Goal: Transaction & Acquisition: Purchase product/service

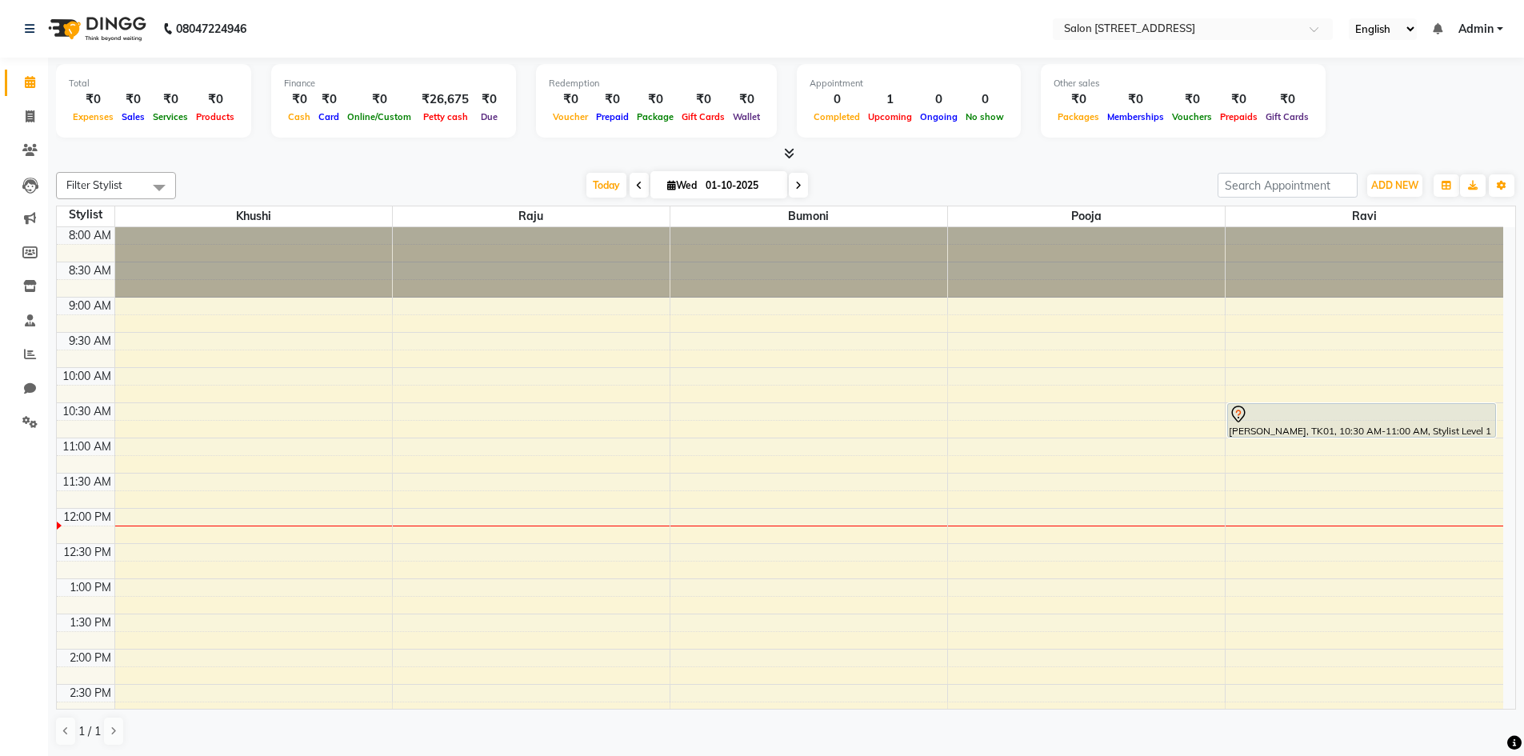
click at [638, 184] on span at bounding box center [639, 185] width 19 height 25
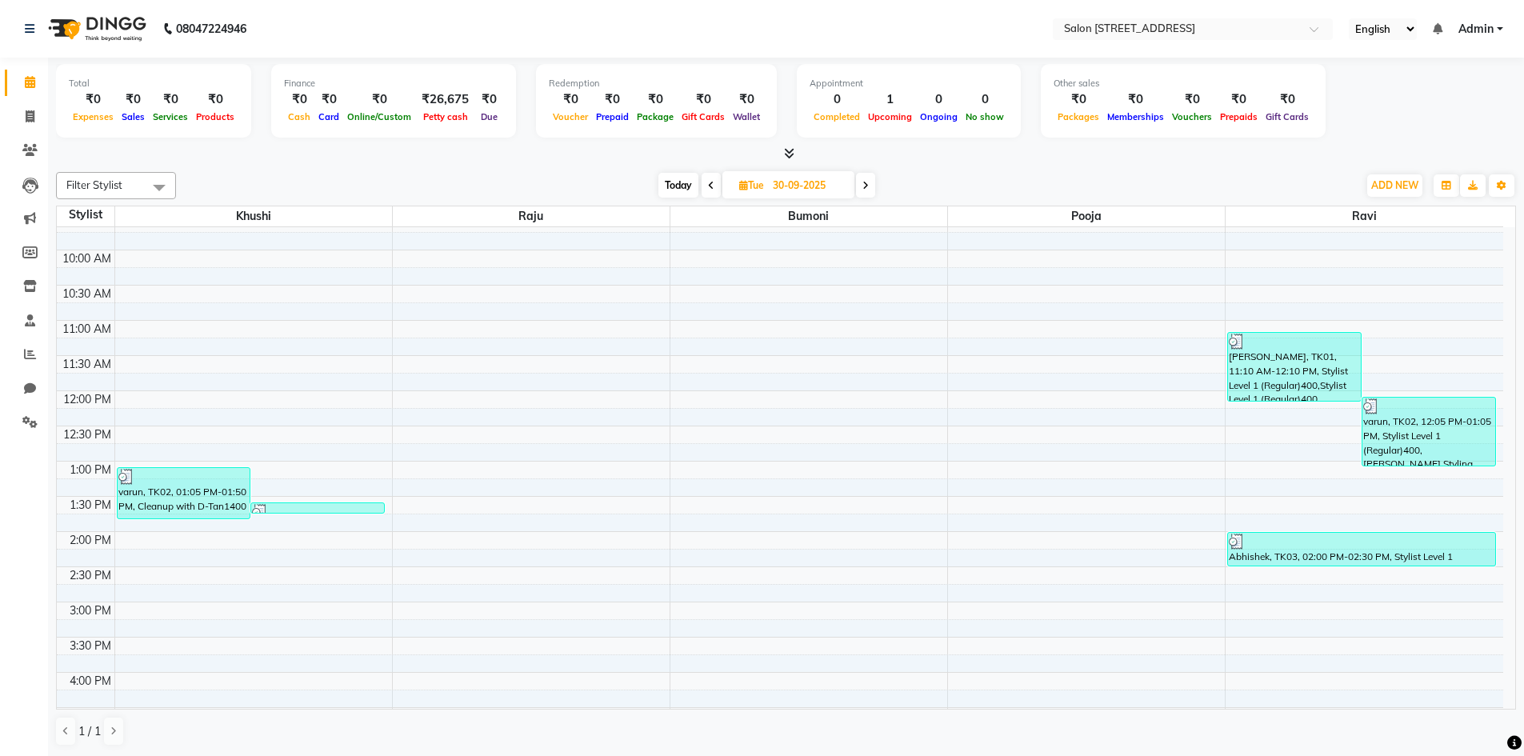
scroll to position [113, 0]
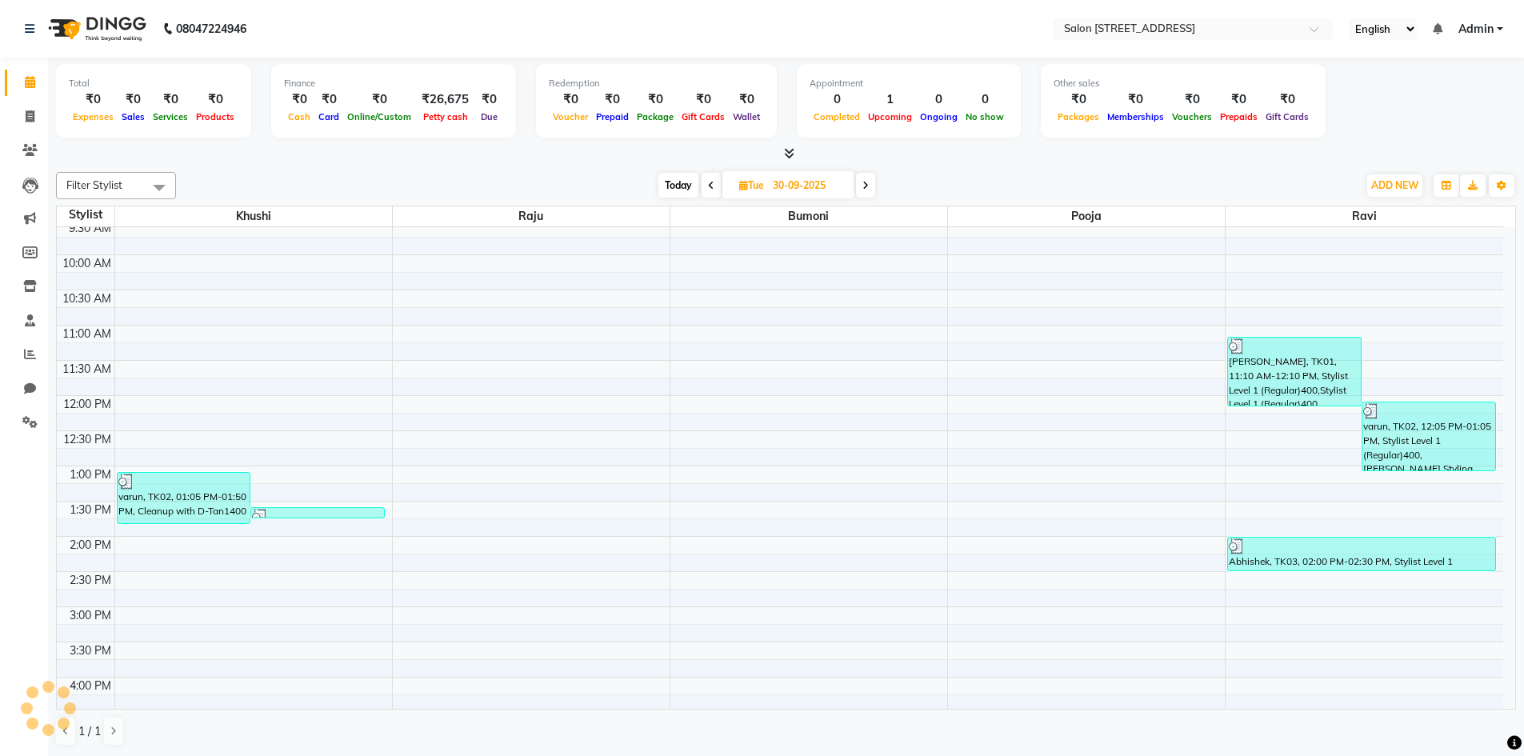
click at [866, 182] on icon at bounding box center [865, 186] width 6 height 10
type input "01-10-2025"
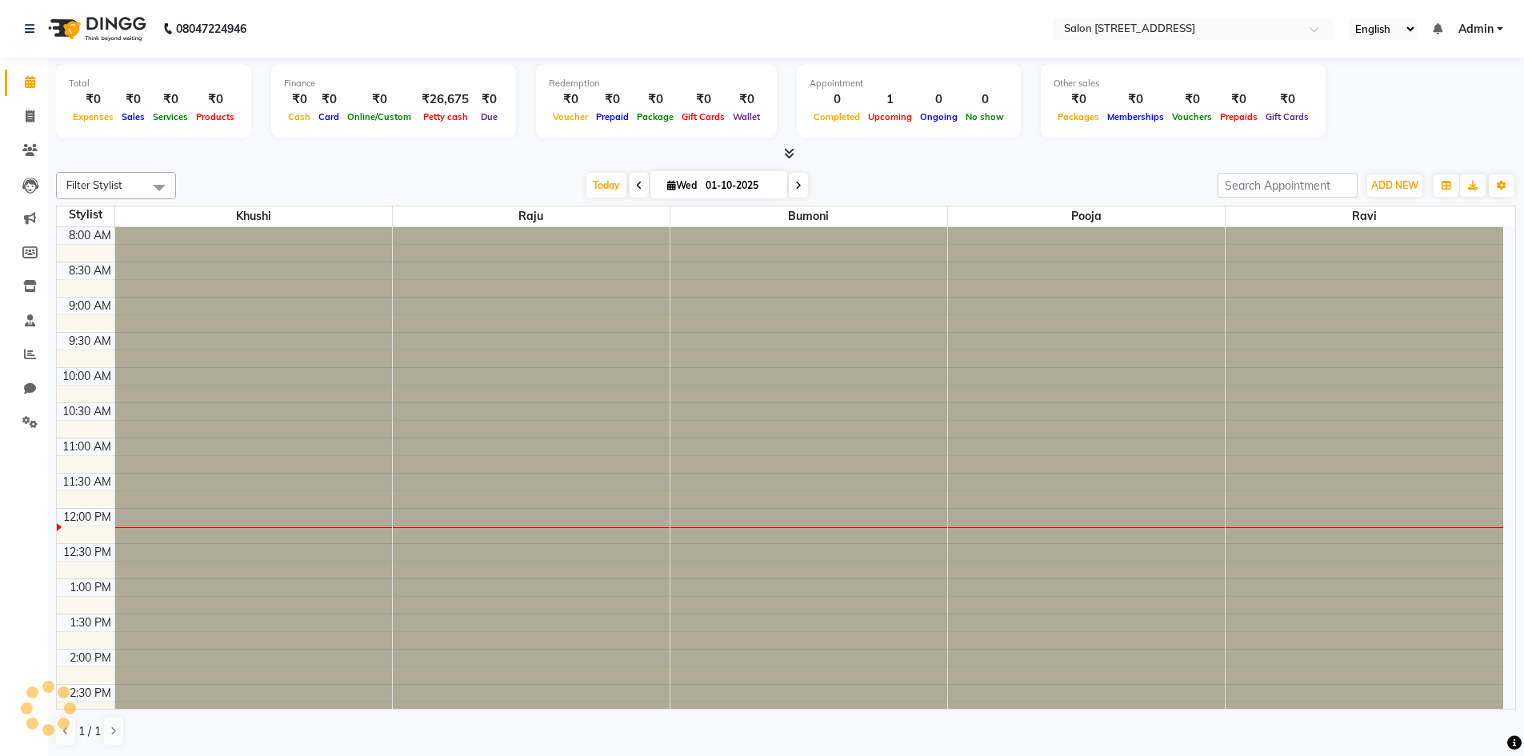
scroll to position [282, 0]
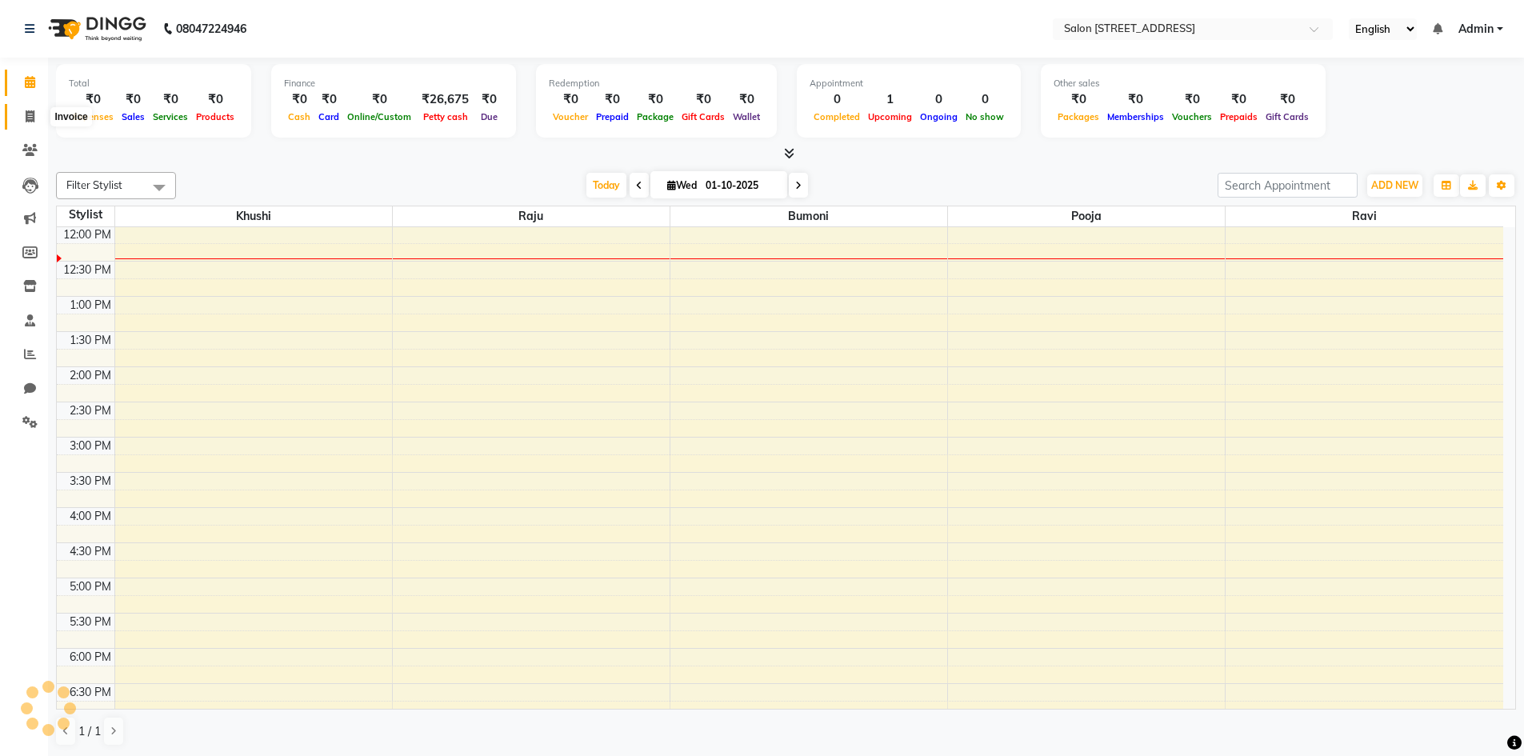
click at [38, 118] on span at bounding box center [30, 117] width 28 height 18
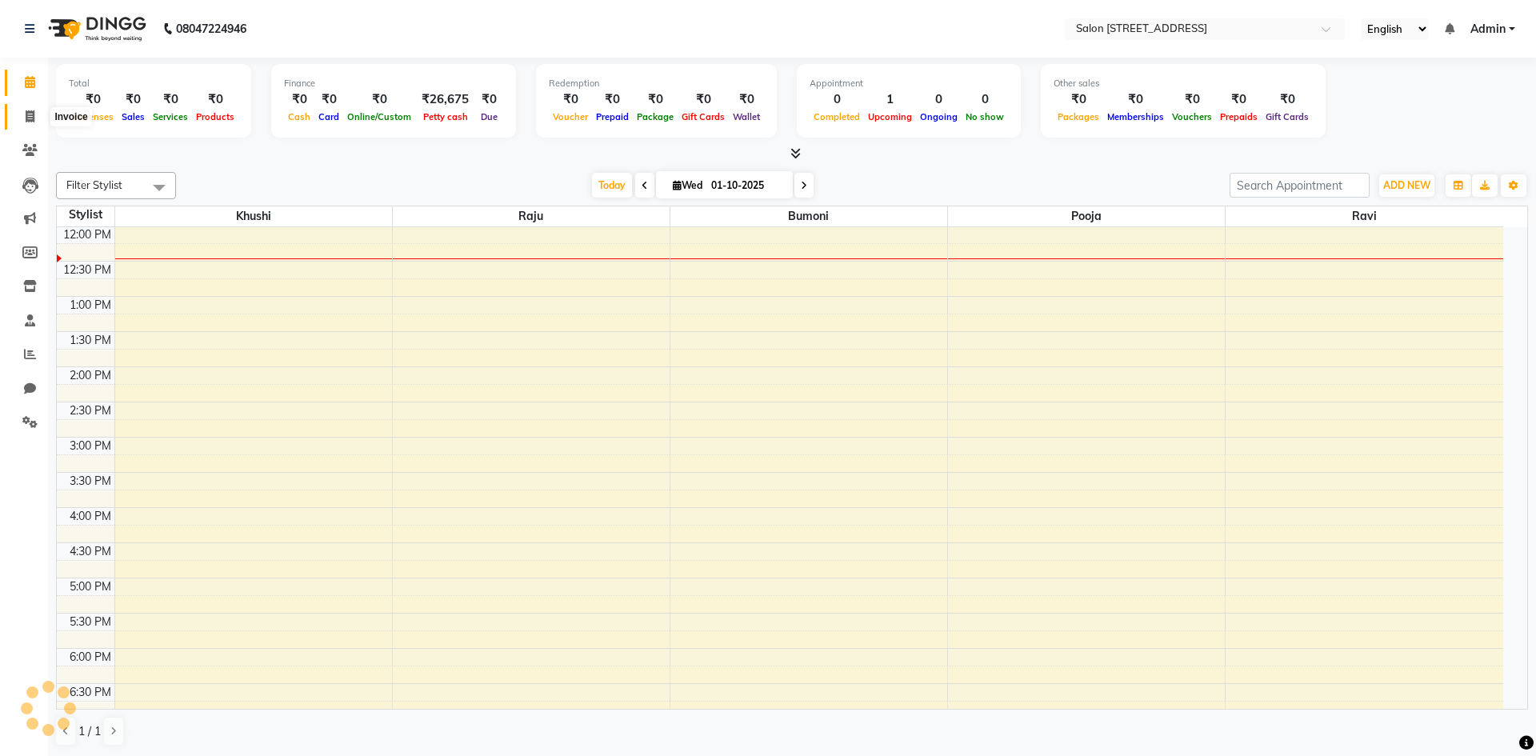
select select "service"
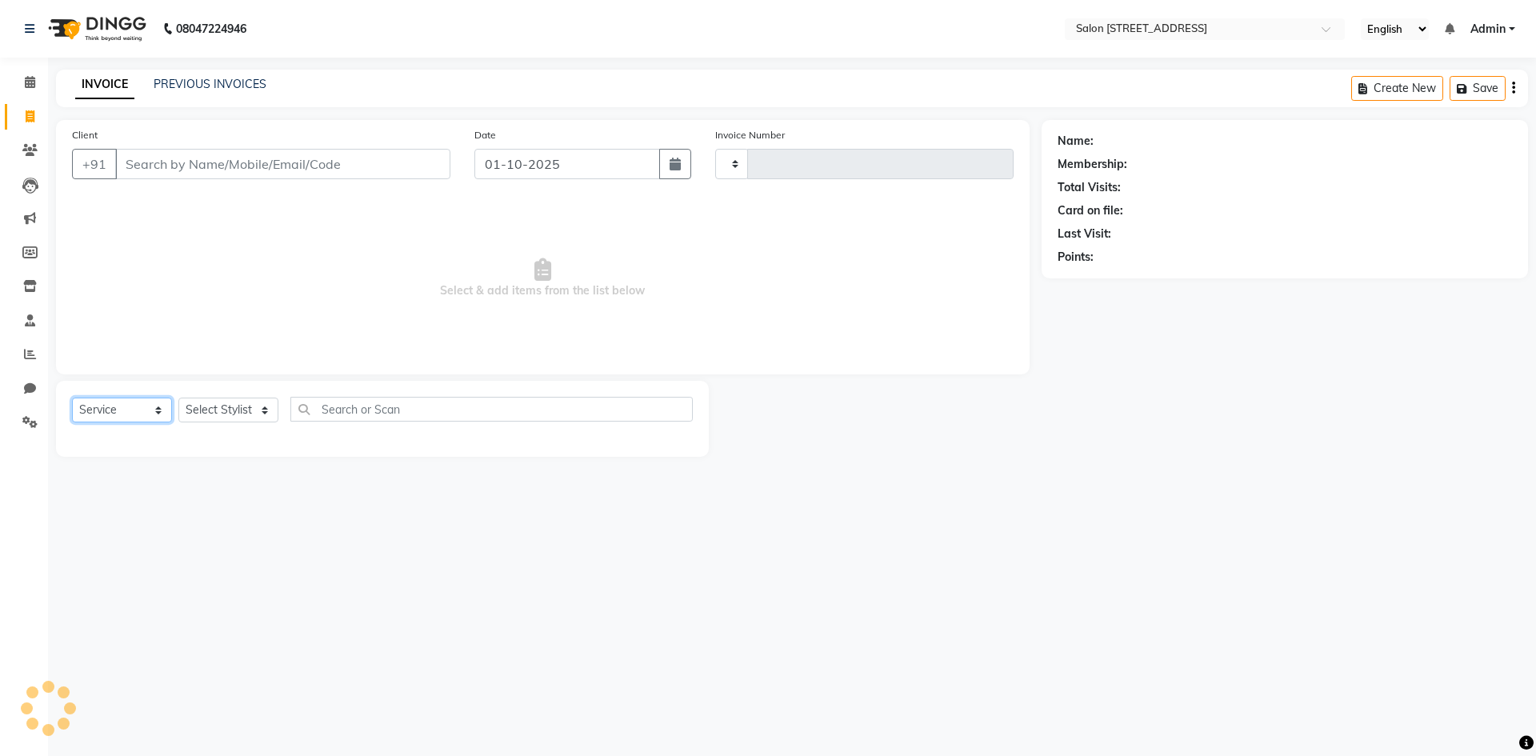
click at [129, 405] on select "Select Service Product Membership Package Voucher Prepaid Gift Card" at bounding box center [122, 410] width 100 height 25
click at [154, 408] on select "Select Service Product Membership Package Voucher Prepaid Gift Card" at bounding box center [122, 410] width 100 height 25
type input "0936"
select select "7707"
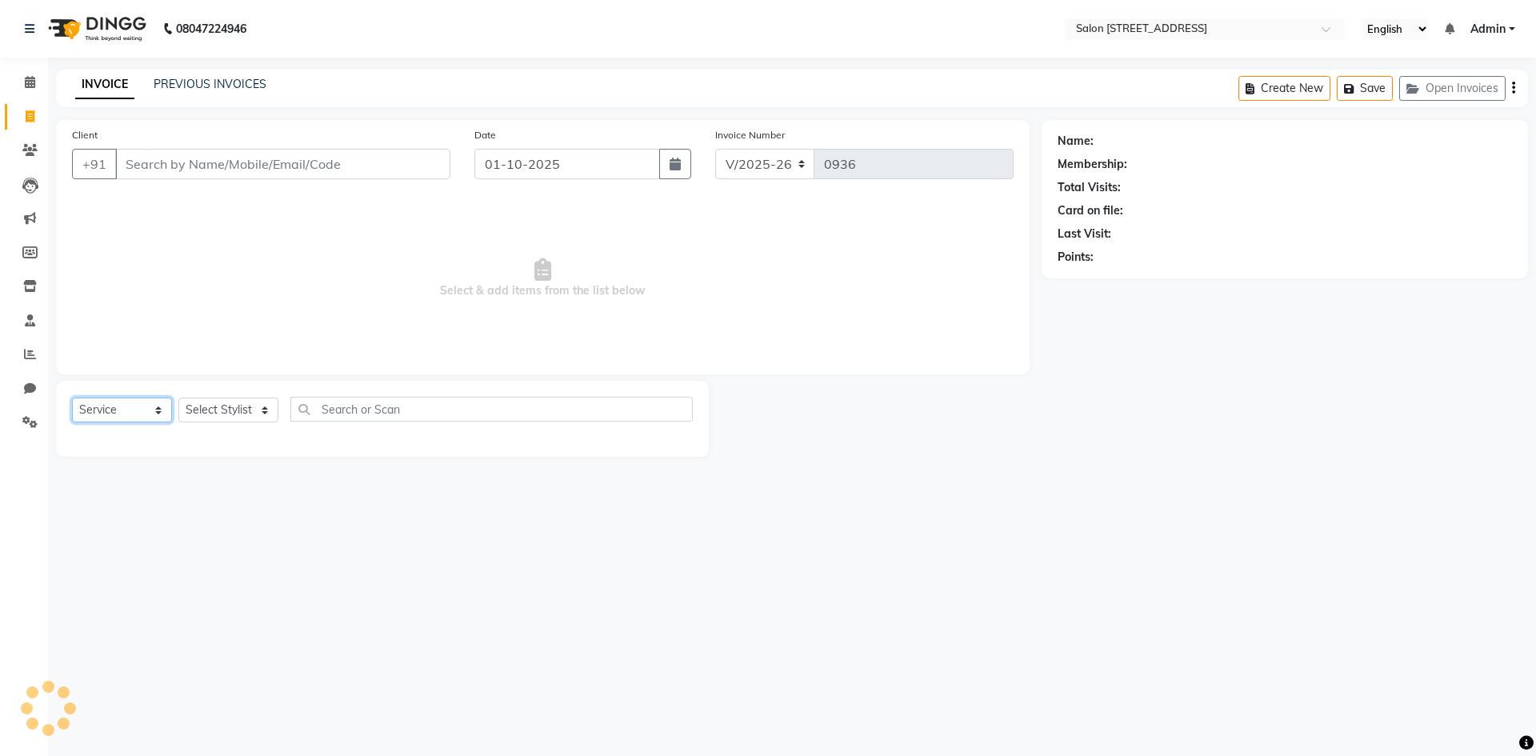
click at [72, 398] on select "Select Service Product Membership Package Voucher Prepaid Gift Card" at bounding box center [122, 410] width 100 height 25
click at [235, 405] on select "Select Stylist" at bounding box center [228, 410] width 100 height 25
click at [248, 412] on select "Select Stylist" at bounding box center [228, 410] width 100 height 25
click at [327, 306] on span "Select & add items from the list below" at bounding box center [543, 278] width 942 height 160
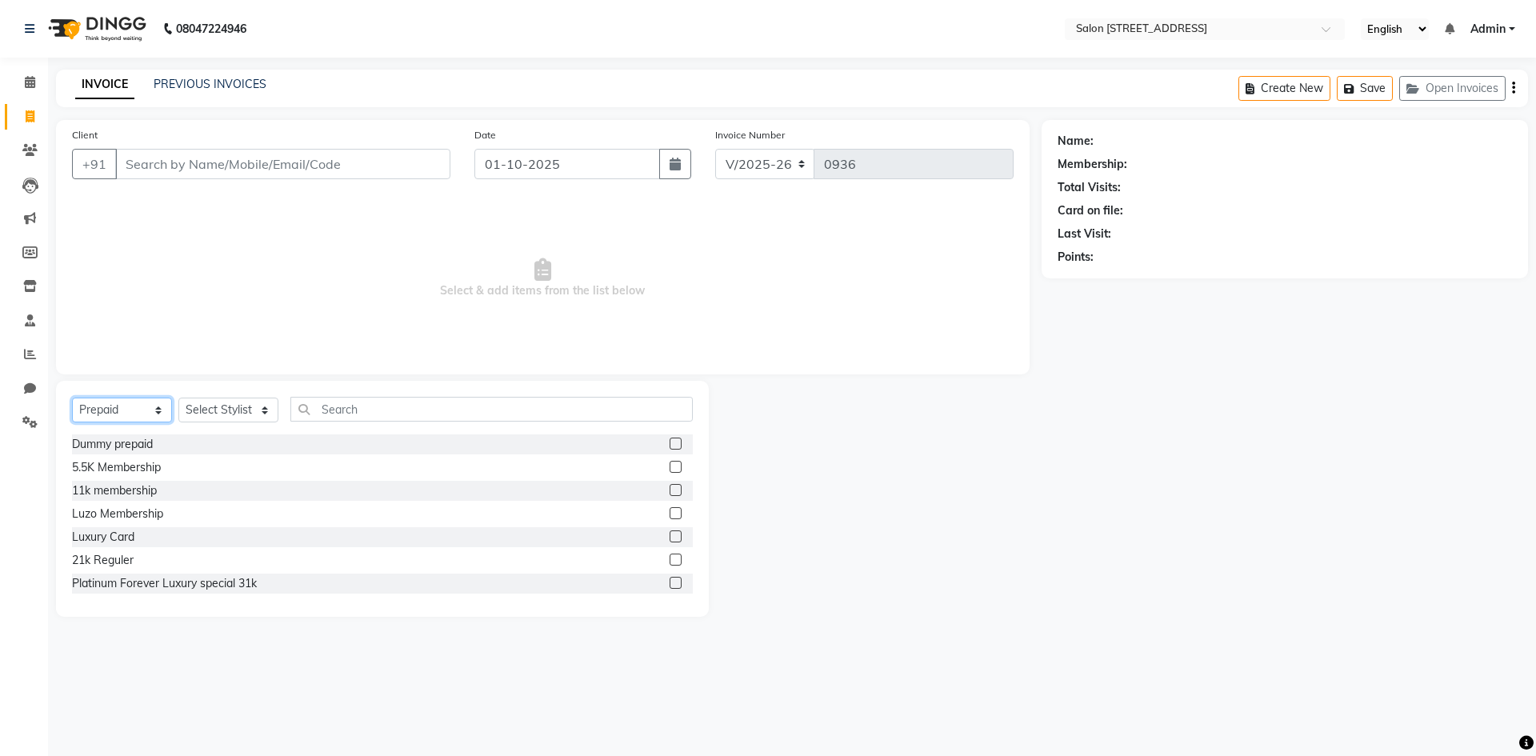
click at [97, 405] on select "Select Service Product Membership Package Voucher Prepaid Gift Card" at bounding box center [122, 410] width 100 height 25
select select "service"
click at [72, 398] on select "Select Service Product Membership Package Voucher Prepaid Gift Card" at bounding box center [122, 410] width 100 height 25
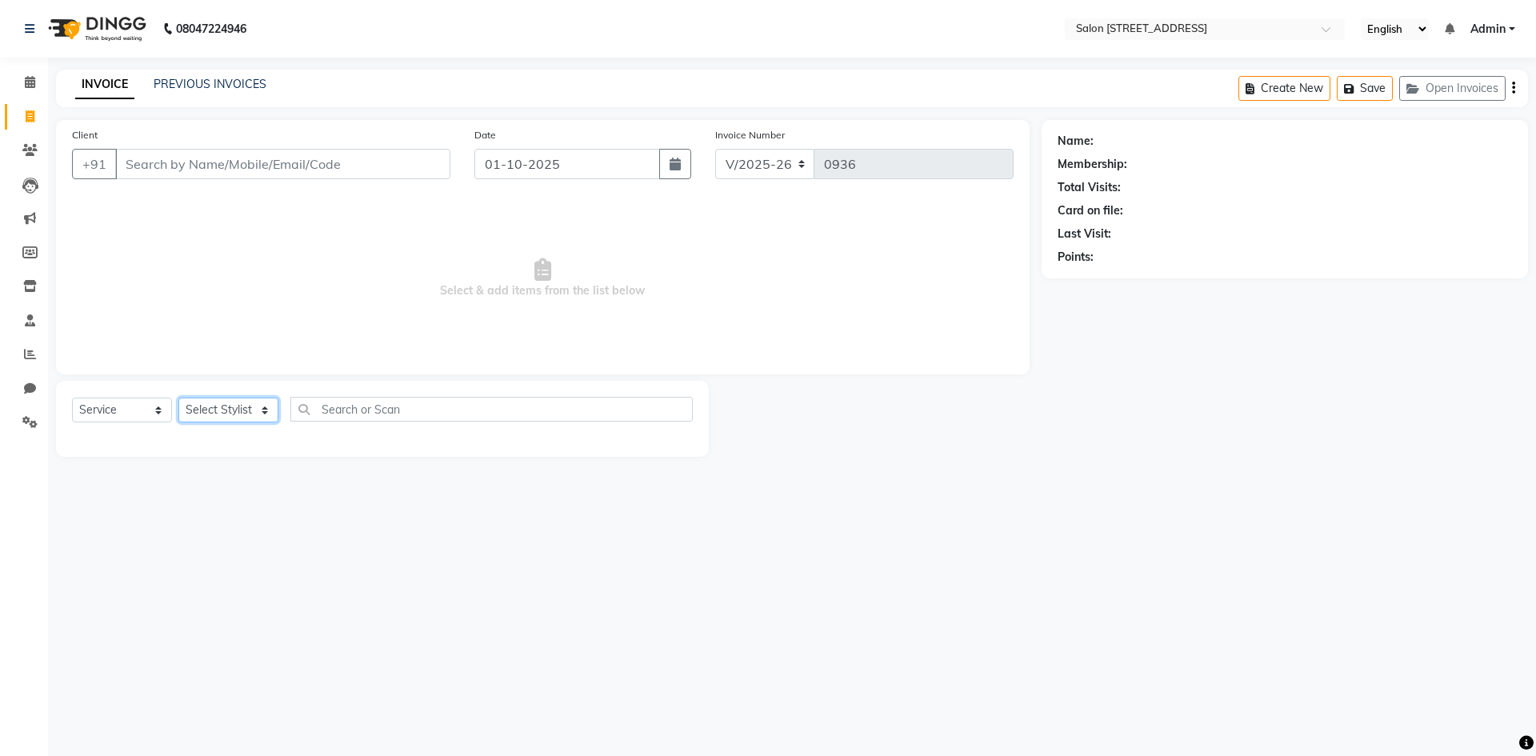
click at [248, 406] on select "Select Stylist Admin [PERSON_NAME] Bumoni Khushi Lune Lego pooja Raju ravi" at bounding box center [228, 410] width 100 height 25
select select "84441"
click at [178, 398] on select "Select Stylist Admin [PERSON_NAME] Bumoni Khushi Lune Lego pooja Raju ravi" at bounding box center [228, 410] width 100 height 25
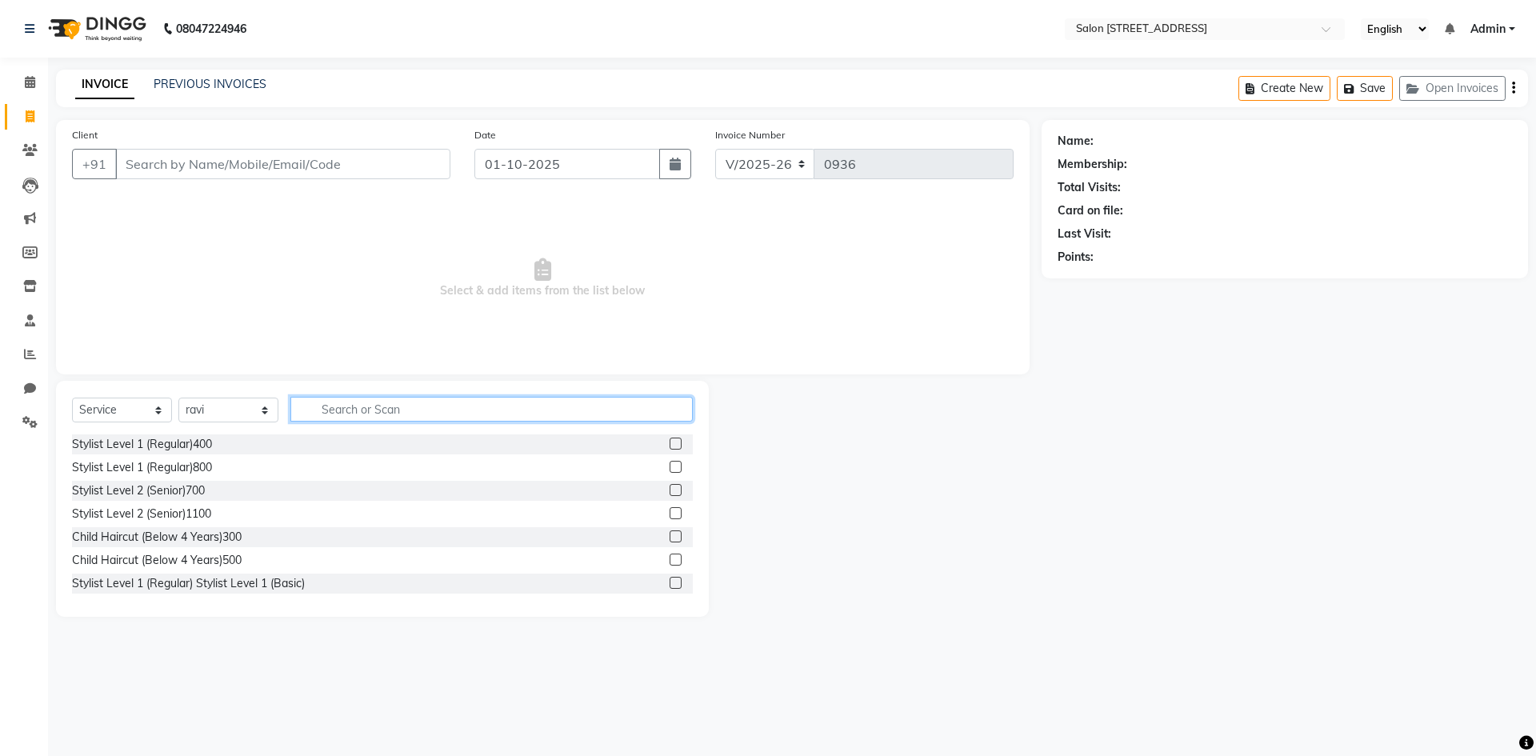
click at [369, 410] on input "text" at bounding box center [491, 409] width 402 height 25
click at [670, 443] on label at bounding box center [676, 444] width 12 height 12
click at [670, 443] on input "checkbox" at bounding box center [675, 444] width 10 height 10
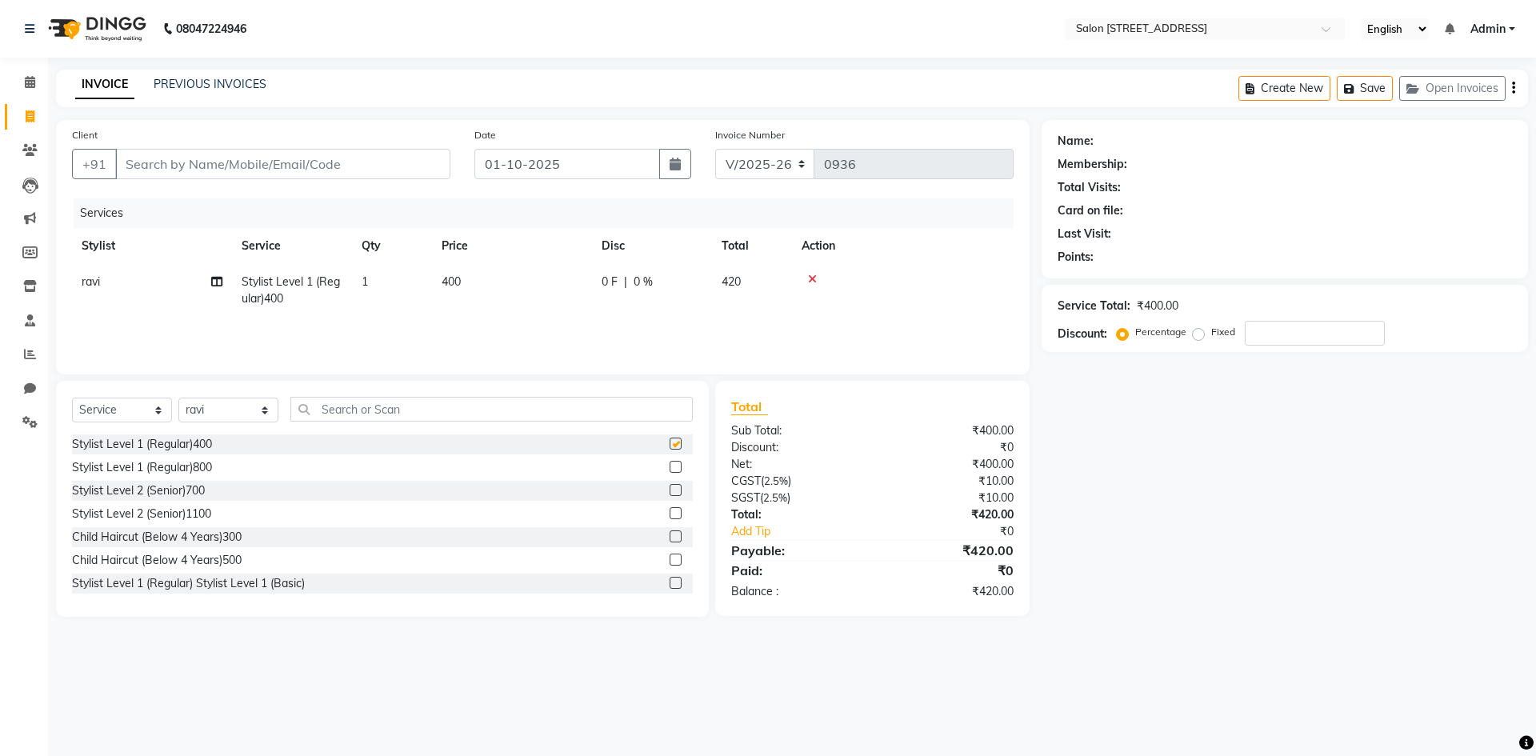
checkbox input "false"
click at [498, 410] on input "text" at bounding box center [491, 409] width 402 height 25
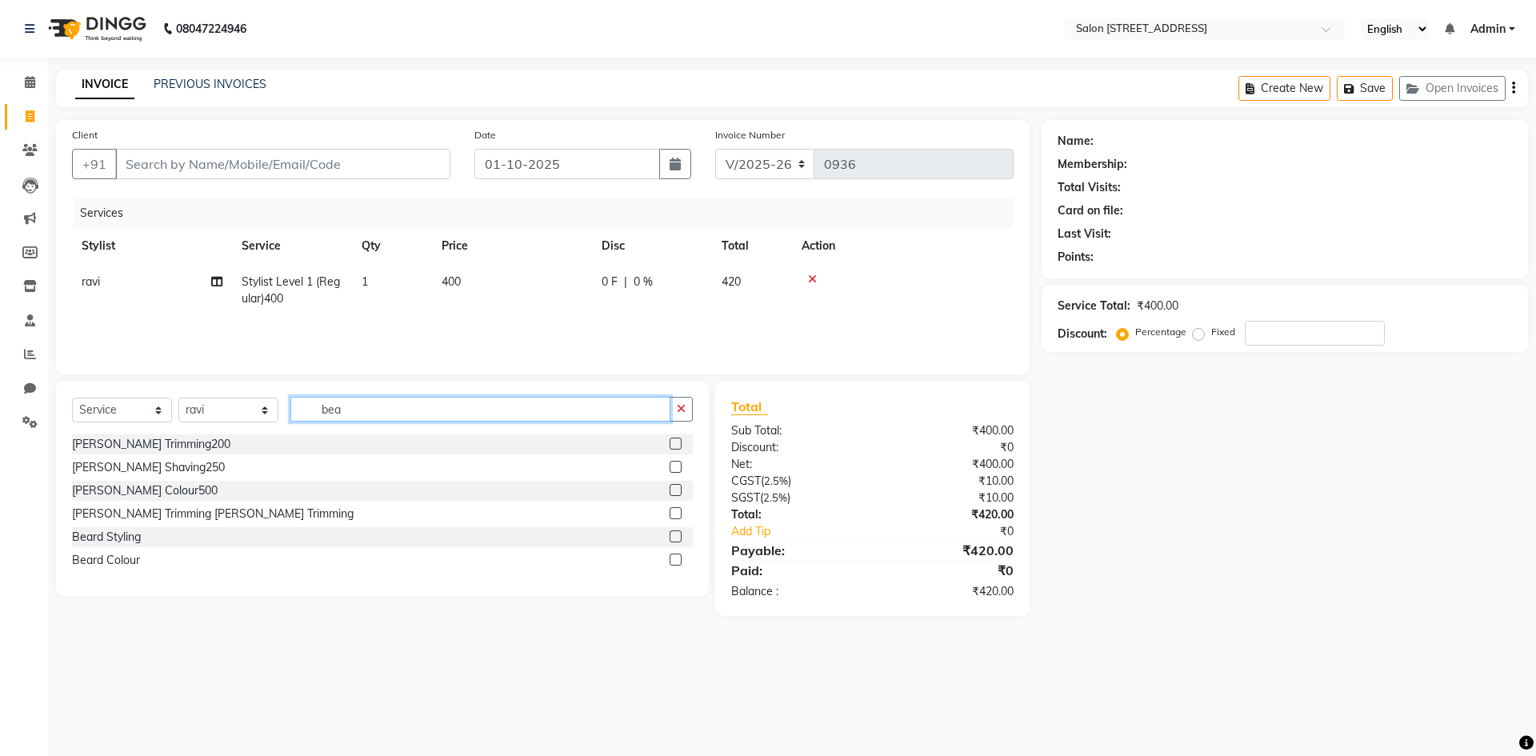
type input "bea"
click at [674, 538] on label at bounding box center [676, 536] width 12 height 12
click at [674, 538] on input "checkbox" at bounding box center [675, 537] width 10 height 10
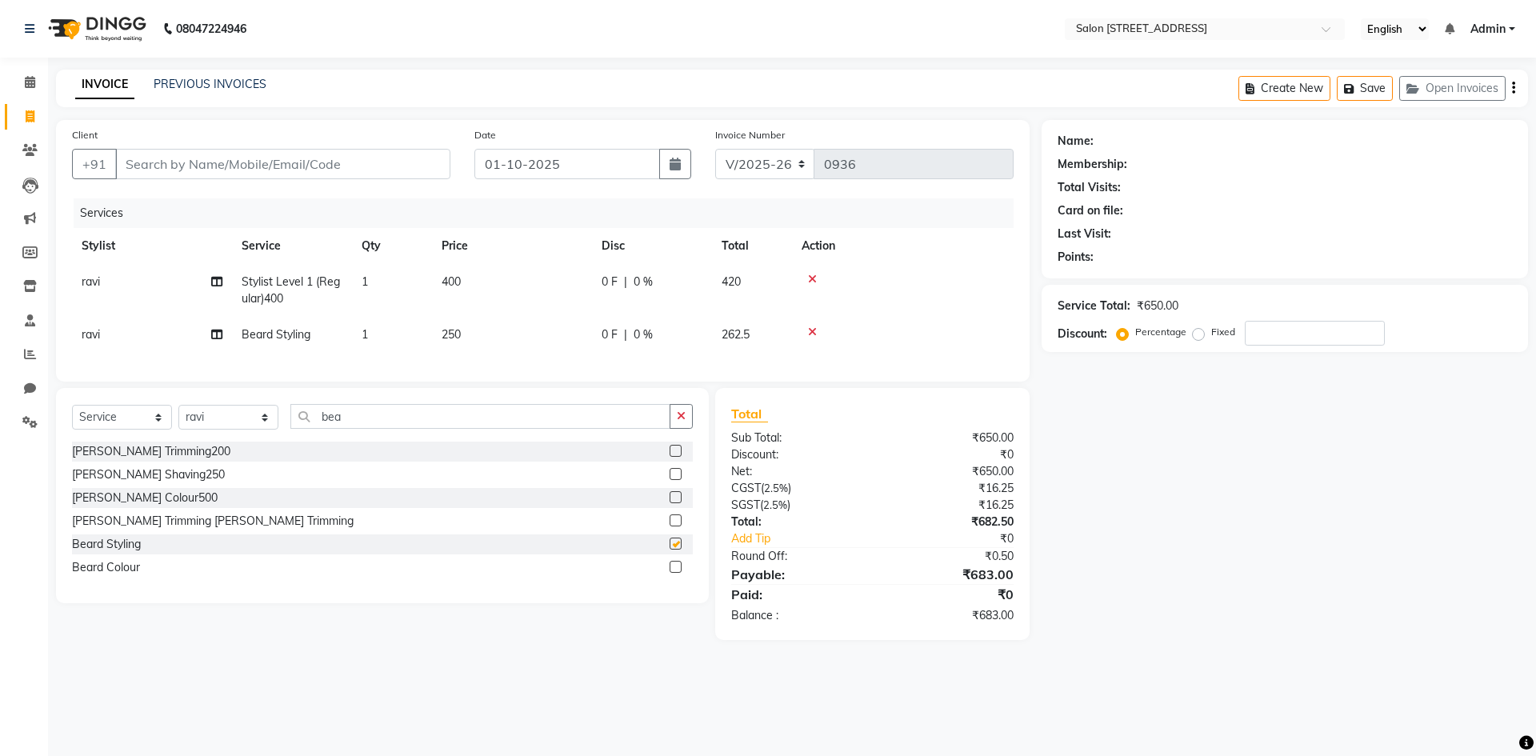
checkbox input "false"
click at [445, 429] on input "bea" at bounding box center [480, 416] width 380 height 25
type input "b"
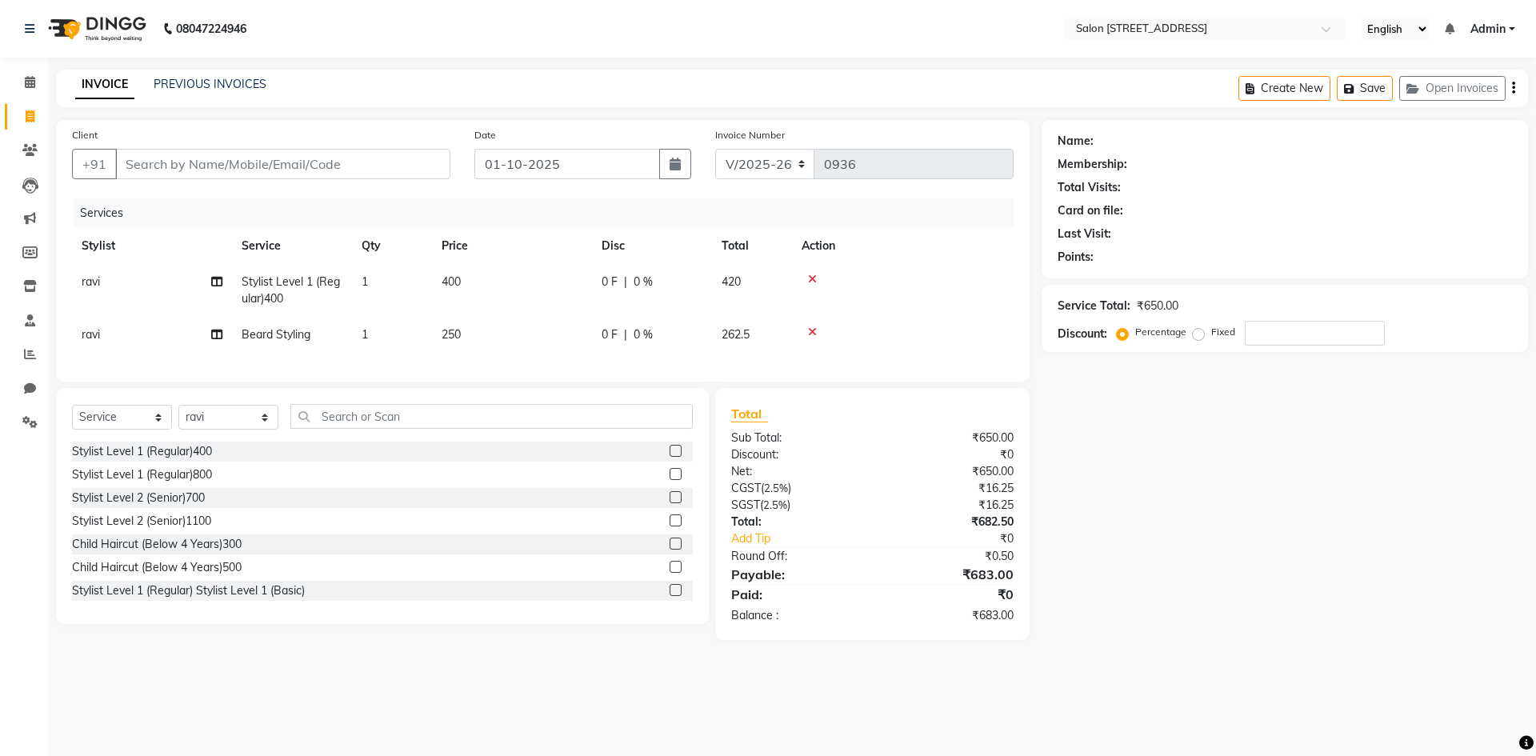
click at [814, 331] on icon at bounding box center [812, 331] width 9 height 11
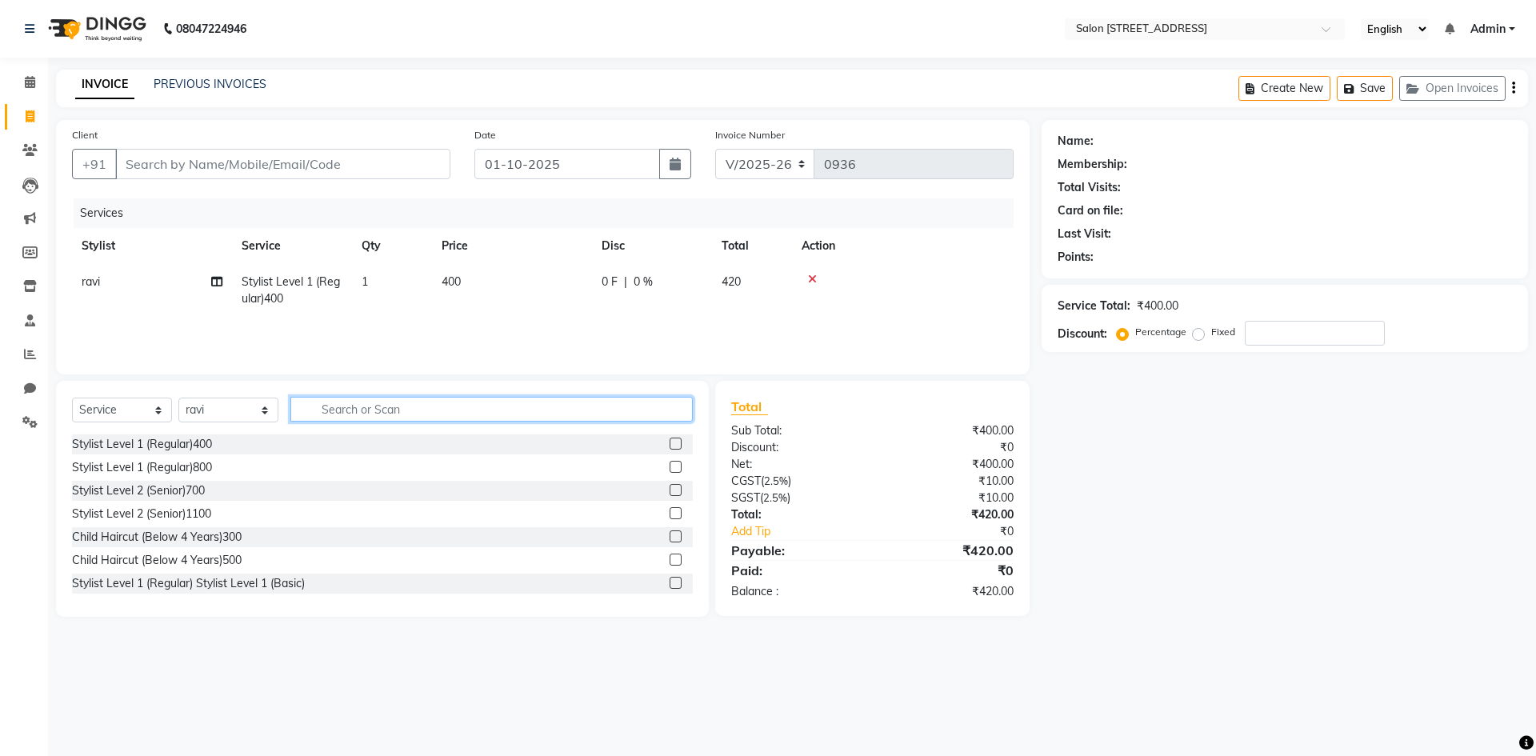
click at [343, 416] on input "text" at bounding box center [491, 409] width 402 height 25
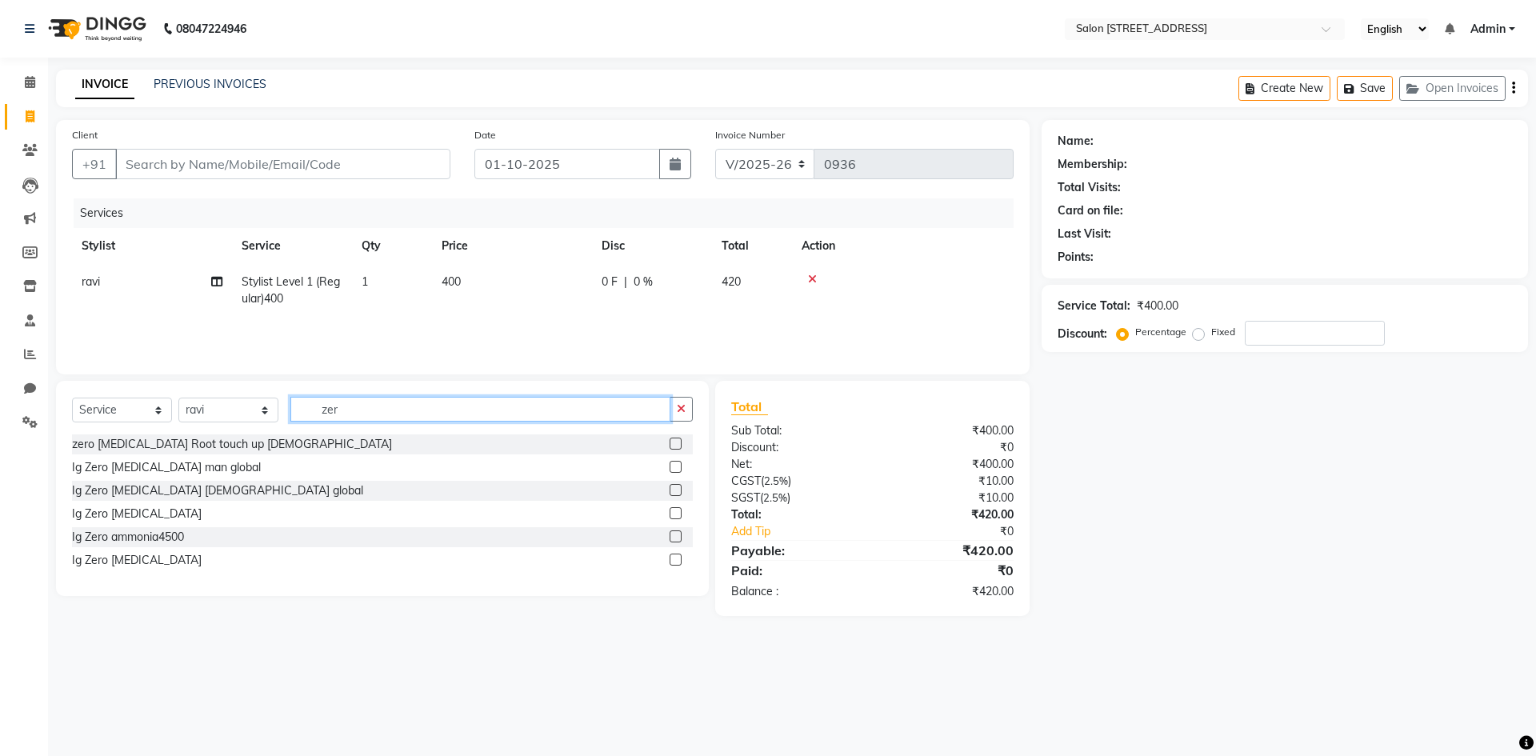
type input "zer"
click at [673, 463] on label at bounding box center [676, 467] width 12 height 12
click at [673, 463] on input "checkbox" at bounding box center [675, 467] width 10 height 10
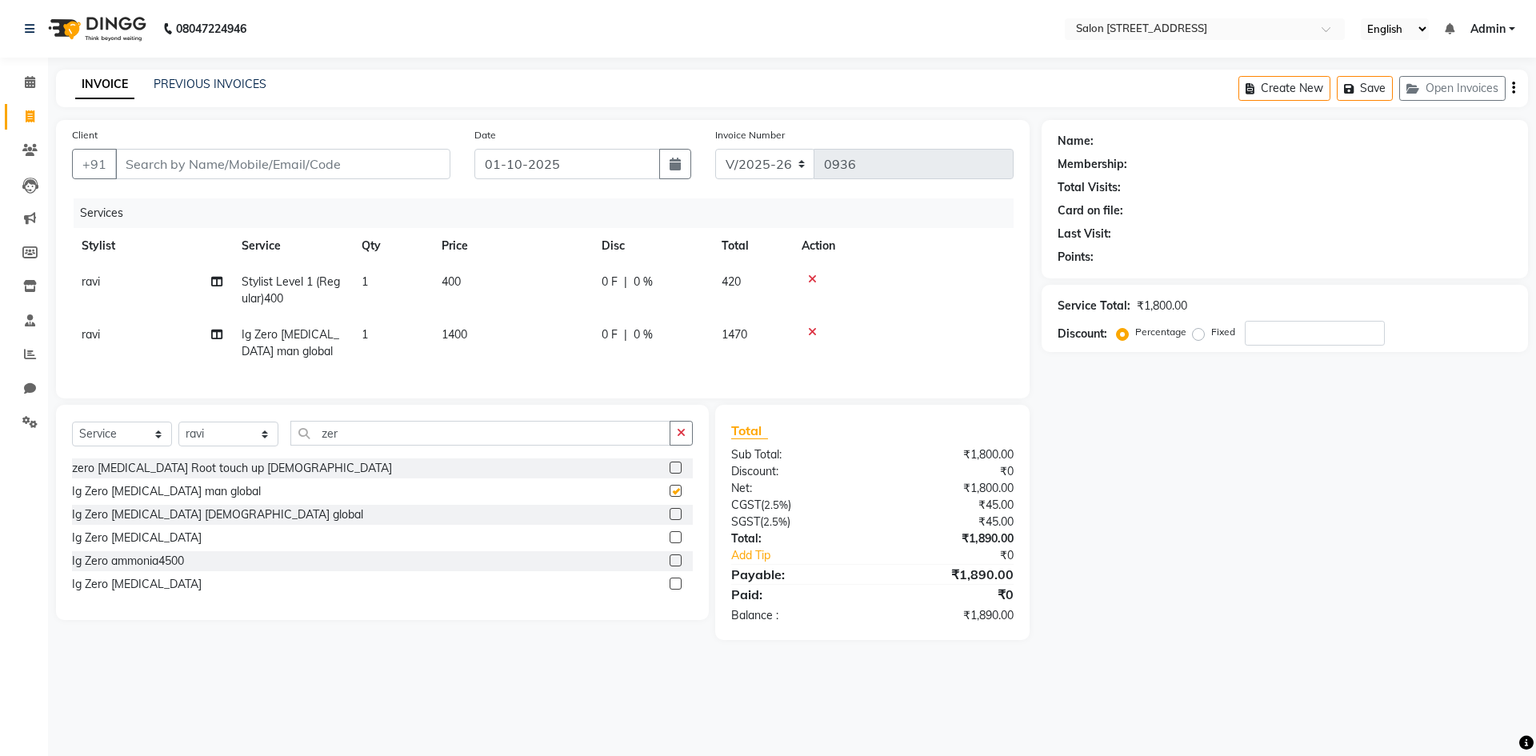
checkbox input "false"
click at [407, 445] on input "zer" at bounding box center [480, 433] width 380 height 25
type input "z"
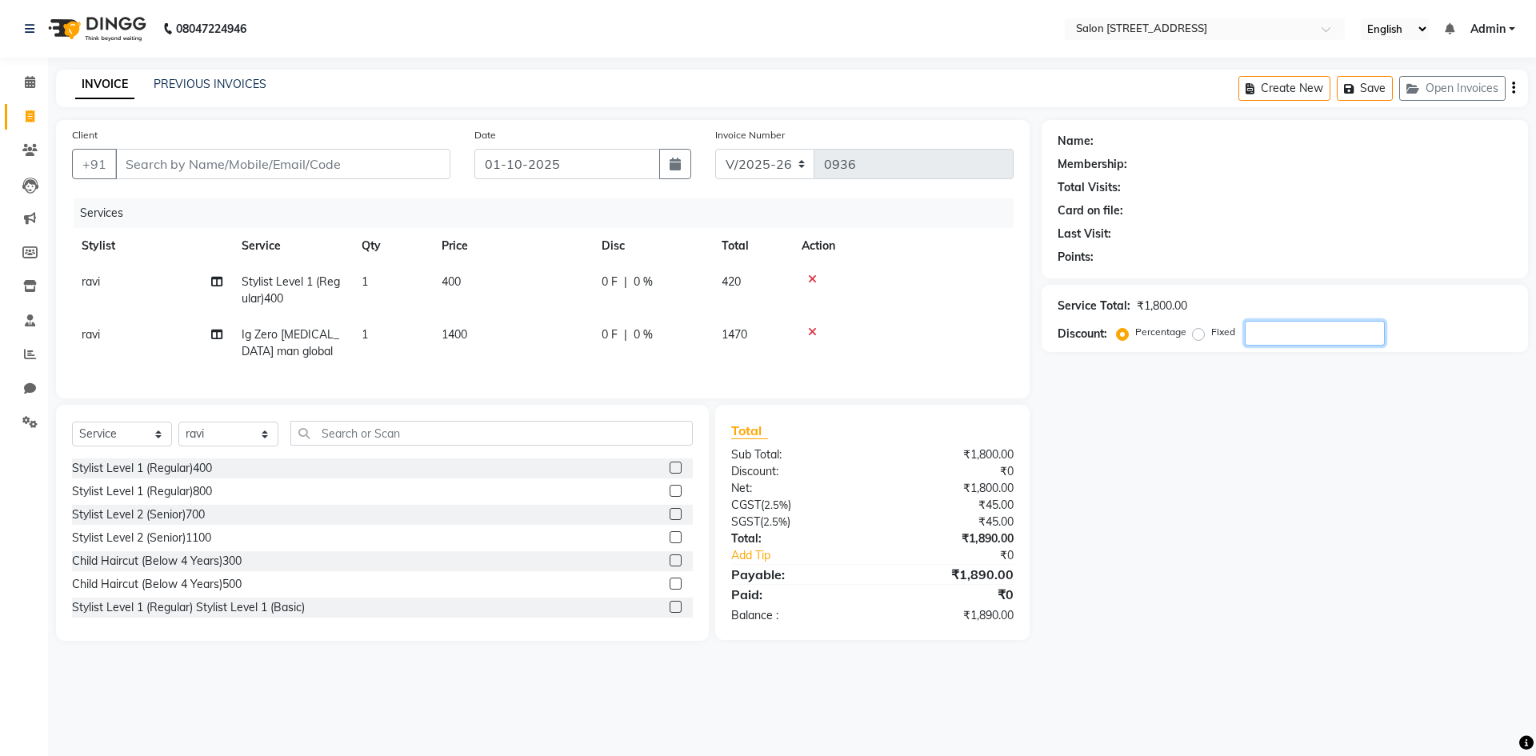
click at [1296, 334] on input "number" at bounding box center [1315, 333] width 140 height 25
type input "15"
click at [813, 329] on icon at bounding box center [812, 331] width 9 height 11
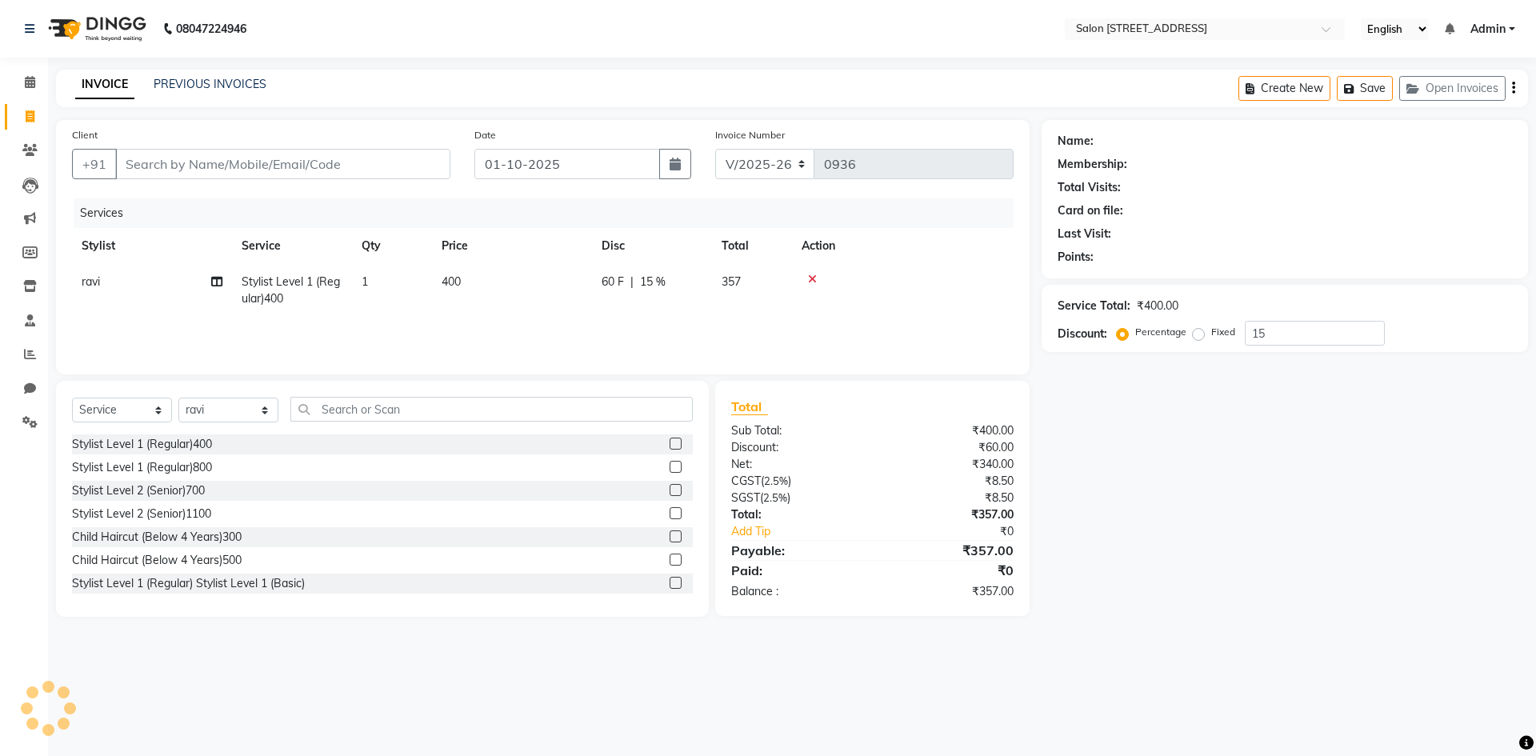
click at [814, 277] on icon at bounding box center [812, 279] width 9 height 11
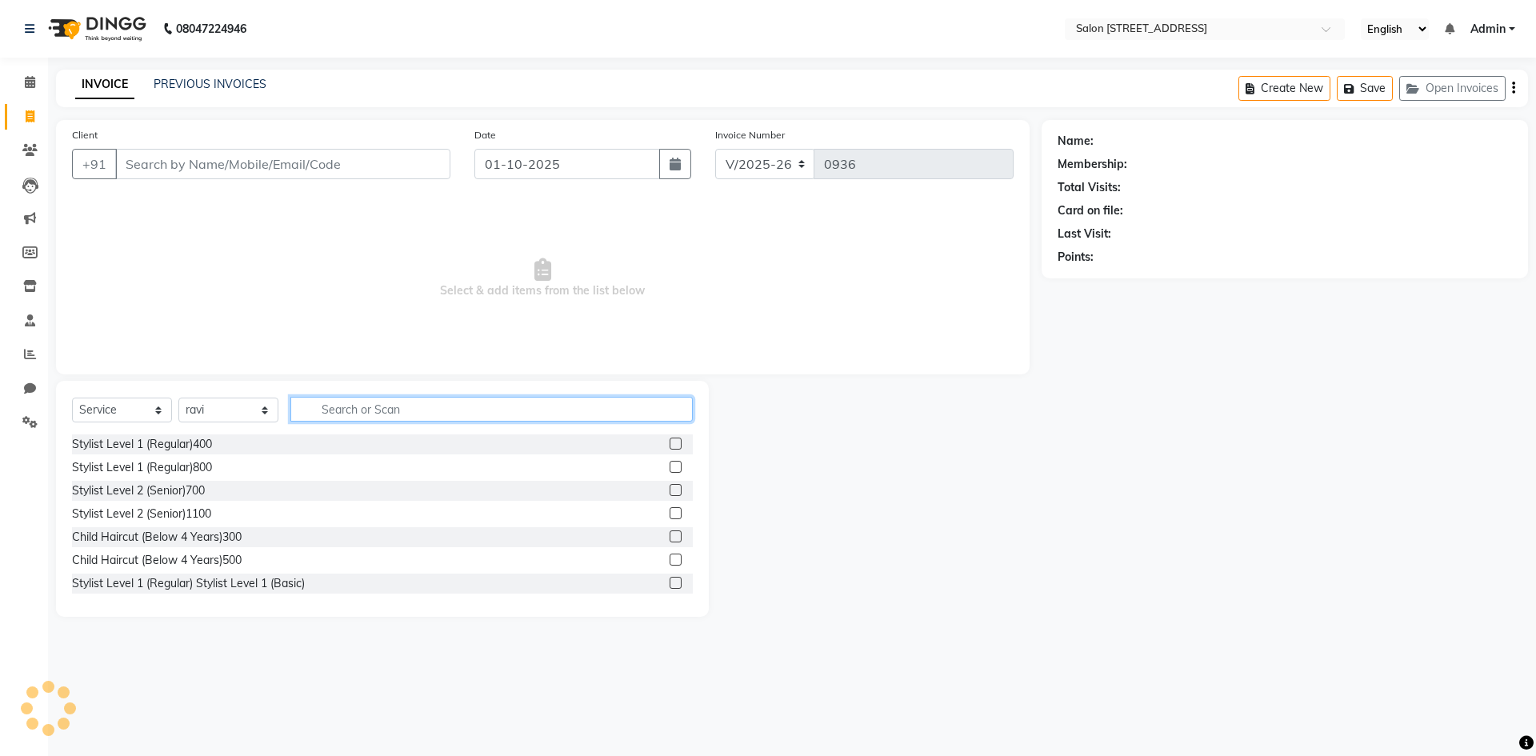
click at [351, 414] on input "text" at bounding box center [491, 409] width 402 height 25
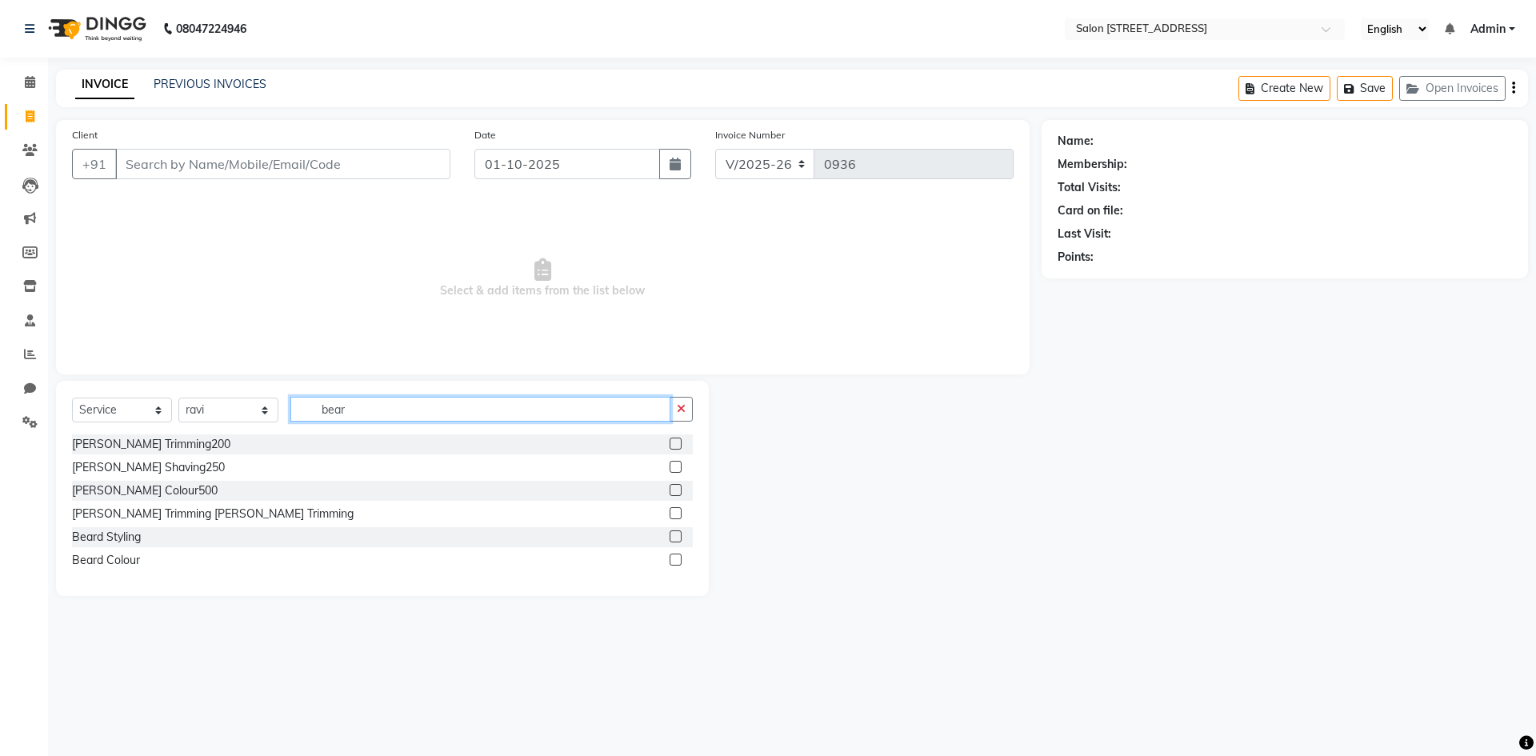
type input "bear"
click at [679, 535] on label at bounding box center [676, 536] width 12 height 12
click at [679, 535] on input "checkbox" at bounding box center [675, 537] width 10 height 10
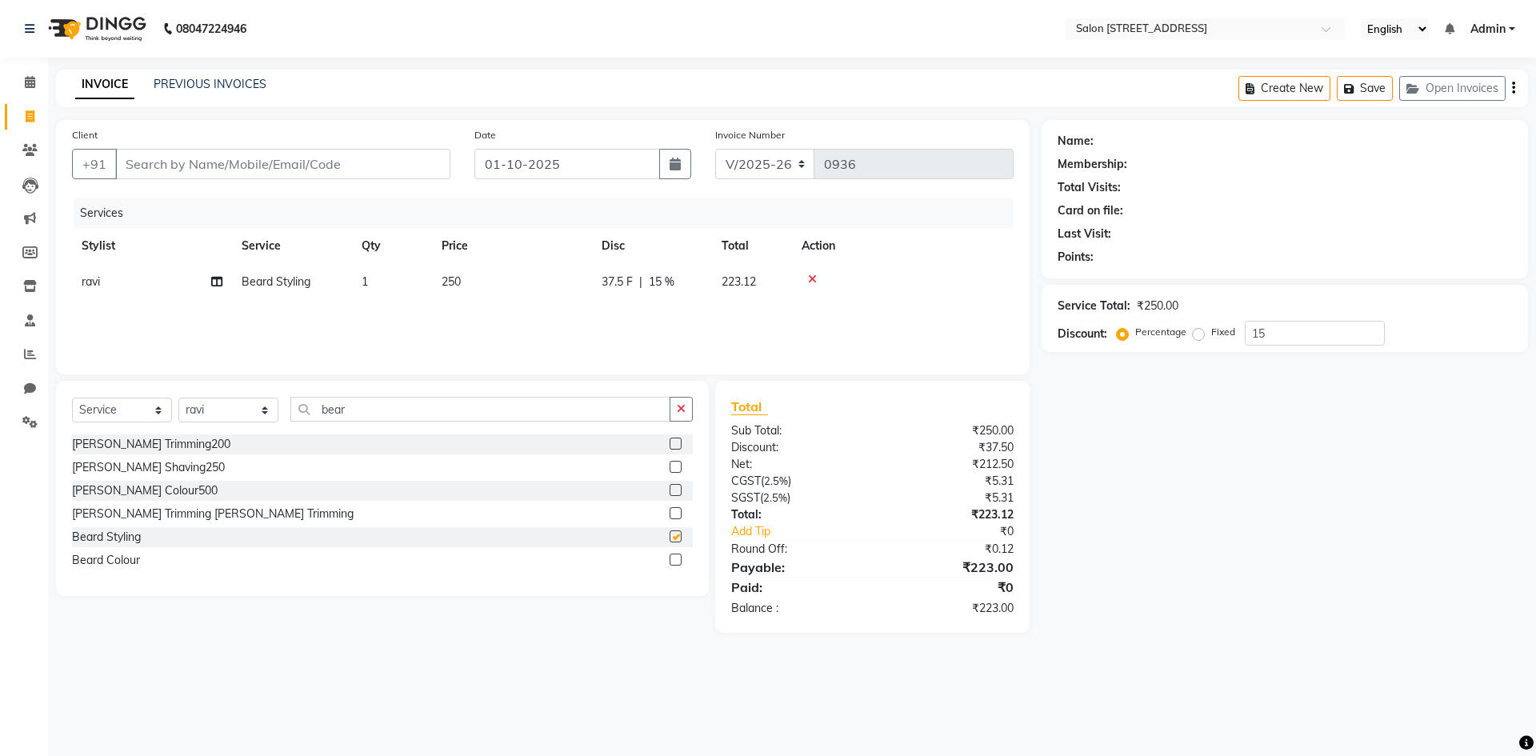
checkbox input "false"
click at [553, 409] on input "bear" at bounding box center [480, 409] width 380 height 25
type input "b"
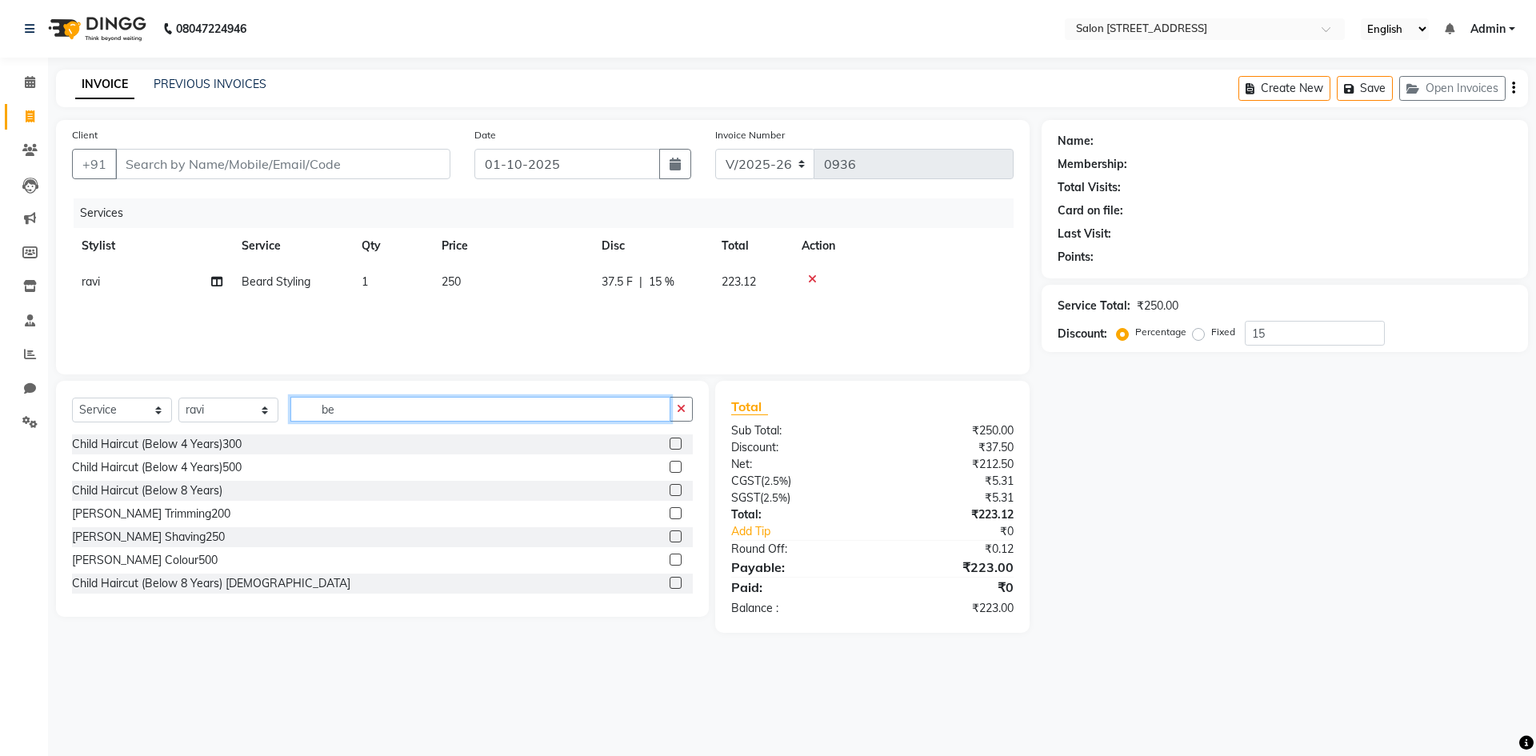
type input "b"
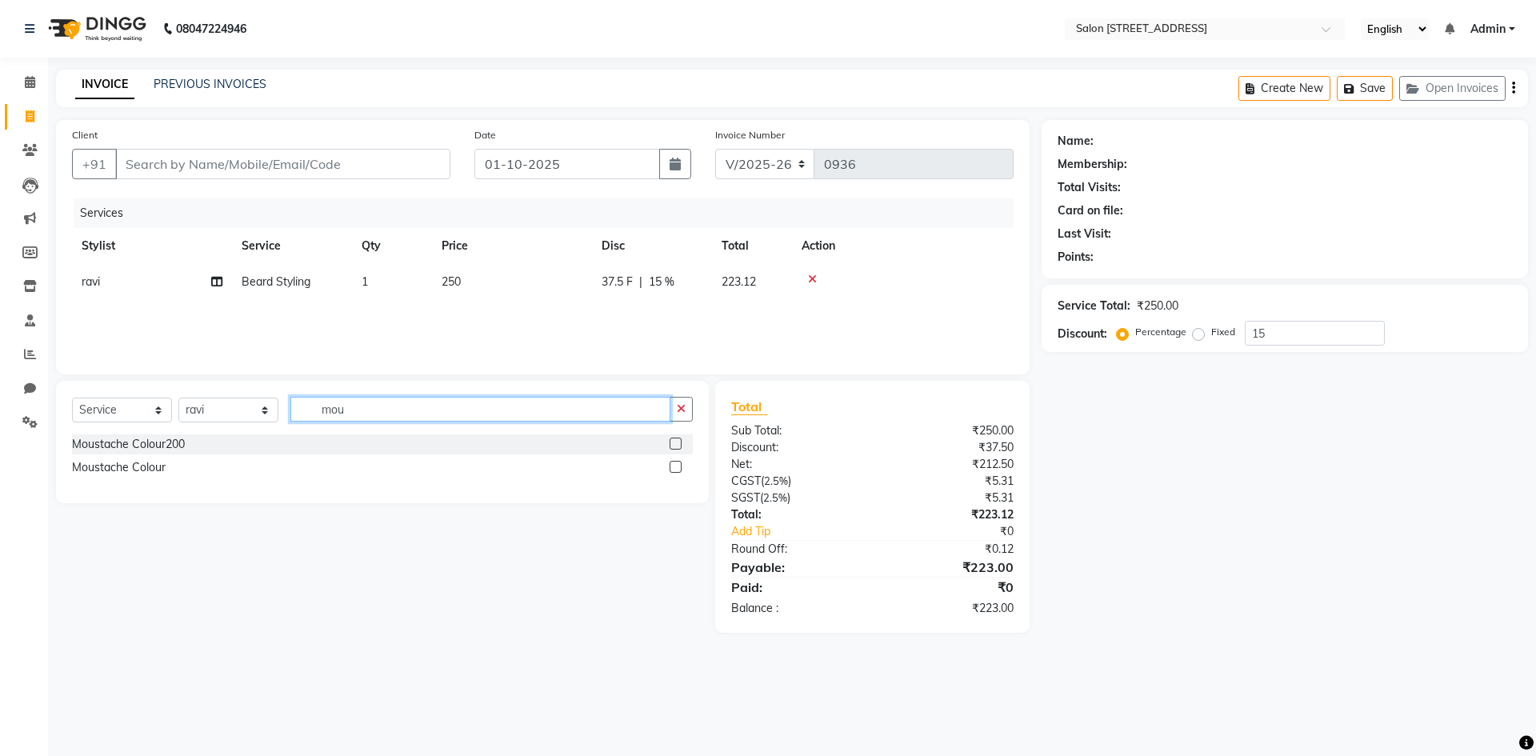
type input "mou"
click at [671, 441] on label at bounding box center [676, 444] width 12 height 12
click at [671, 441] on input "checkbox" at bounding box center [675, 444] width 10 height 10
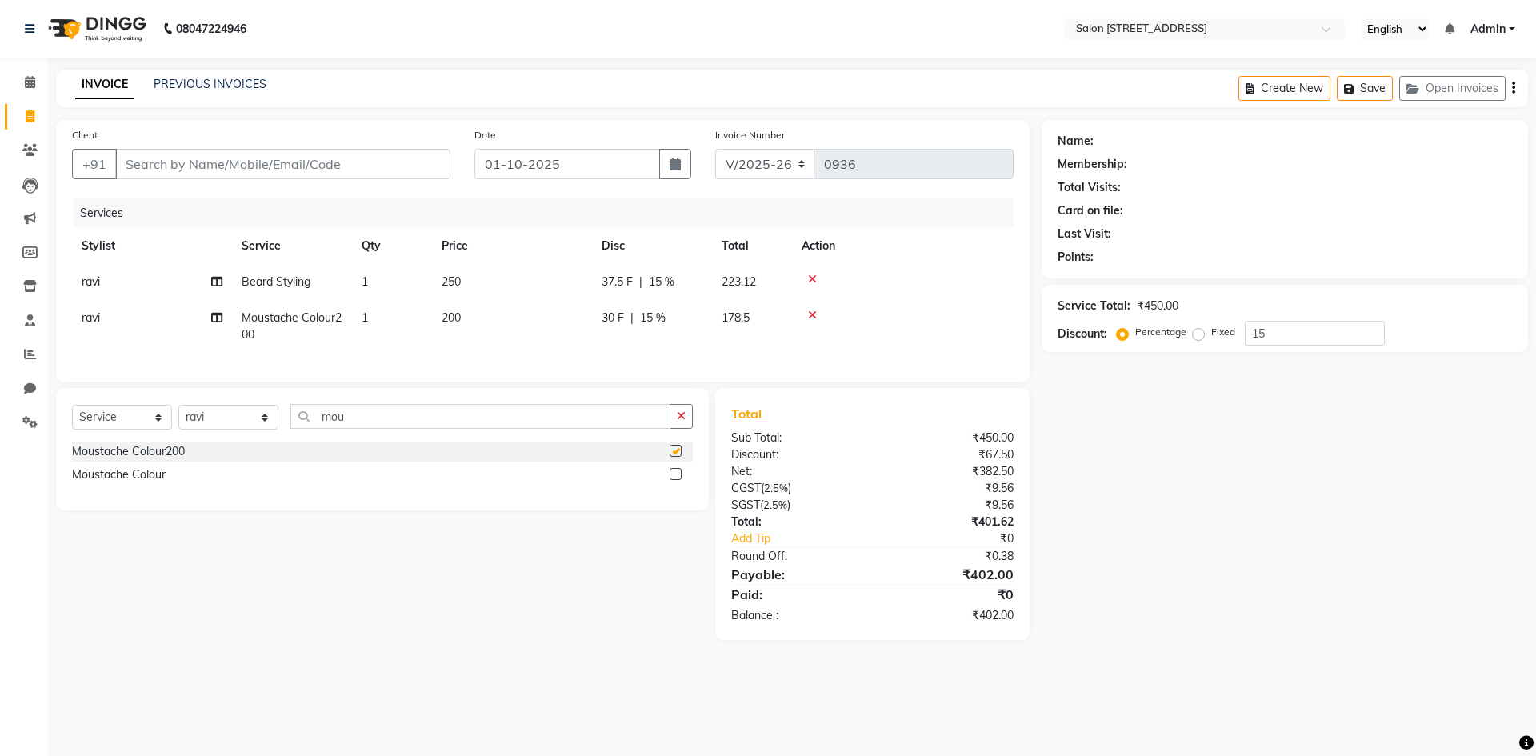
checkbox input "false"
click at [816, 315] on icon at bounding box center [812, 315] width 9 height 11
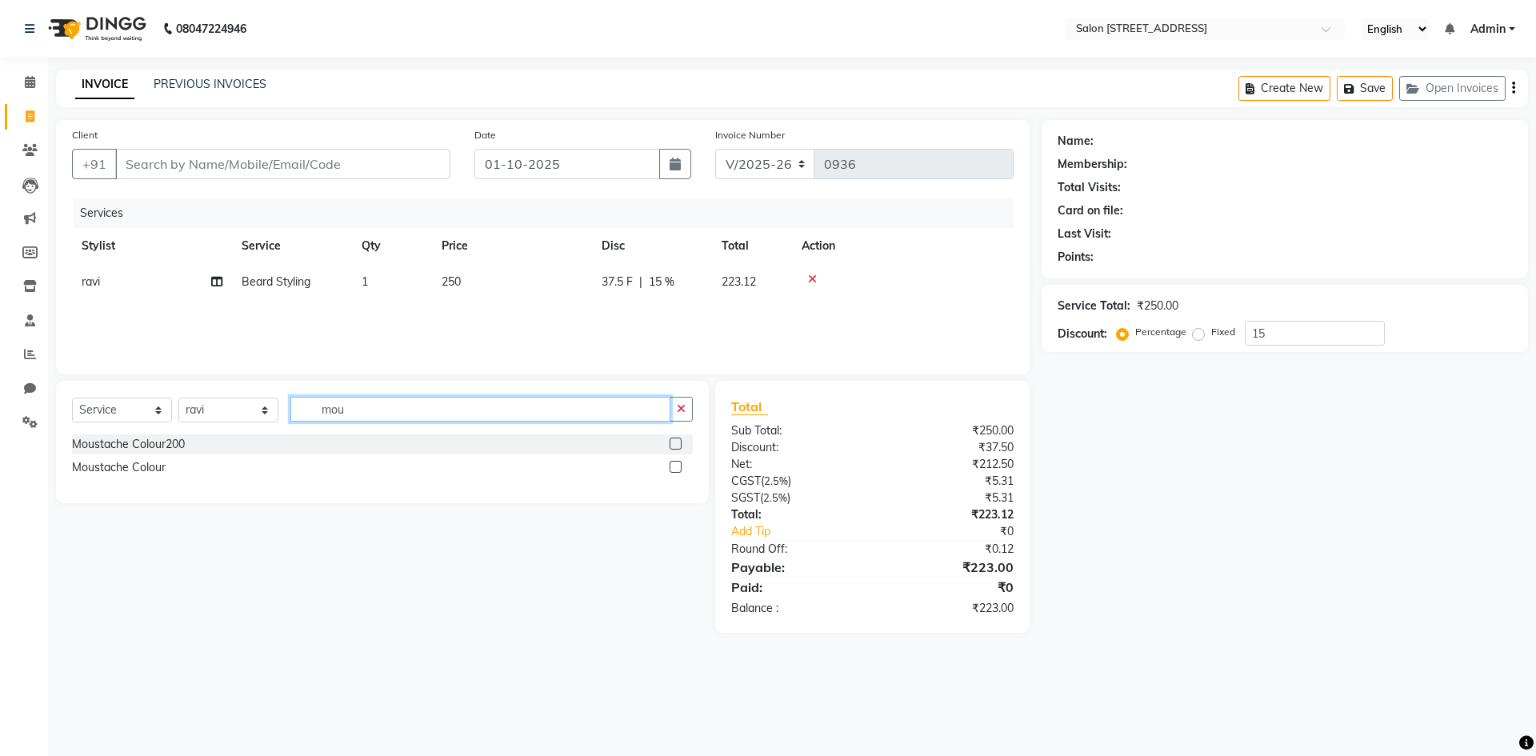
click at [460, 414] on input "mou" at bounding box center [480, 409] width 380 height 25
type input "m"
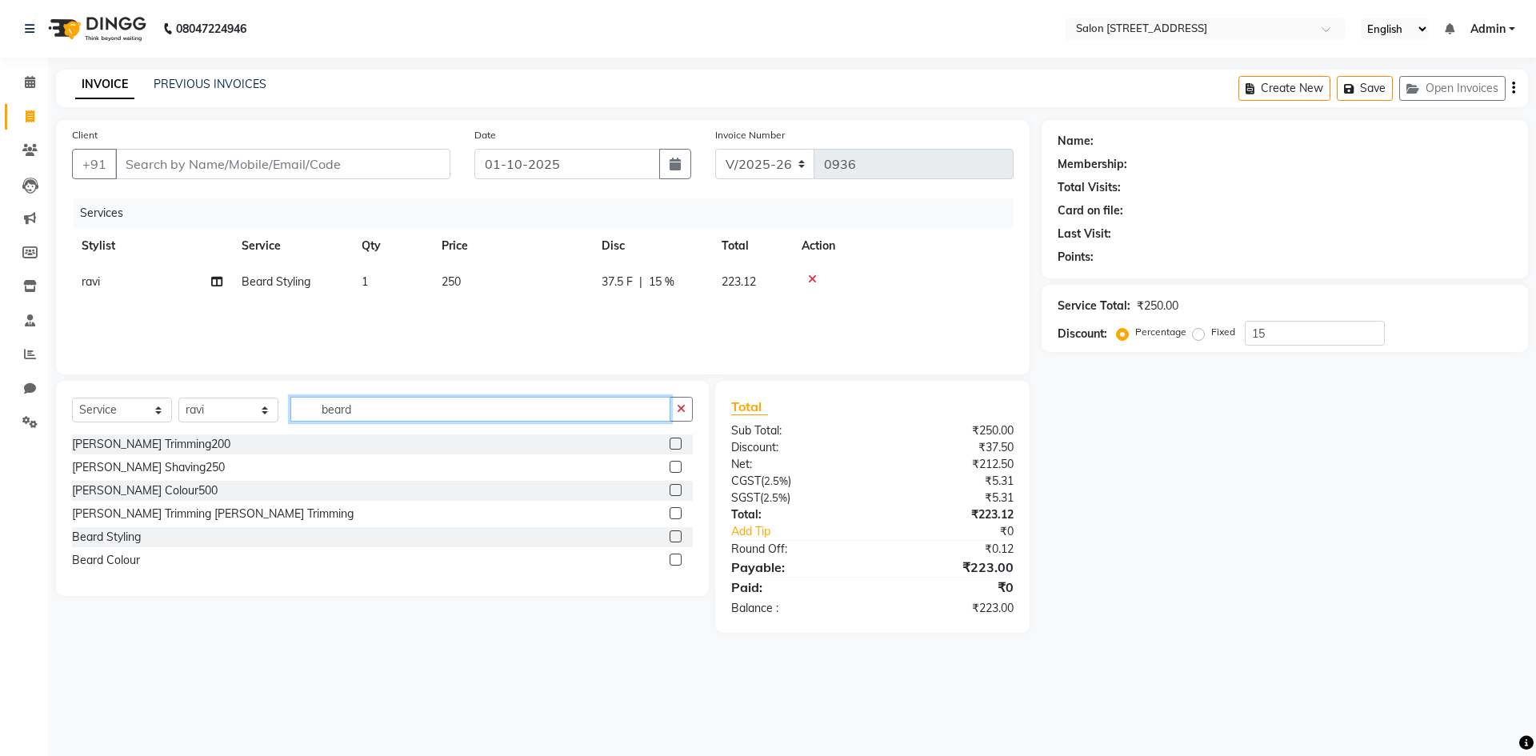
type input "beard"
click at [673, 489] on label at bounding box center [676, 490] width 12 height 12
click at [673, 489] on input "checkbox" at bounding box center [675, 491] width 10 height 10
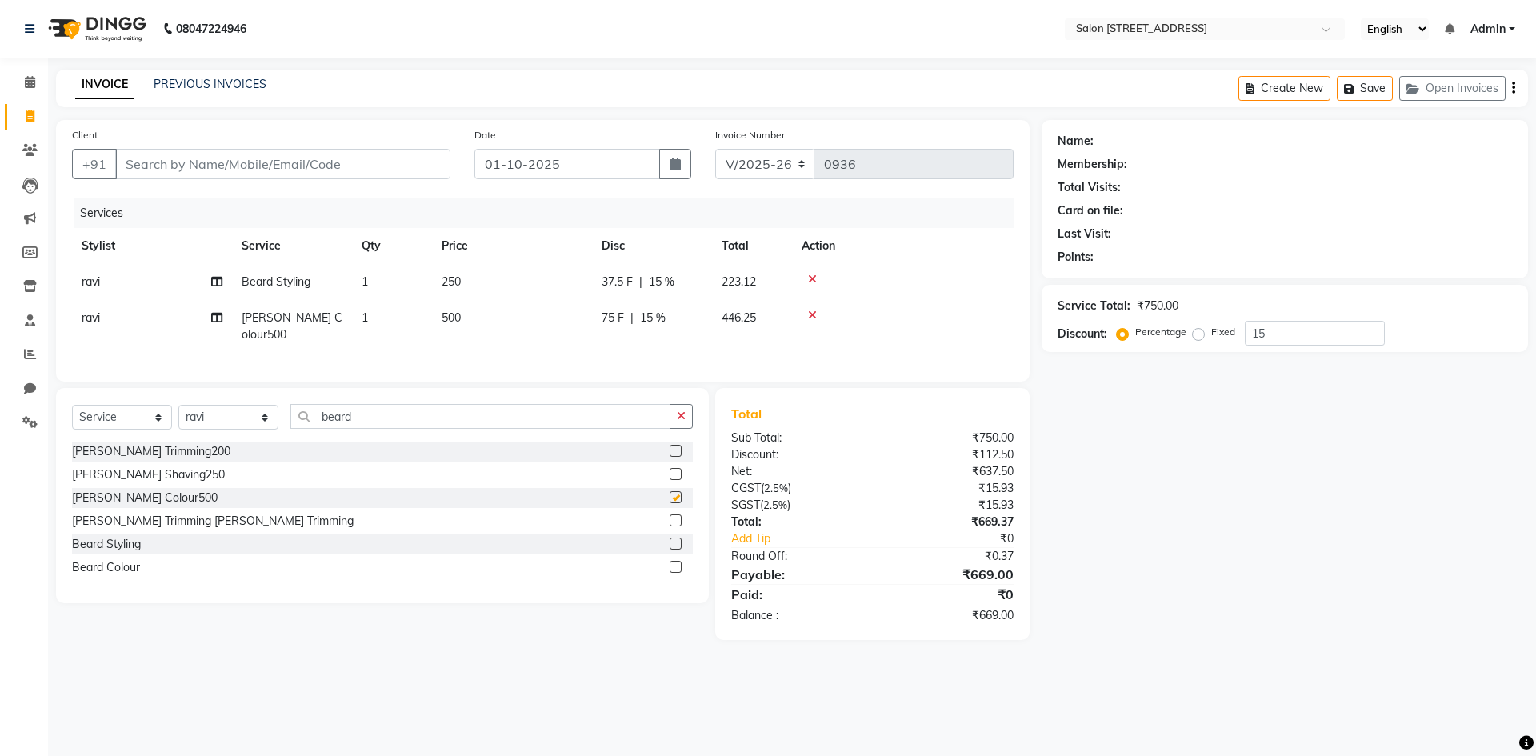
checkbox input "false"
click at [508, 317] on td "500" at bounding box center [512, 326] width 160 height 53
select select "84441"
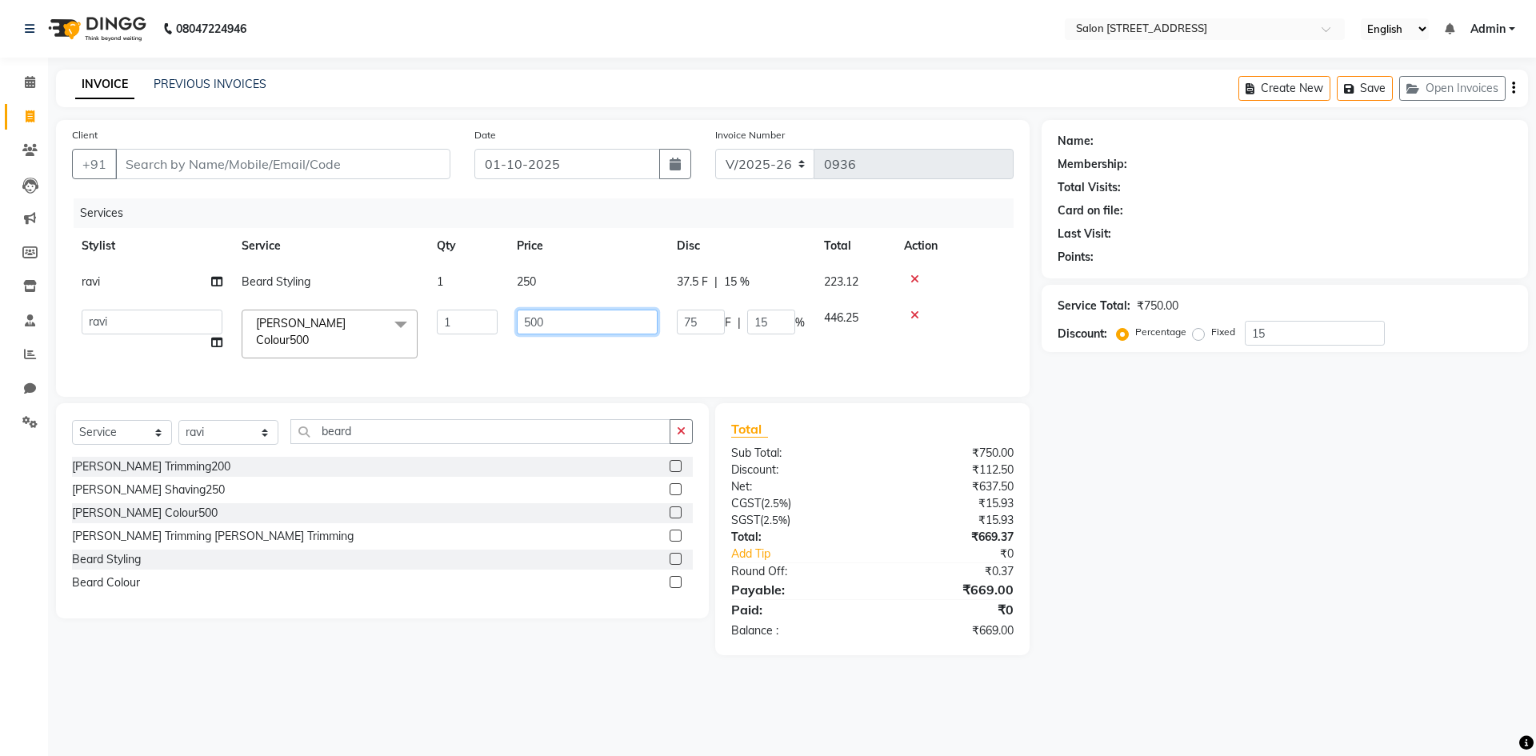
click at [576, 323] on input "500" at bounding box center [587, 322] width 141 height 25
type input "5"
type input "250"
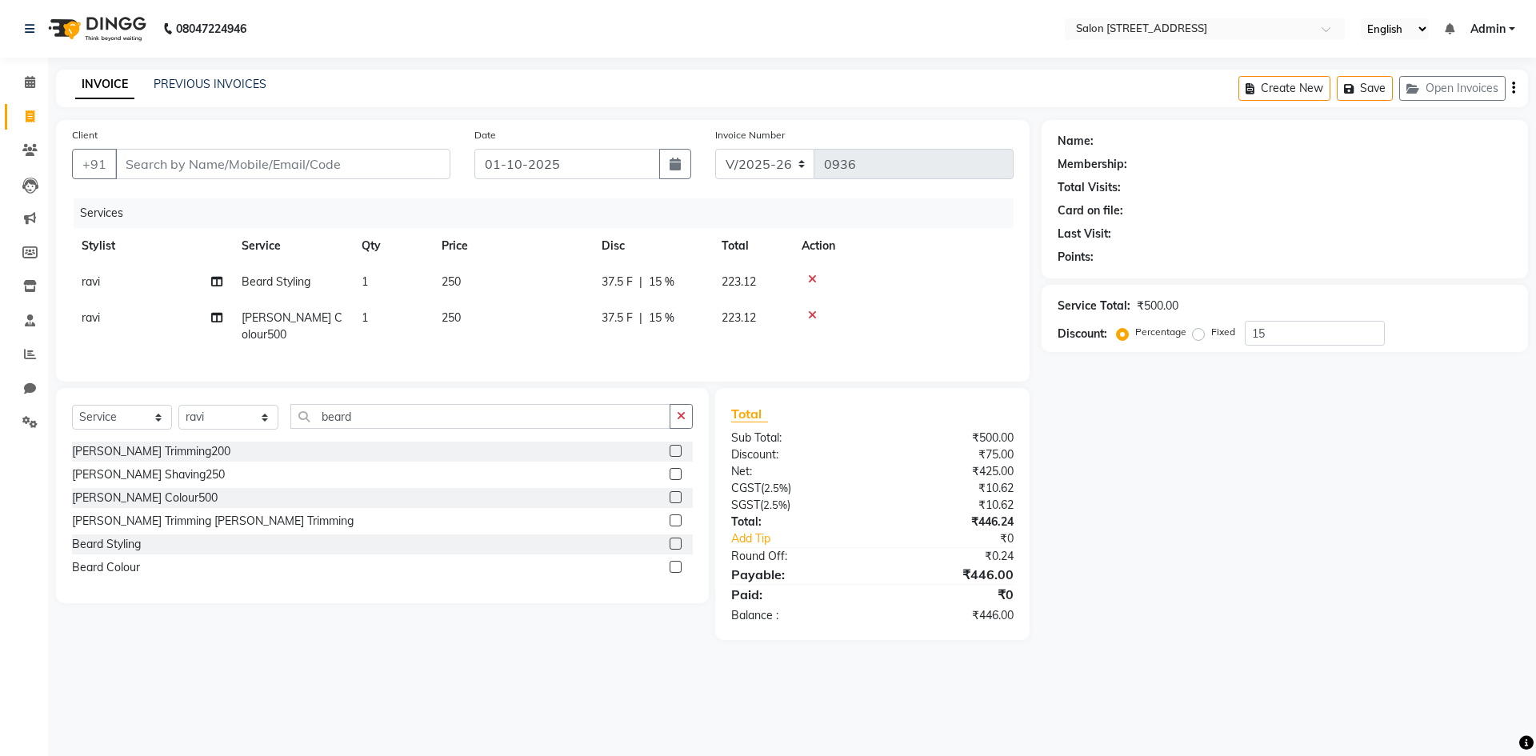
click at [1198, 565] on div "Name: Membership: Total Visits: Card on file: Last Visit: Points: Service Total…" at bounding box center [1291, 380] width 498 height 520
click at [457, 324] on span "250" at bounding box center [451, 317] width 19 height 14
select select "84441"
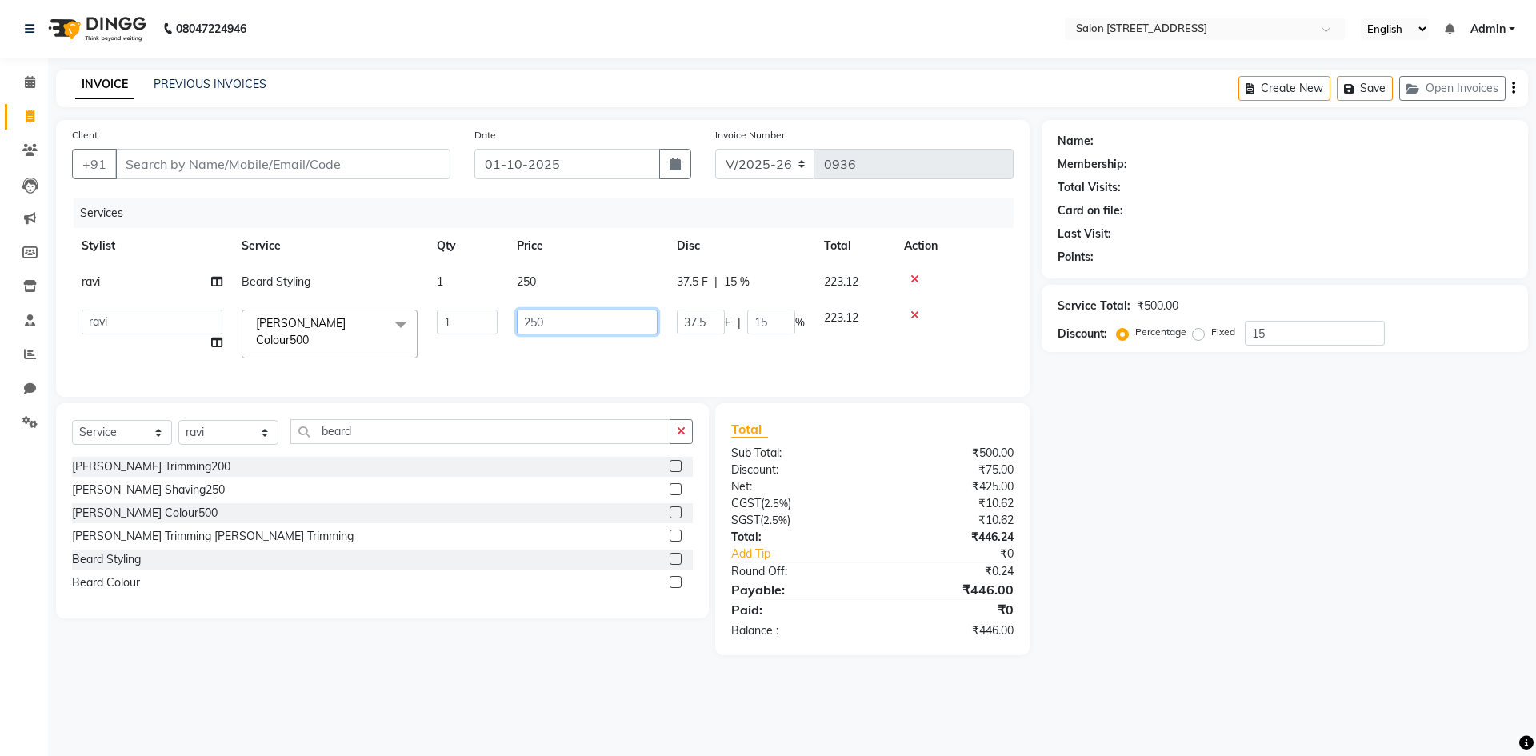
click at [574, 316] on input "250" at bounding box center [587, 322] width 141 height 25
type input "200"
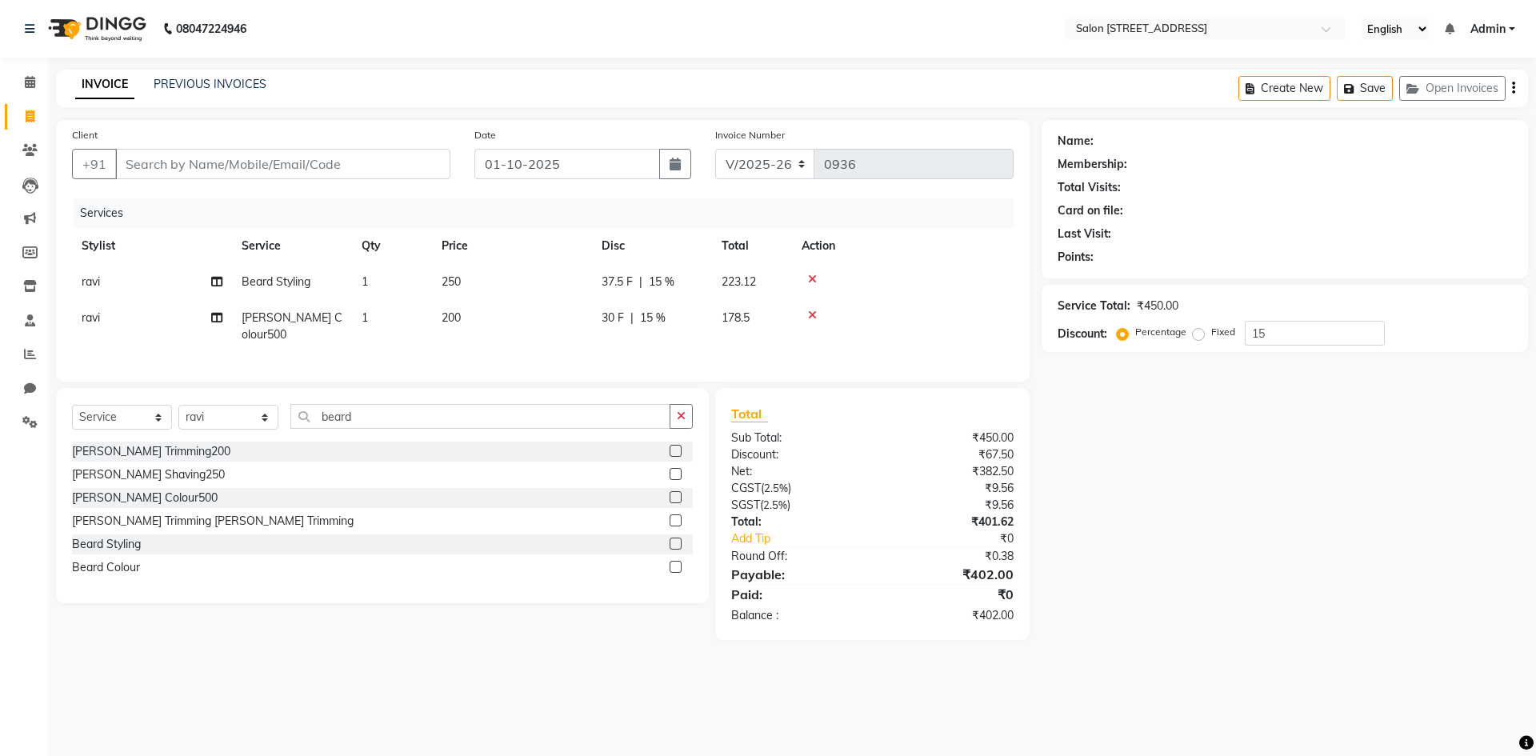
click at [1416, 530] on div "Name: Membership: Total Visits: Card on file: Last Visit: Points: Service Total…" at bounding box center [1291, 380] width 498 height 520
click at [434, 414] on input "beard" at bounding box center [480, 416] width 380 height 25
type input "b"
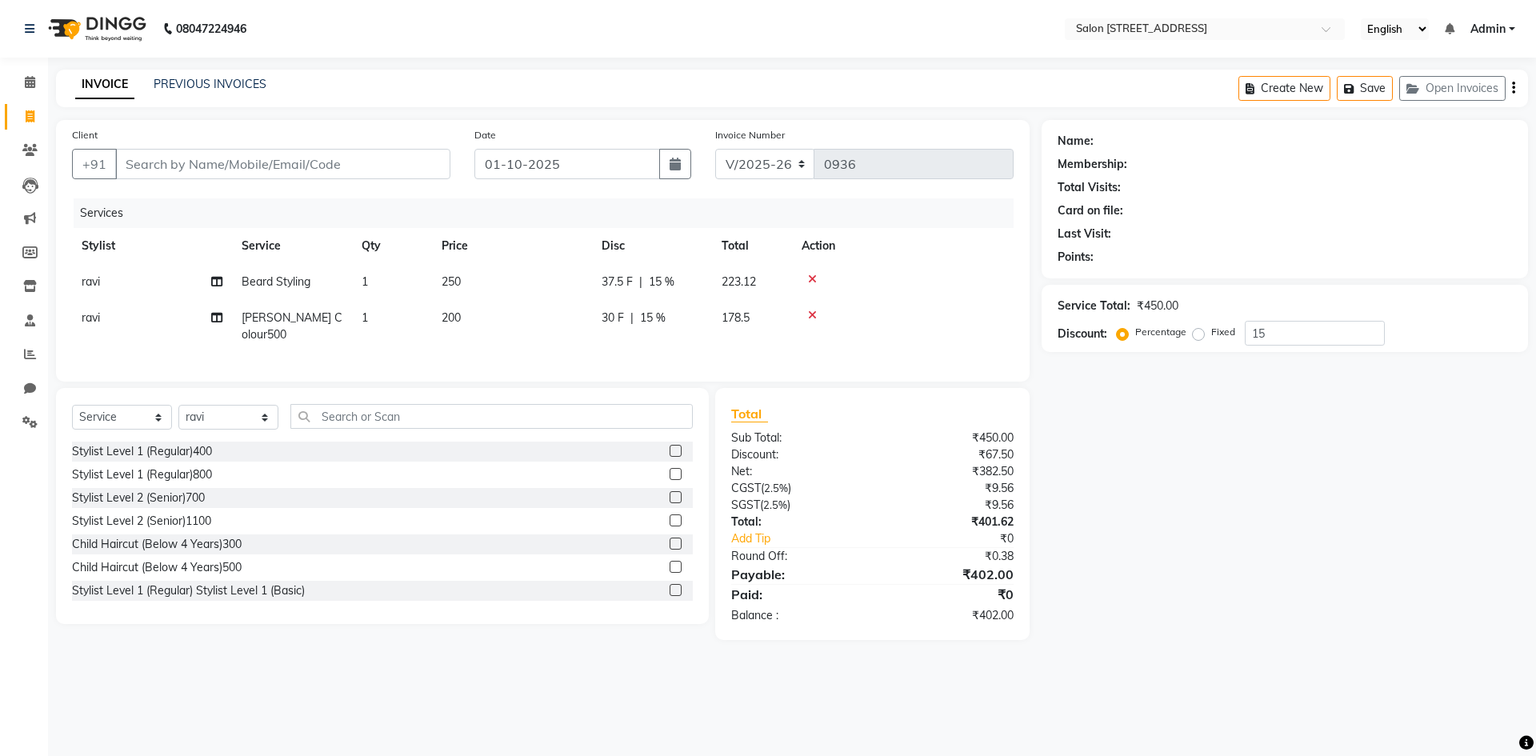
click at [809, 312] on icon at bounding box center [812, 315] width 9 height 11
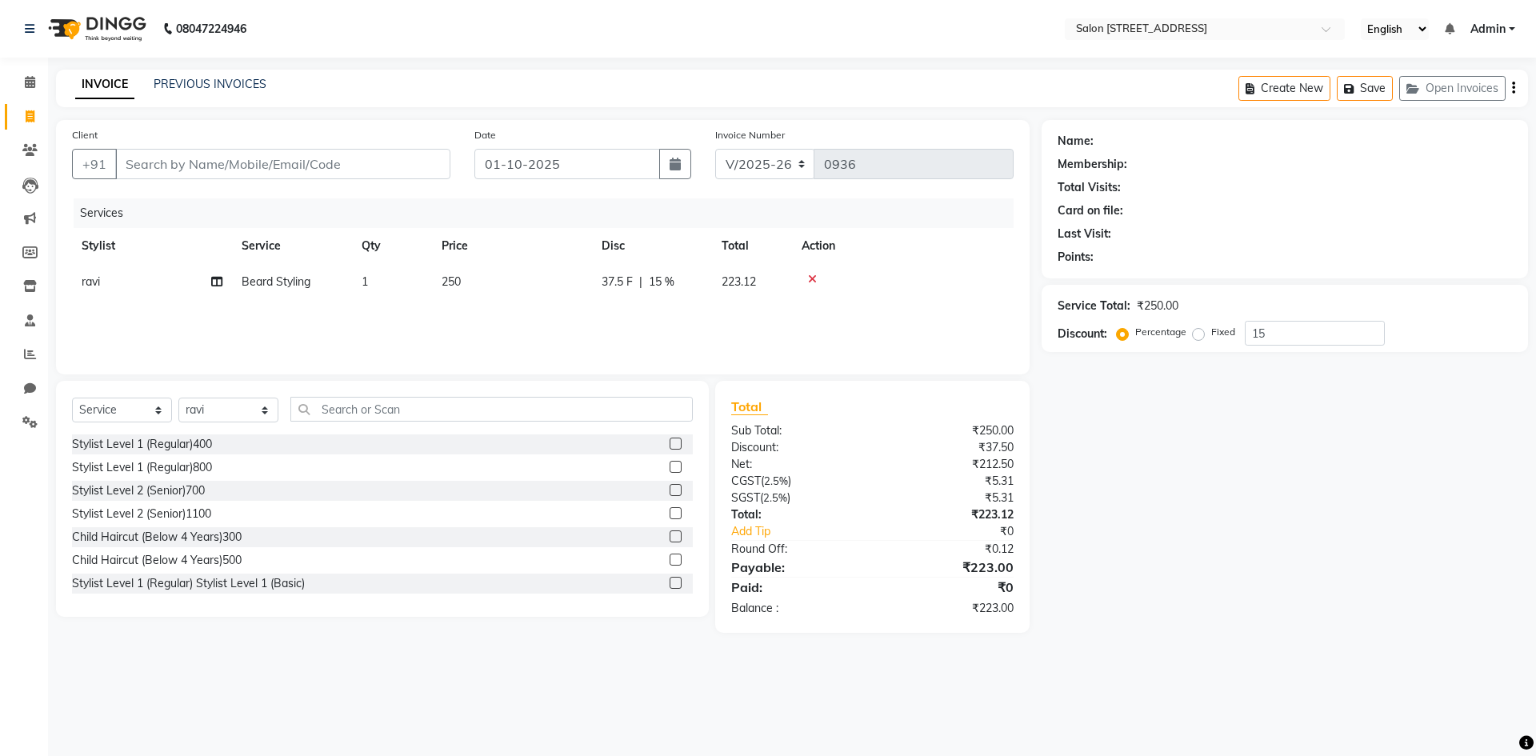
click at [812, 277] on icon at bounding box center [812, 279] width 9 height 11
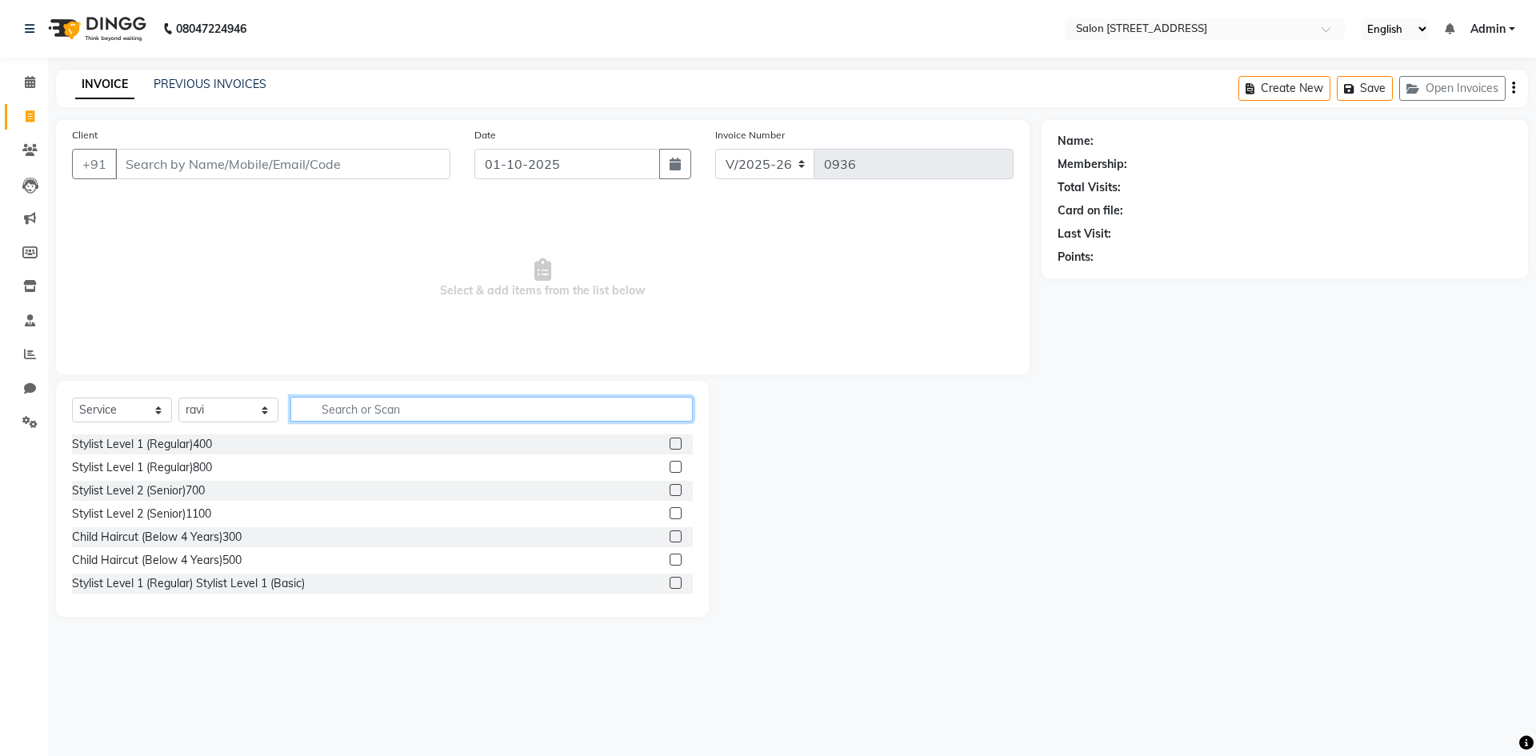
click at [341, 403] on input "text" at bounding box center [491, 409] width 402 height 25
click at [670, 442] on label at bounding box center [676, 444] width 12 height 12
click at [670, 442] on input "checkbox" at bounding box center [675, 444] width 10 height 10
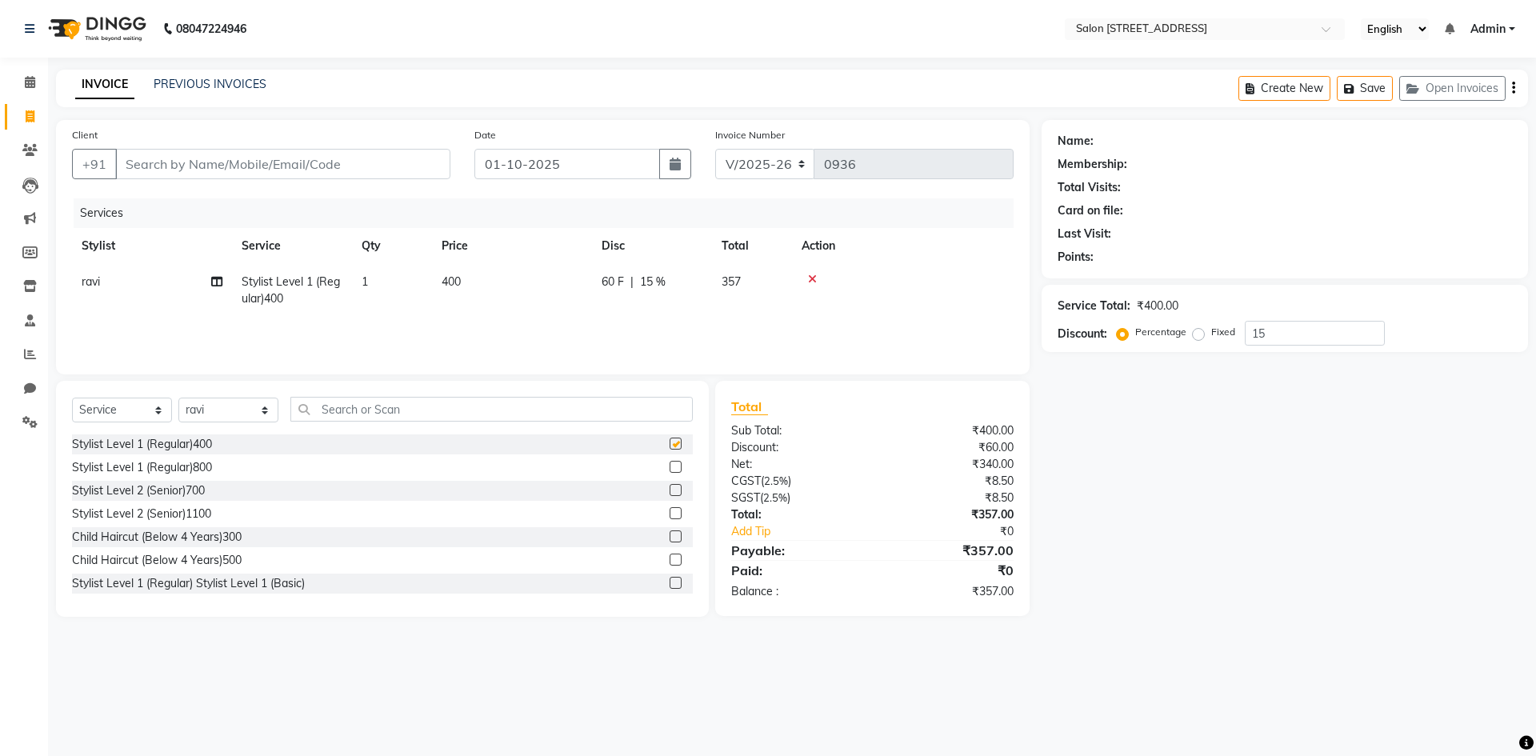
checkbox input "false"
click at [494, 414] on input "text" at bounding box center [491, 409] width 402 height 25
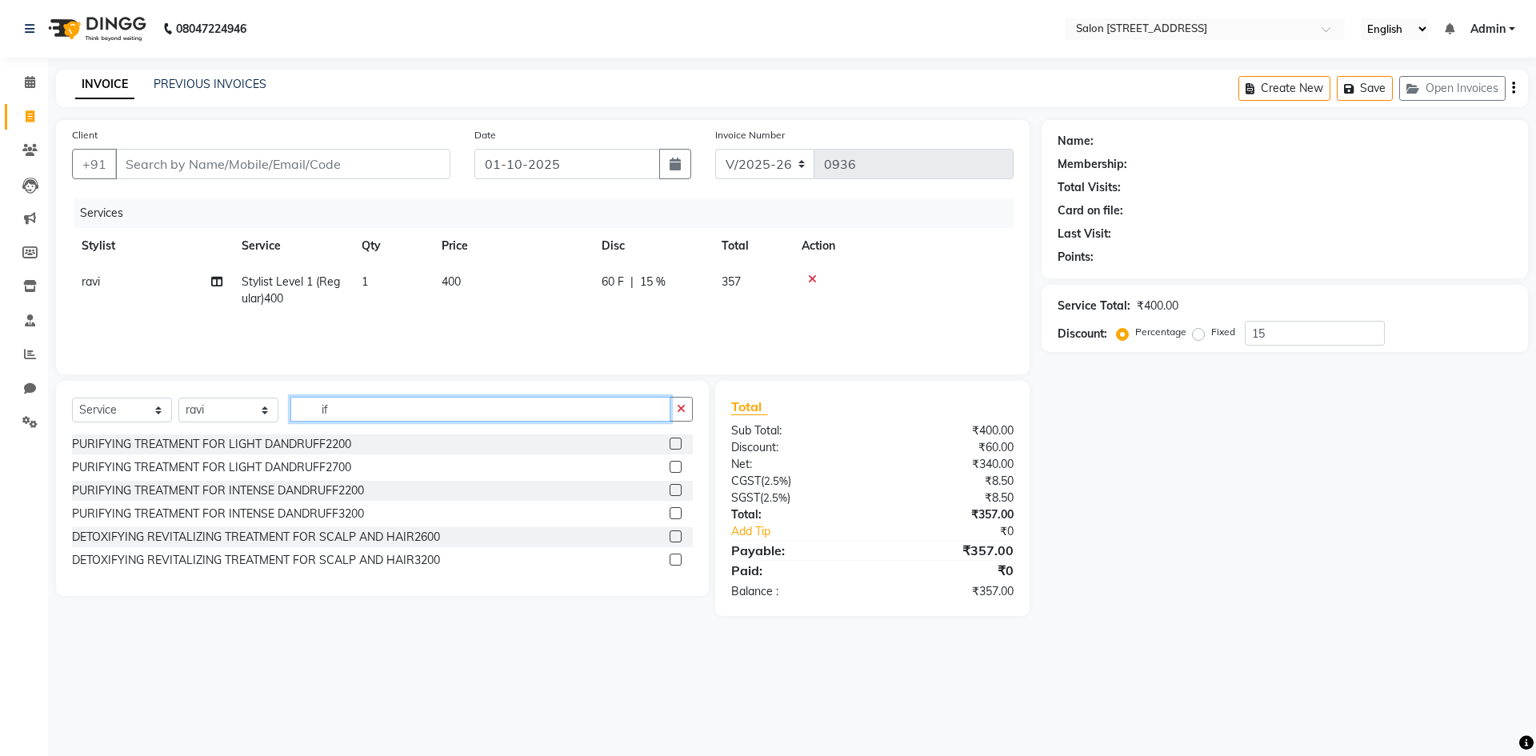
type input "i"
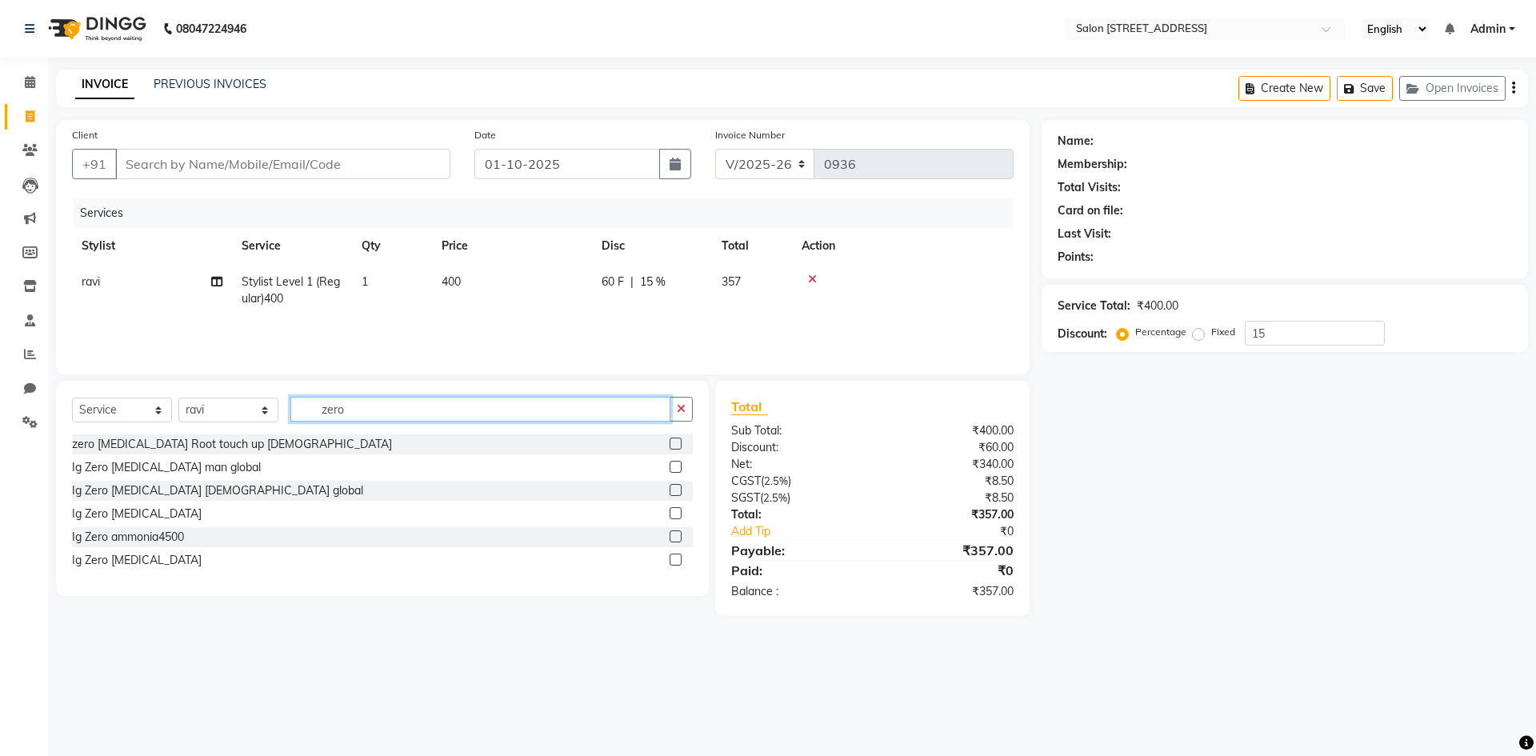
type input "zero"
click at [674, 468] on label at bounding box center [676, 467] width 12 height 12
click at [674, 468] on input "checkbox" at bounding box center [675, 467] width 10 height 10
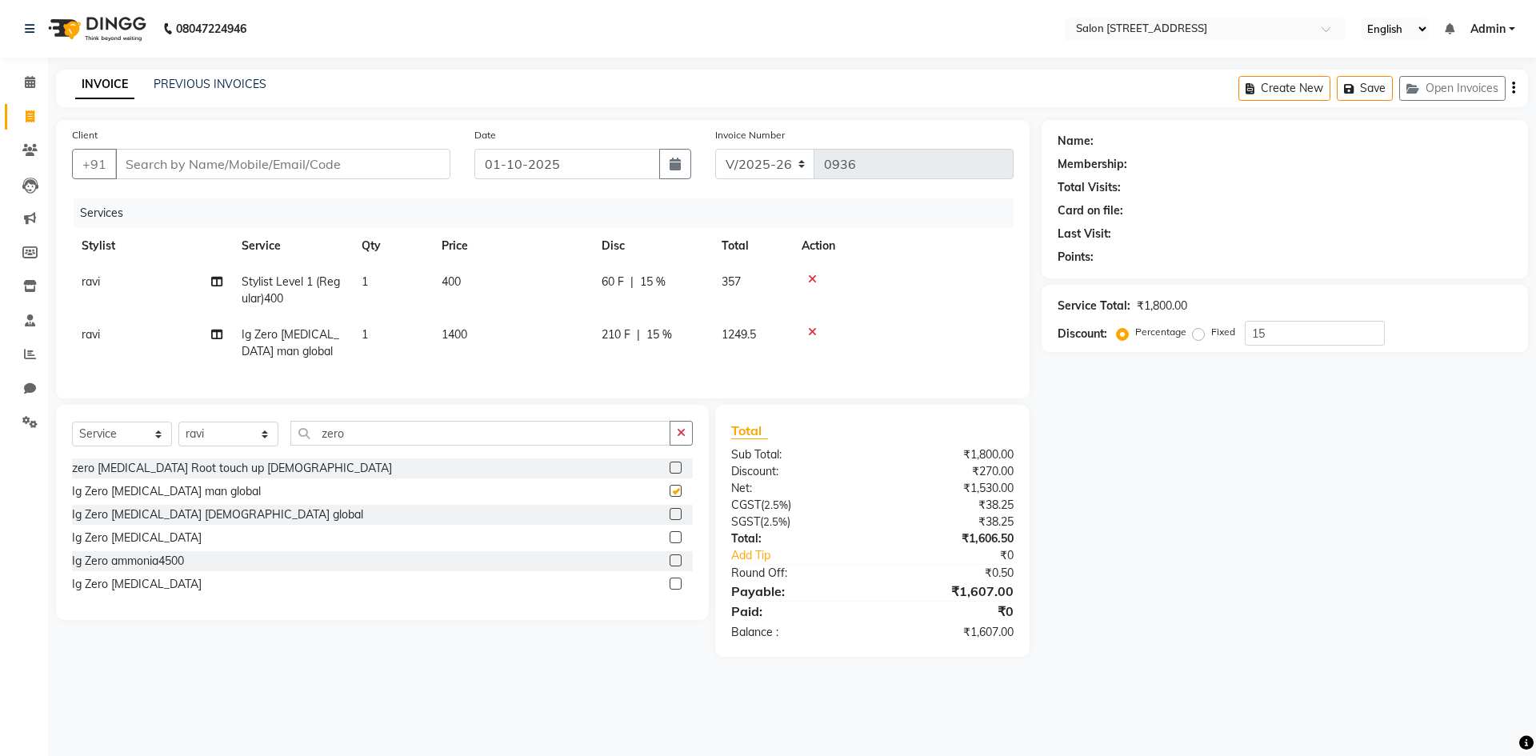
checkbox input "false"
click at [1310, 326] on input "15" at bounding box center [1315, 333] width 140 height 25
type input "1"
click at [812, 276] on icon at bounding box center [812, 279] width 9 height 11
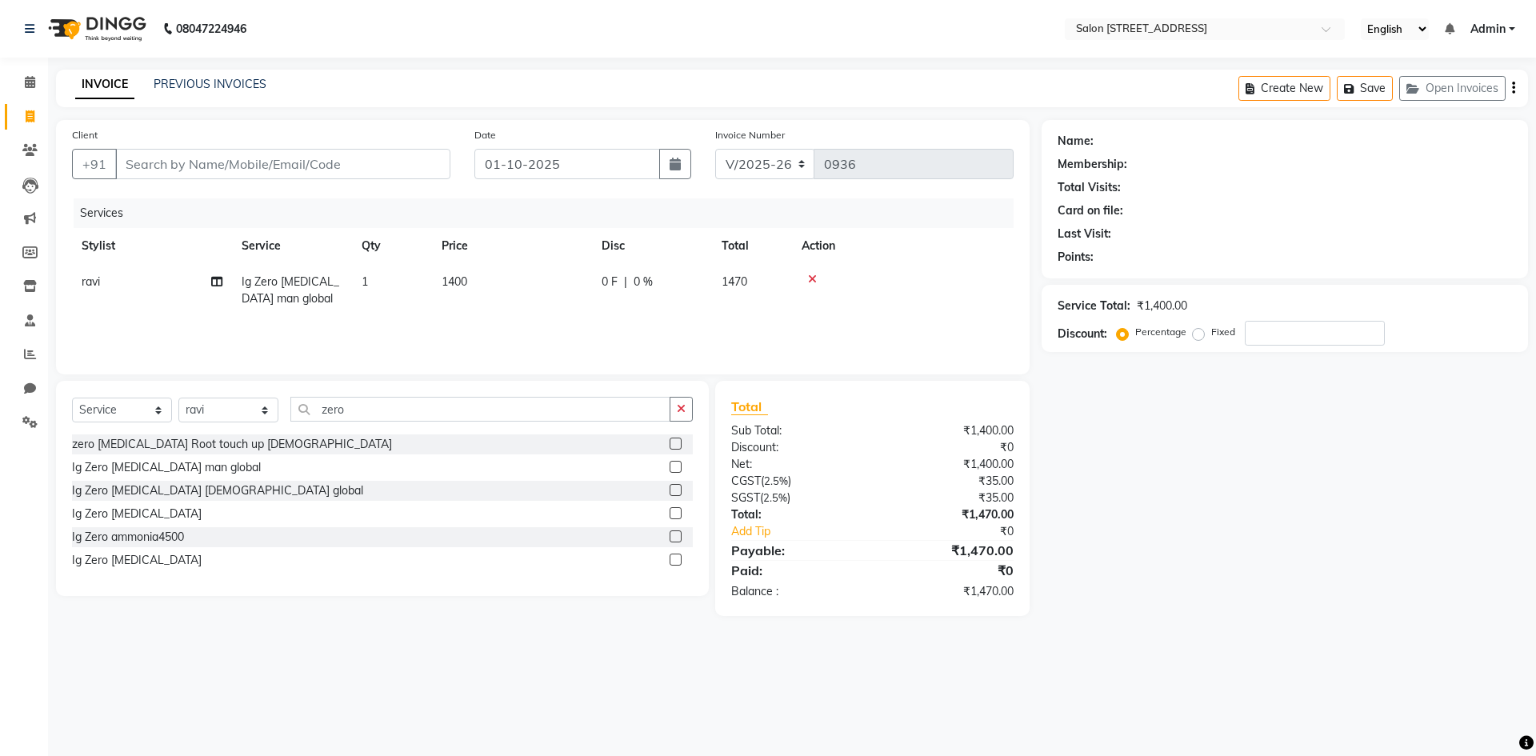
click at [812, 276] on icon at bounding box center [812, 279] width 9 height 11
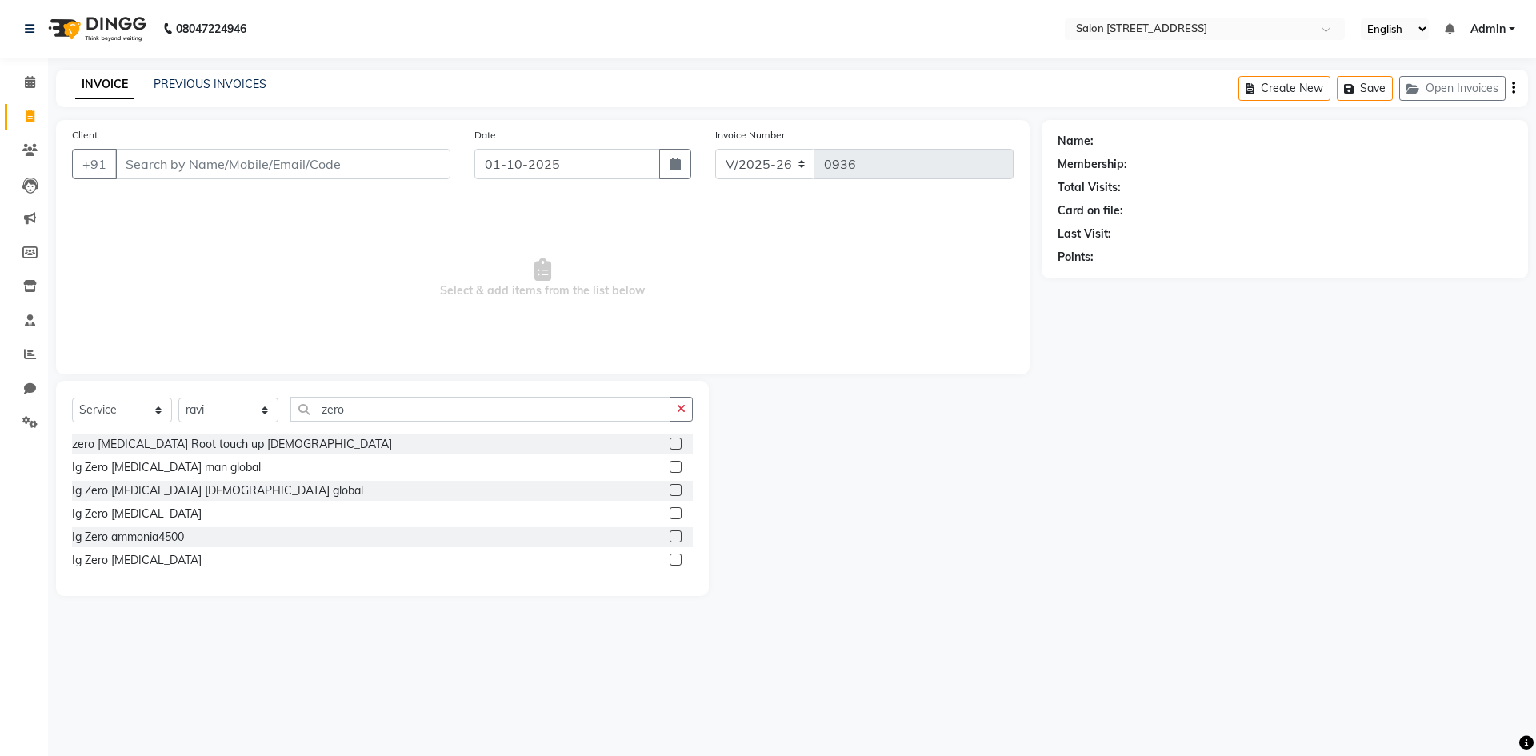
click at [911, 491] on div at bounding box center [875, 488] width 333 height 215
click at [202, 409] on select "Select Stylist Admin [PERSON_NAME] Bumoni Khushi Lune Lego pooja Raju ravi" at bounding box center [228, 410] width 100 height 25
click at [309, 322] on span "Select & add items from the list below" at bounding box center [543, 278] width 942 height 160
click at [268, 262] on span "Select & add items from the list below" at bounding box center [543, 278] width 942 height 160
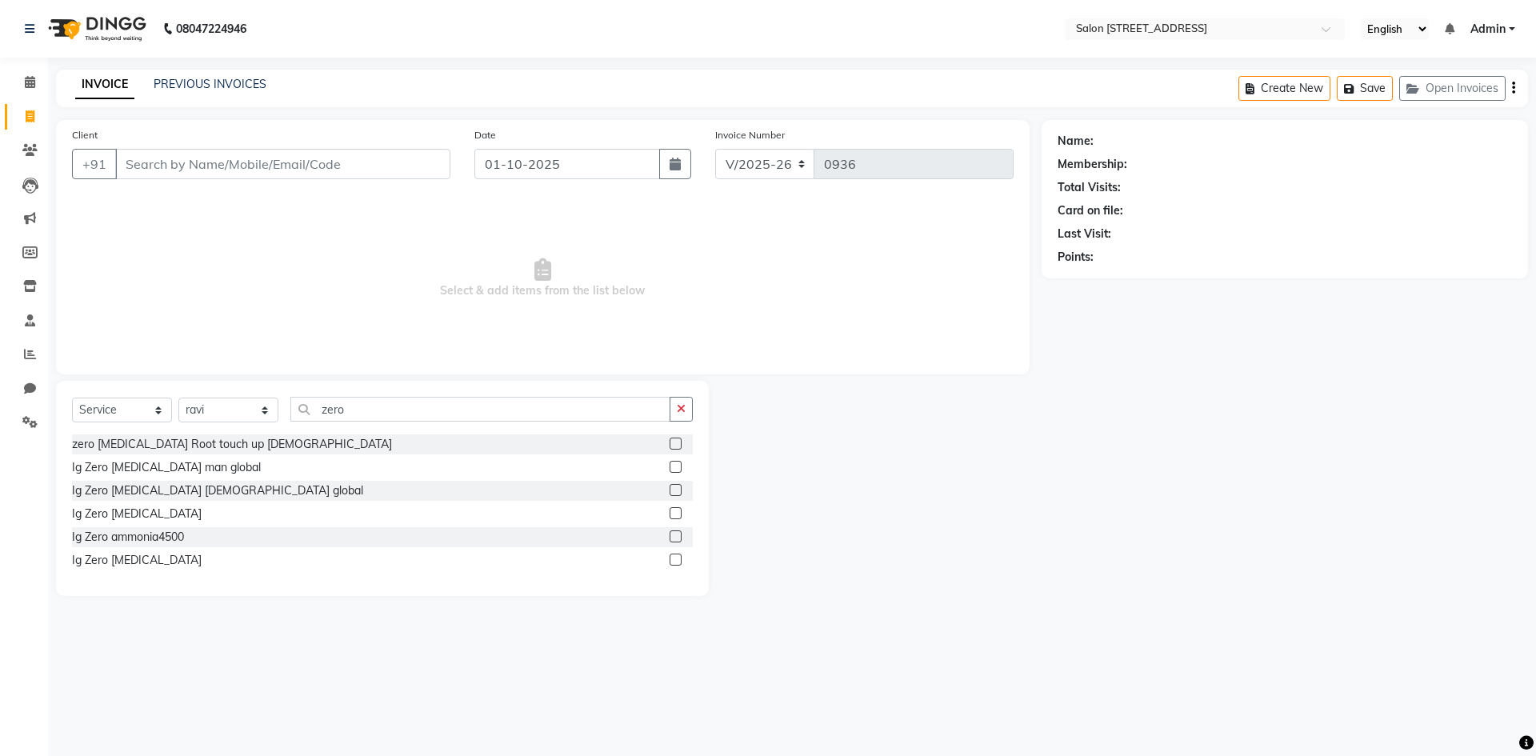
click at [678, 467] on label at bounding box center [676, 467] width 12 height 12
click at [678, 467] on input "checkbox" at bounding box center [675, 467] width 10 height 10
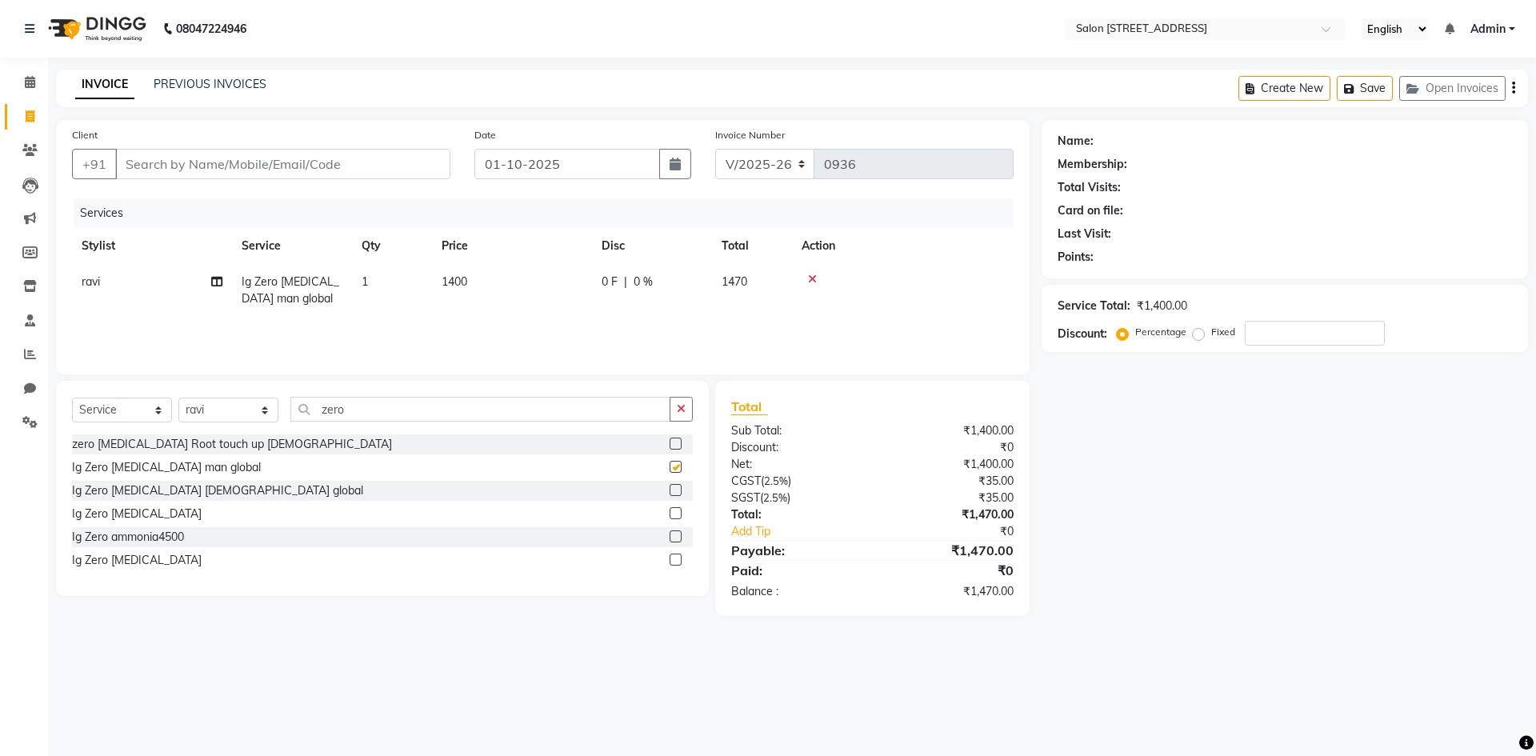
checkbox input "false"
click at [466, 416] on input "zero" at bounding box center [480, 409] width 380 height 25
type input "z"
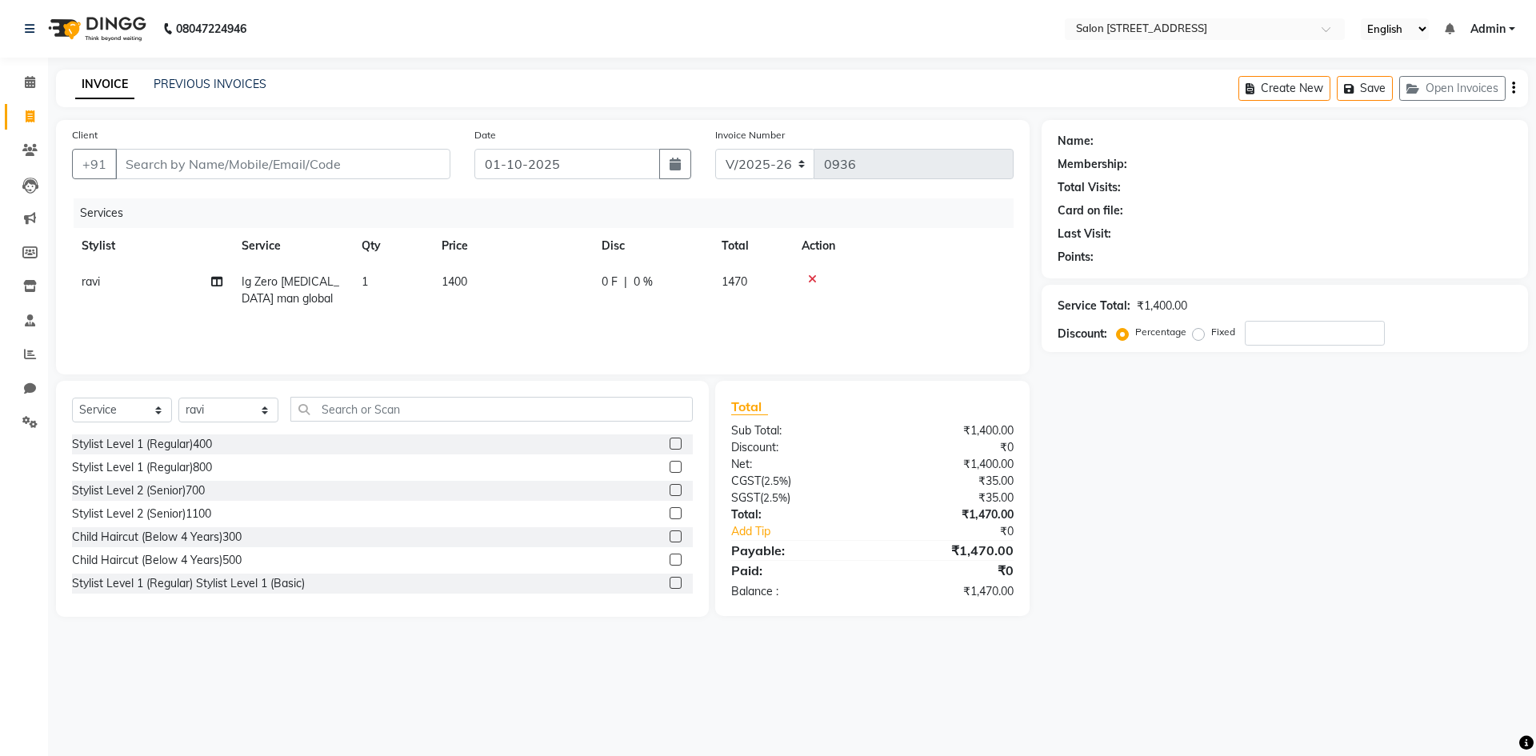
click at [670, 445] on label at bounding box center [676, 444] width 12 height 12
click at [670, 445] on input "checkbox" at bounding box center [675, 444] width 10 height 10
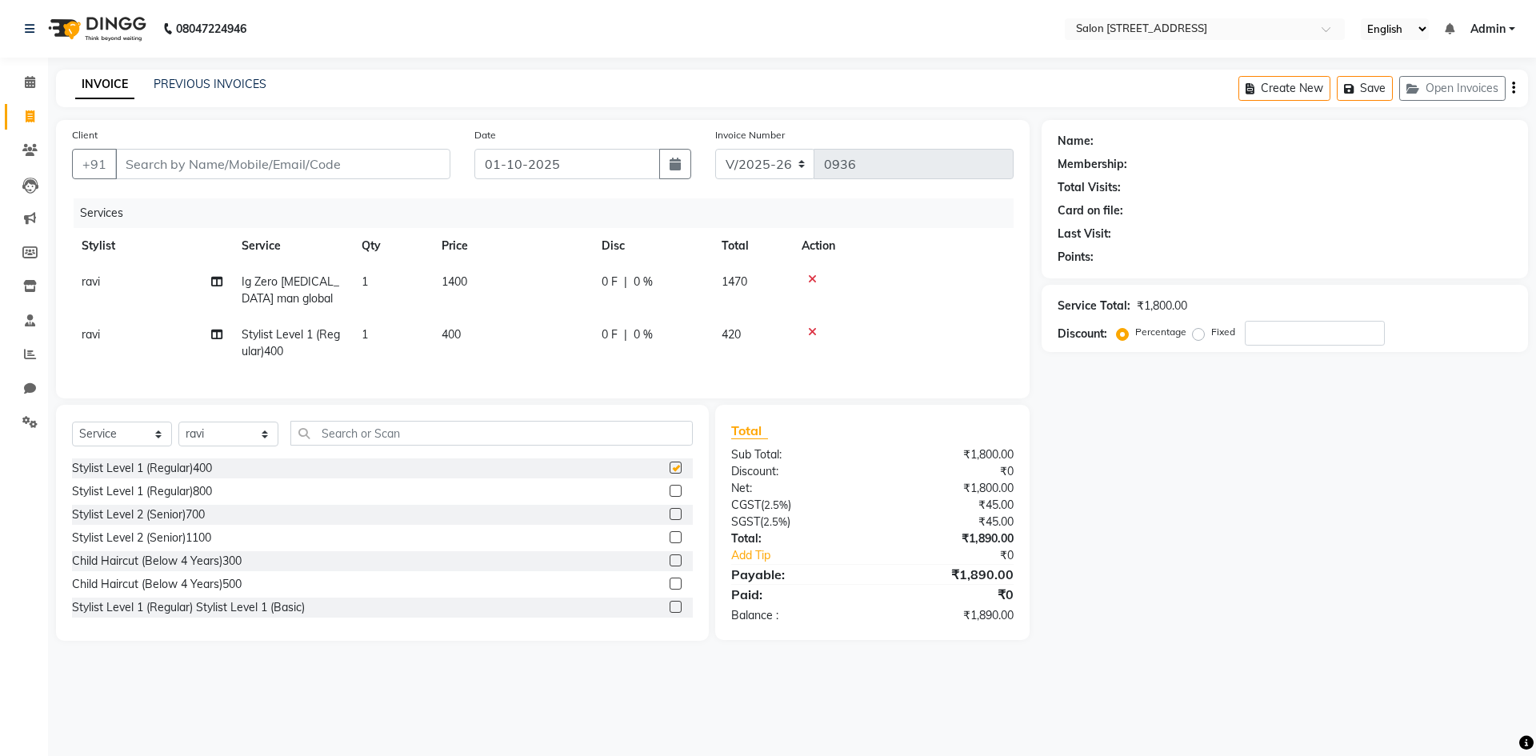
checkbox input "false"
click at [1324, 337] on input "number" at bounding box center [1315, 333] width 140 height 25
type input "1"
click at [808, 328] on icon at bounding box center [812, 331] width 9 height 11
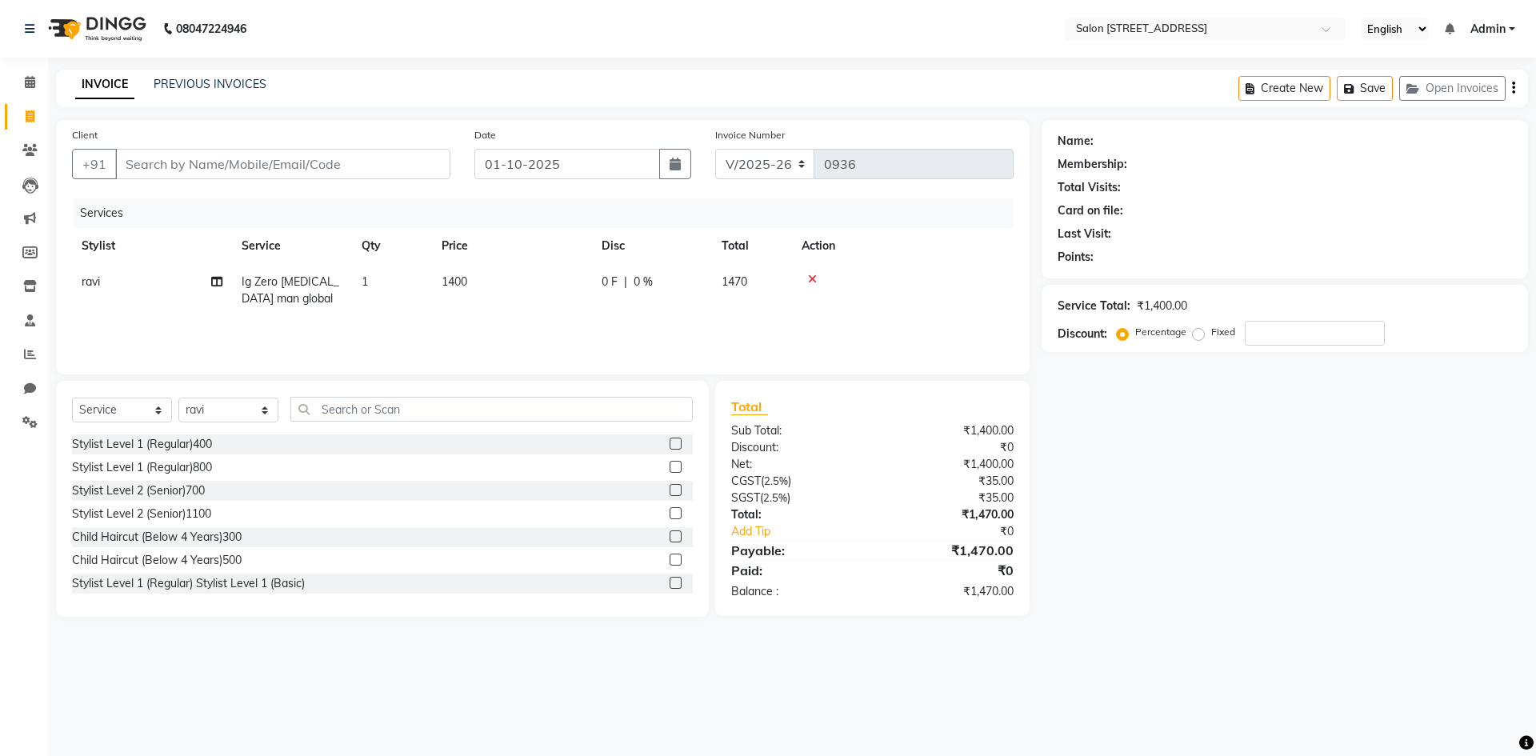
click at [812, 274] on icon at bounding box center [812, 279] width 9 height 11
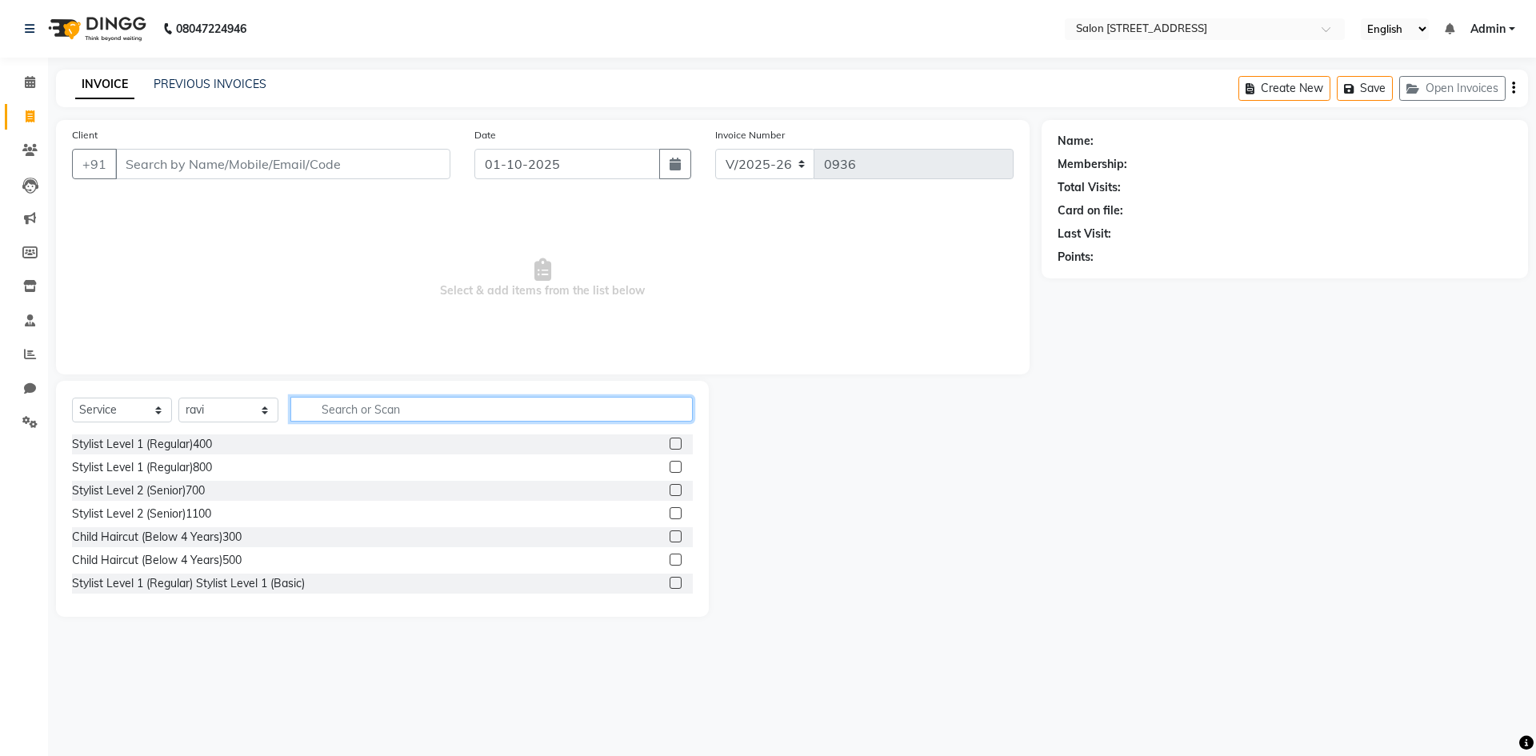
click at [332, 410] on input "text" at bounding box center [491, 409] width 402 height 25
click at [331, 411] on input "text" at bounding box center [491, 409] width 402 height 25
drag, startPoint x: 492, startPoint y: 414, endPoint x: 308, endPoint y: 414, distance: 184.0
click at [486, 414] on input "text" at bounding box center [480, 409] width 380 height 25
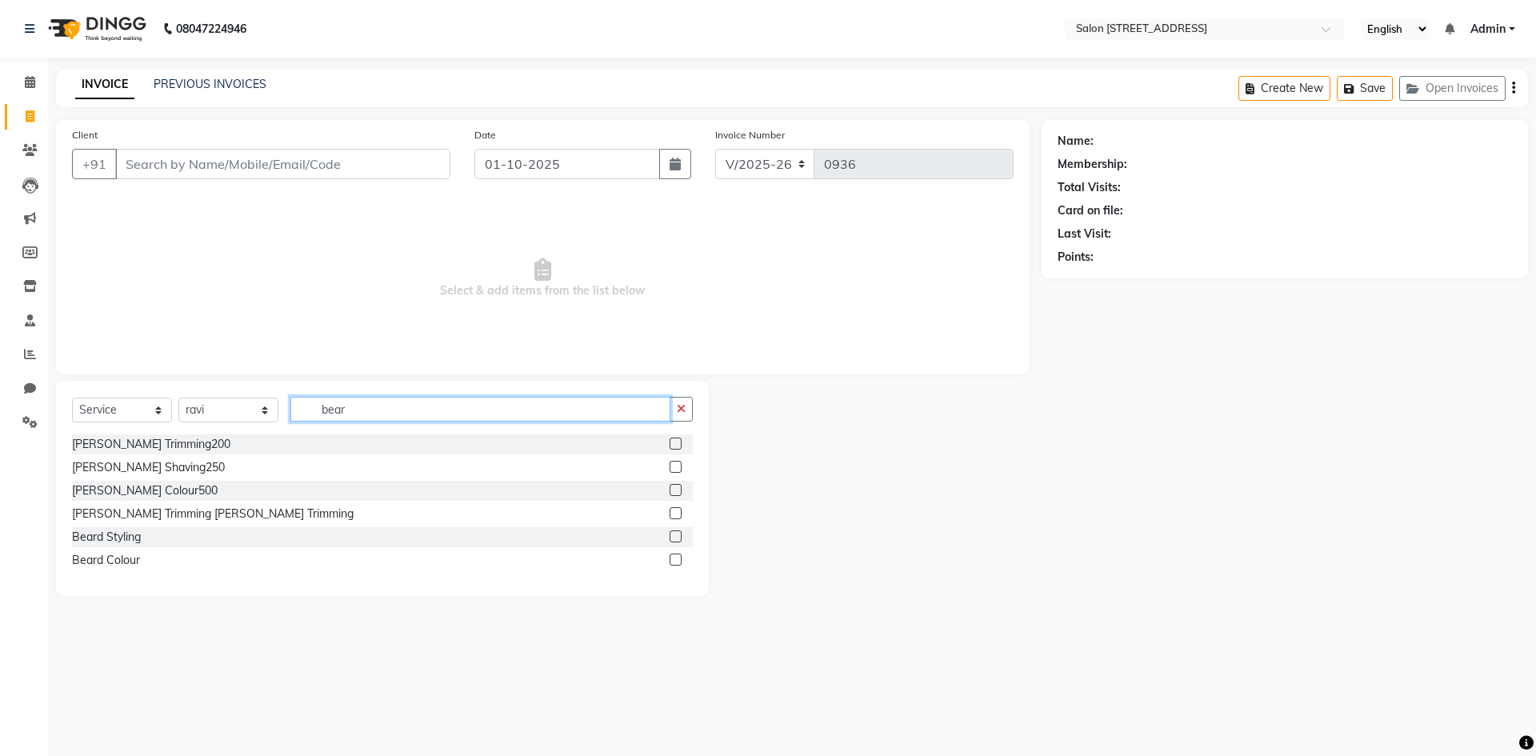
type input "bear"
click at [673, 537] on label at bounding box center [676, 536] width 12 height 12
click at [673, 537] on input "checkbox" at bounding box center [675, 537] width 10 height 10
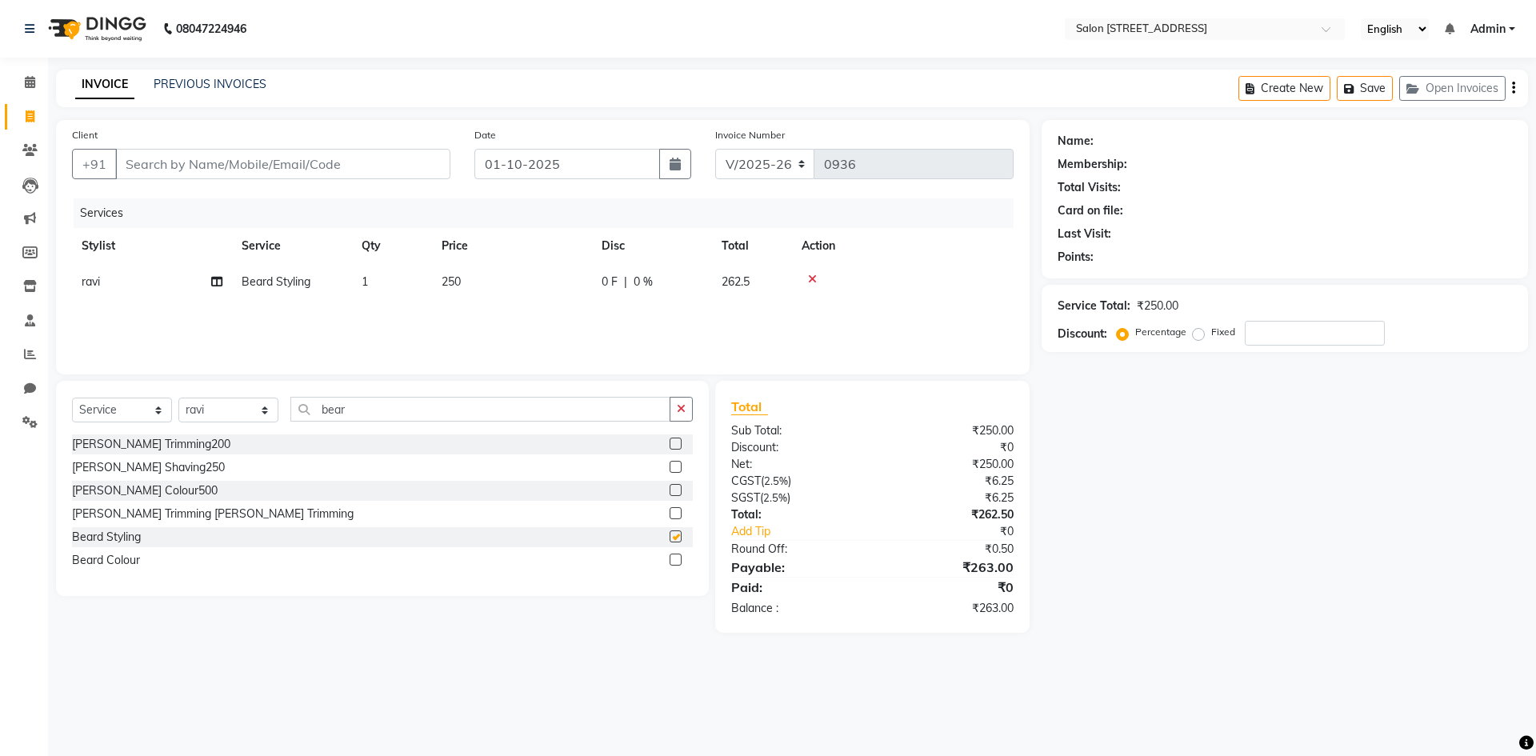
checkbox input "false"
click at [423, 407] on input "bear" at bounding box center [480, 409] width 380 height 25
type input "b"
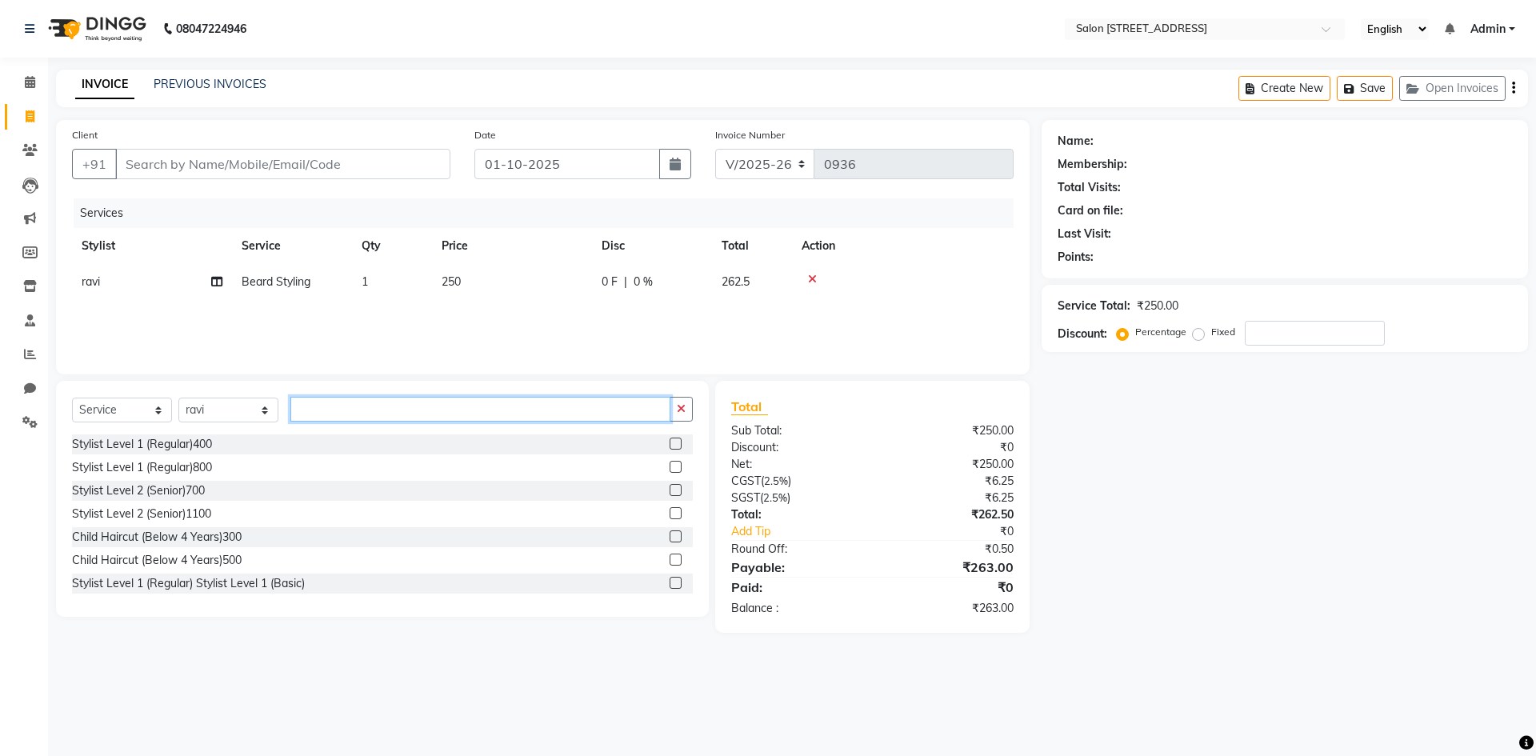
click at [329, 413] on input "text" at bounding box center [480, 409] width 380 height 25
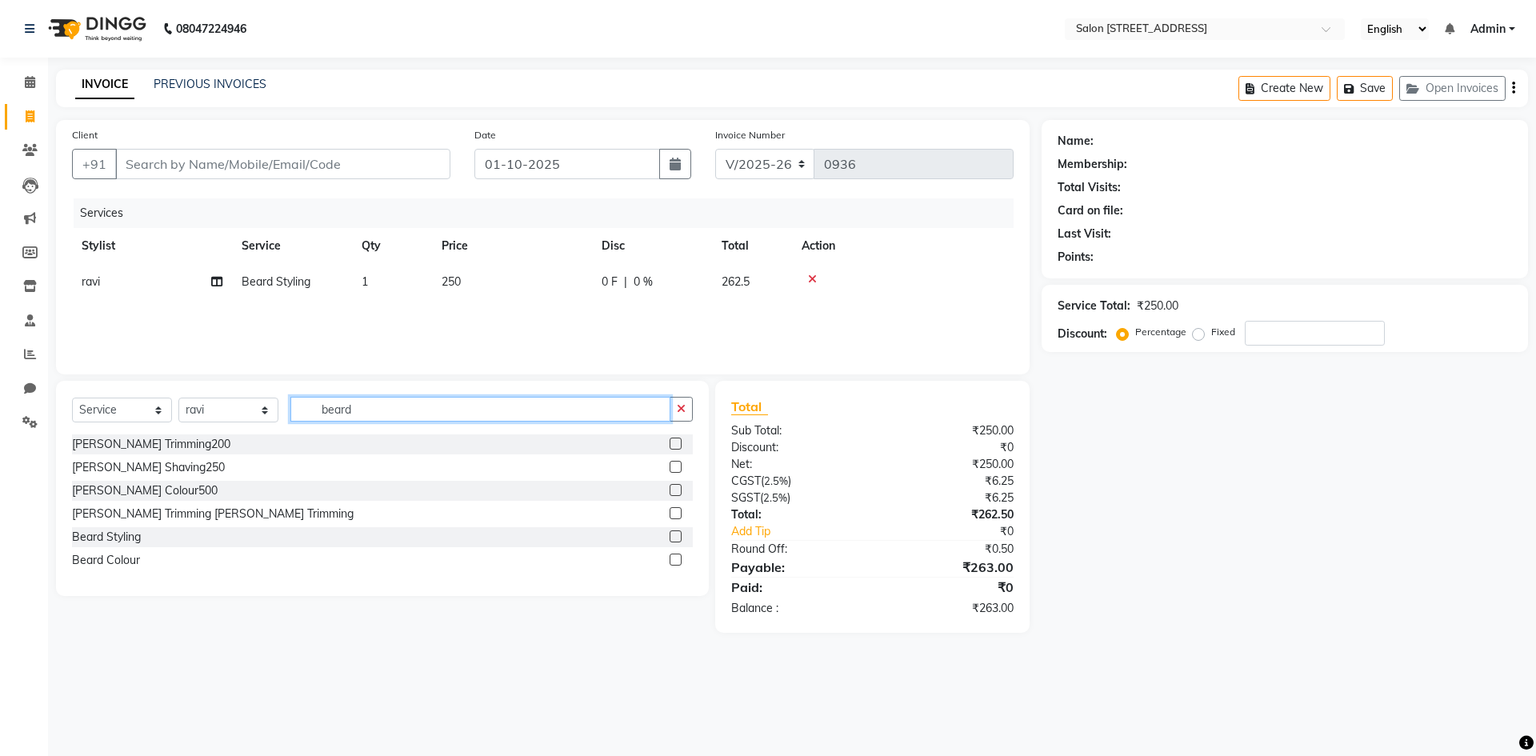
type input "beard"
click at [674, 488] on label at bounding box center [676, 490] width 12 height 12
click at [674, 488] on input "checkbox" at bounding box center [675, 491] width 10 height 10
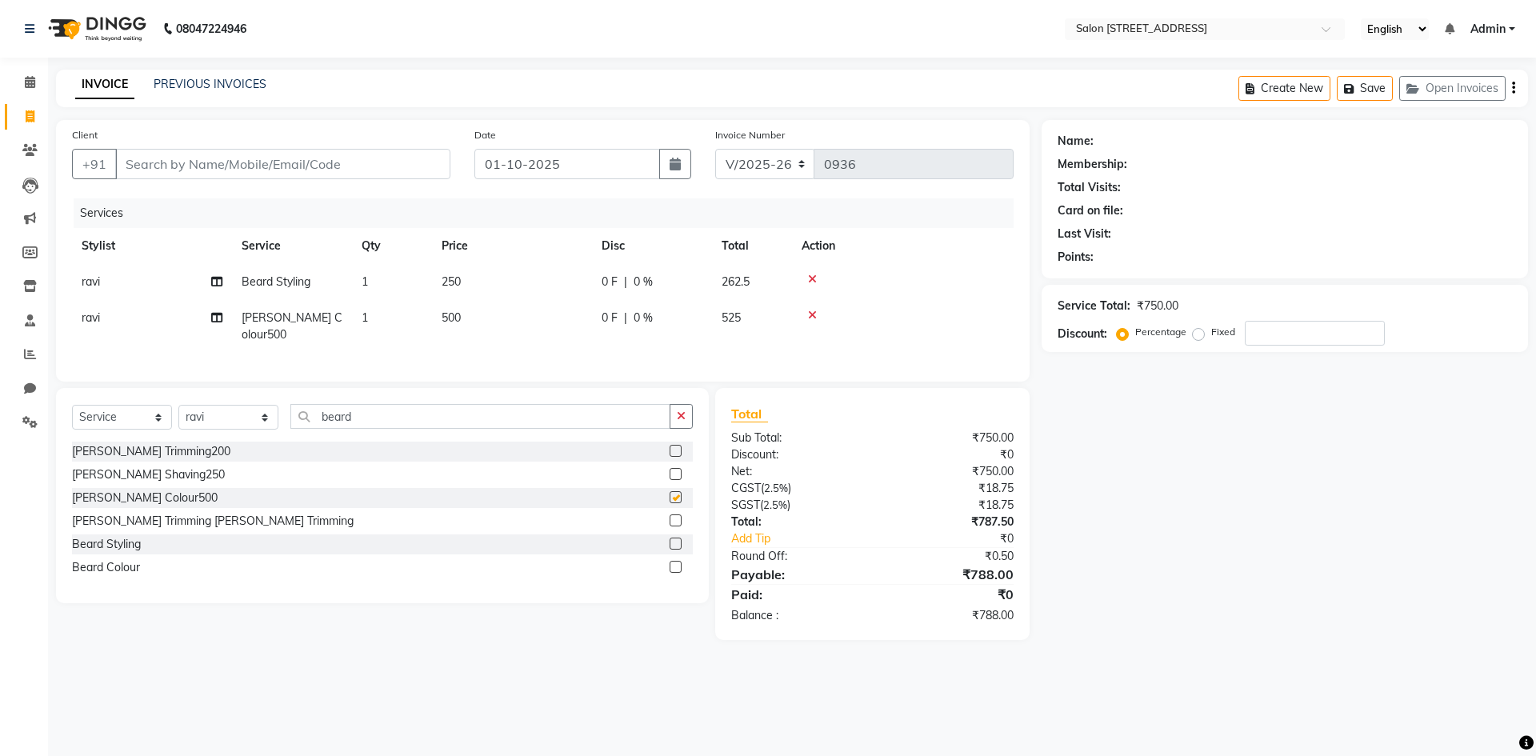
checkbox input "false"
click at [424, 414] on input "beard" at bounding box center [480, 416] width 380 height 25
type input "b"
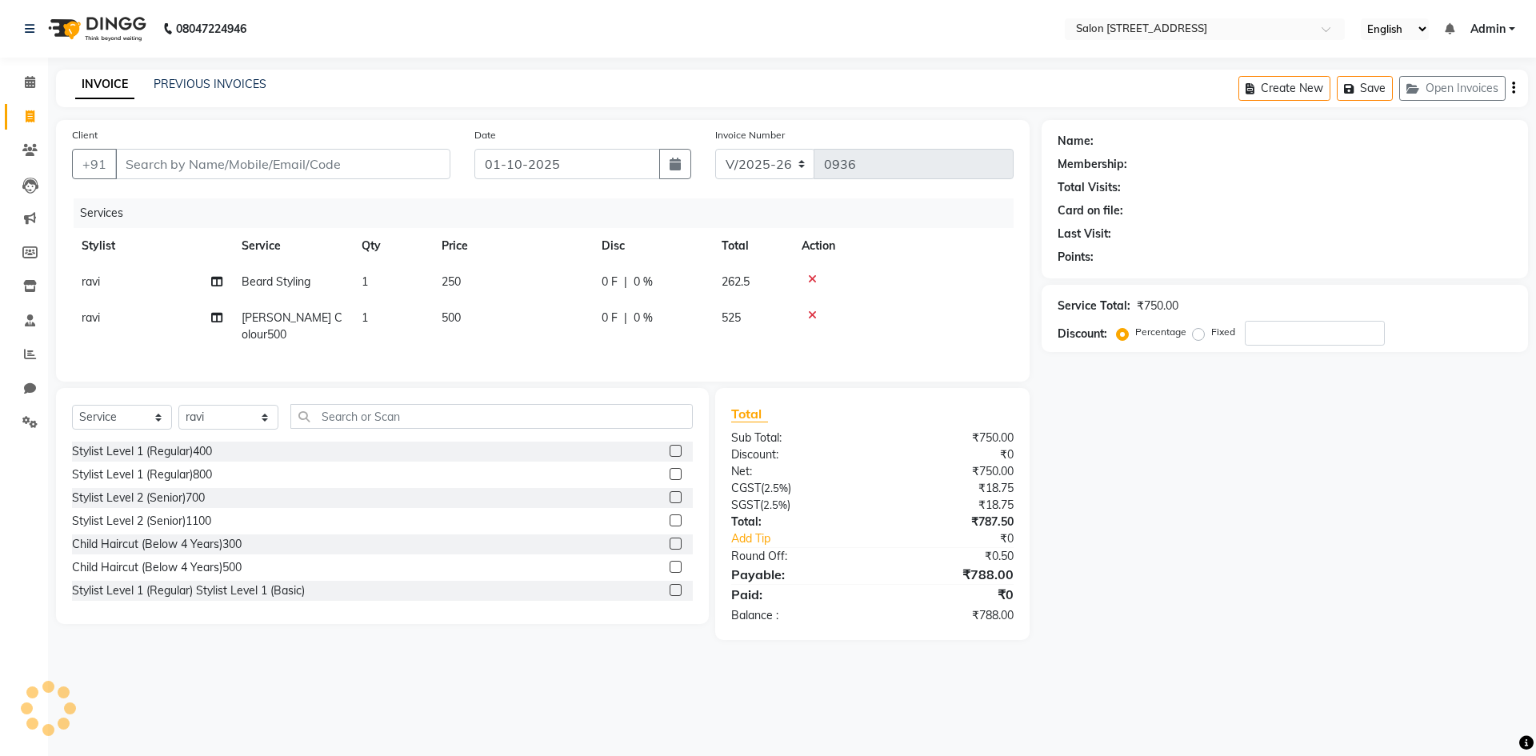
click at [467, 314] on td "500" at bounding box center [512, 326] width 160 height 53
select select "84441"
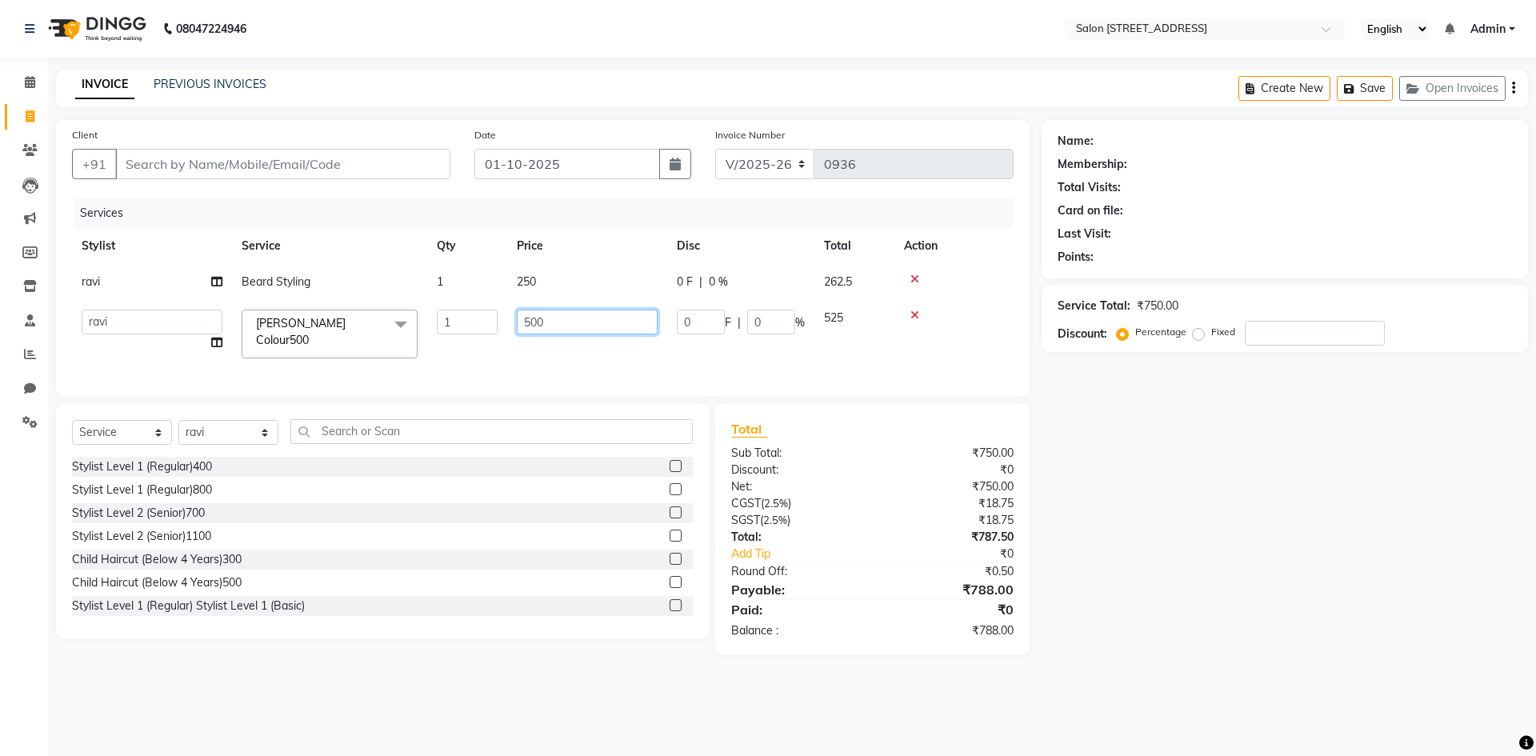
click at [561, 321] on input "500" at bounding box center [587, 322] width 141 height 25
type input "5"
type input "200"
click at [1260, 527] on div "Name: Membership: Total Visits: Card on file: Last Visit: Points: Service Total…" at bounding box center [1291, 387] width 498 height 535
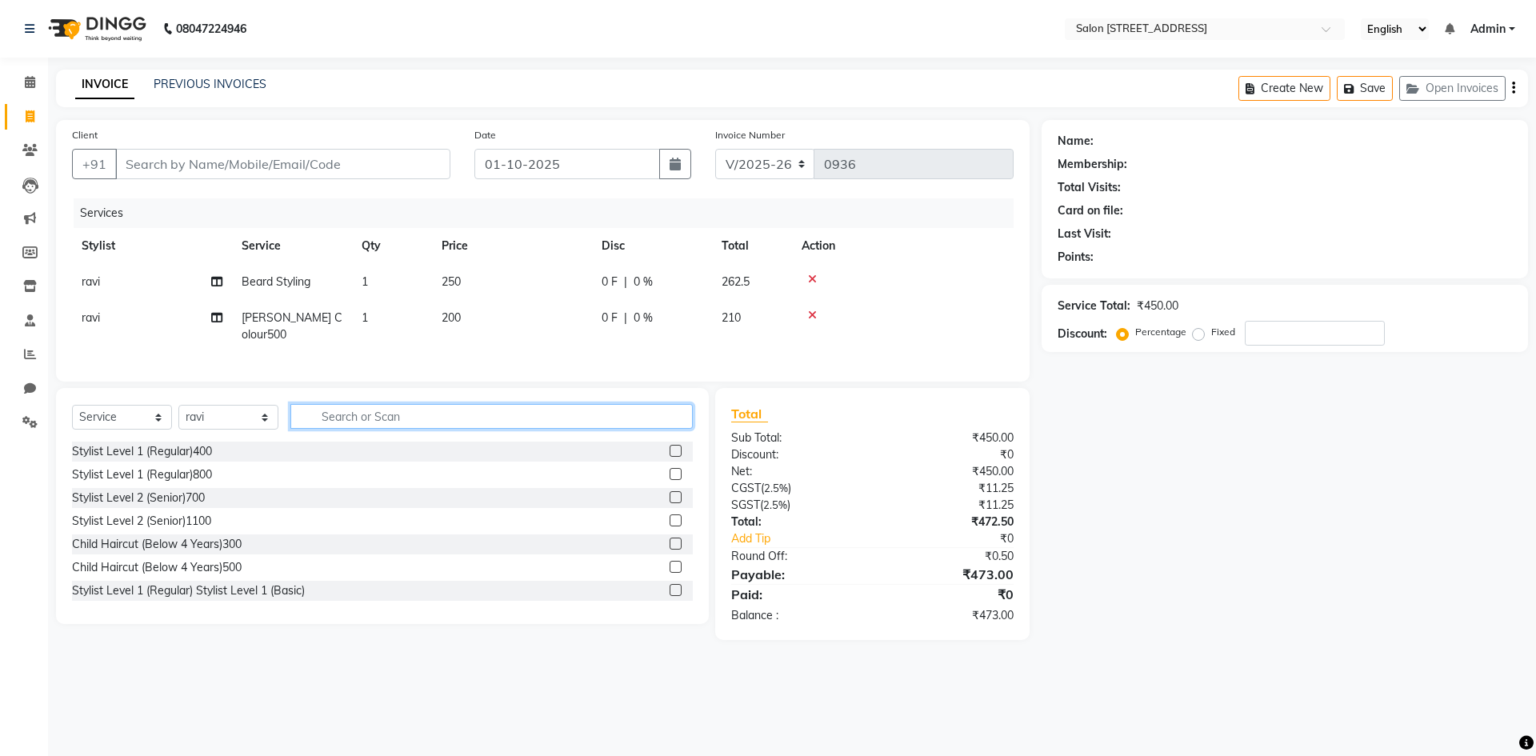
click at [416, 410] on input "text" at bounding box center [491, 416] width 402 height 25
click at [242, 414] on select "Select Stylist Admin [PERSON_NAME] Bumoni Khushi Lune Lego pooja Raju ravi" at bounding box center [228, 417] width 100 height 25
select select "68568"
click at [178, 405] on select "Select Stylist Admin [PERSON_NAME] Bumoni Khushi Lune Lego pooja Raju ravi" at bounding box center [228, 417] width 100 height 25
click at [346, 410] on input "text" at bounding box center [491, 416] width 402 height 25
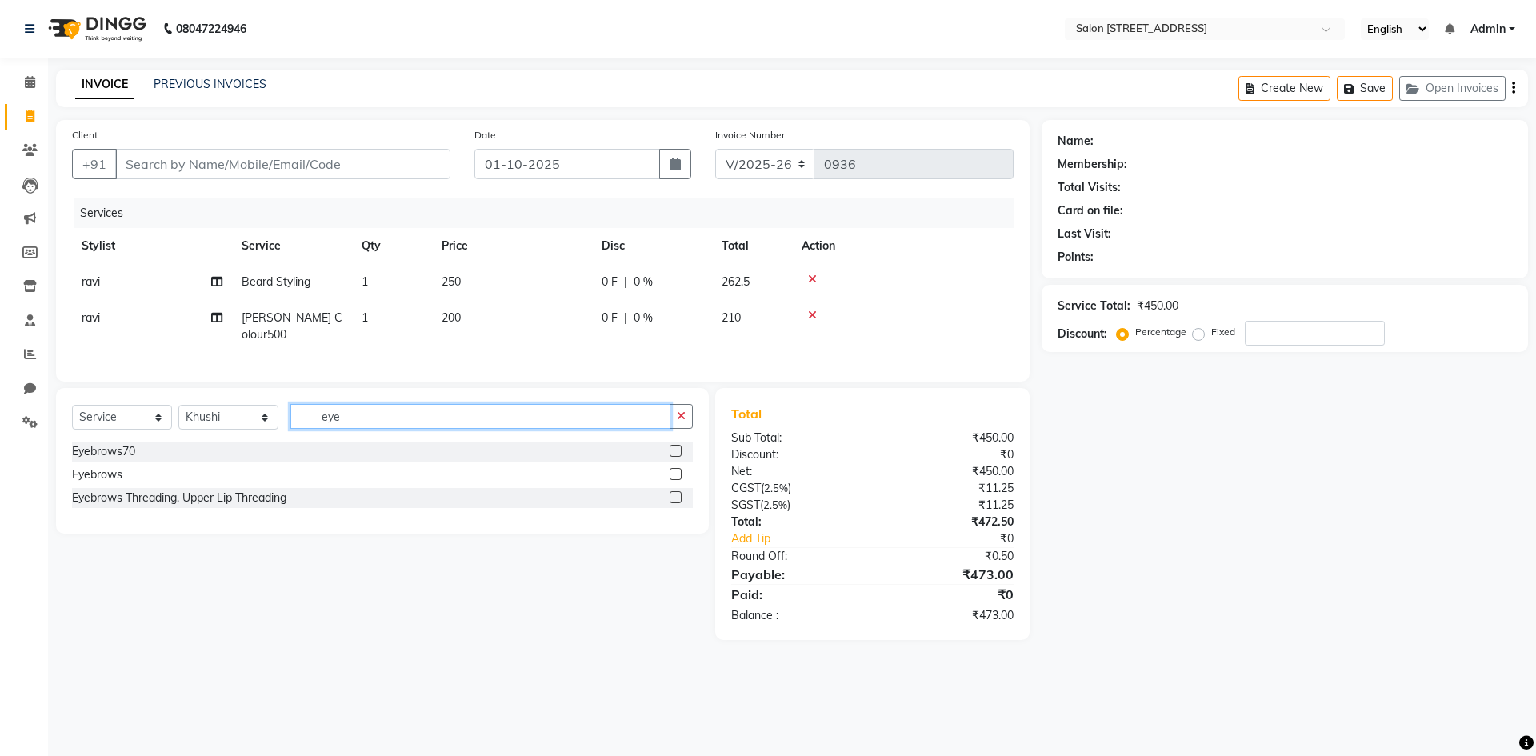
type input "eye"
click at [673, 445] on label at bounding box center [676, 451] width 12 height 12
click at [673, 446] on input "checkbox" at bounding box center [675, 451] width 10 height 10
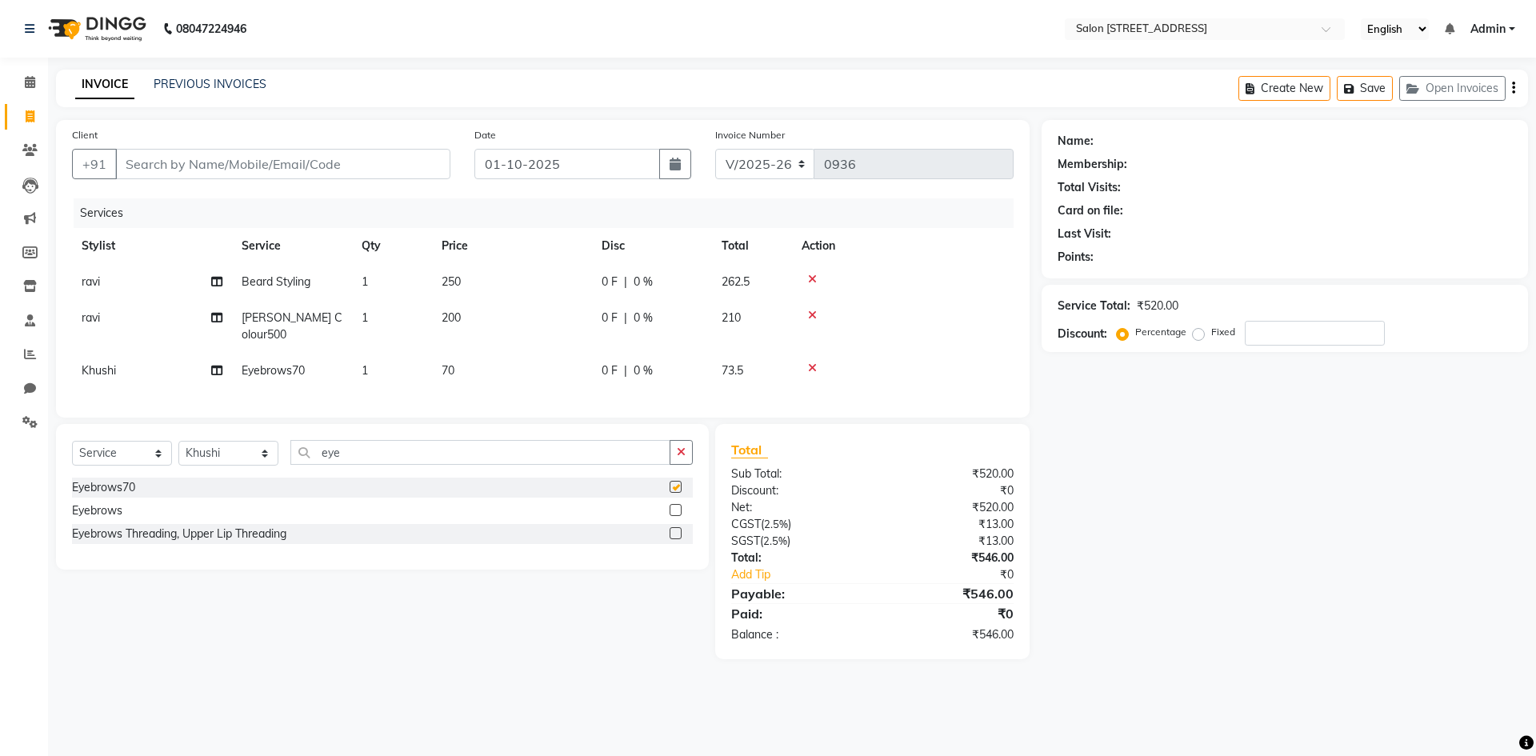
checkbox input "false"
click at [1239, 538] on div "Name: Membership: Total Visits: Card on file: Last Visit: Points: Service Total…" at bounding box center [1291, 389] width 498 height 539
click at [815, 362] on icon at bounding box center [812, 367] width 9 height 11
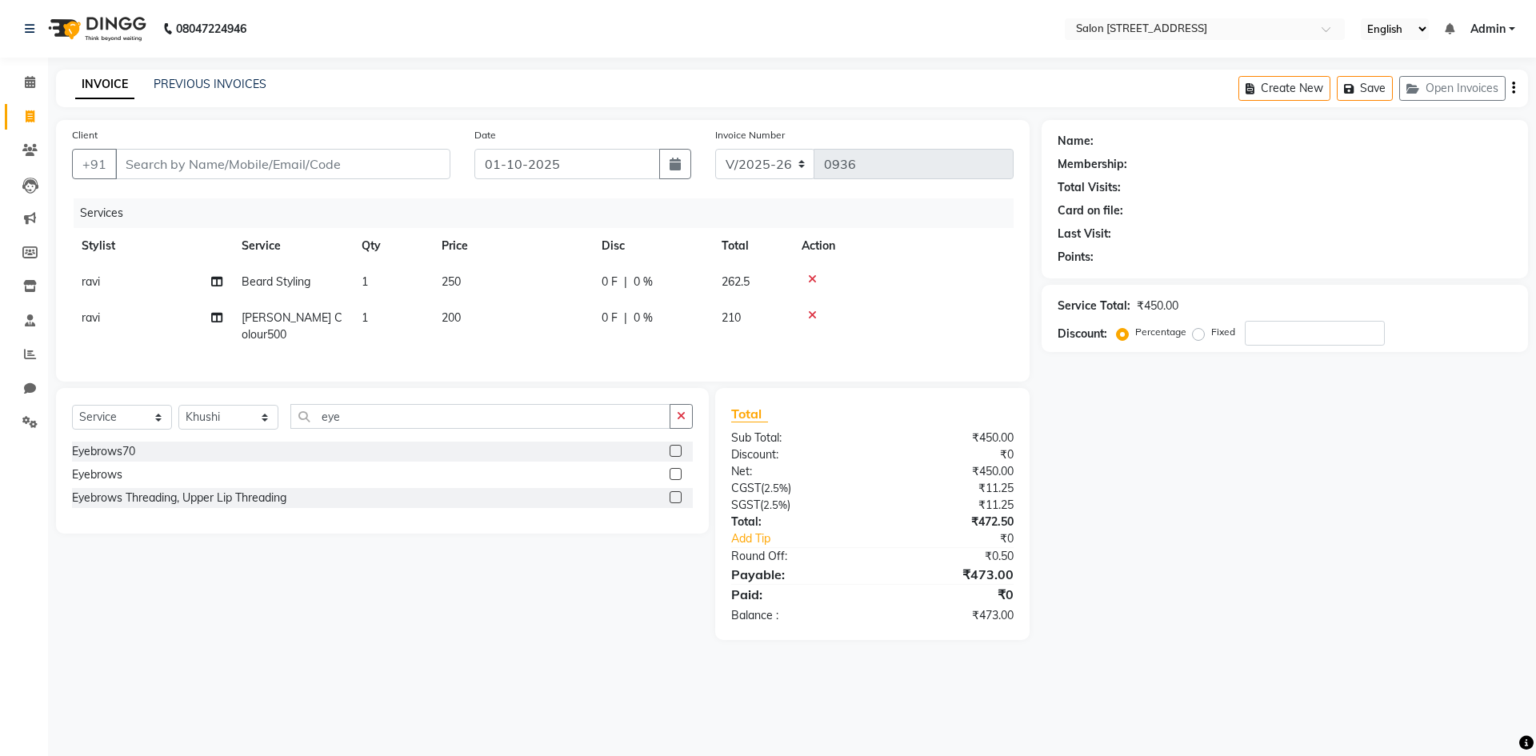
click at [813, 311] on icon at bounding box center [812, 315] width 9 height 11
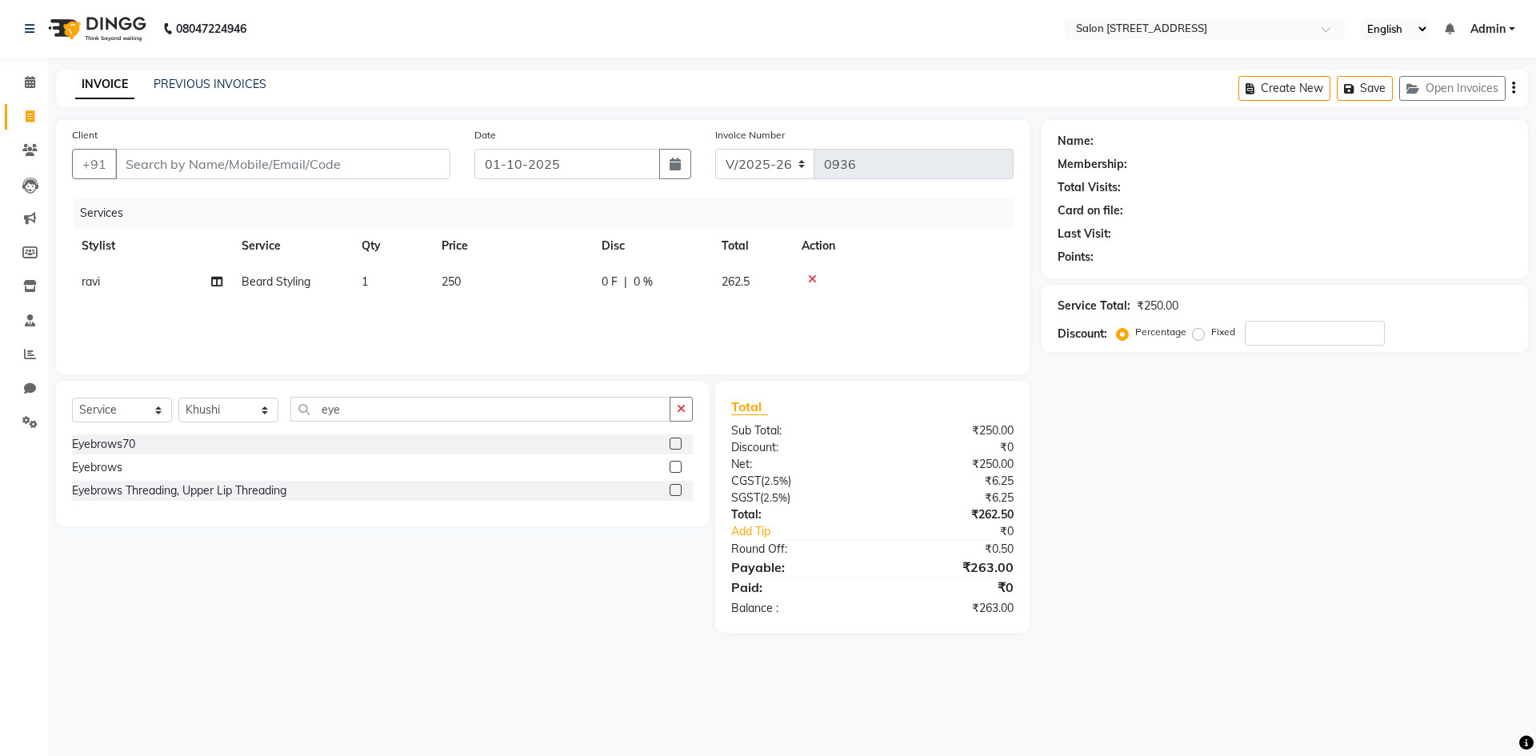
click at [813, 278] on icon at bounding box center [812, 279] width 9 height 11
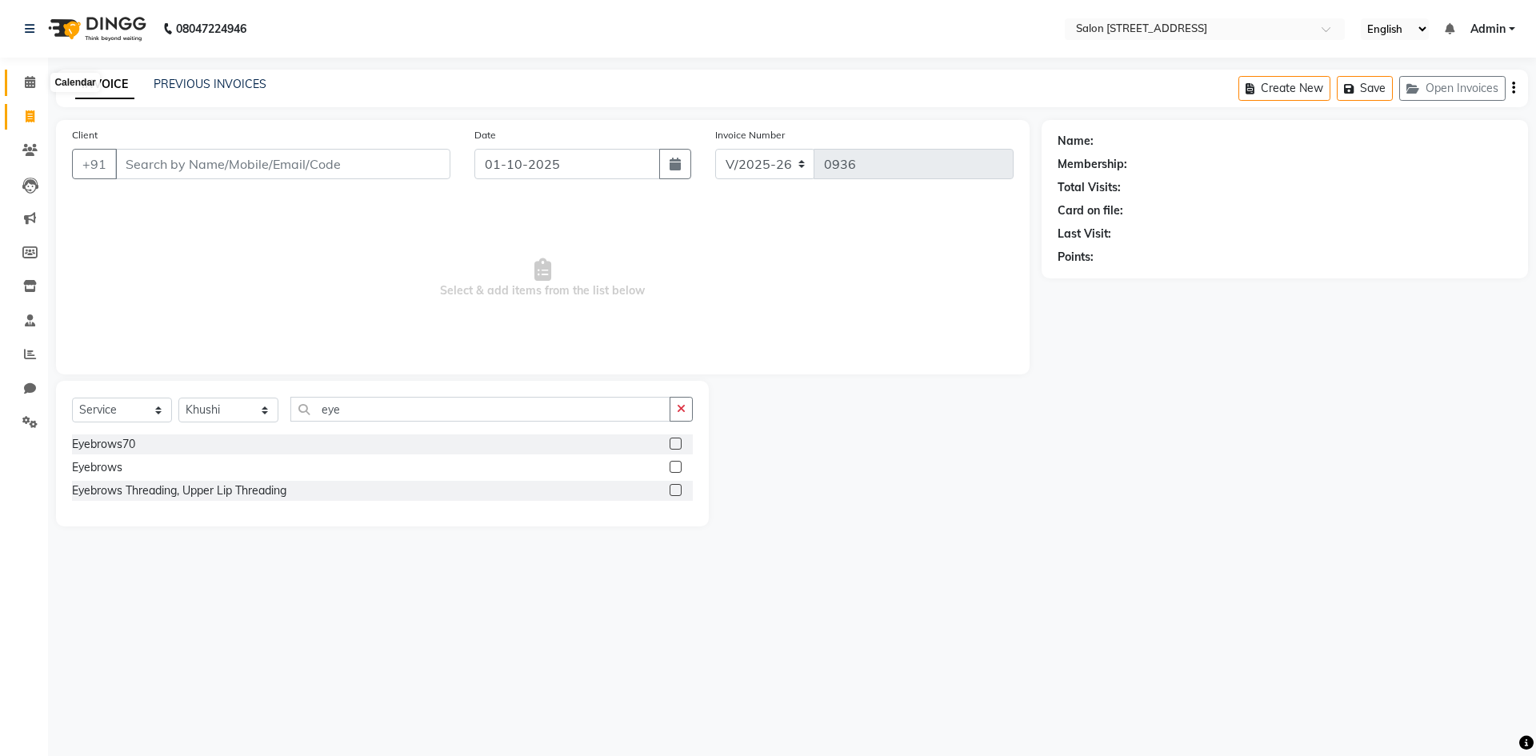
click at [22, 79] on span at bounding box center [30, 83] width 28 height 18
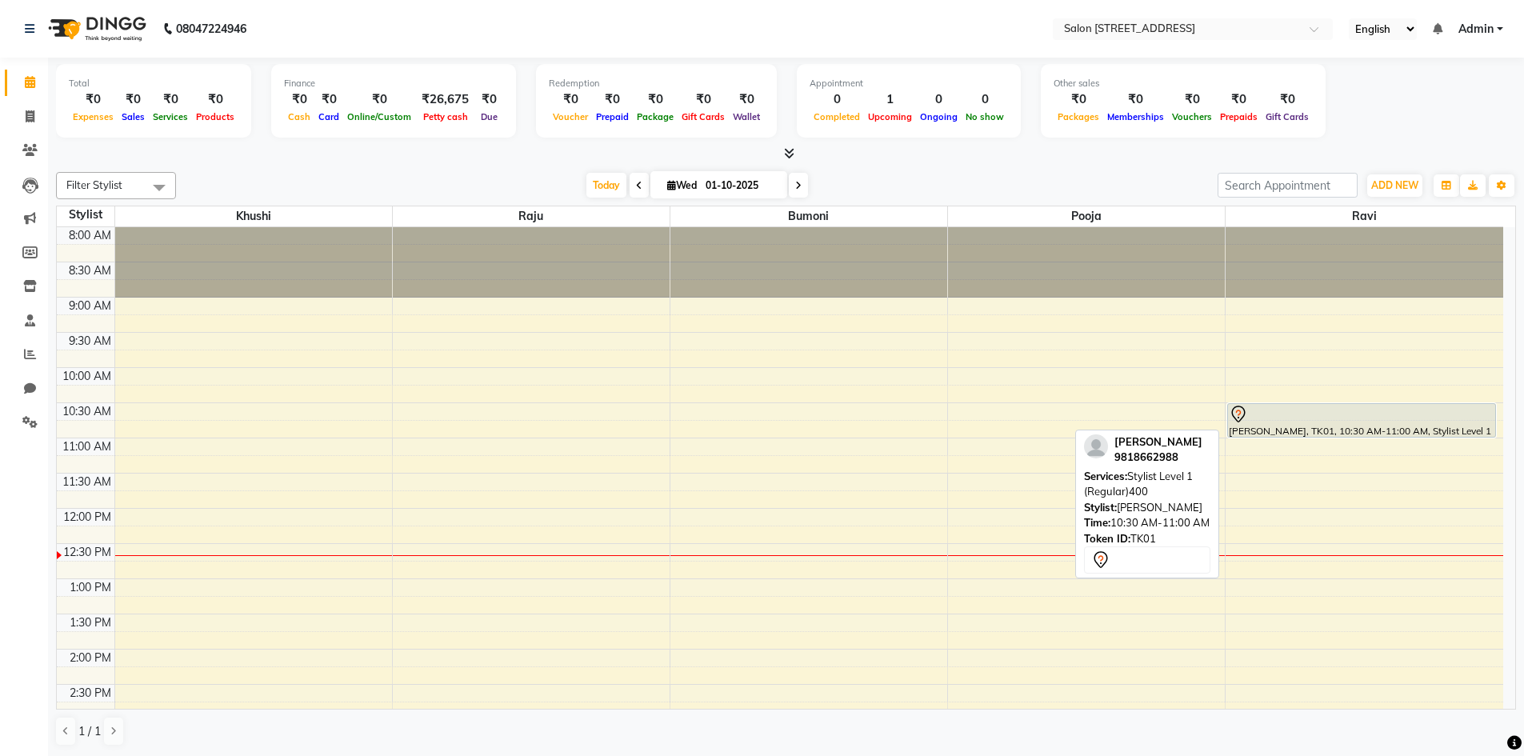
click at [1415, 430] on div "[PERSON_NAME], TK01, 10:30 AM-11:00 AM, Stylist Level 1 (Regular)400" at bounding box center [1361, 420] width 267 height 33
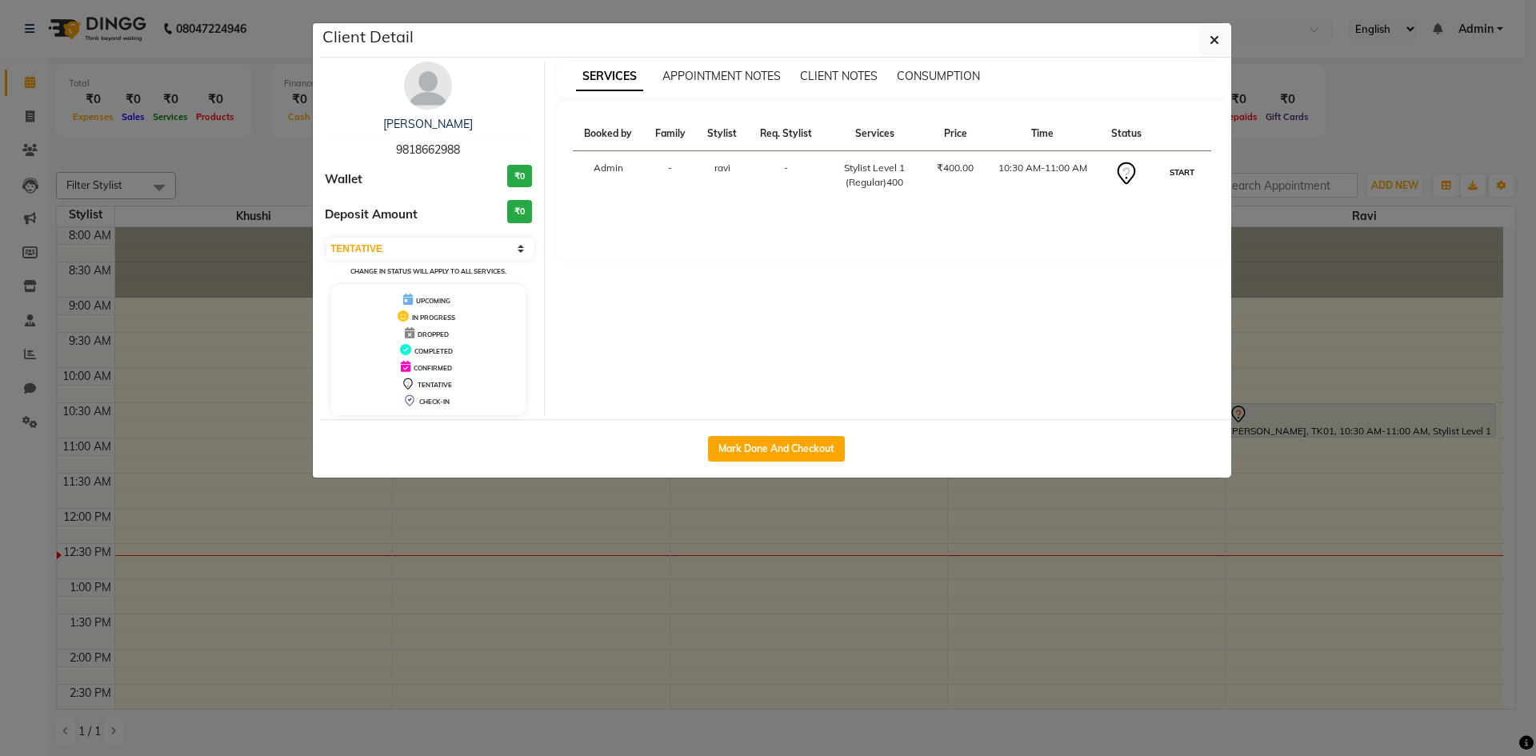
click at [1177, 170] on button "START" at bounding box center [1182, 172] width 33 height 20
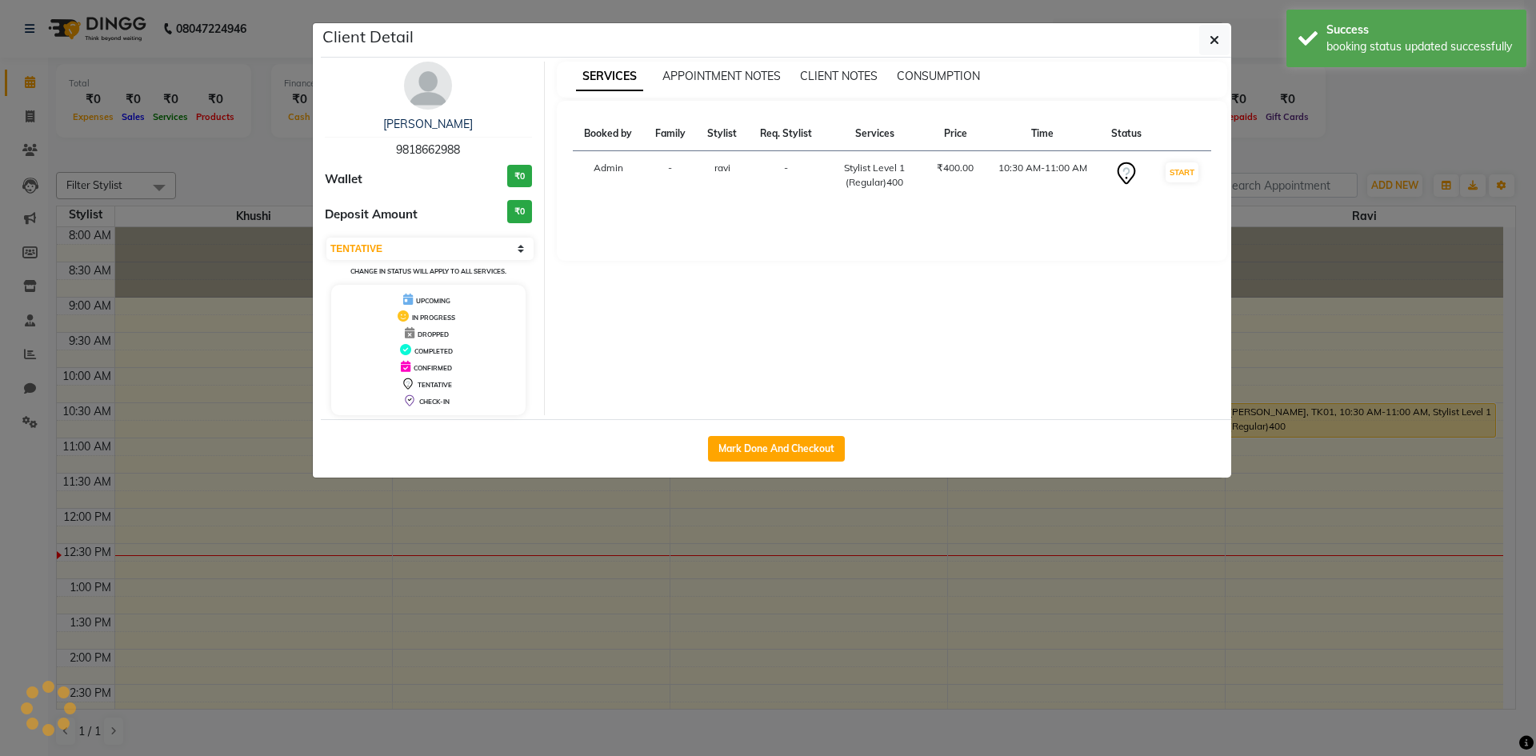
select select "1"
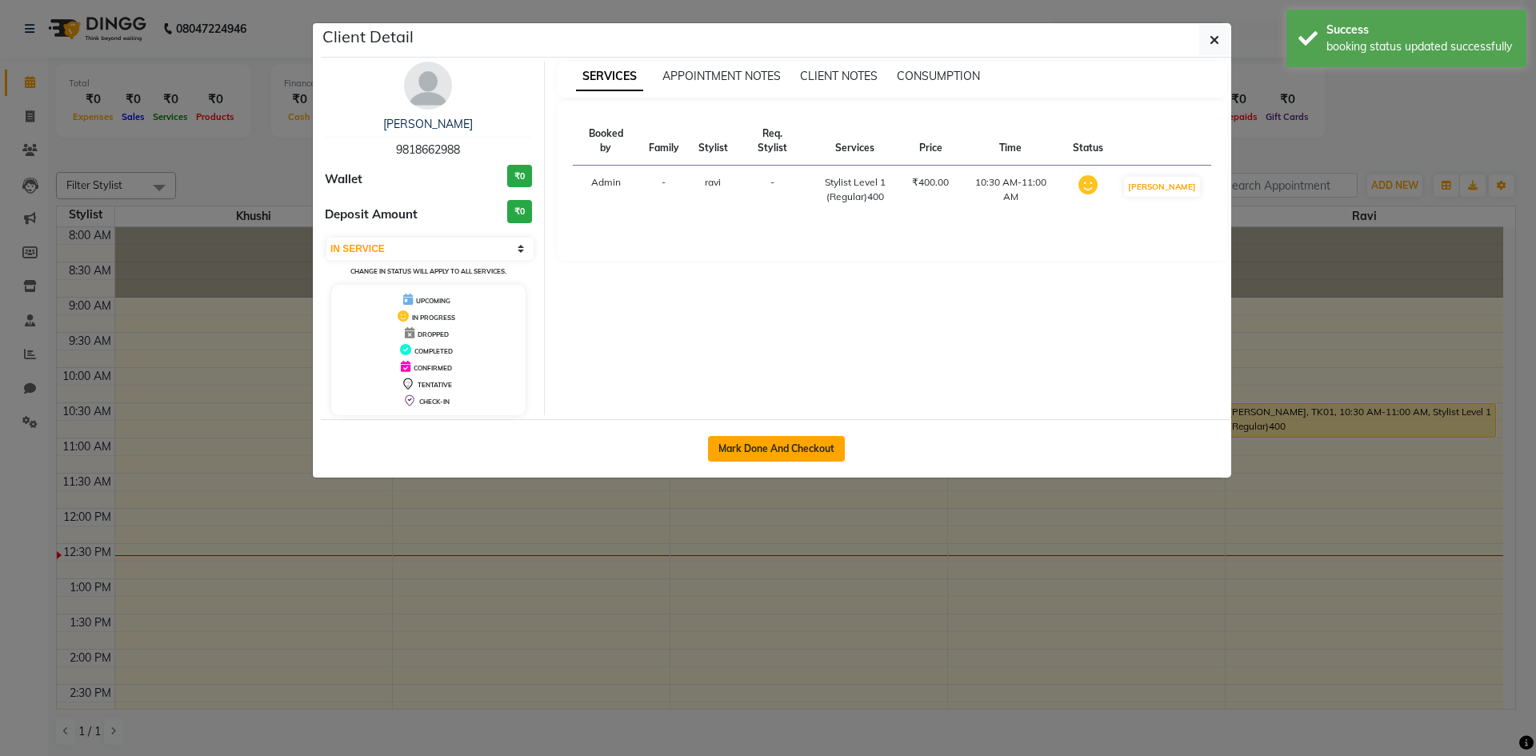
click at [748, 439] on button "Mark Done And Checkout" at bounding box center [776, 449] width 137 height 26
select select "service"
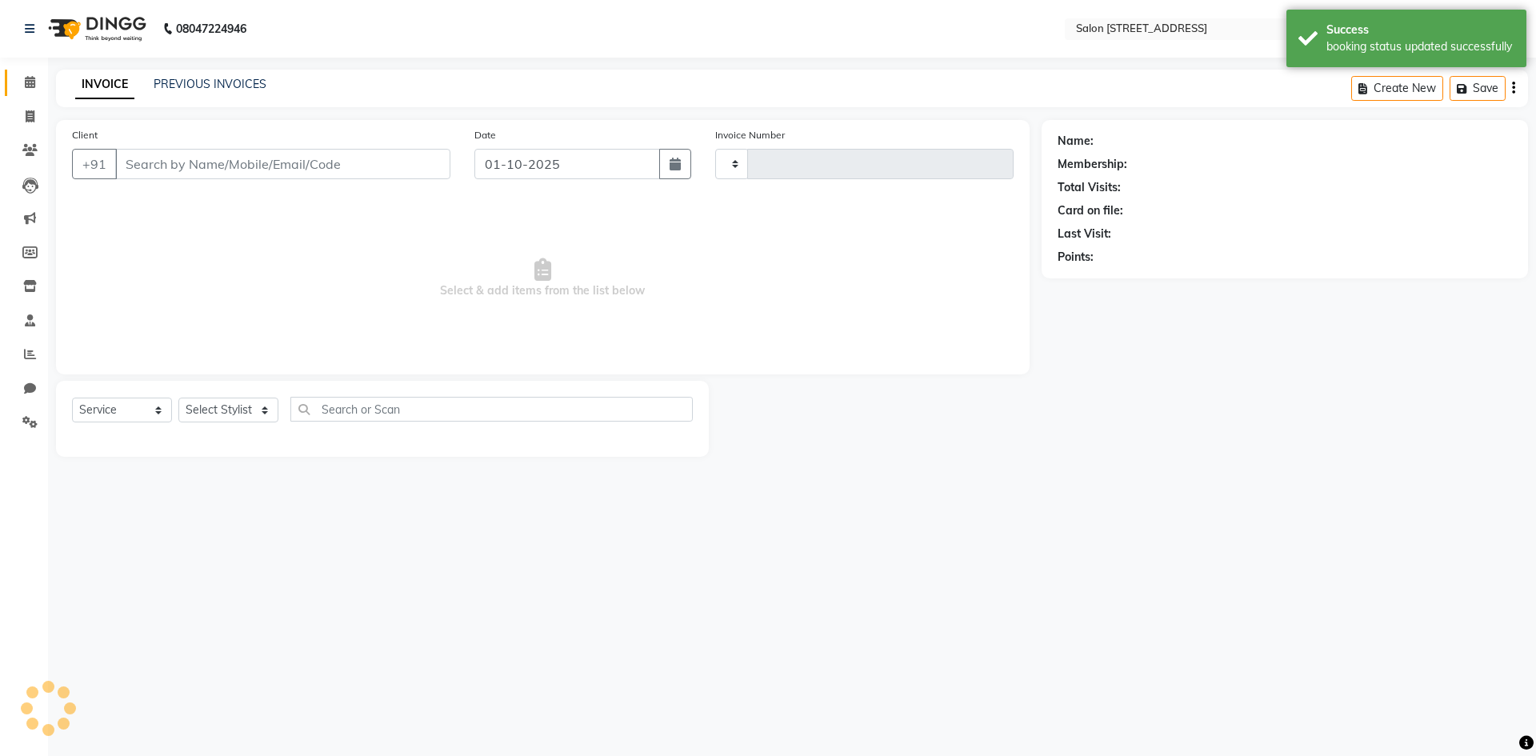
type input "0936"
select select "7707"
select select "P"
type input "9818662988"
select select "84441"
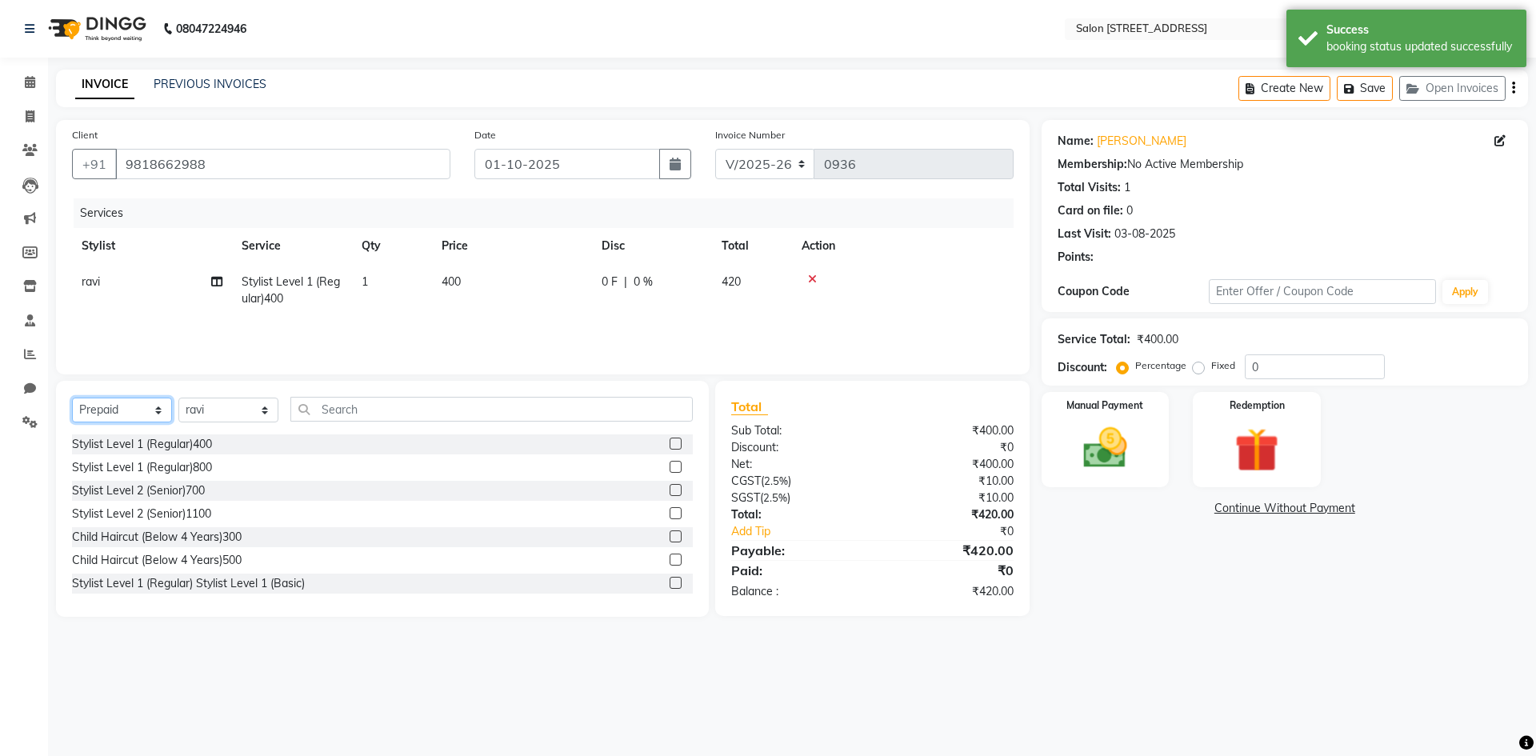
click at [114, 412] on select "Select Service Product Membership Package Voucher Prepaid Gift Card" at bounding box center [122, 410] width 100 height 25
select select "service"
click at [72, 398] on select "Select Service Product Membership Package Voucher Prepaid Gift Card" at bounding box center [122, 410] width 100 height 25
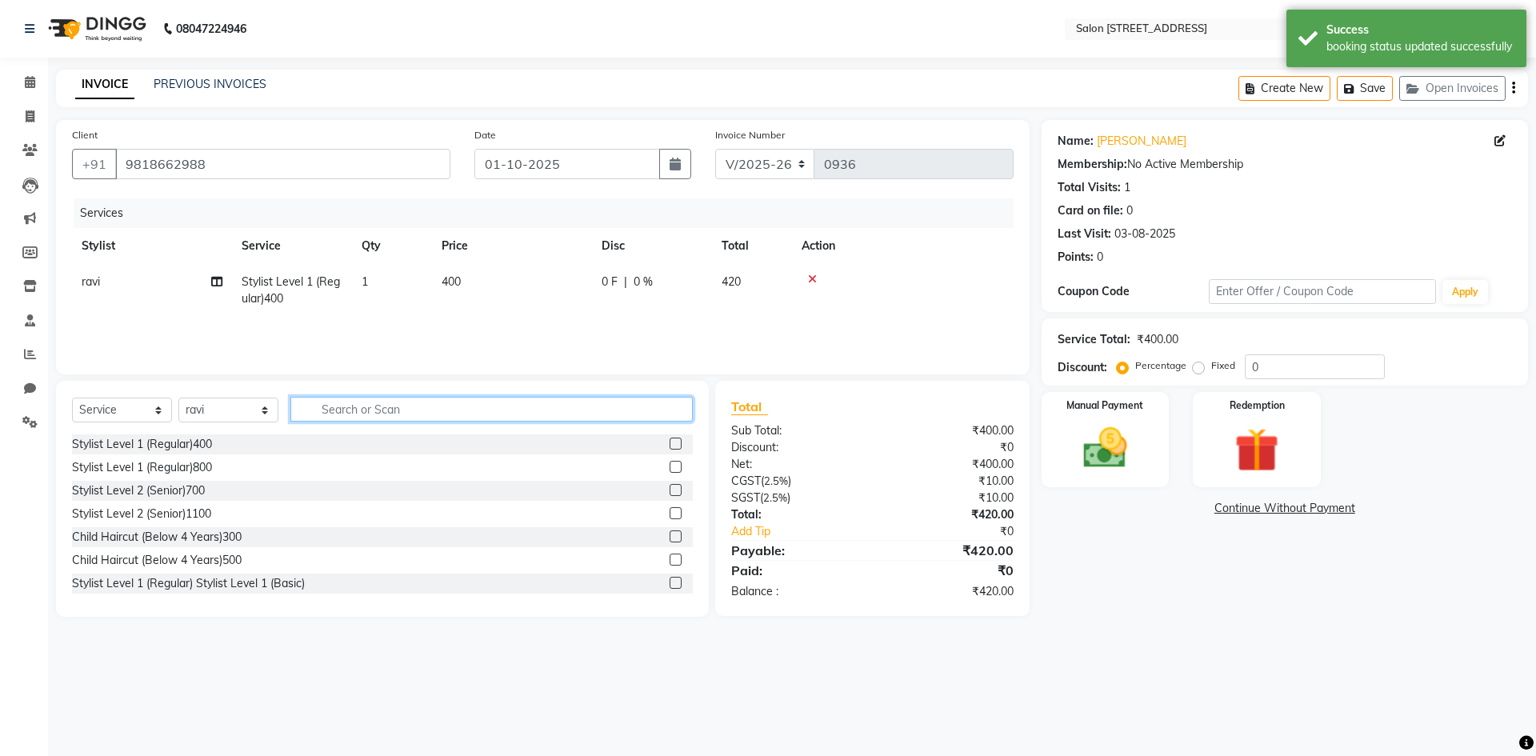
click at [315, 403] on input "text" at bounding box center [491, 409] width 402 height 25
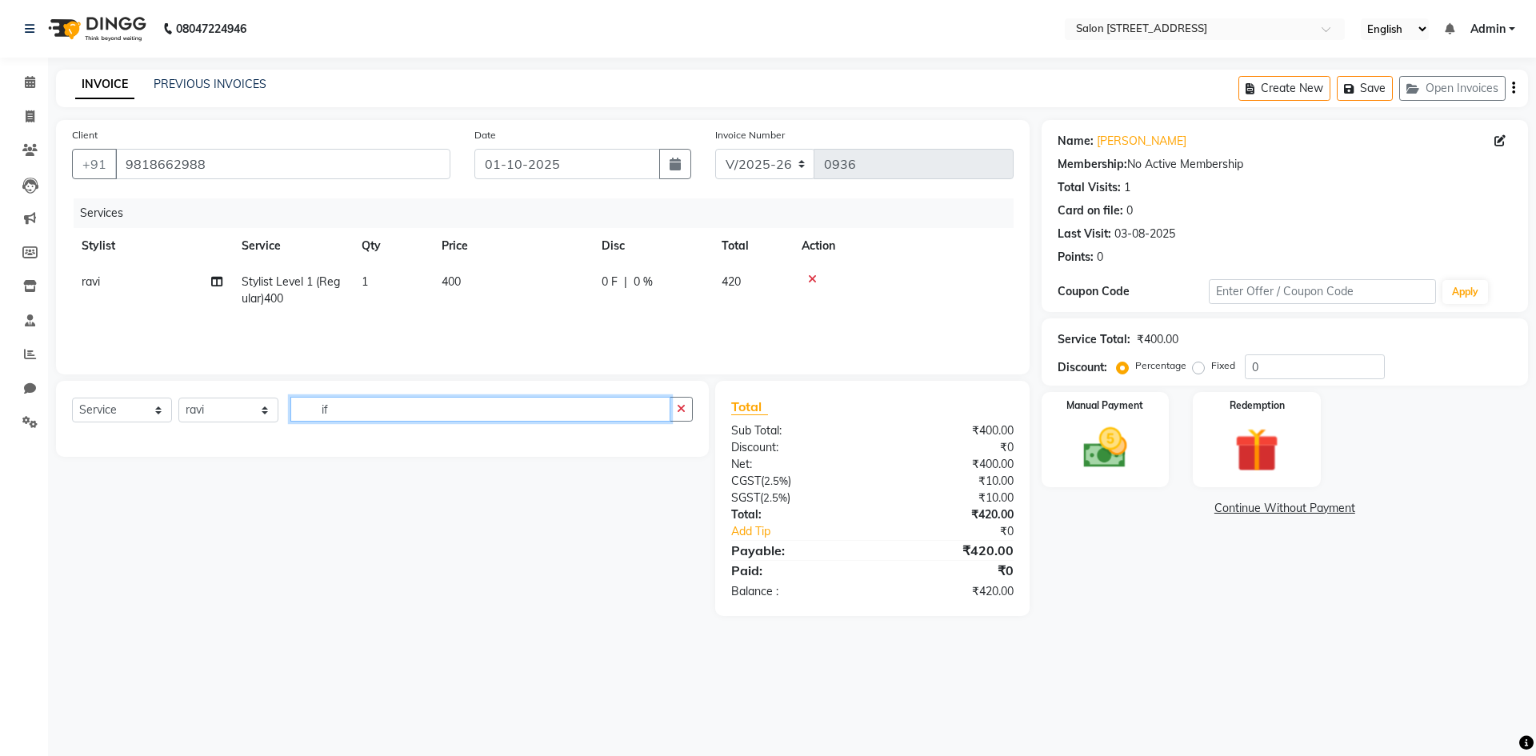
type input "i"
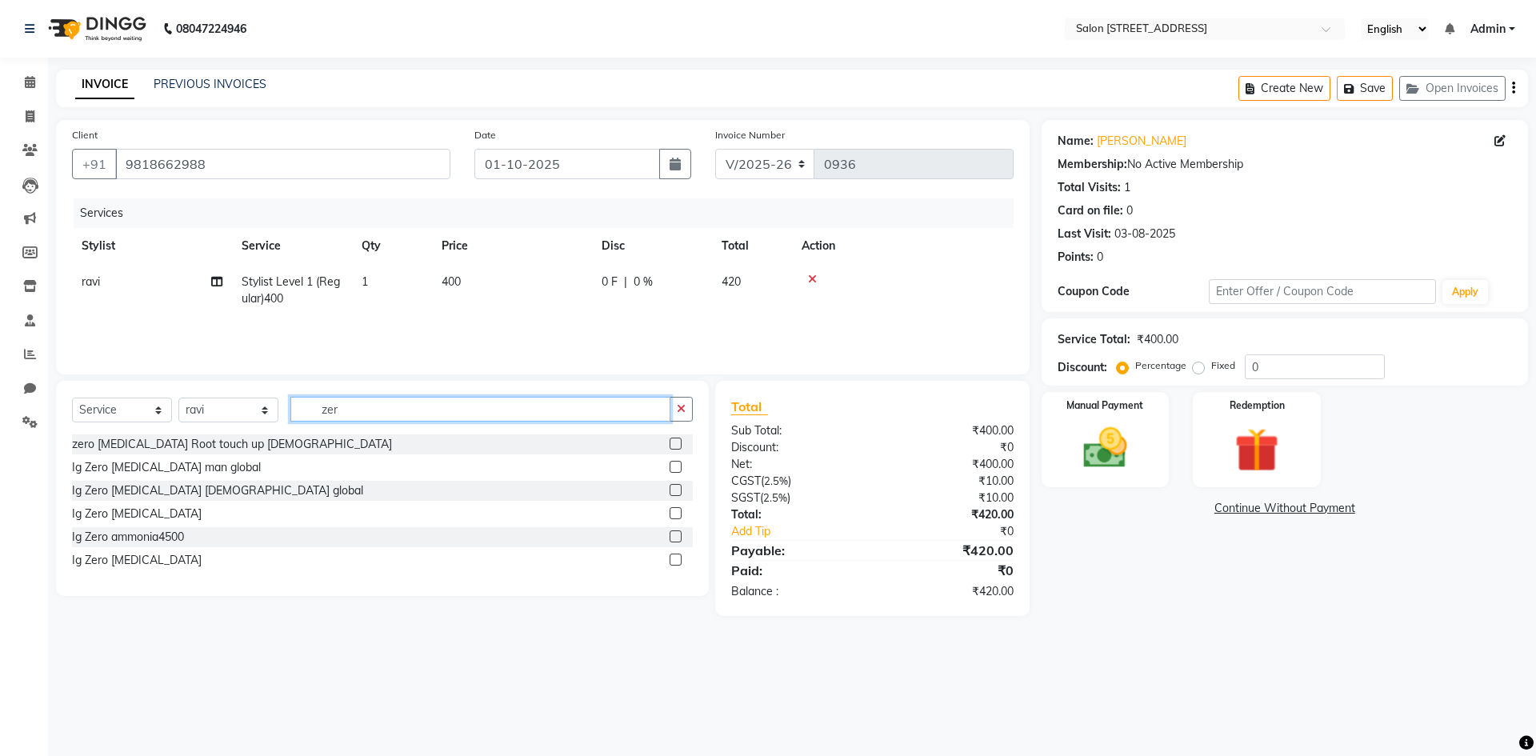
type input "zer"
click at [673, 466] on label at bounding box center [676, 467] width 12 height 12
click at [673, 466] on input "checkbox" at bounding box center [675, 467] width 10 height 10
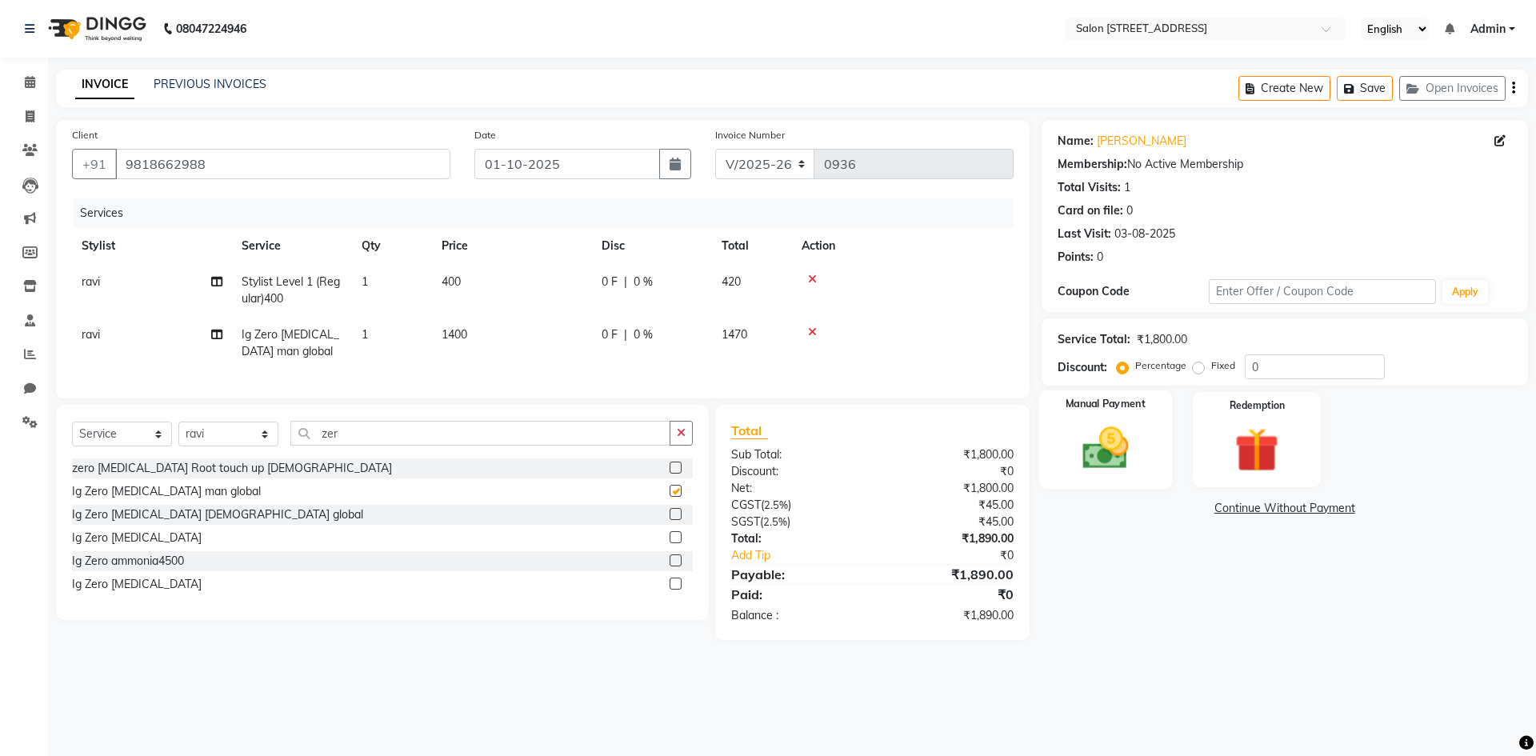
checkbox input "false"
click at [1290, 372] on input "0" at bounding box center [1315, 366] width 140 height 25
type input "15"
click at [1115, 464] on img at bounding box center [1105, 448] width 74 height 53
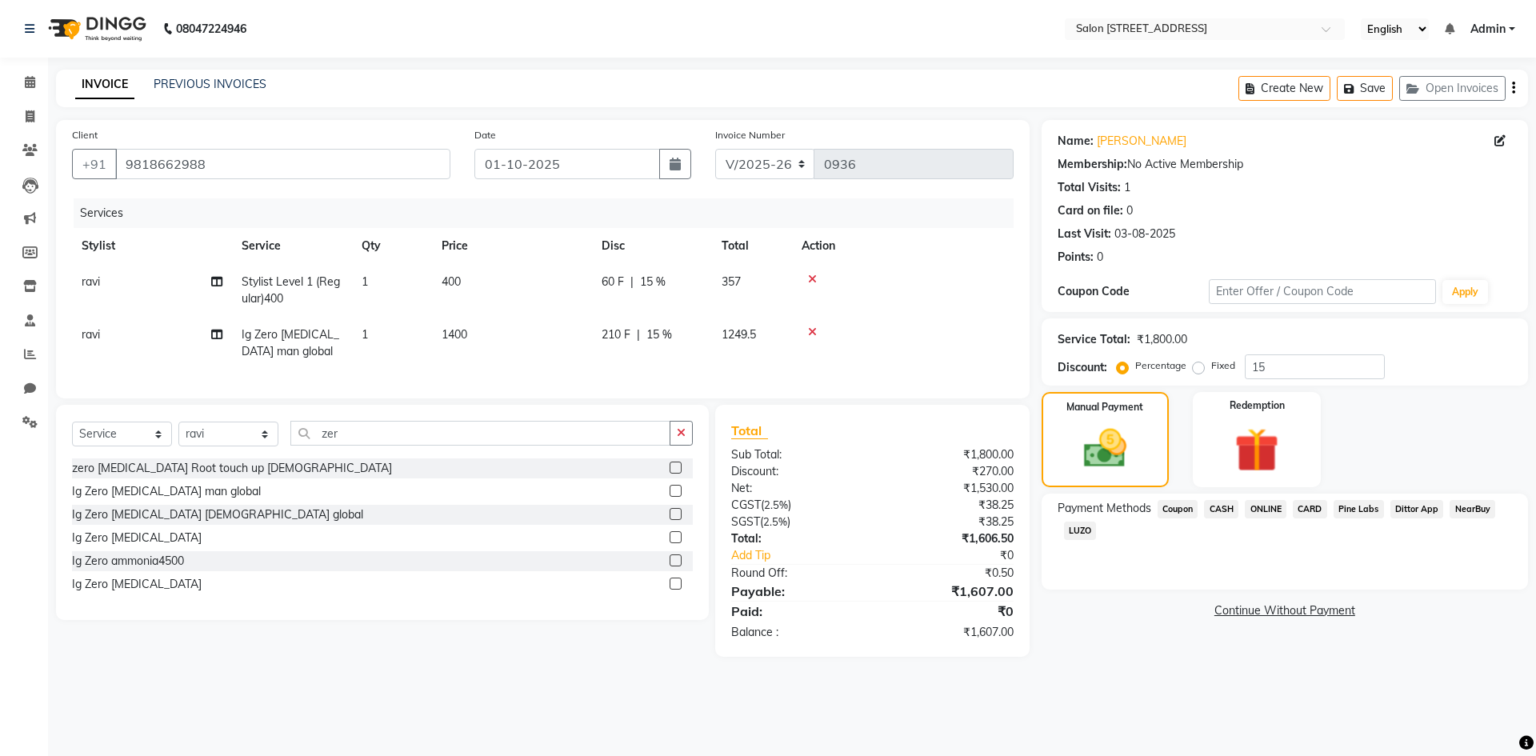
click at [1278, 508] on span "ONLINE" at bounding box center [1266, 509] width 42 height 18
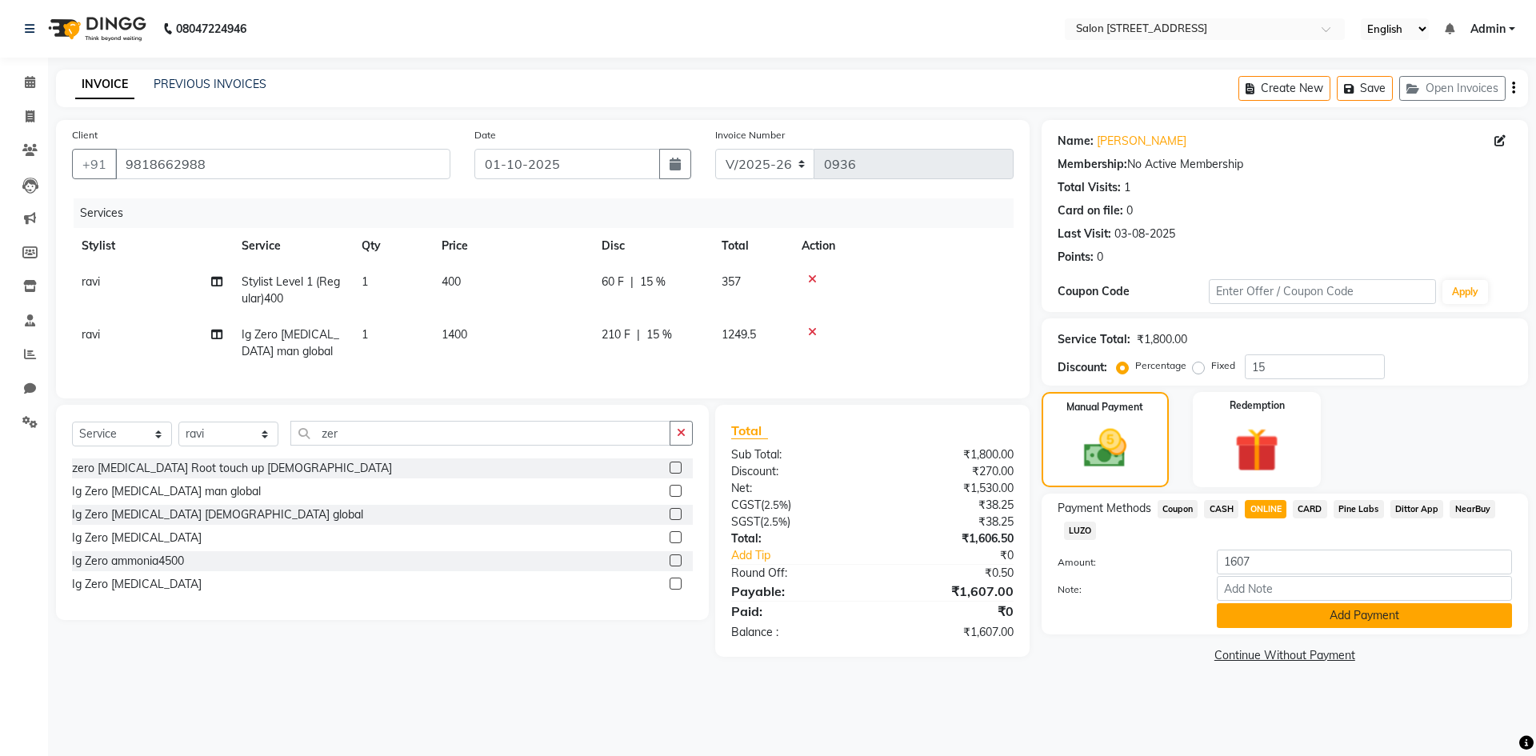
click at [1333, 613] on button "Add Payment" at bounding box center [1364, 615] width 295 height 25
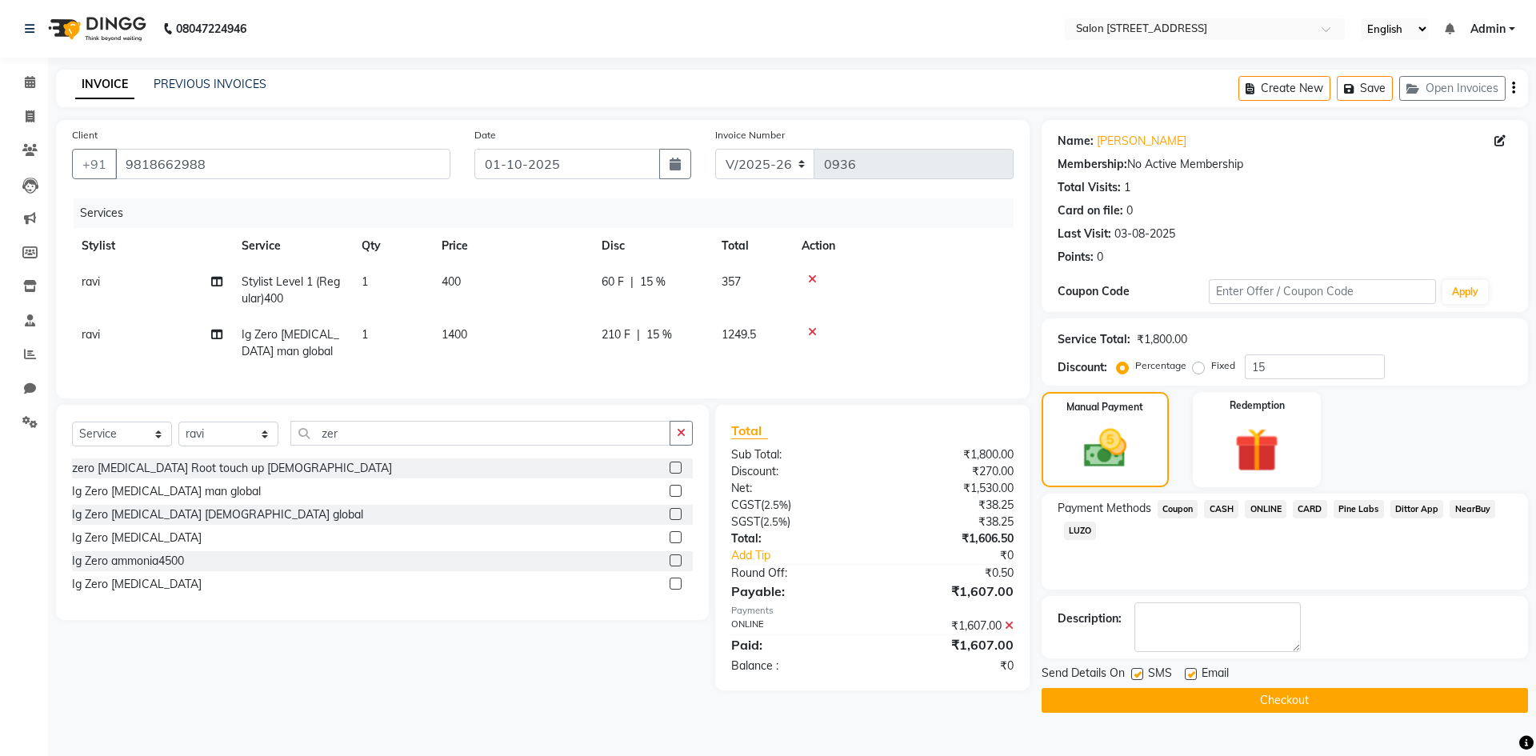
click at [1318, 696] on button "Checkout" at bounding box center [1285, 700] width 486 height 25
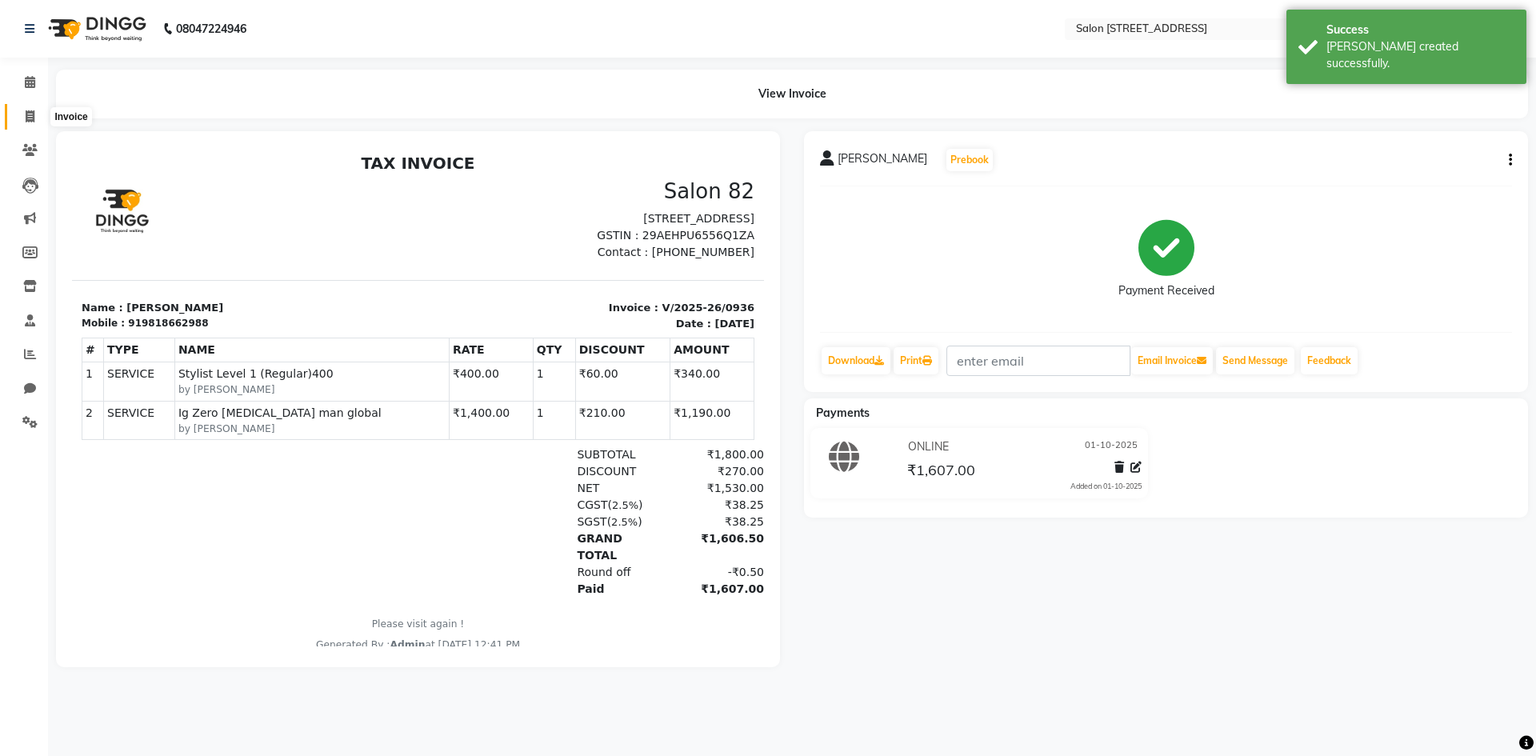
click at [26, 119] on icon at bounding box center [30, 116] width 9 height 12
select select "service"
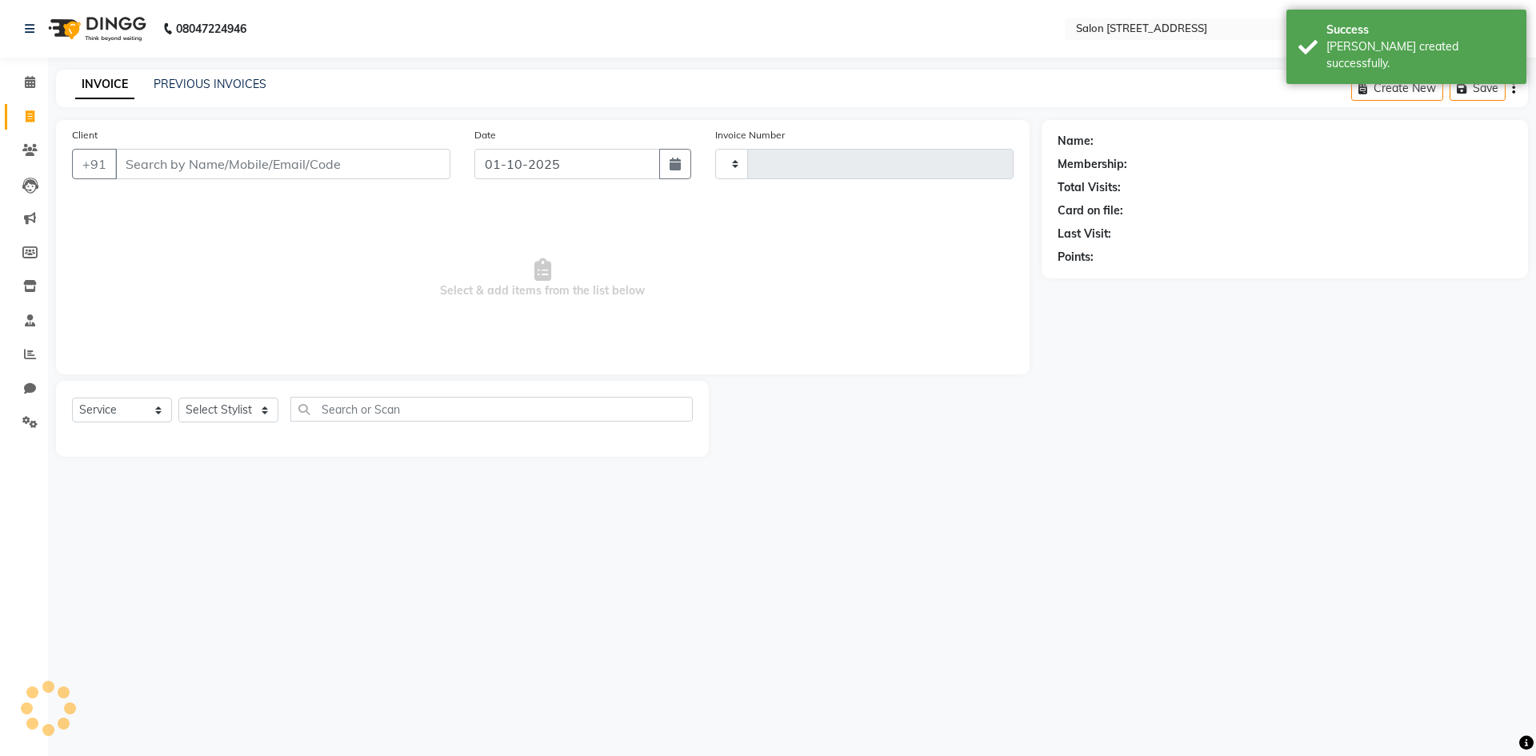
type input "0937"
select select "7707"
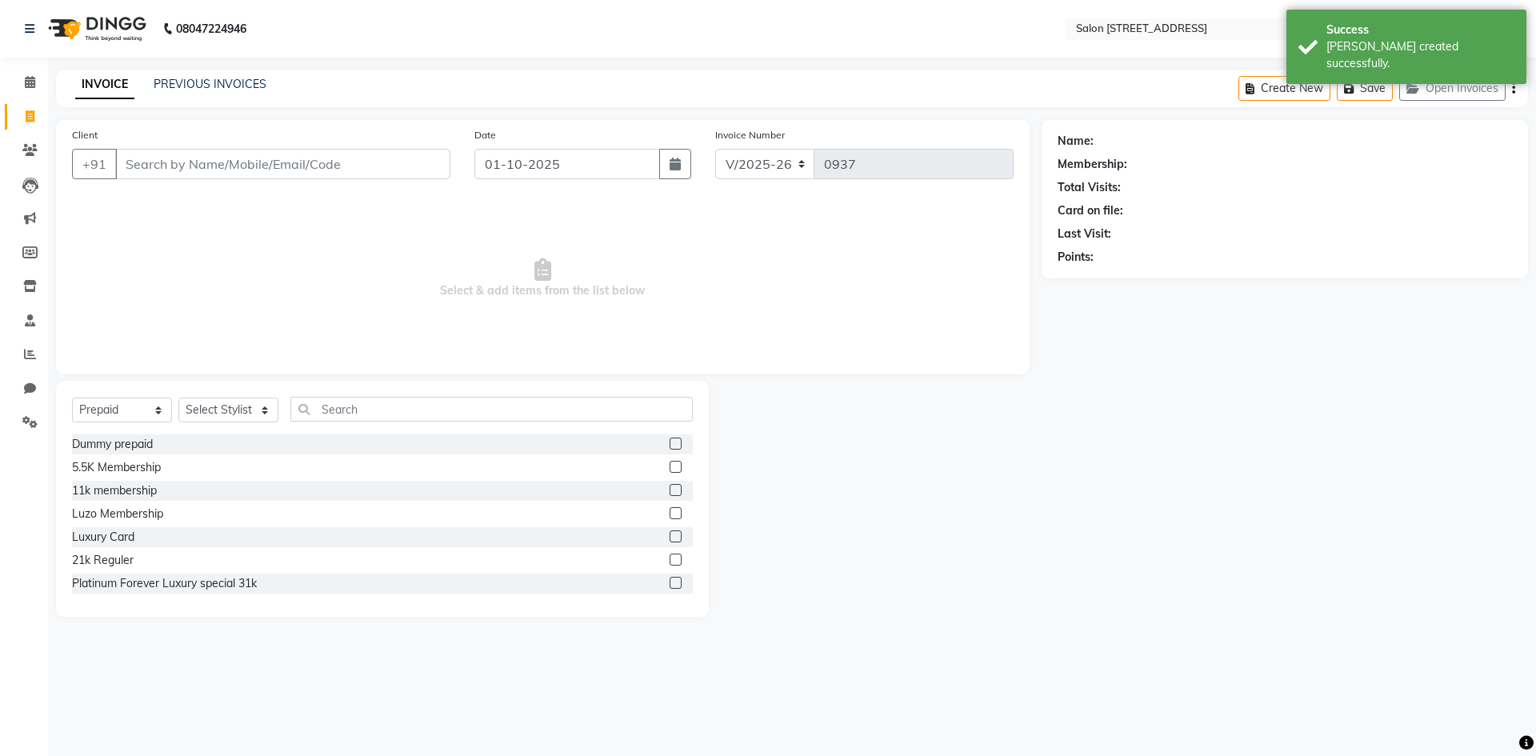
click at [150, 216] on span "Select & add items from the list below" at bounding box center [543, 278] width 942 height 160
click at [126, 406] on select "Select Service Product Membership Package Voucher Prepaid Gift Card" at bounding box center [122, 410] width 100 height 25
select select "service"
click at [72, 398] on select "Select Service Product Membership Package Voucher Prepaid Gift Card" at bounding box center [122, 410] width 100 height 25
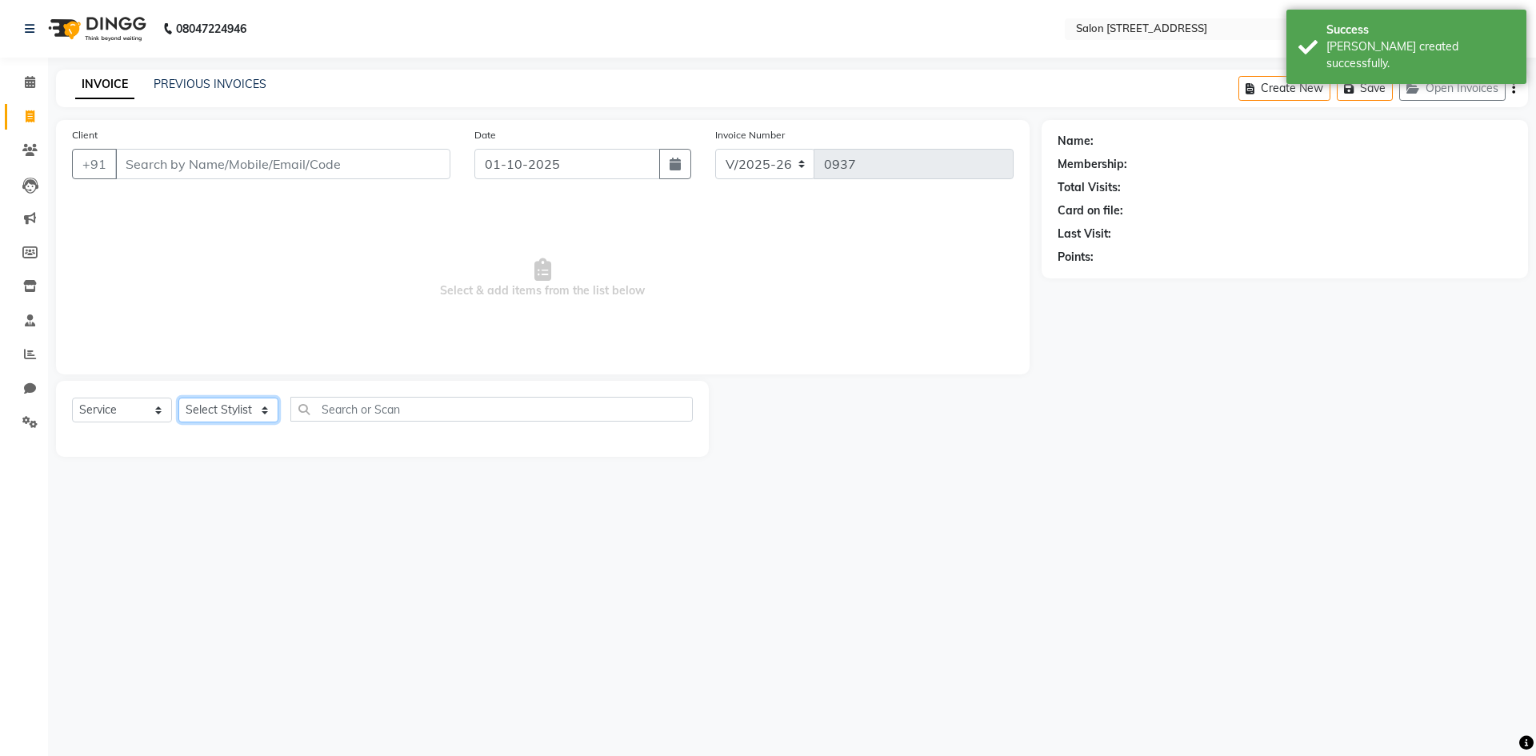
click at [244, 410] on select "Select Stylist Admin [PERSON_NAME] Bumoni Khushi Lune Lego pooja Raju ravi" at bounding box center [228, 410] width 100 height 25
select select "84441"
click at [178, 398] on select "Select Stylist Admin [PERSON_NAME] Bumoni Khushi Lune Lego pooja Raju ravi" at bounding box center [228, 410] width 100 height 25
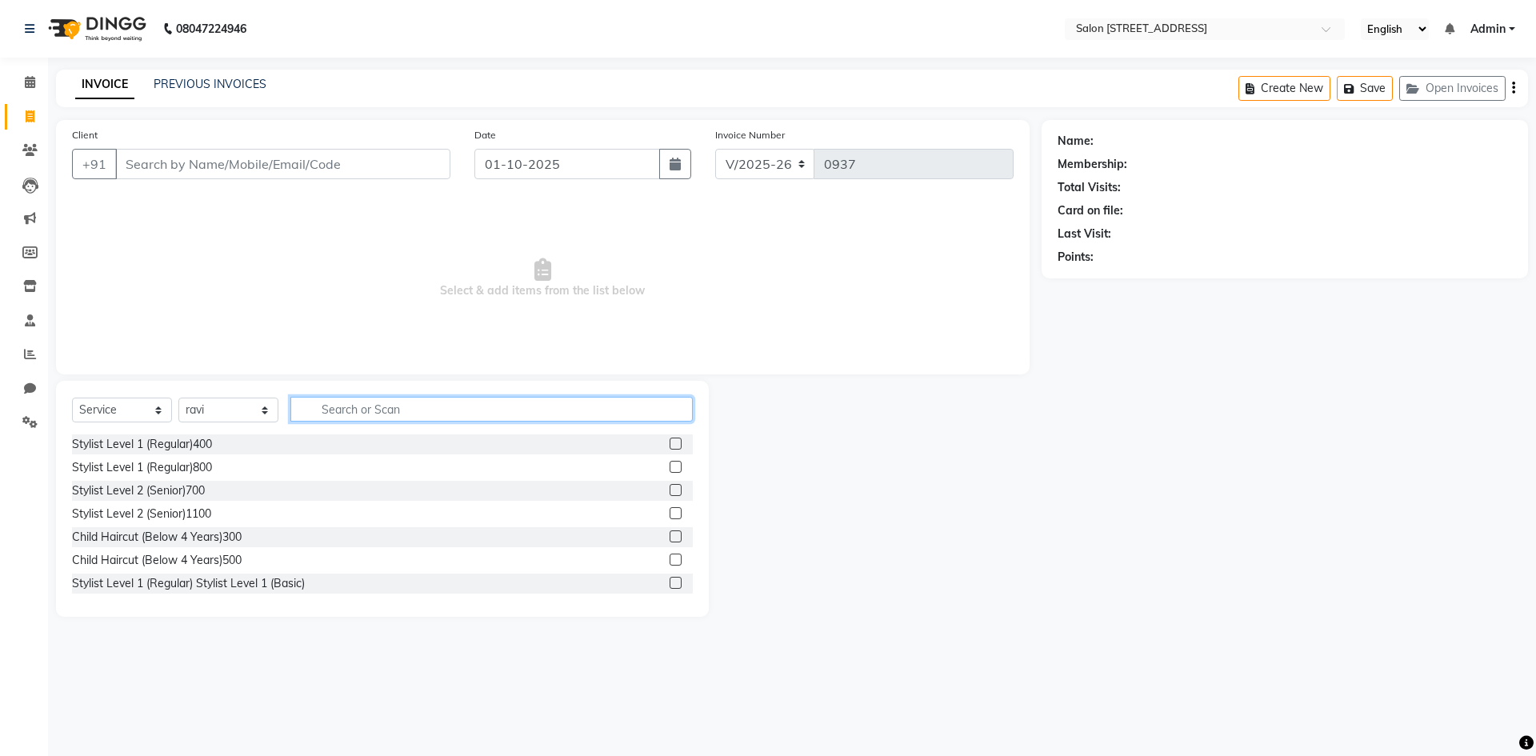
click at [361, 413] on input "text" at bounding box center [491, 409] width 402 height 25
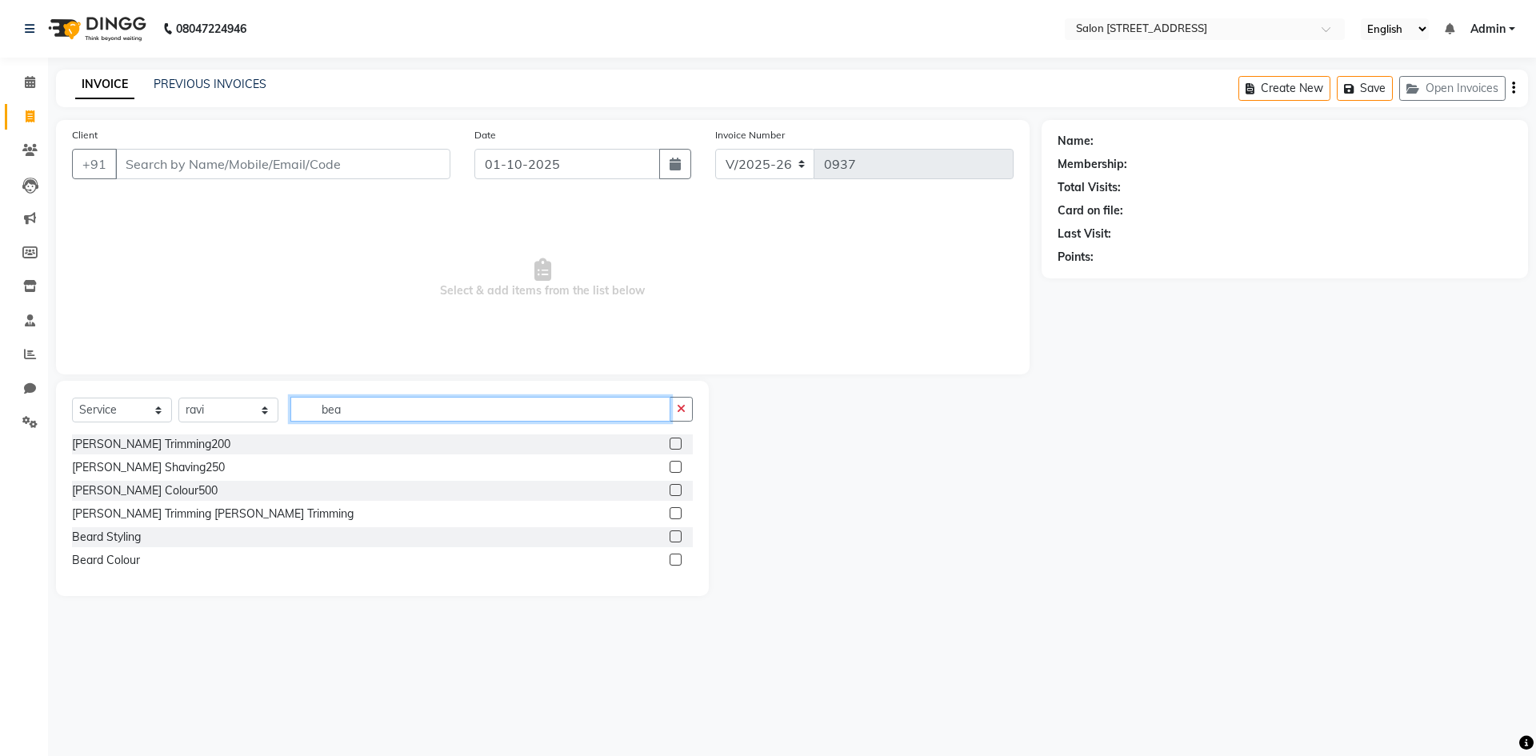
type input "bea"
click at [675, 535] on label at bounding box center [676, 536] width 12 height 12
click at [675, 535] on input "checkbox" at bounding box center [675, 537] width 10 height 10
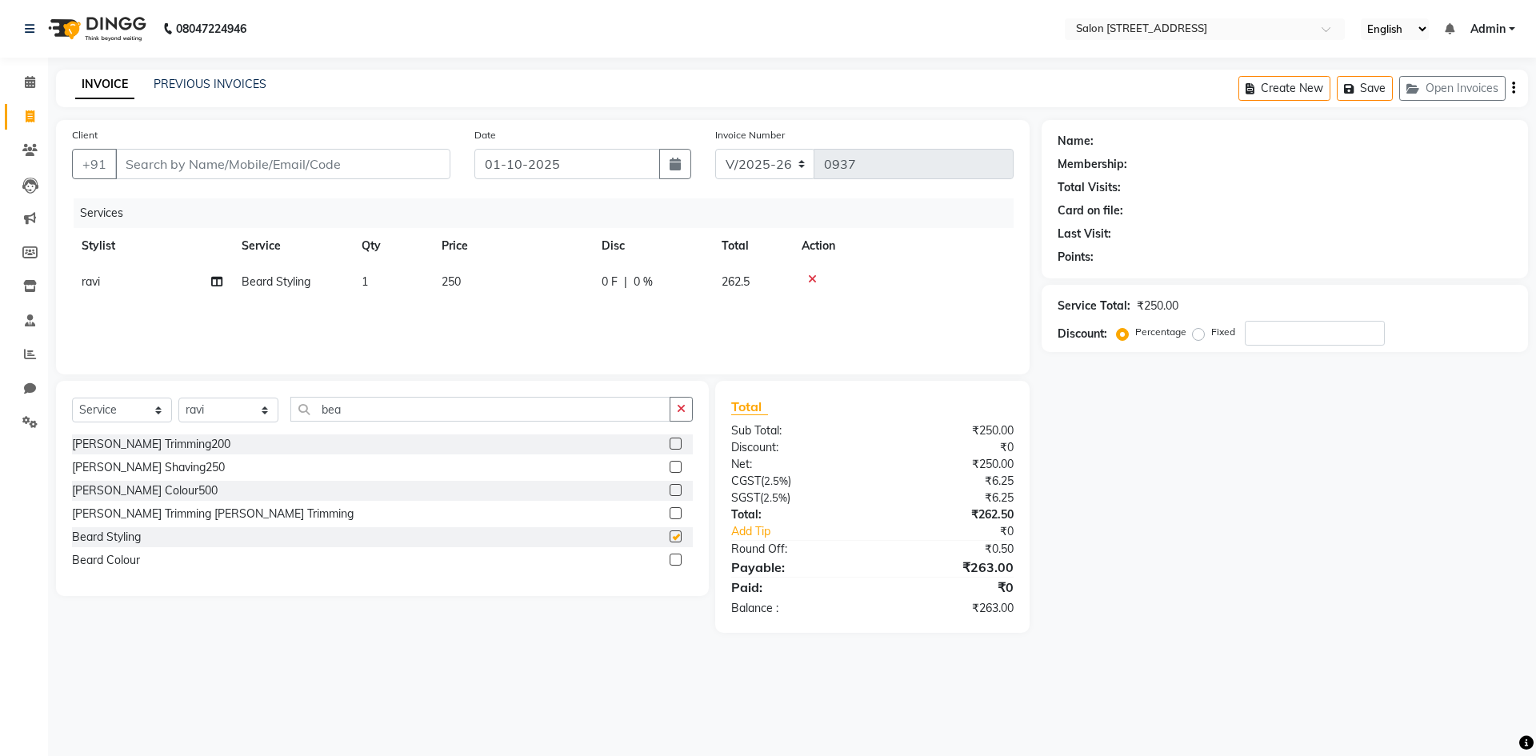
checkbox input "false"
click at [477, 410] on input "bea" at bounding box center [480, 409] width 380 height 25
type input "b"
type input "beard"
click at [680, 489] on label at bounding box center [676, 490] width 12 height 12
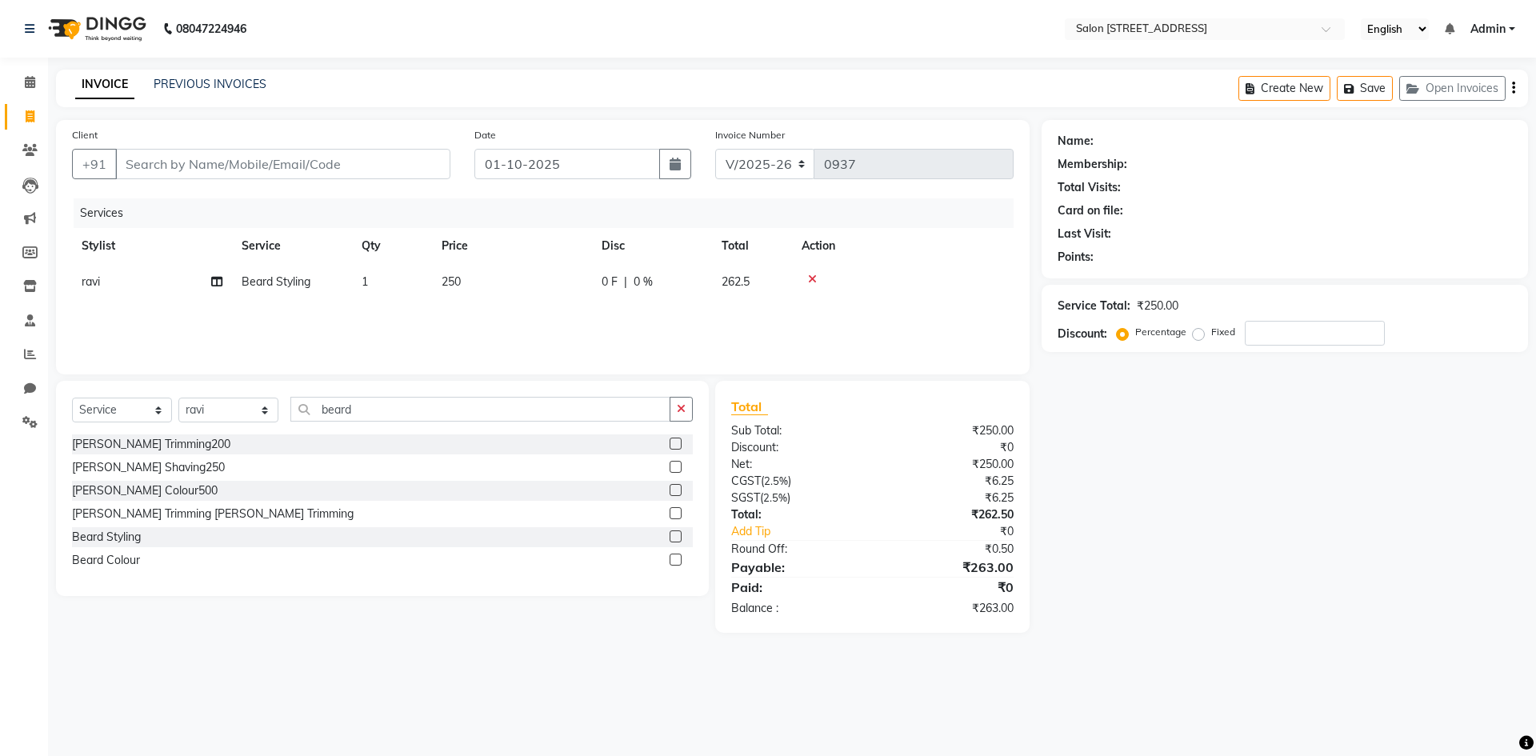
click at [680, 489] on input "checkbox" at bounding box center [675, 491] width 10 height 10
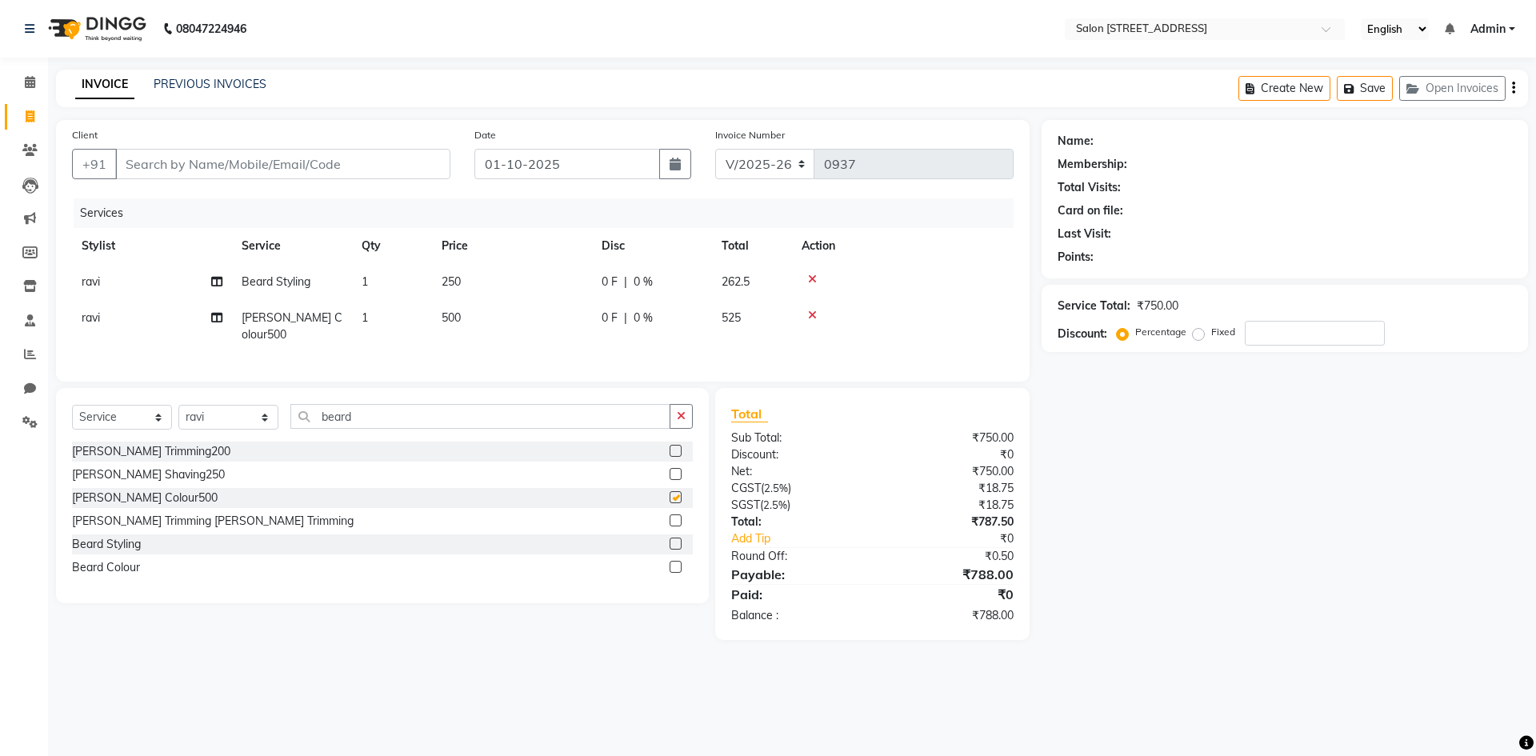
checkbox input "false"
click at [512, 318] on td "500" at bounding box center [512, 326] width 160 height 53
select select "84441"
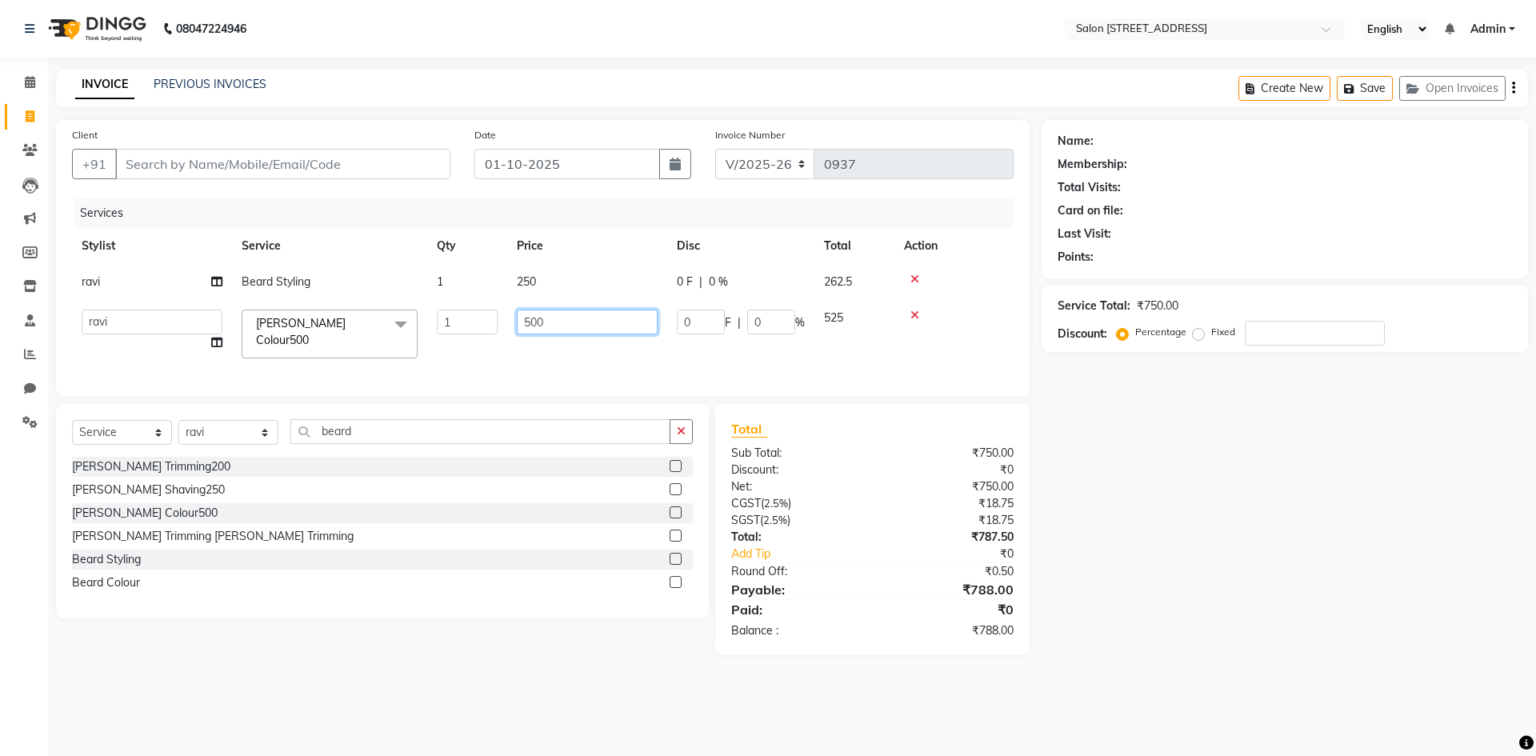
click at [551, 316] on input "500" at bounding box center [587, 322] width 141 height 25
type input "5"
type input "200"
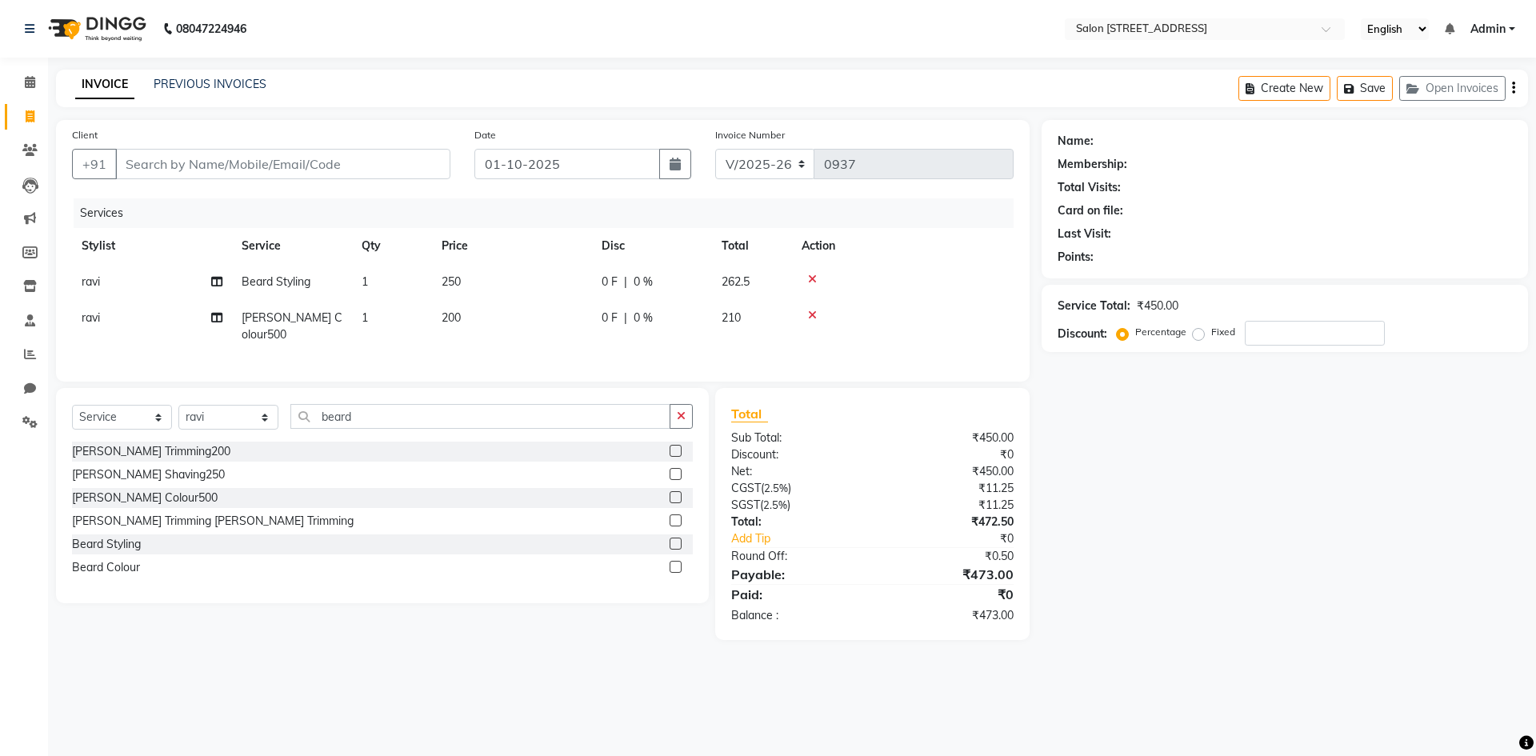
click at [1100, 533] on div "Name: Membership: Total Visits: Card on file: Last Visit: Points: Service Total…" at bounding box center [1291, 380] width 498 height 520
click at [391, 409] on input "beard" at bounding box center [480, 416] width 380 height 25
type input "b"
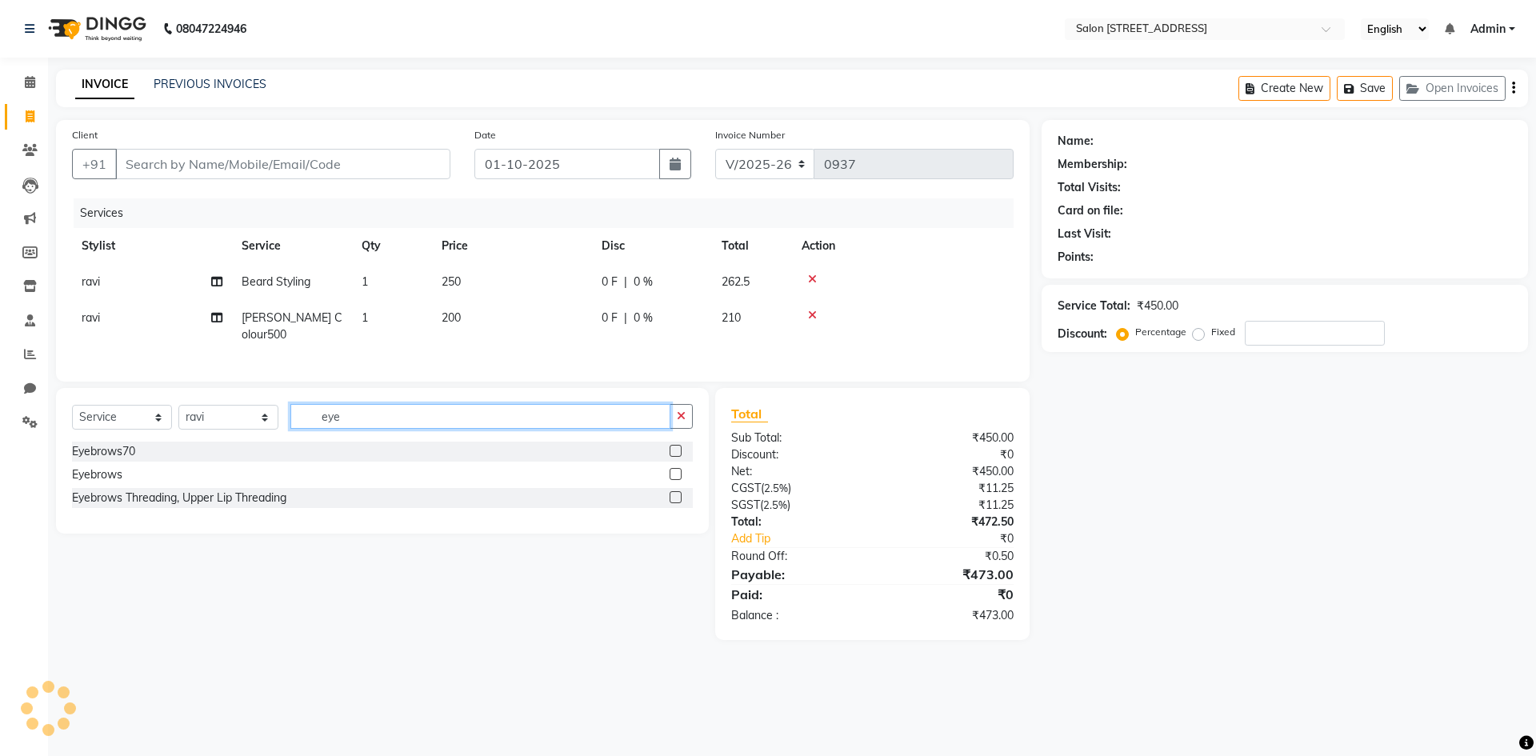
type input "eye"
click at [677, 447] on label at bounding box center [676, 451] width 12 height 12
click at [677, 447] on input "checkbox" at bounding box center [675, 451] width 10 height 10
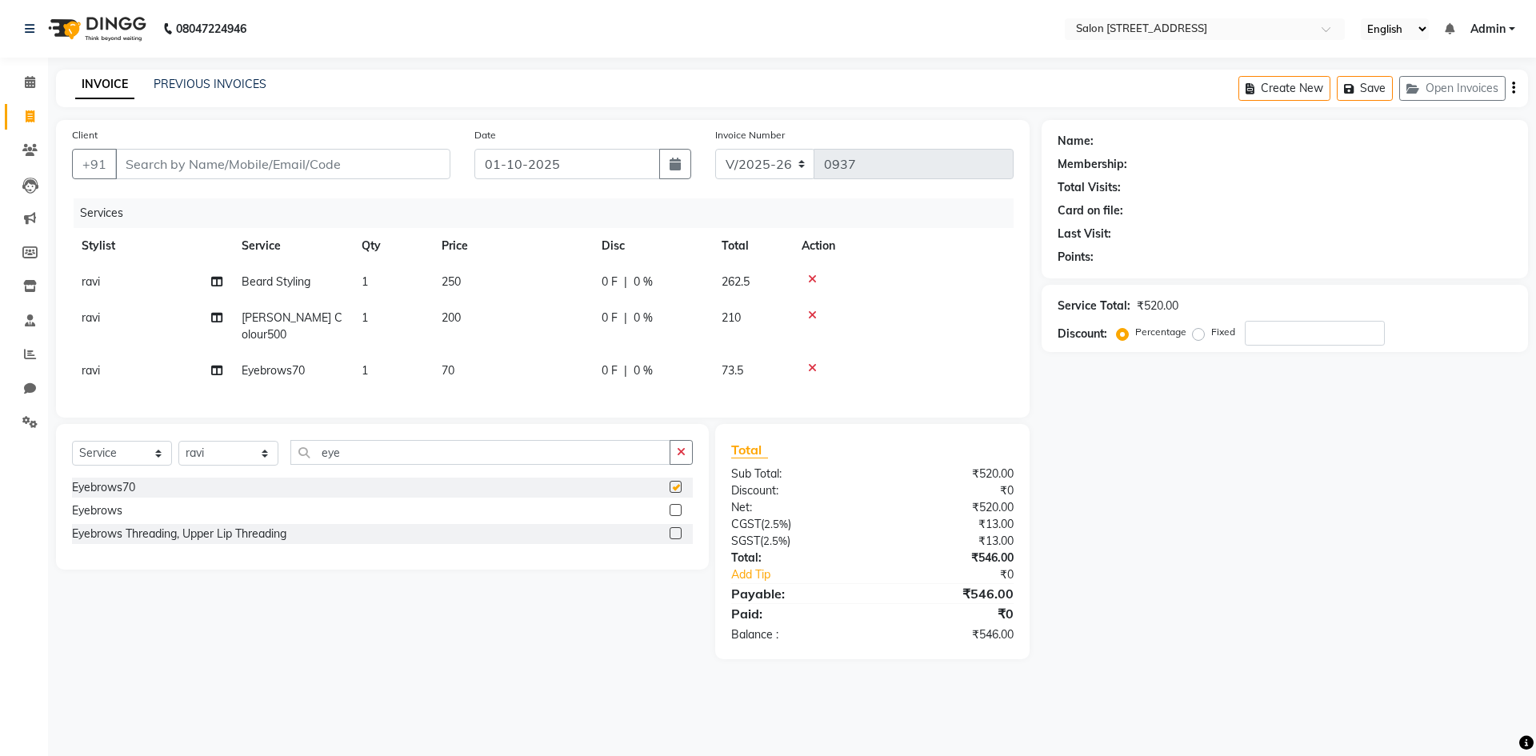
checkbox input "false"
click at [1114, 503] on div "Name: Membership: Total Visits: Card on file: Last Visit: Points: Service Total…" at bounding box center [1291, 389] width 498 height 539
click at [174, 166] on input "Client" at bounding box center [282, 164] width 335 height 30
paste input "9818662988"
type input "9818662988"
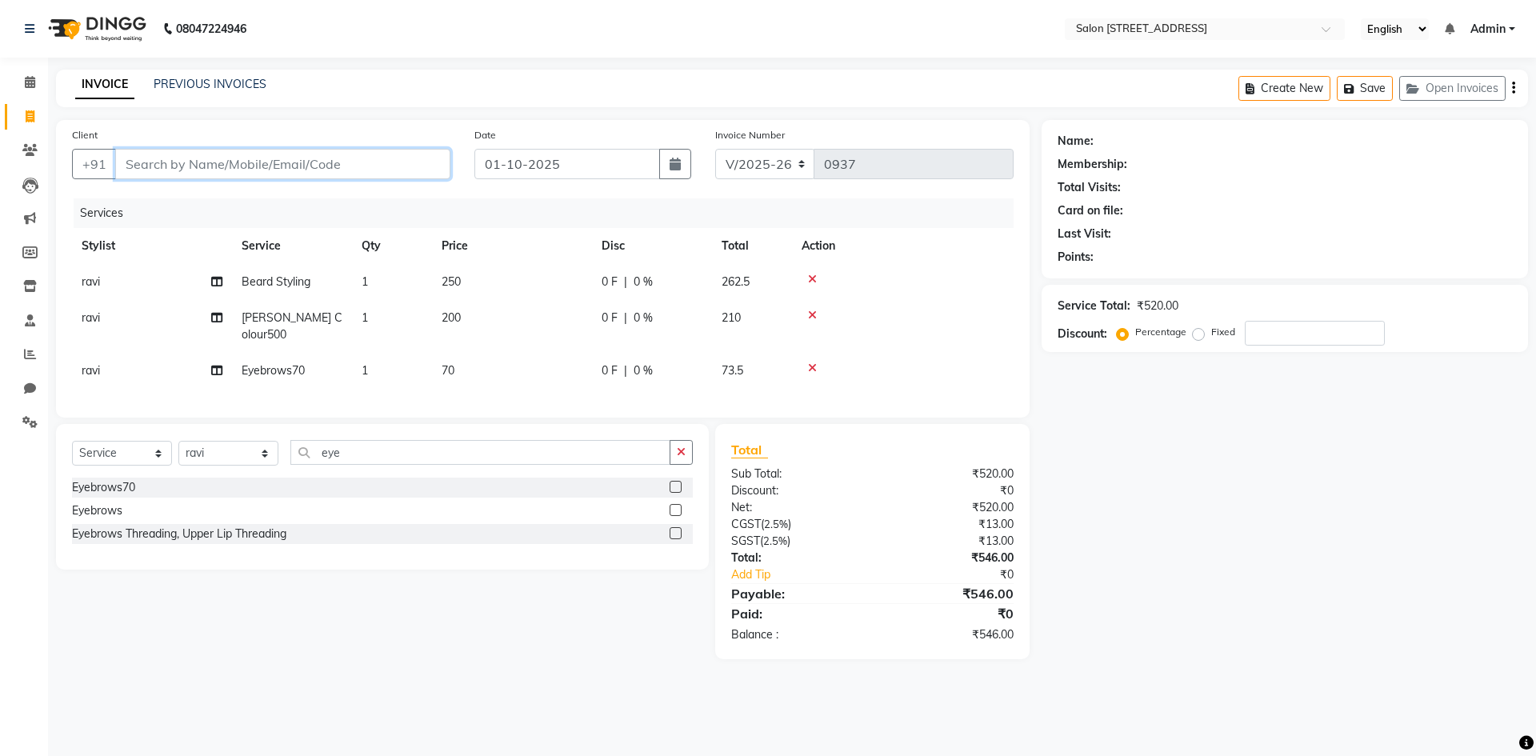
type input "0"
type input "9818662988"
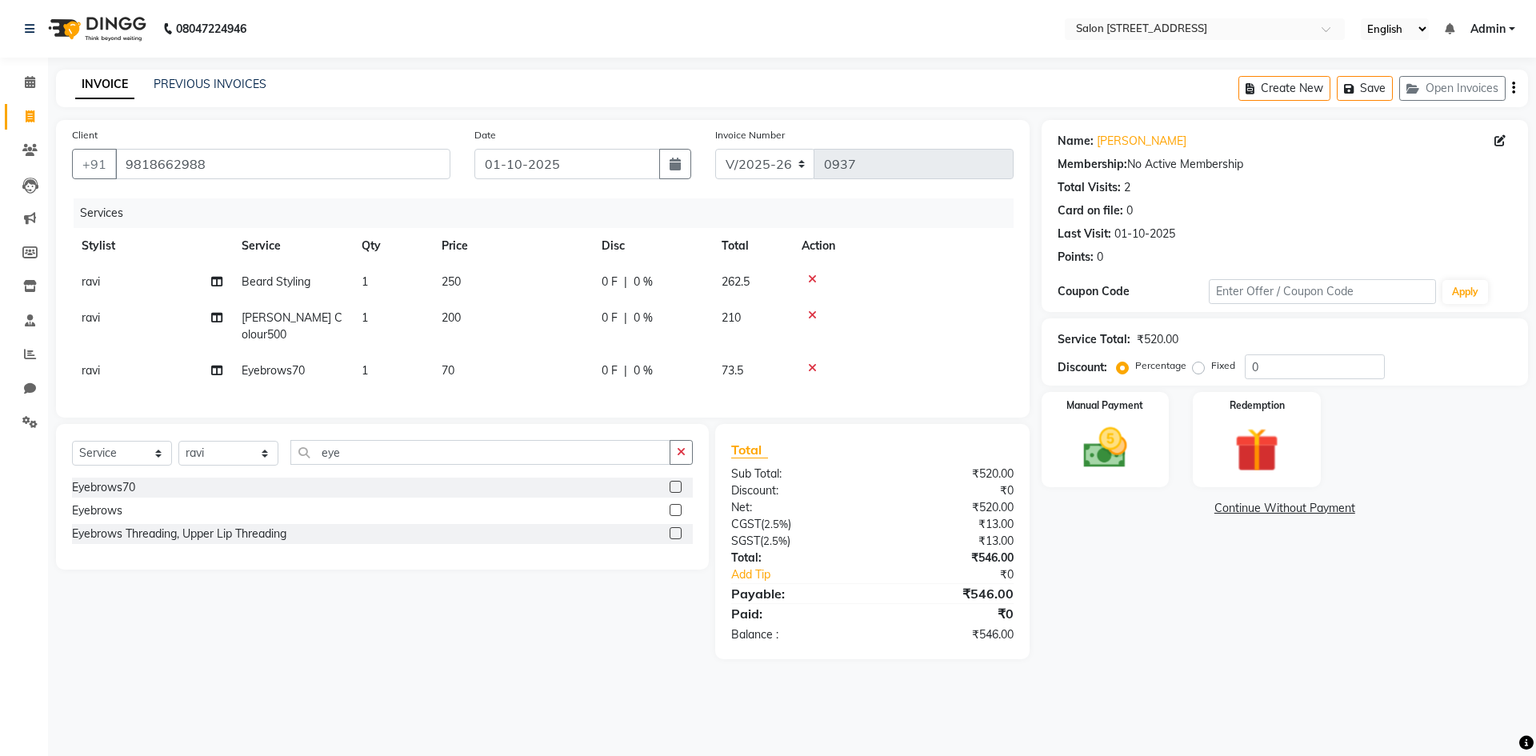
click at [1134, 595] on div "Name: [PERSON_NAME] Membership: No Active Membership Total Visits: 2 Card on fi…" at bounding box center [1291, 389] width 498 height 539
click at [1106, 440] on img at bounding box center [1105, 448] width 74 height 53
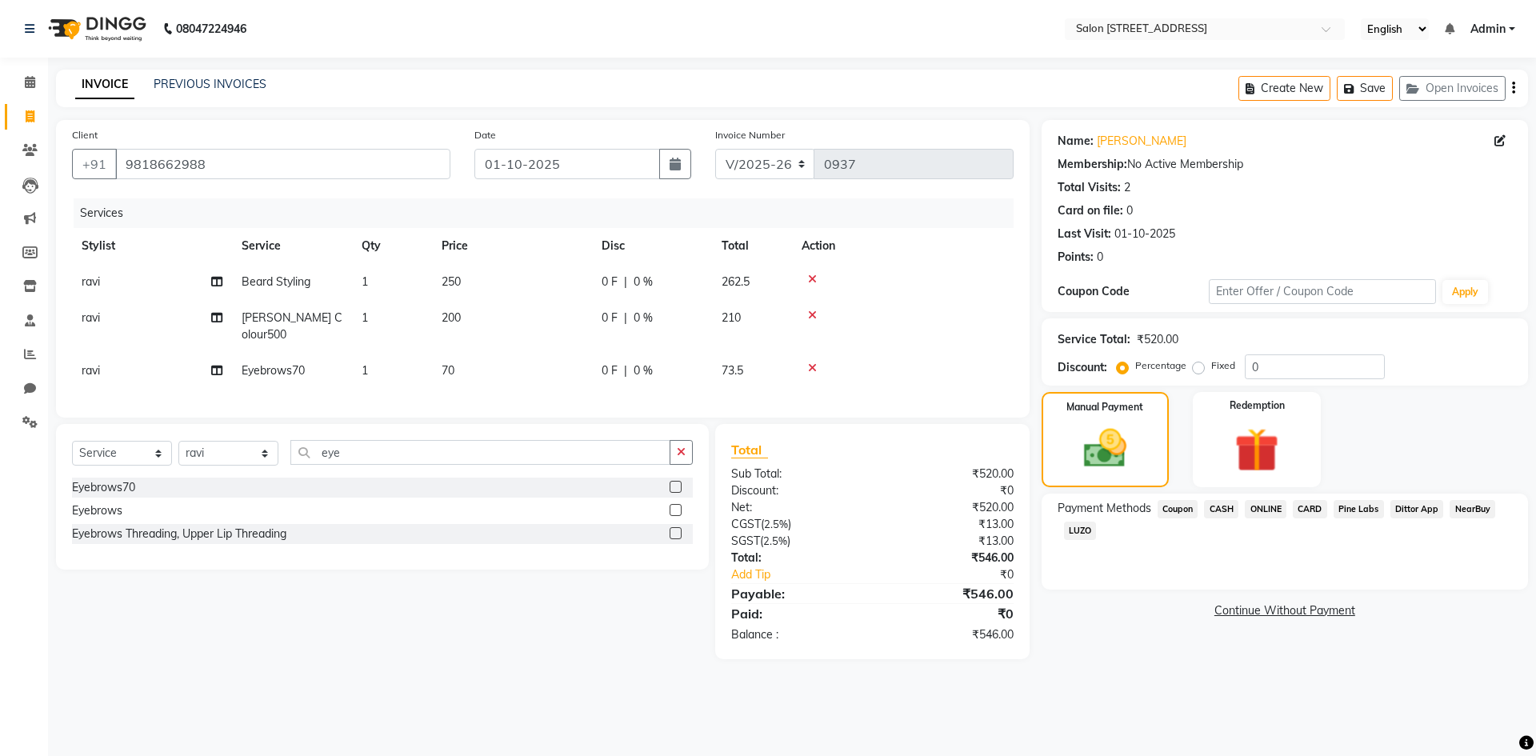
click at [1265, 507] on span "ONLINE" at bounding box center [1266, 509] width 42 height 18
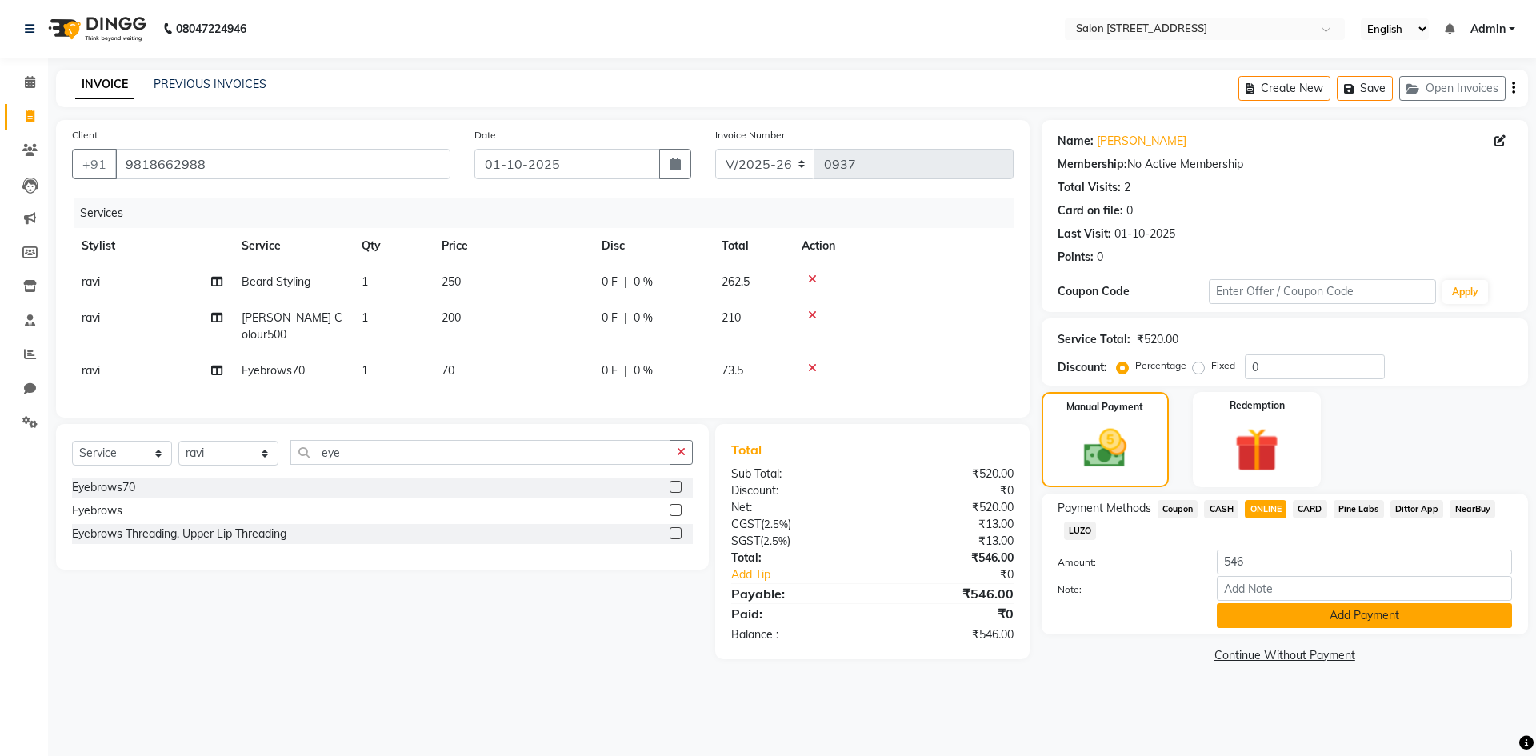
click at [1314, 613] on button "Add Payment" at bounding box center [1364, 615] width 295 height 25
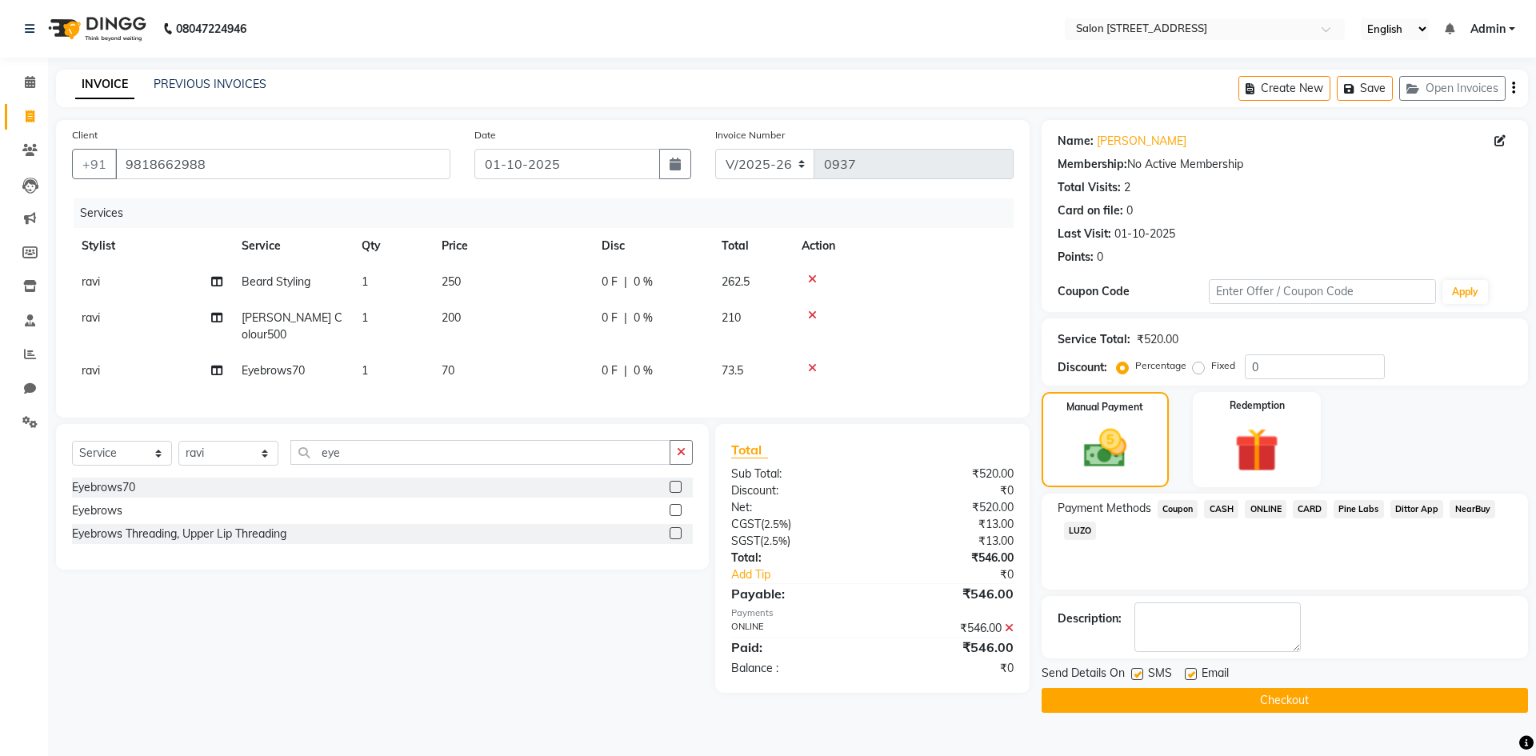
click at [1310, 698] on button "Checkout" at bounding box center [1285, 700] width 486 height 25
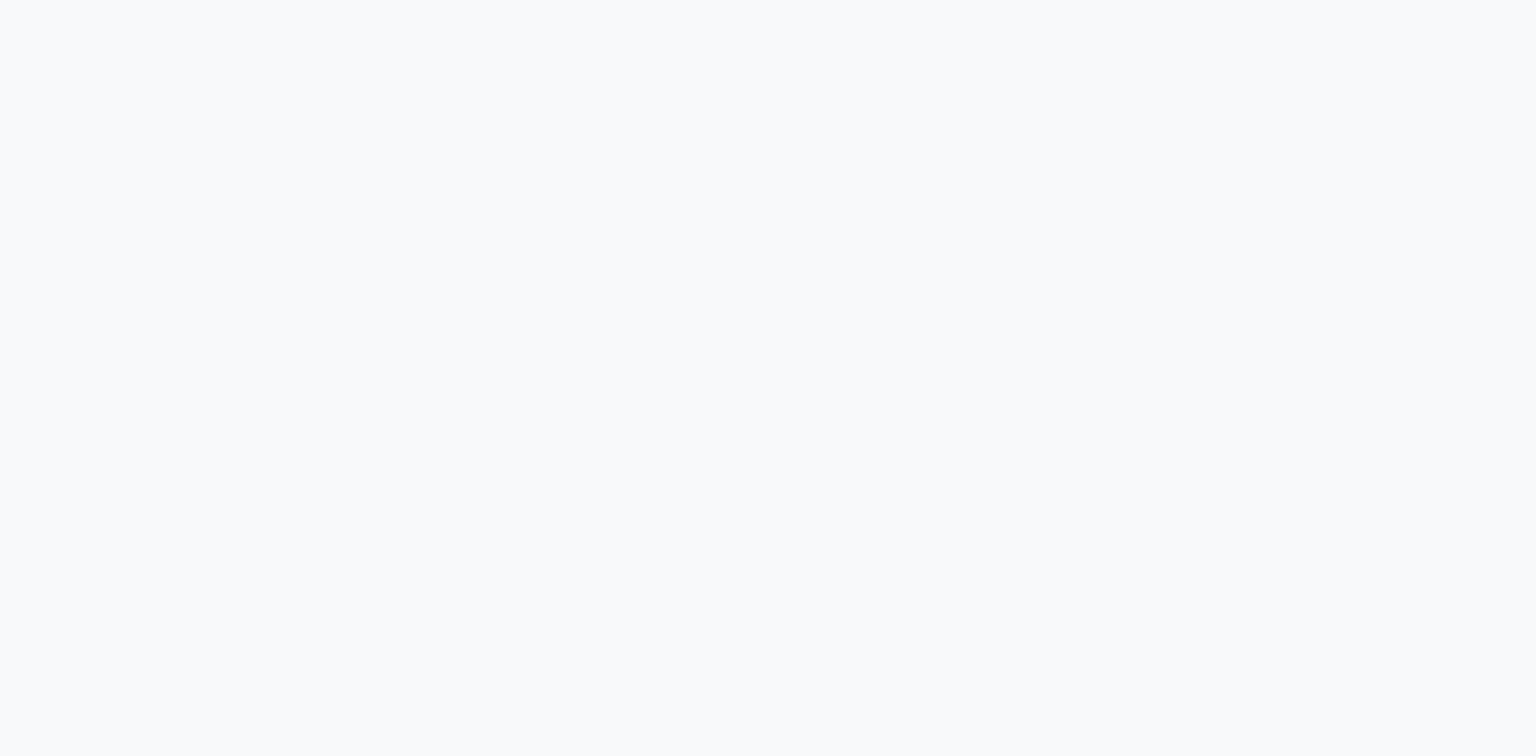
select select "service"
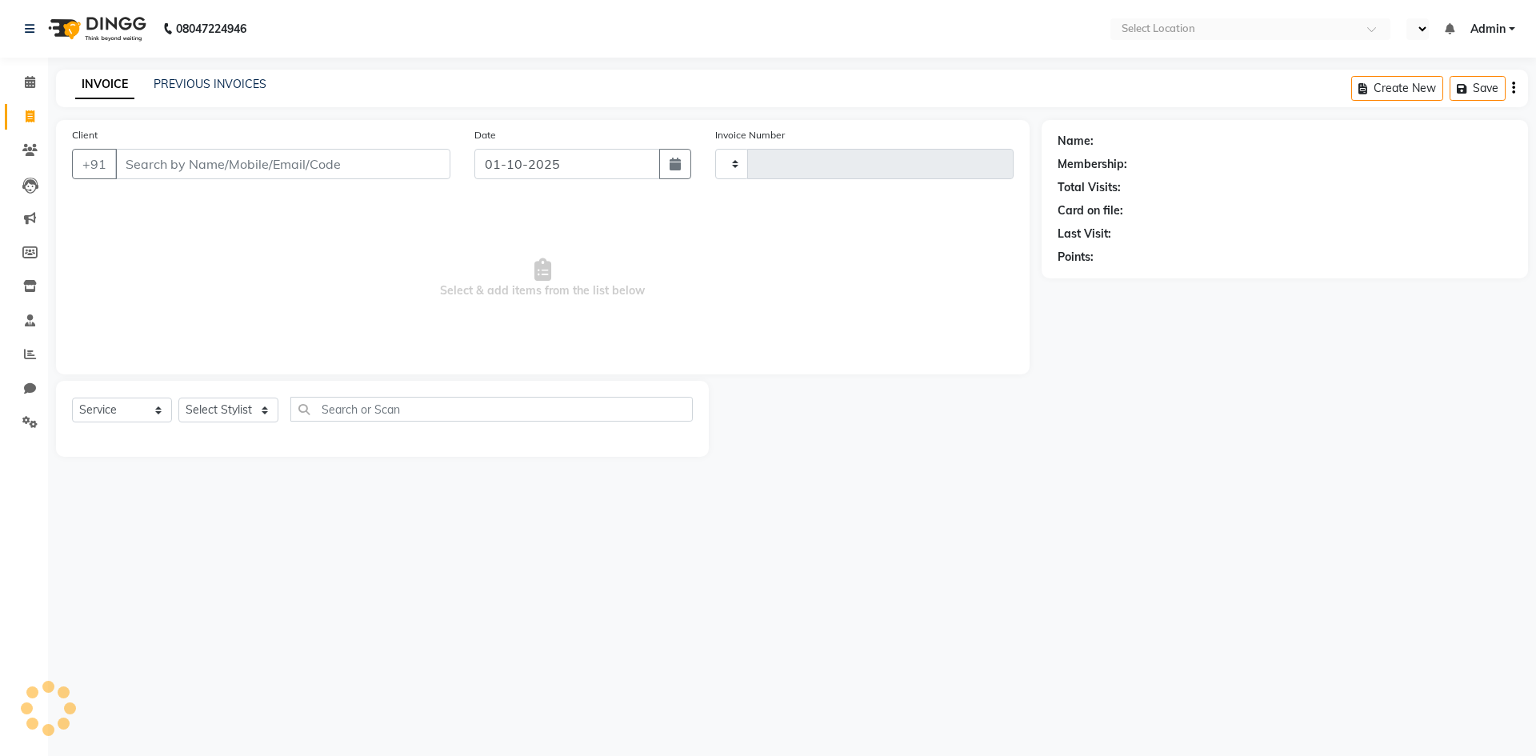
select select "en"
type input "0937"
select select "7707"
select select "P"
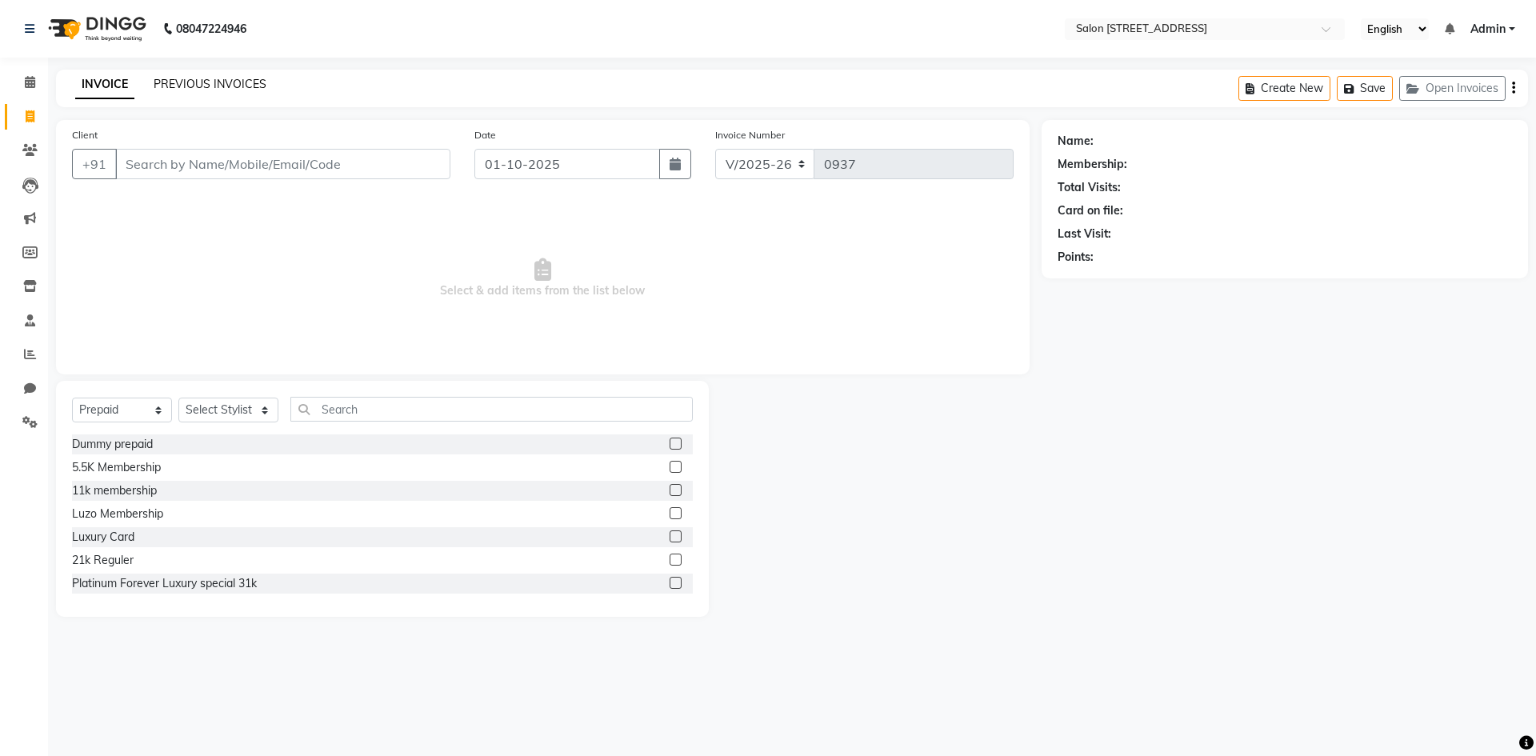
click at [208, 83] on link "PREVIOUS INVOICES" at bounding box center [210, 84] width 113 height 14
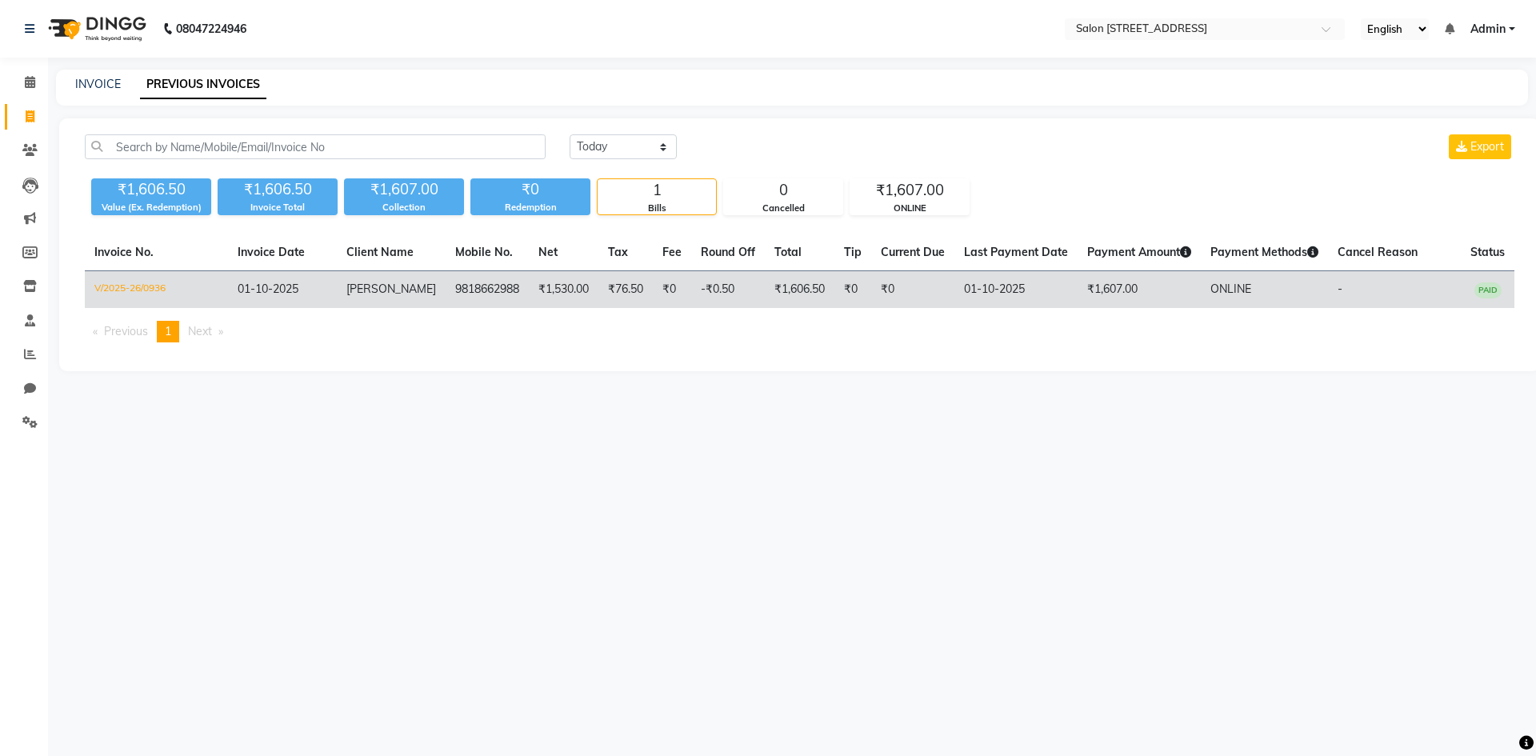
click at [798, 296] on td "₹1,606.50" at bounding box center [800, 290] width 70 height 38
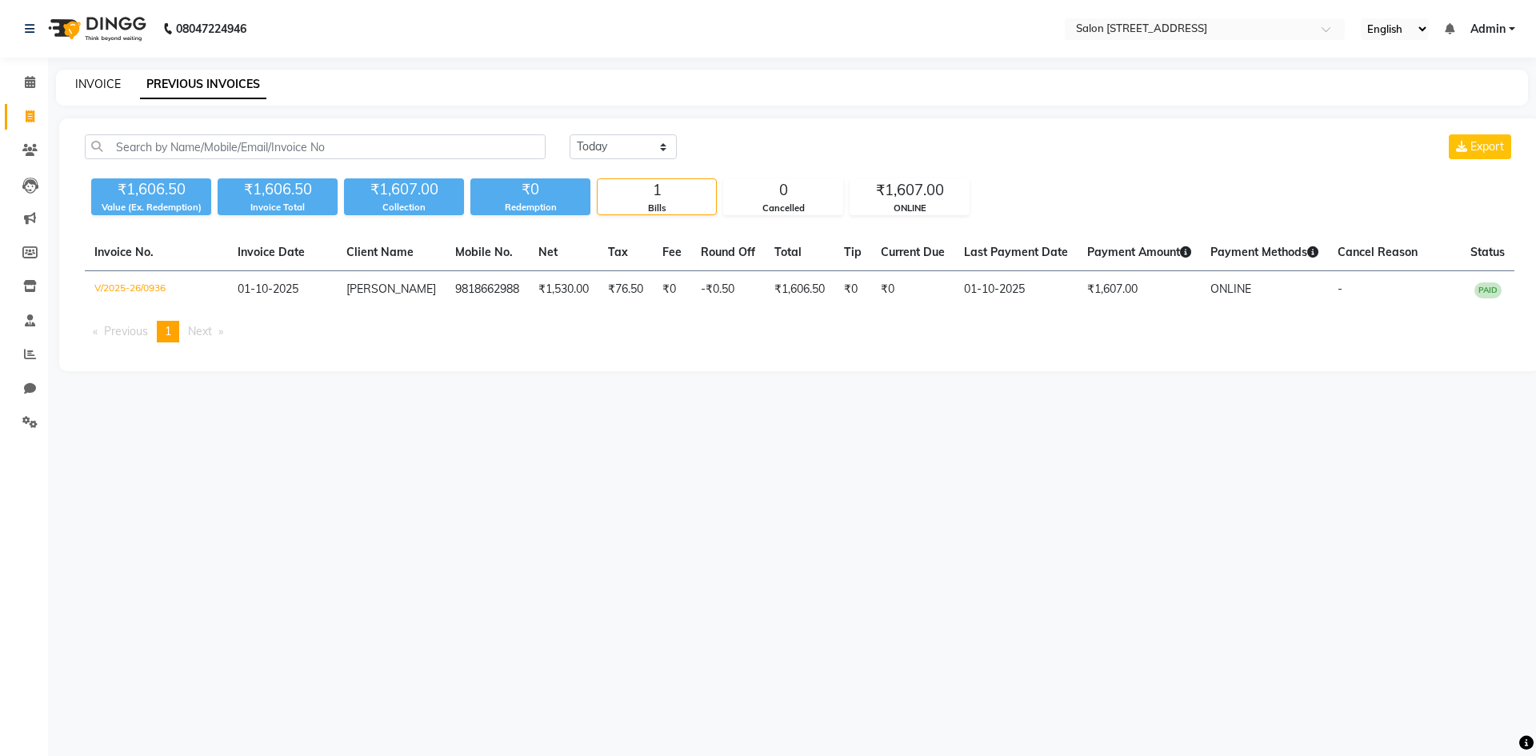
click at [106, 86] on link "INVOICE" at bounding box center [98, 84] width 46 height 14
select select "service"
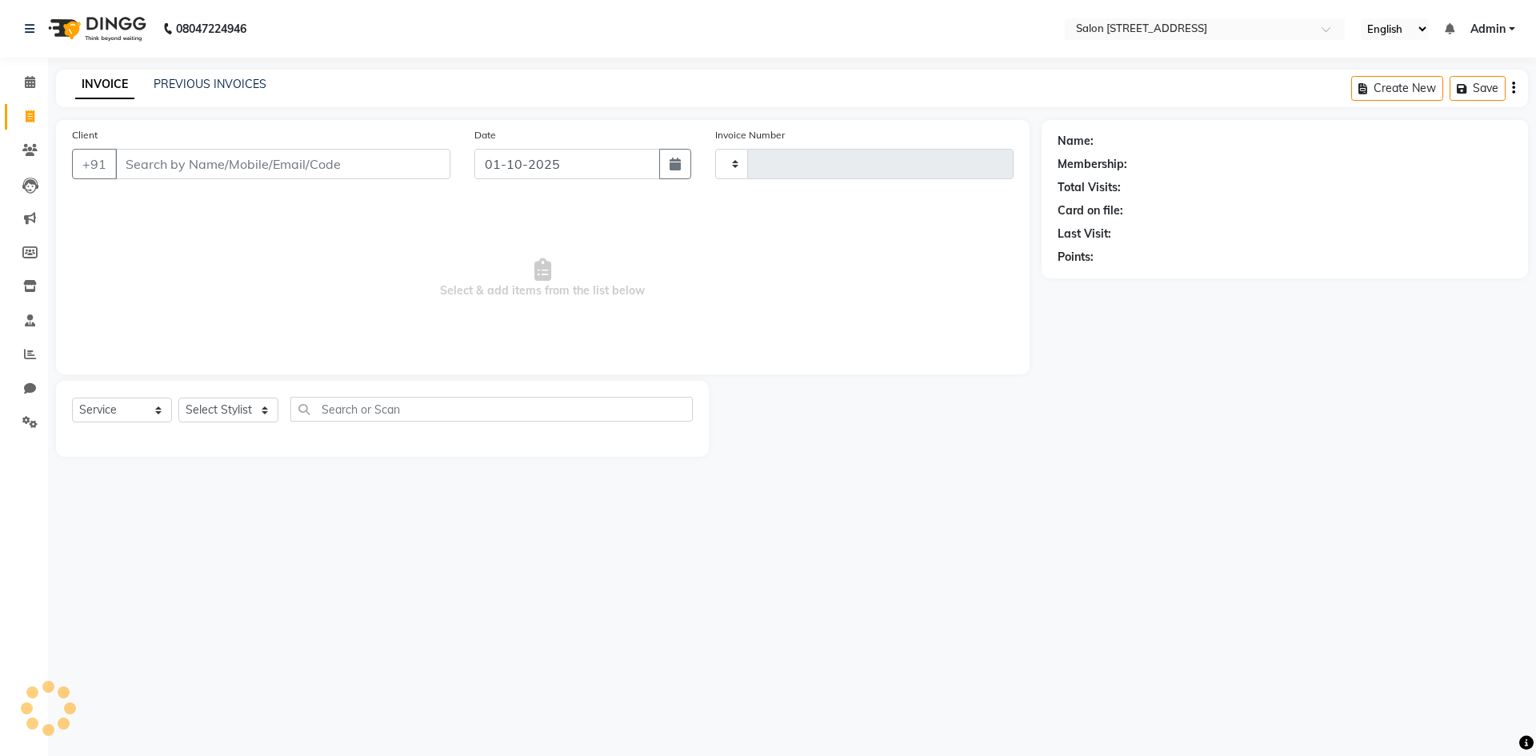
type input "0938"
select select "7707"
select select "P"
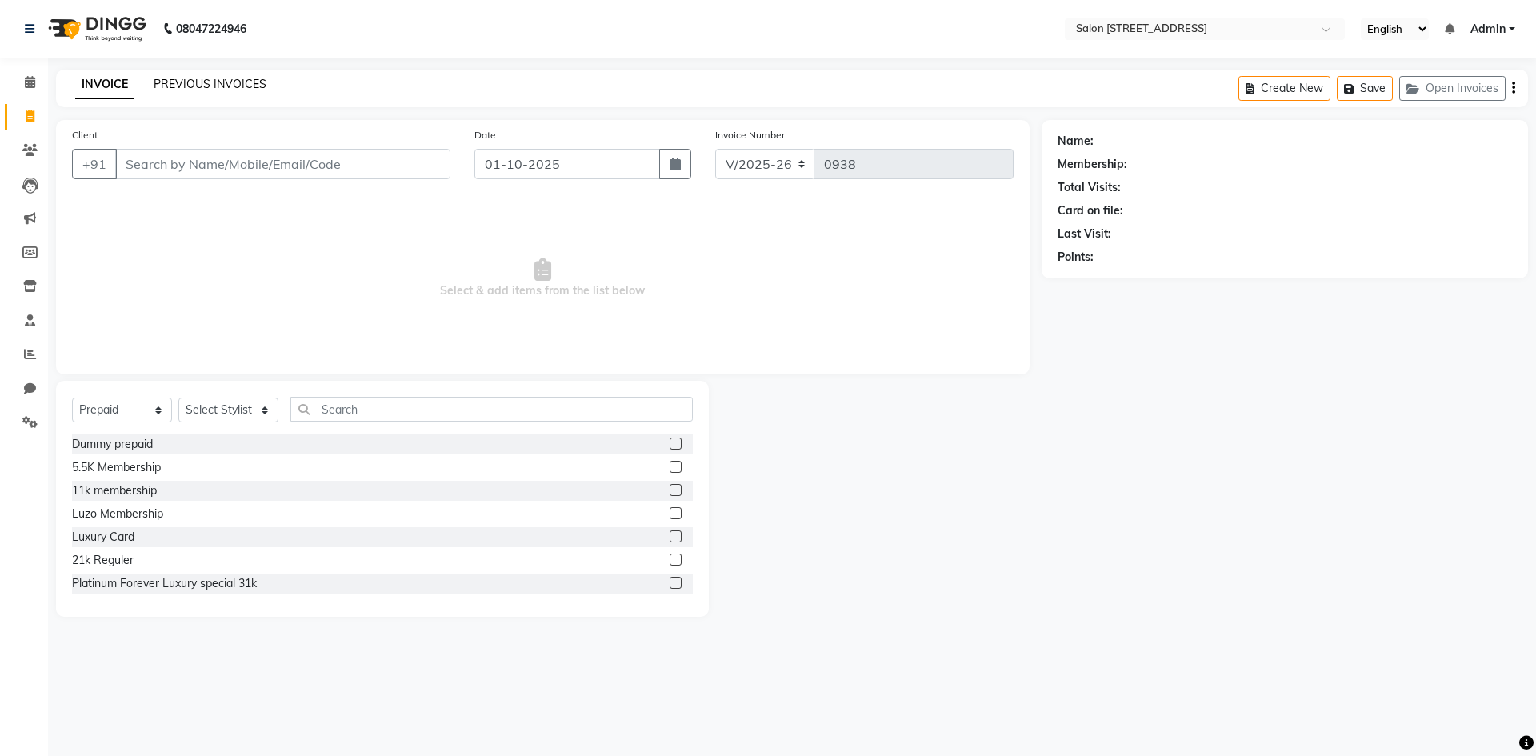
click at [214, 78] on link "PREVIOUS INVOICES" at bounding box center [210, 84] width 113 height 14
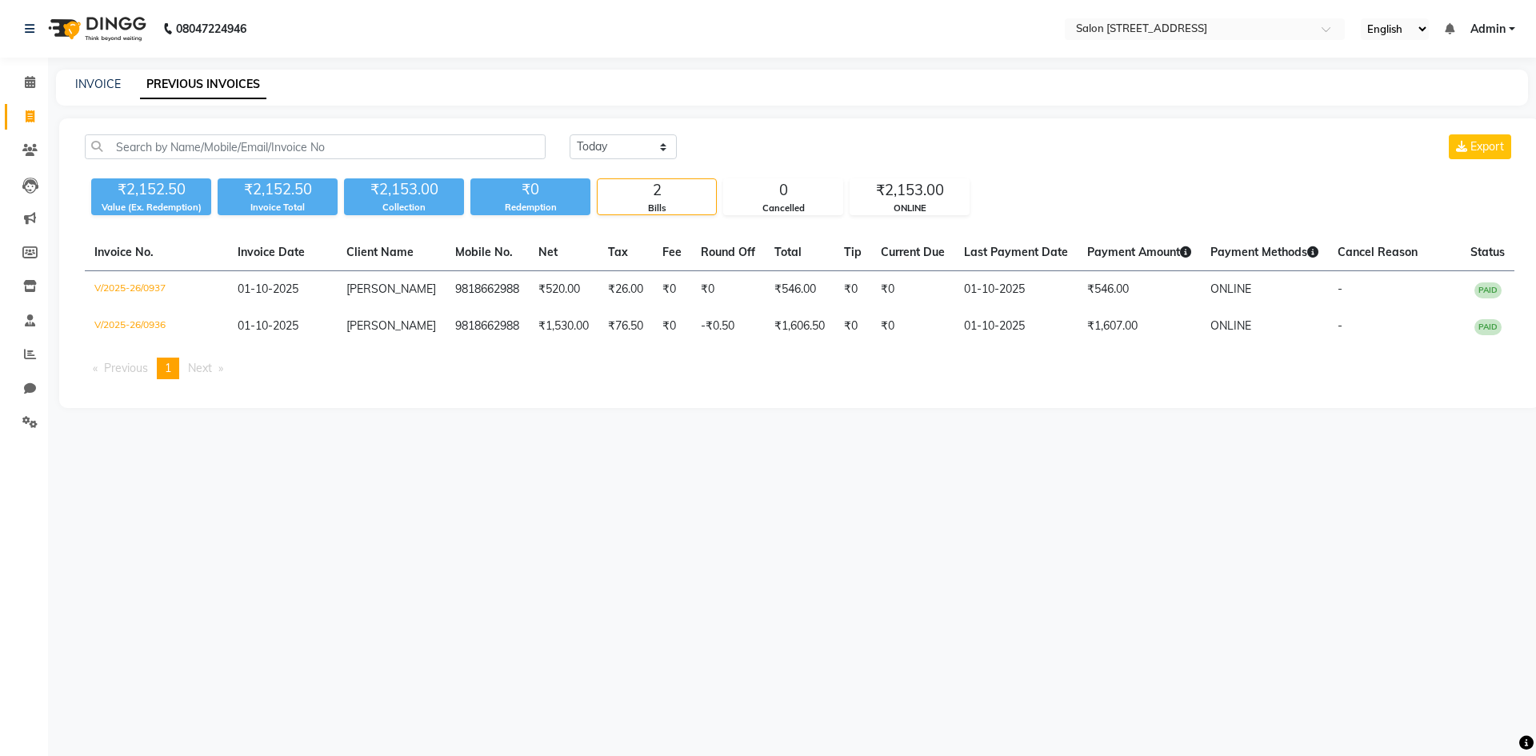
click at [1149, 651] on div "08047224946 Select Location × Salon 82, 7th Sector, Hsr Layout English ENGLISH …" at bounding box center [768, 378] width 1536 height 756
click at [23, 82] on span at bounding box center [30, 83] width 28 height 18
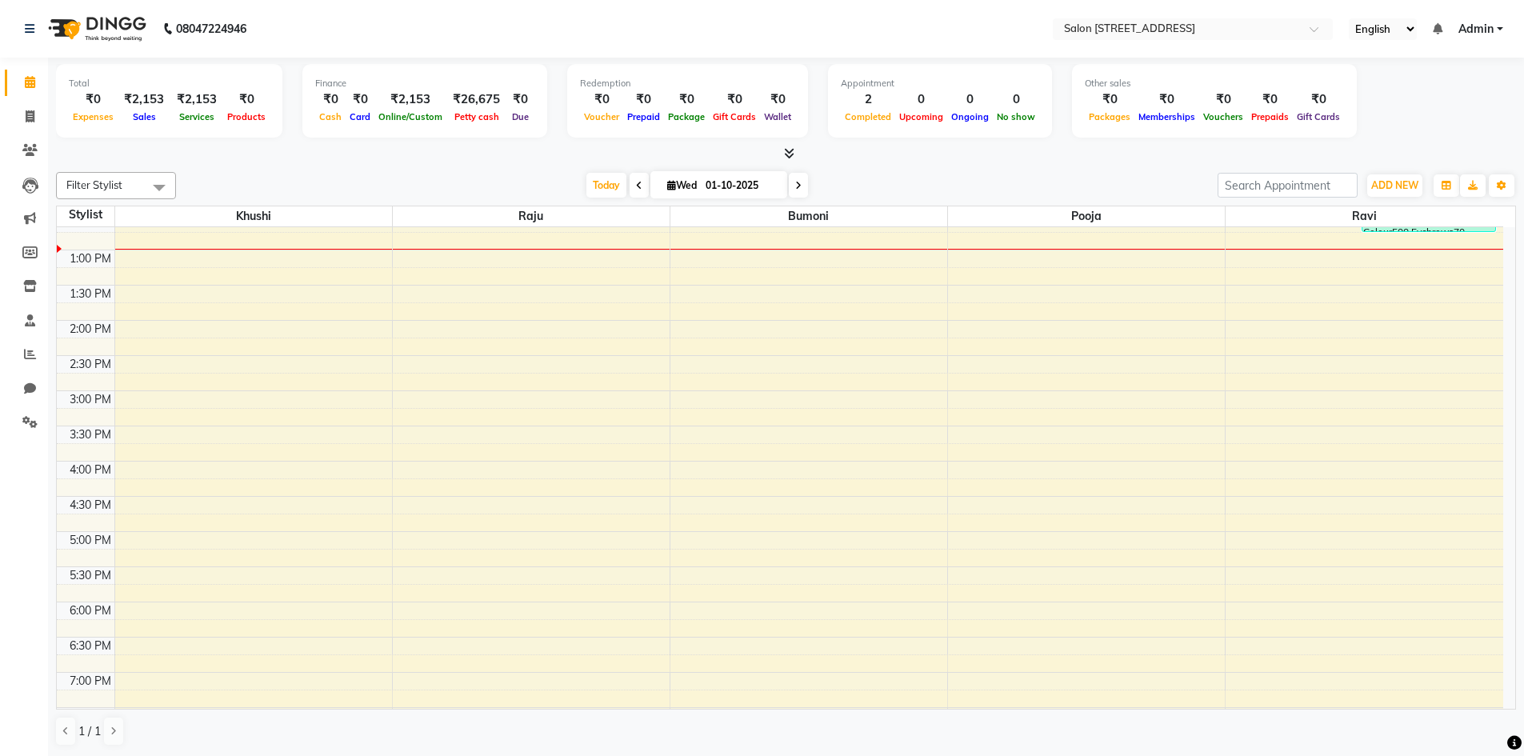
scroll to position [400, 0]
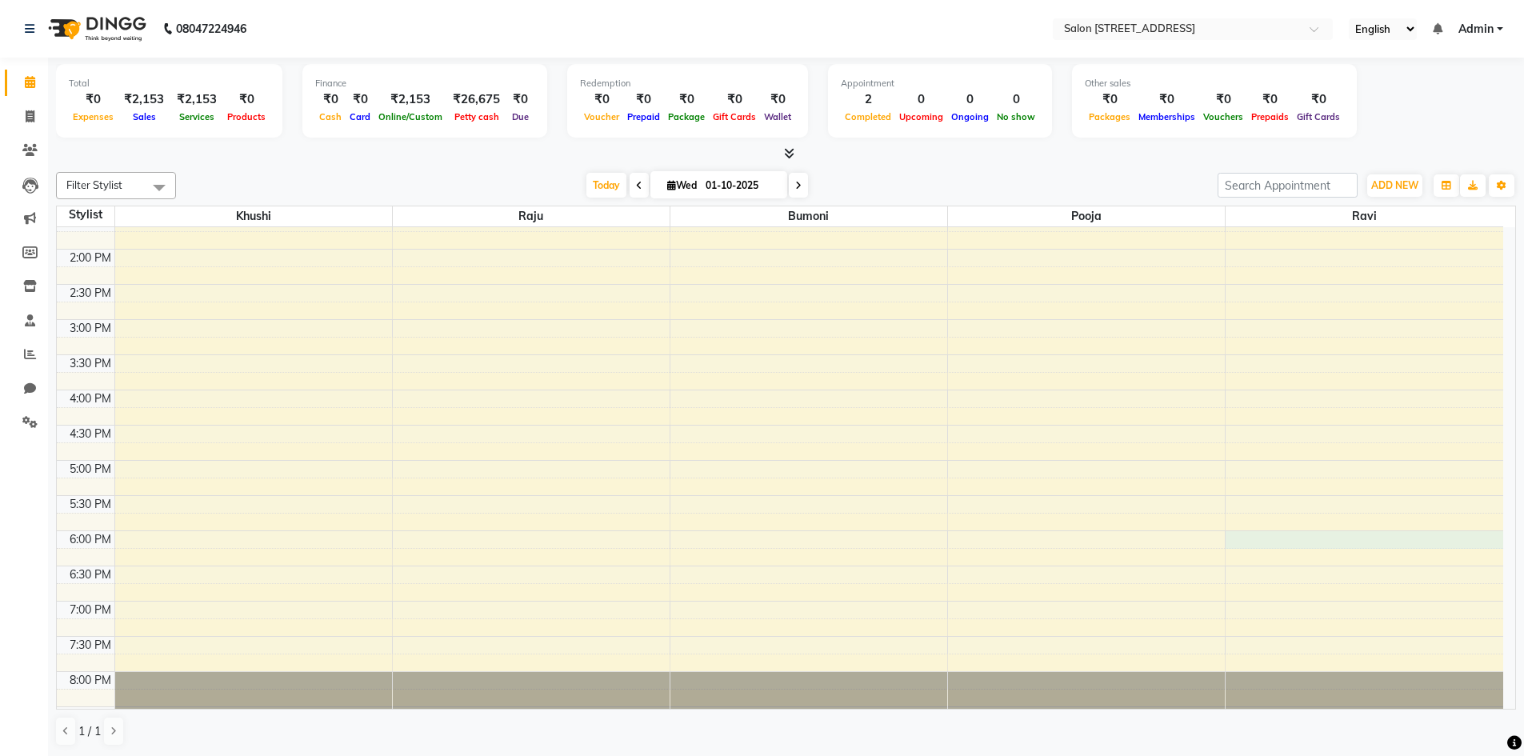
click at [1395, 534] on div "8:00 AM 8:30 AM 9:00 AM 9:30 AM 10:00 AM 10:30 AM 11:00 AM 11:30 AM 12:00 PM 12…" at bounding box center [780, 284] width 1447 height 914
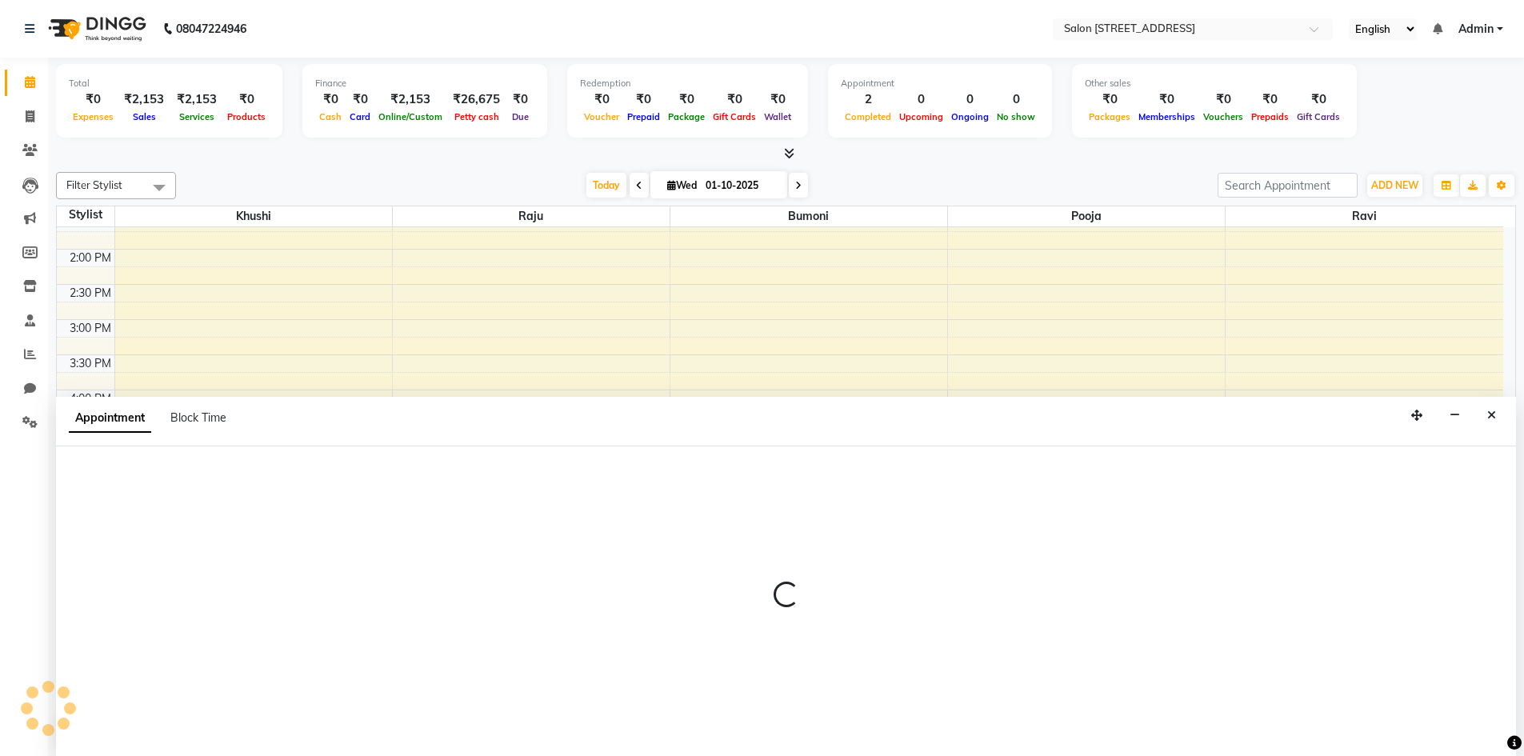
scroll to position [1, 0]
select select "84441"
select select "1080"
select select "tentative"
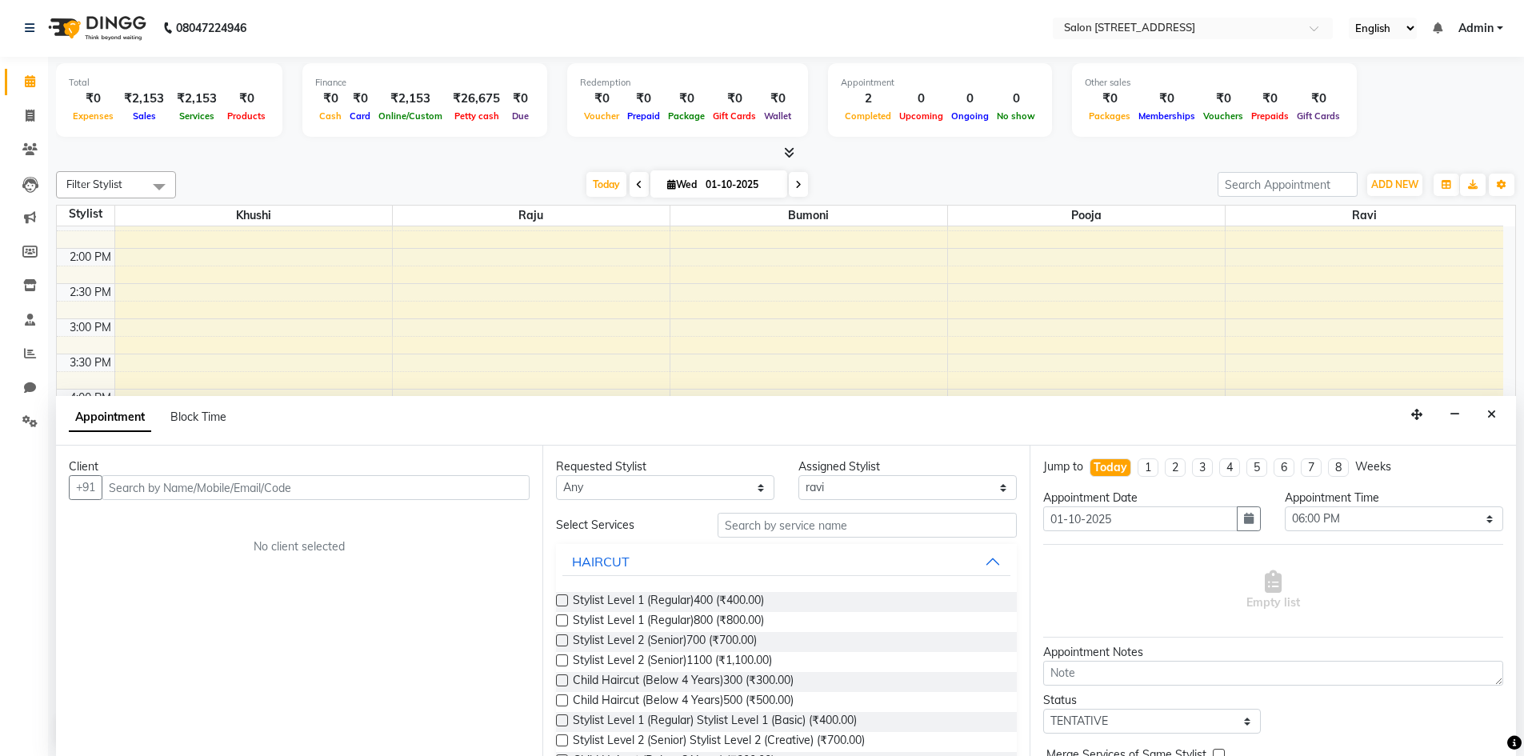
click at [242, 485] on input "text" at bounding box center [316, 487] width 428 height 25
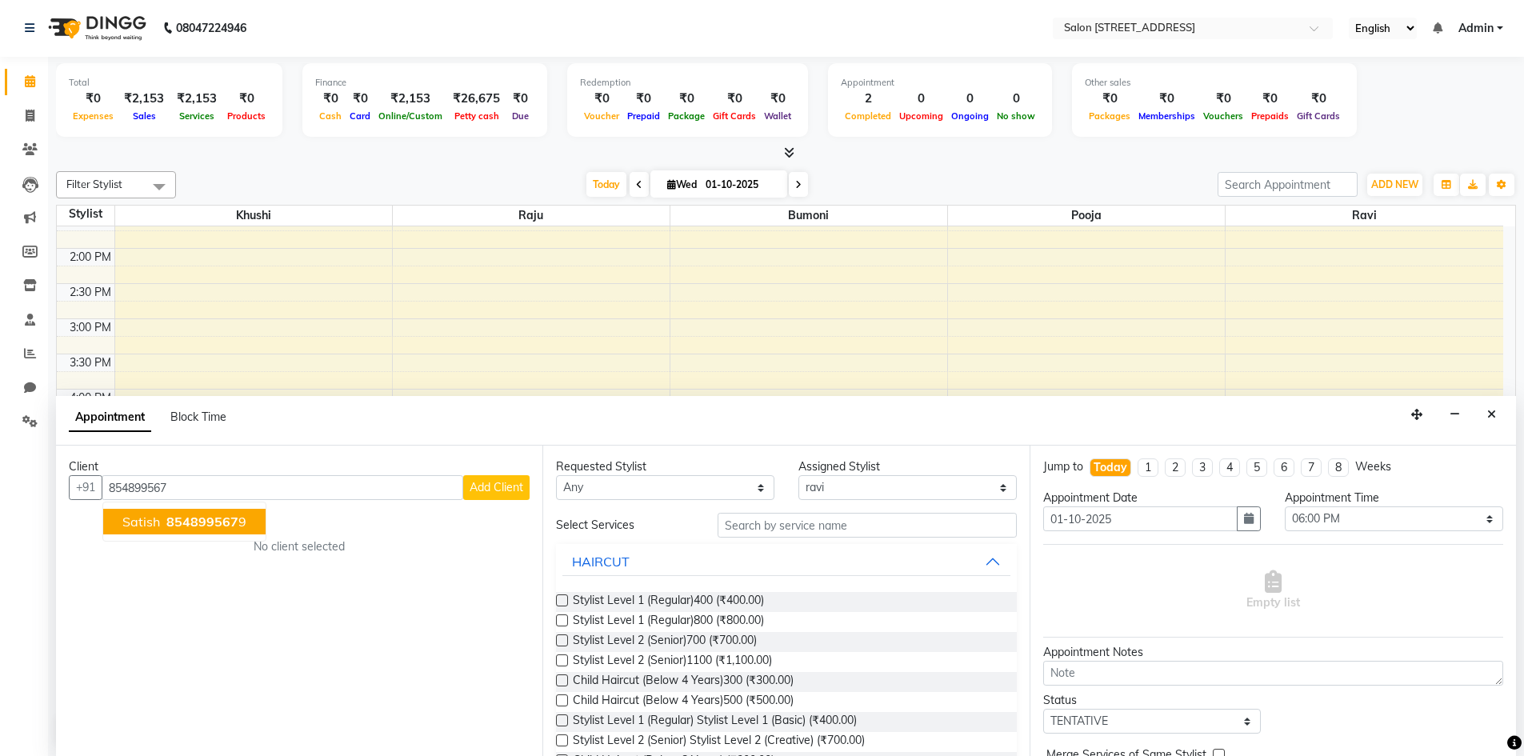
click at [172, 523] on span "854899567" at bounding box center [202, 522] width 72 height 16
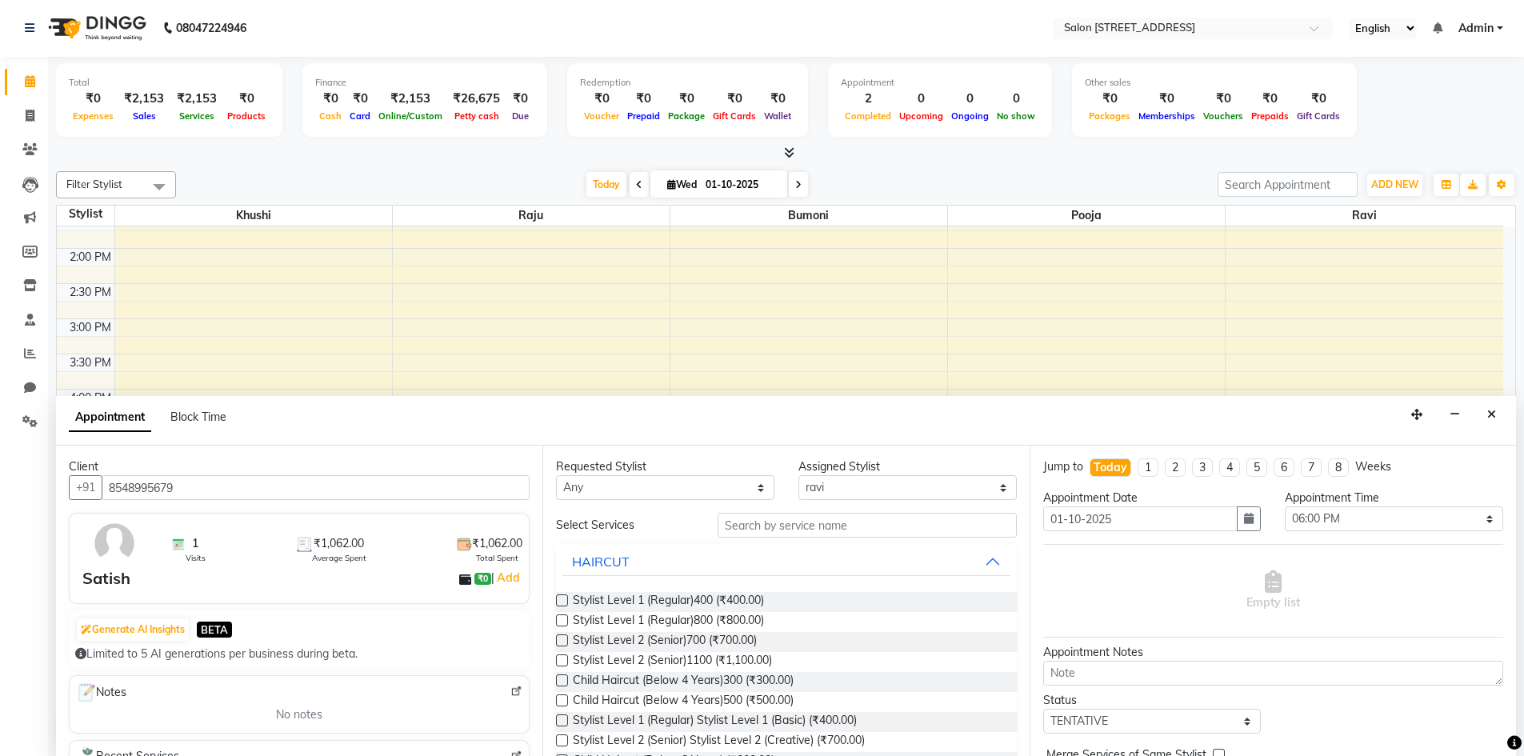
drag, startPoint x: 111, startPoint y: 486, endPoint x: 222, endPoint y: 494, distance: 111.4
click at [222, 494] on input "8548995679" at bounding box center [316, 487] width 428 height 25
type input "8548995679"
click at [1452, 418] on icon "button" at bounding box center [1455, 414] width 10 height 11
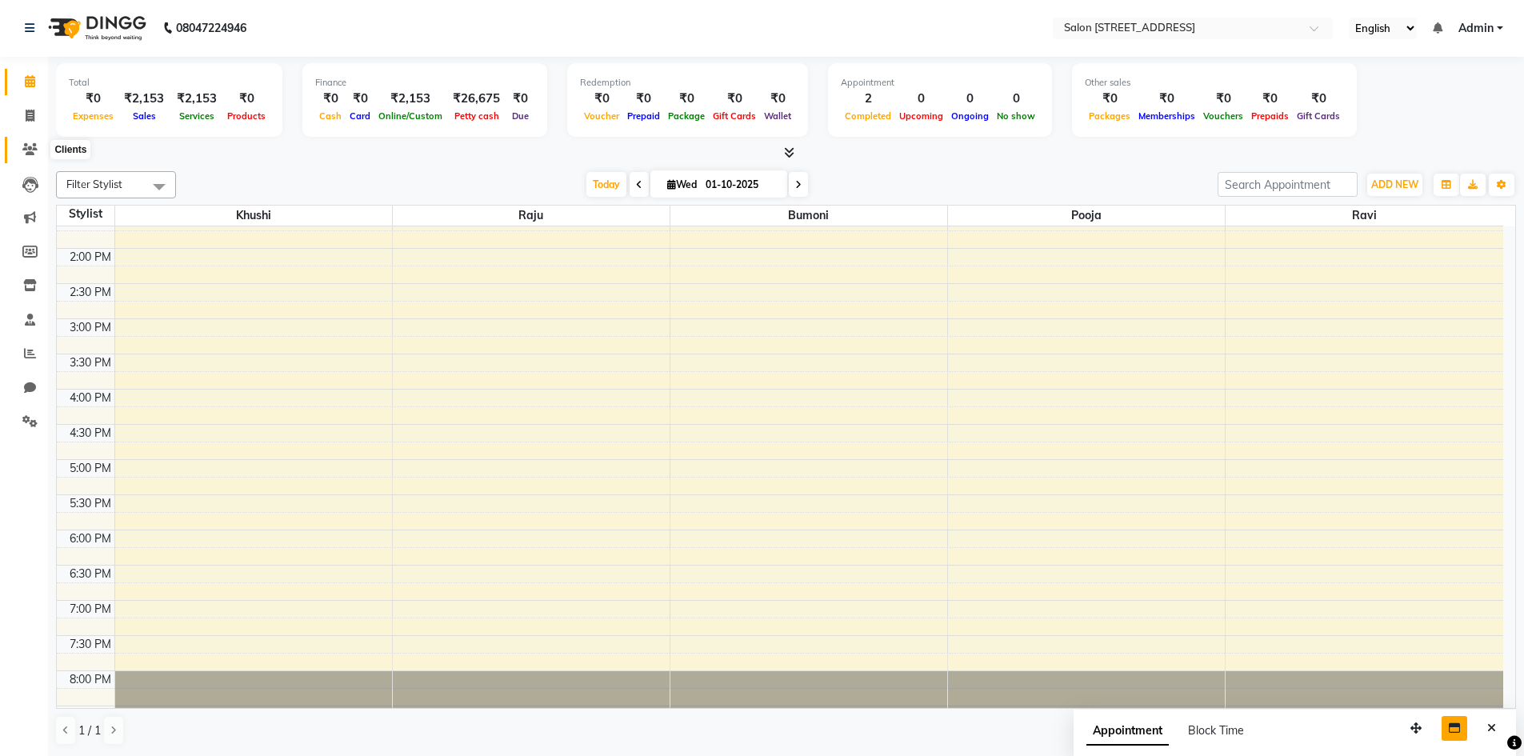
click at [28, 147] on icon at bounding box center [29, 149] width 15 height 12
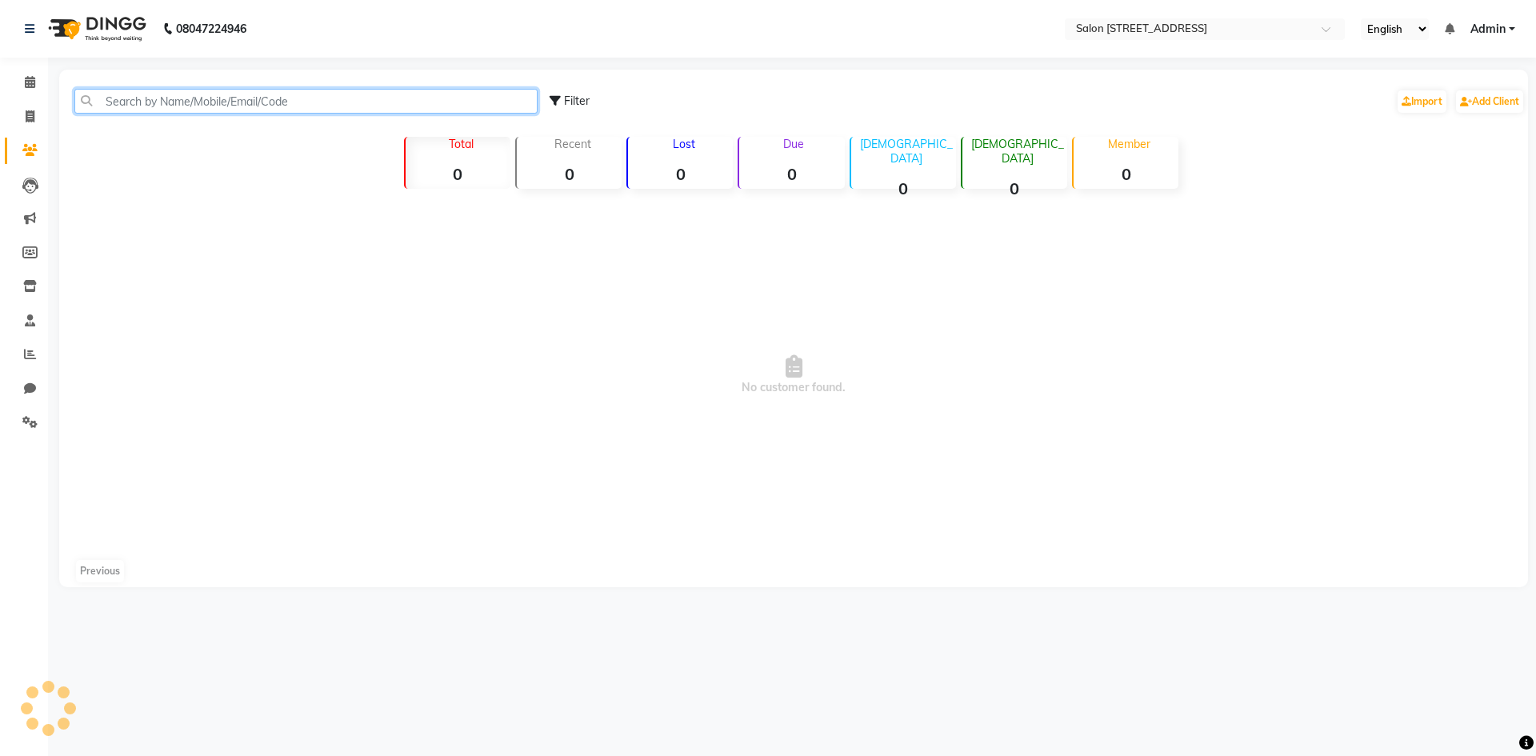
click at [161, 104] on input "text" at bounding box center [305, 101] width 463 height 25
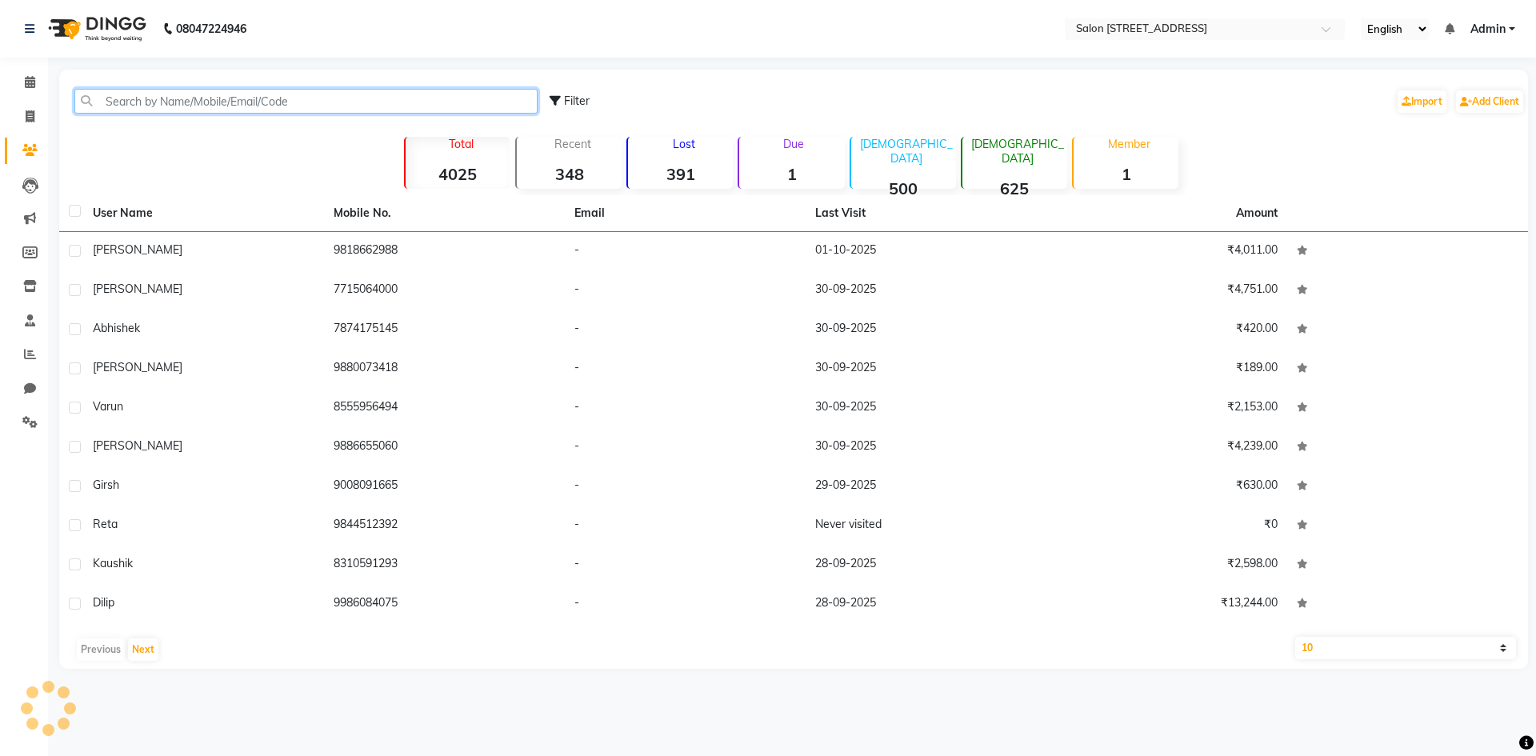
paste input "8548995679"
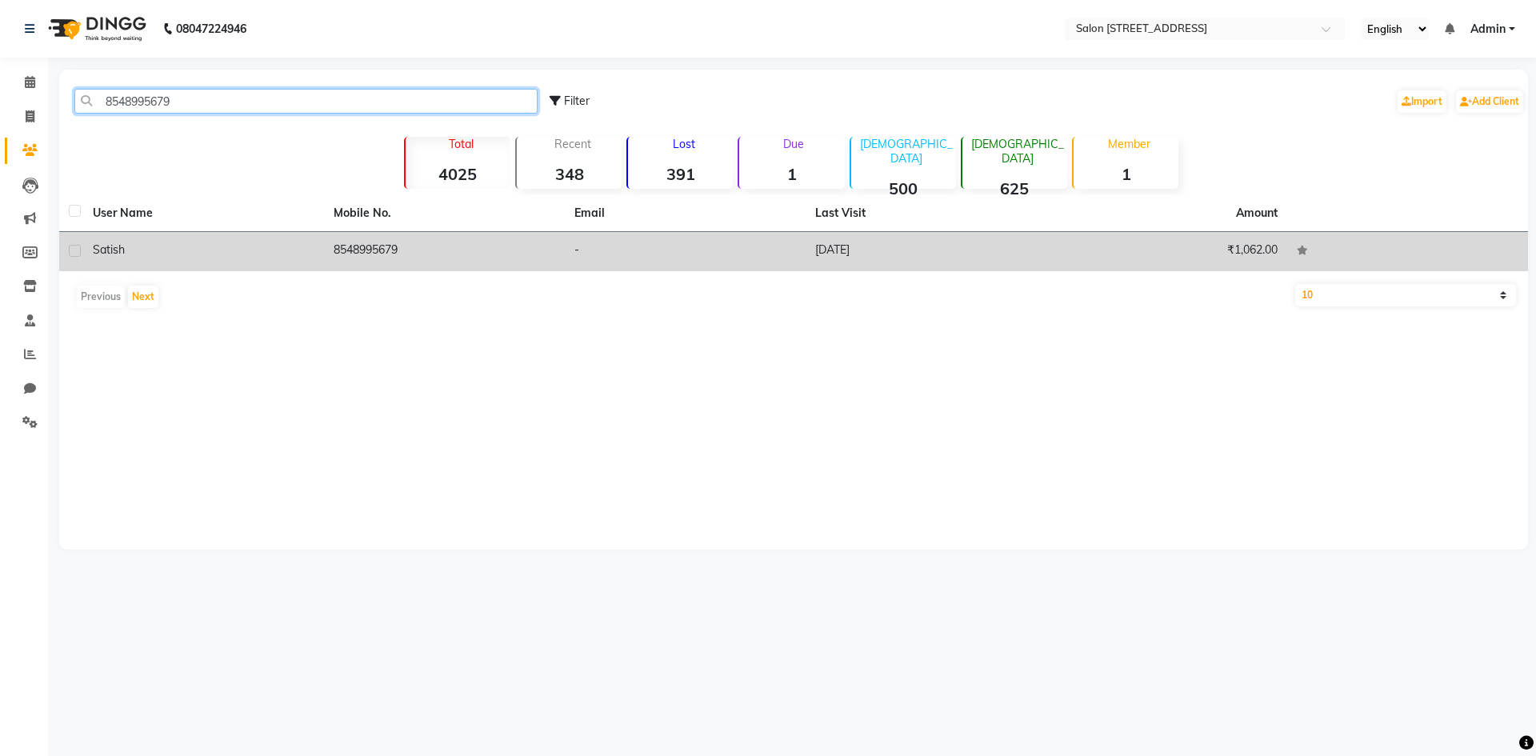
type input "8548995679"
click at [795, 242] on td "-" at bounding box center [685, 251] width 241 height 39
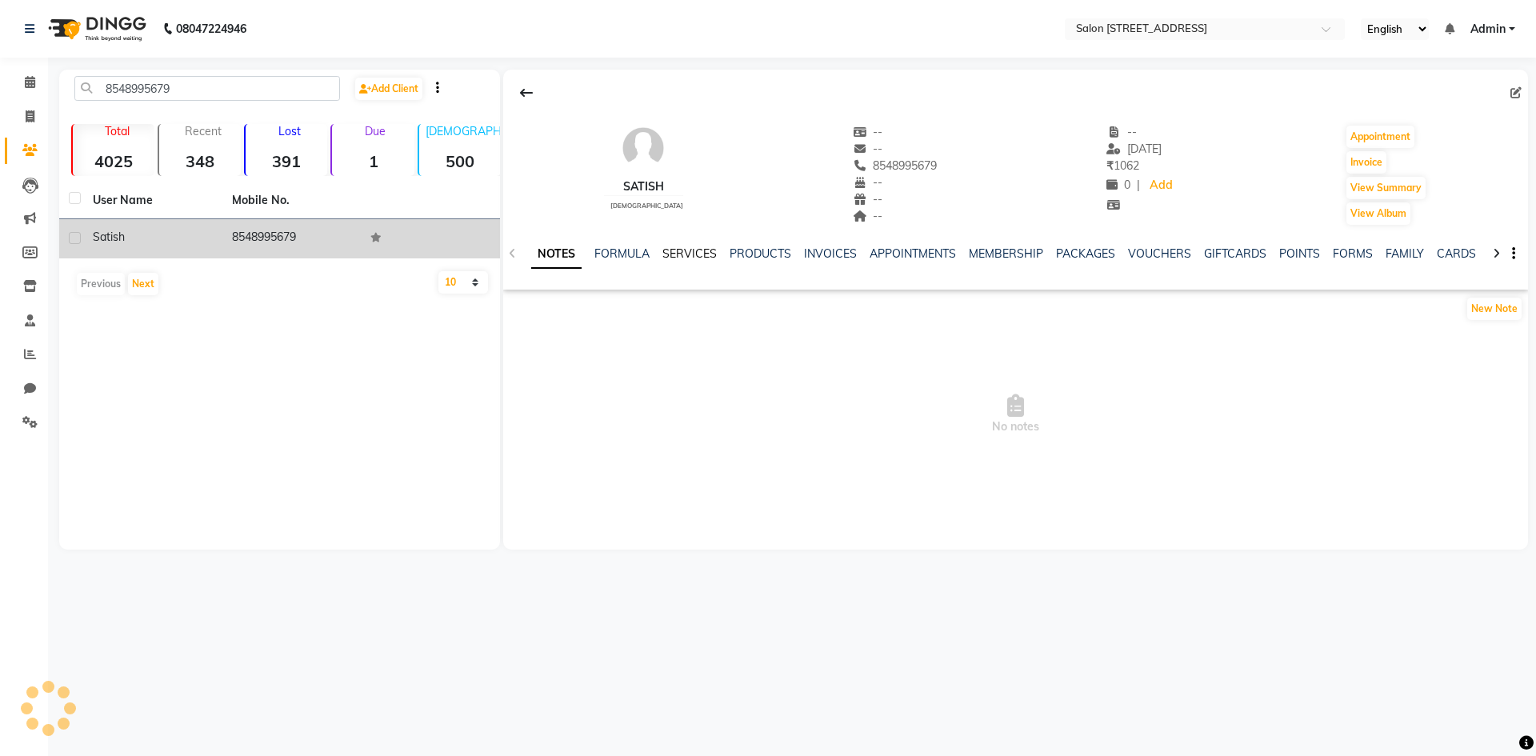
click at [688, 251] on link "SERVICES" at bounding box center [689, 253] width 54 height 14
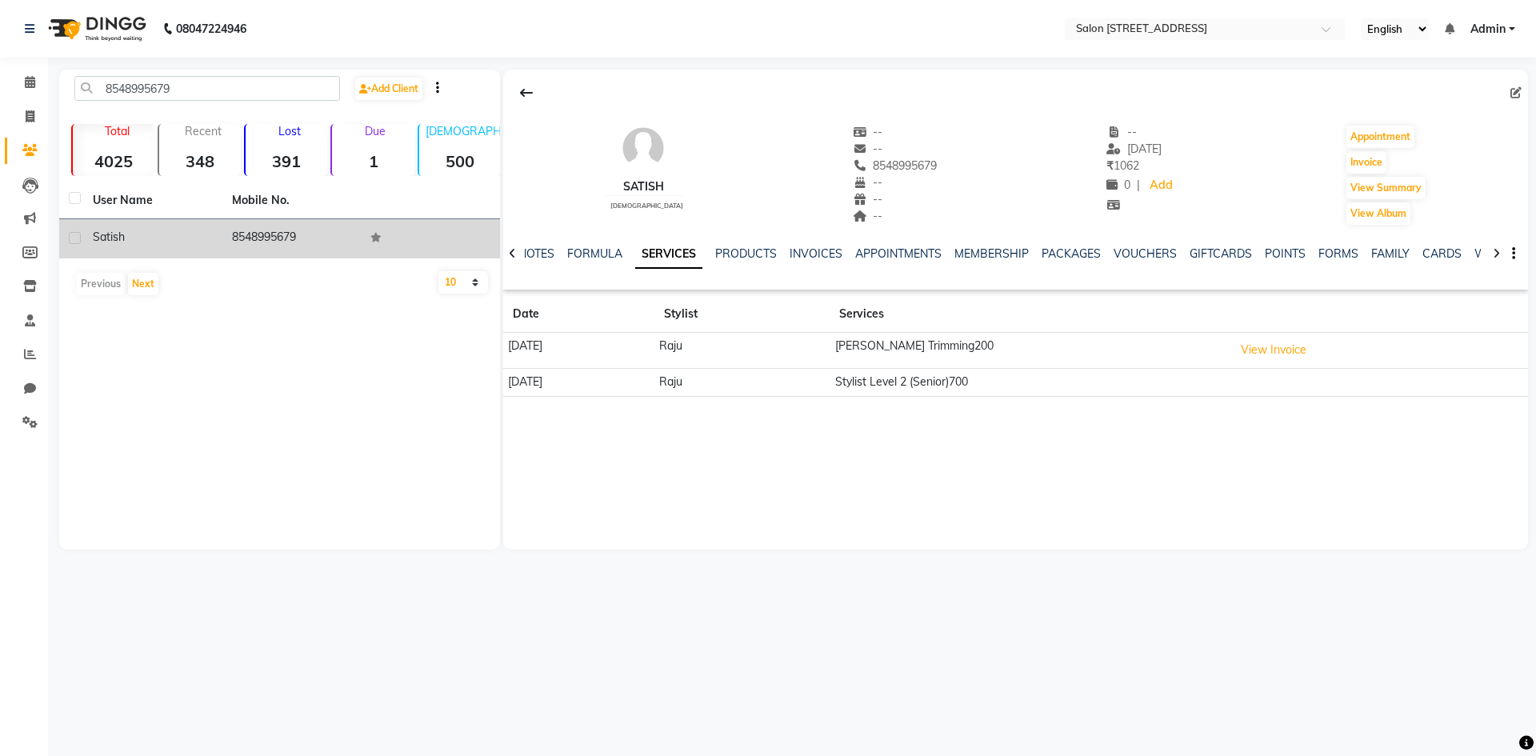
drag, startPoint x: 230, startPoint y: 236, endPoint x: 299, endPoint y: 238, distance: 68.8
click at [299, 238] on td "8548995679" at bounding box center [291, 238] width 139 height 39
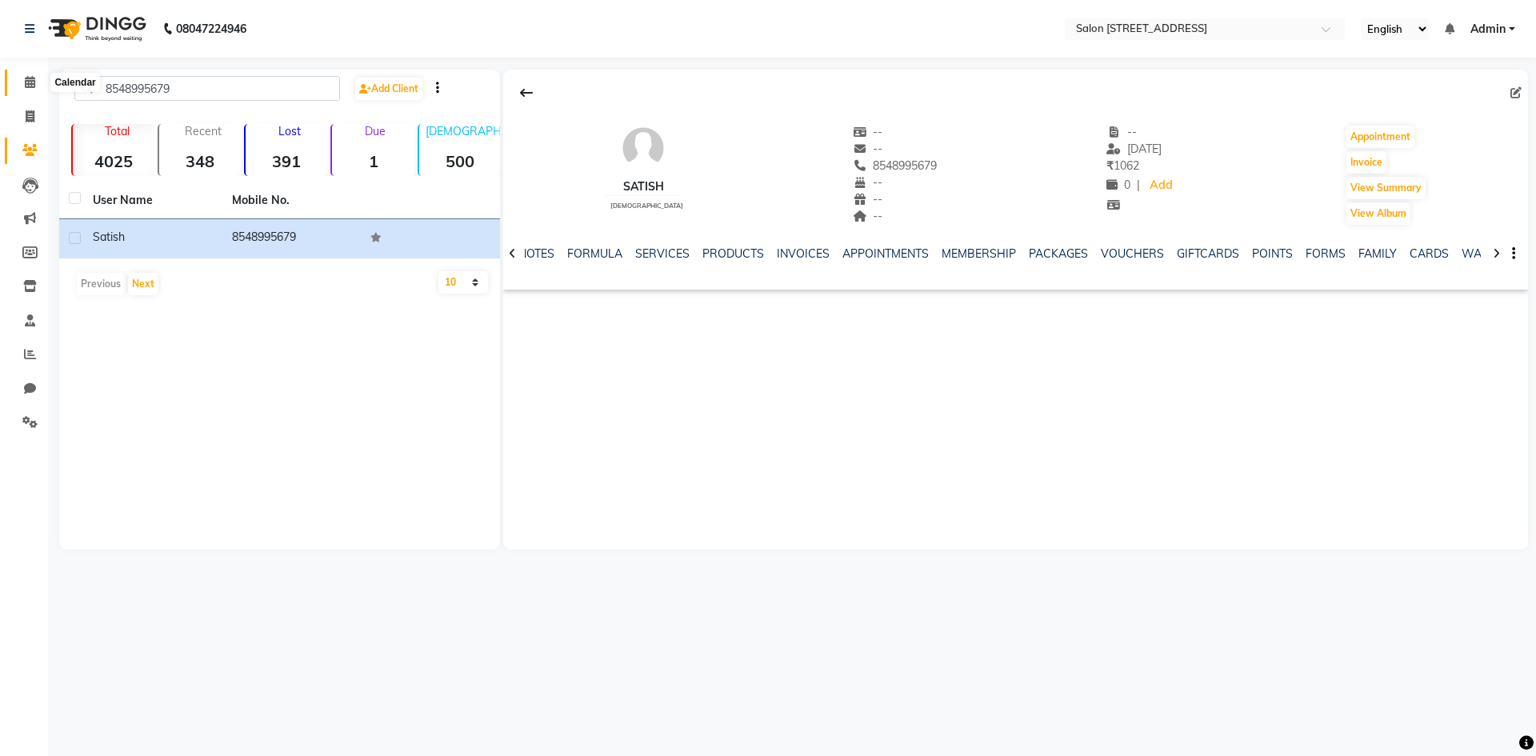
click at [27, 84] on icon at bounding box center [30, 82] width 10 height 12
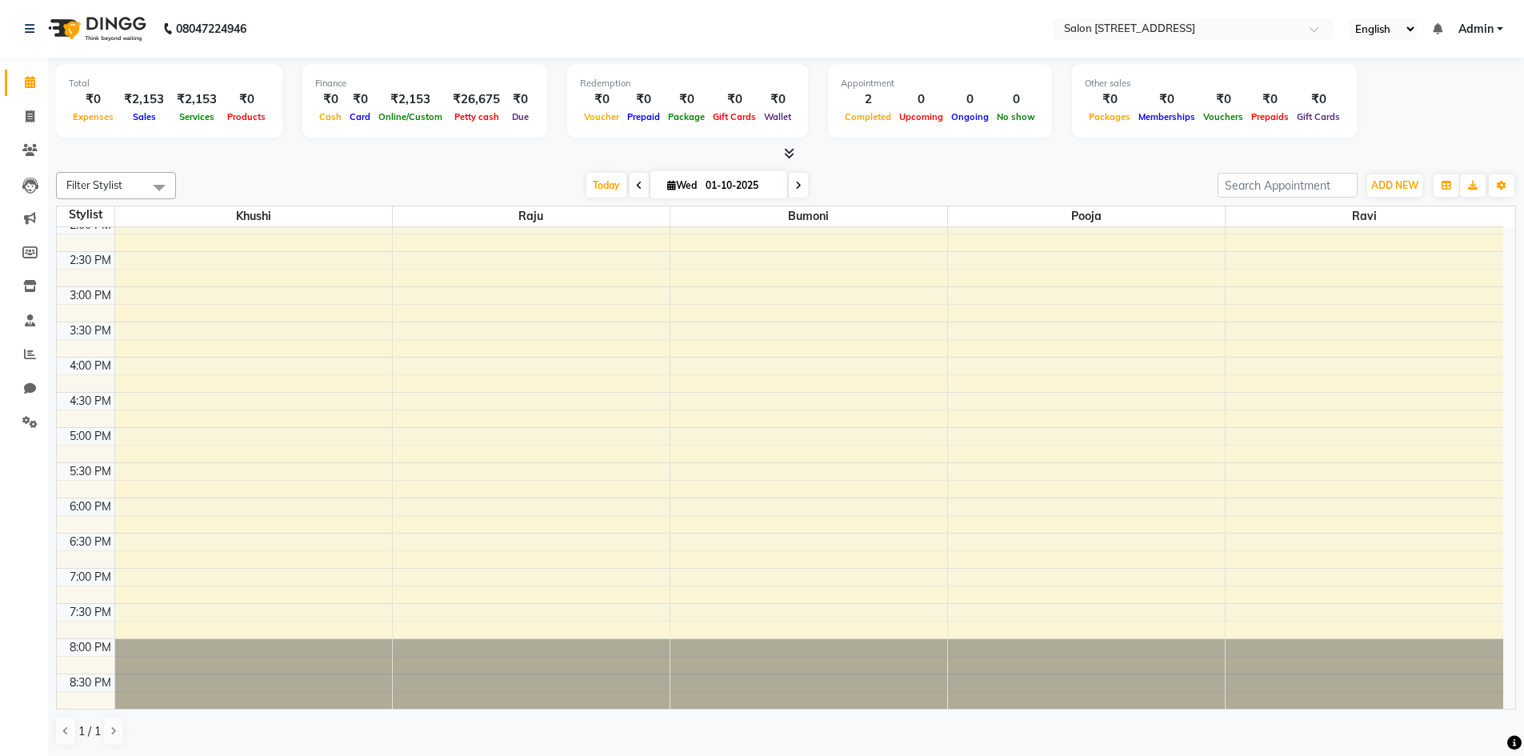
scroll to position [1, 0]
click at [1357, 505] on div "8:00 AM 8:30 AM 9:00 AM 9:30 AM 10:00 AM 10:30 AM 11:00 AM 11:30 AM 12:00 PM 12…" at bounding box center [780, 251] width 1447 height 914
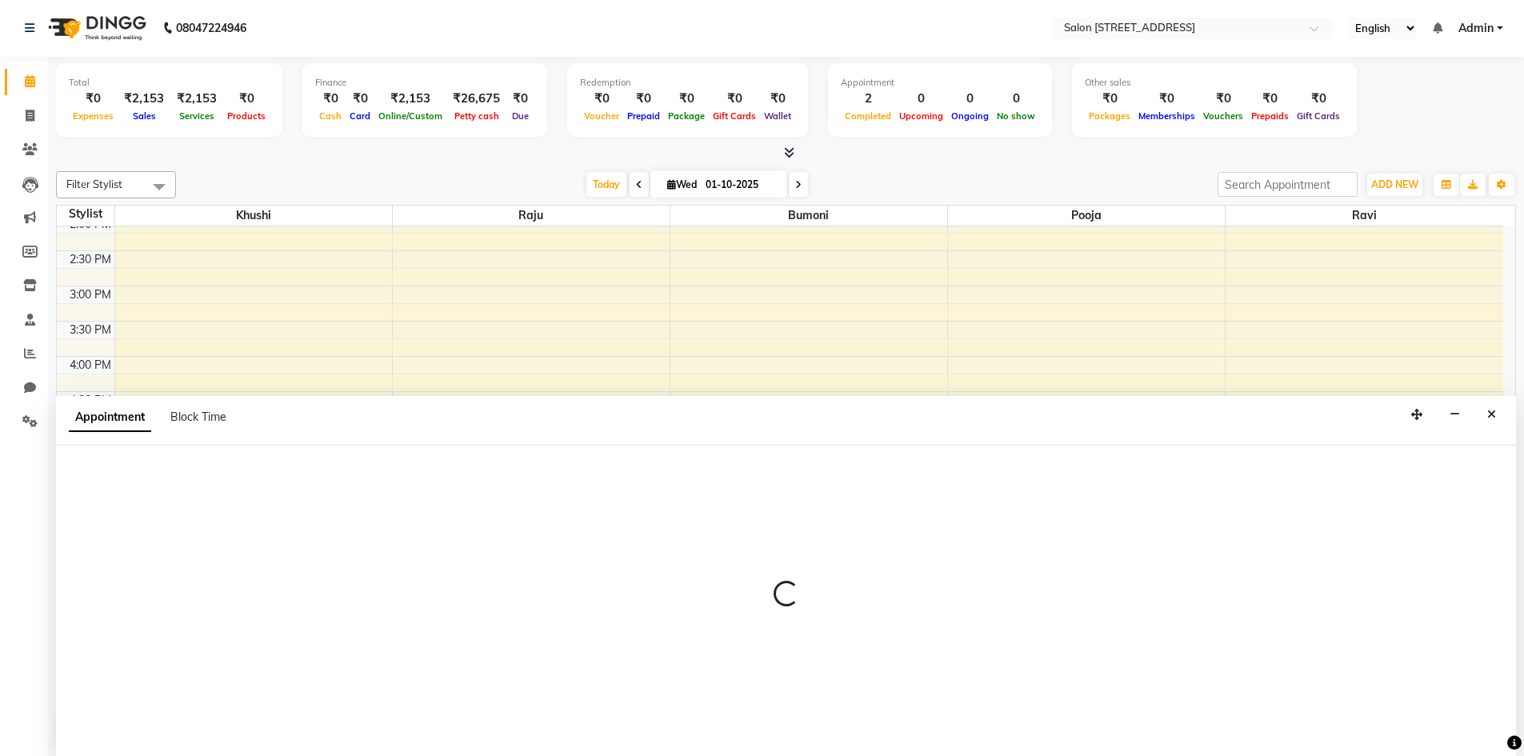
select select "84441"
select select "1080"
select select "tentative"
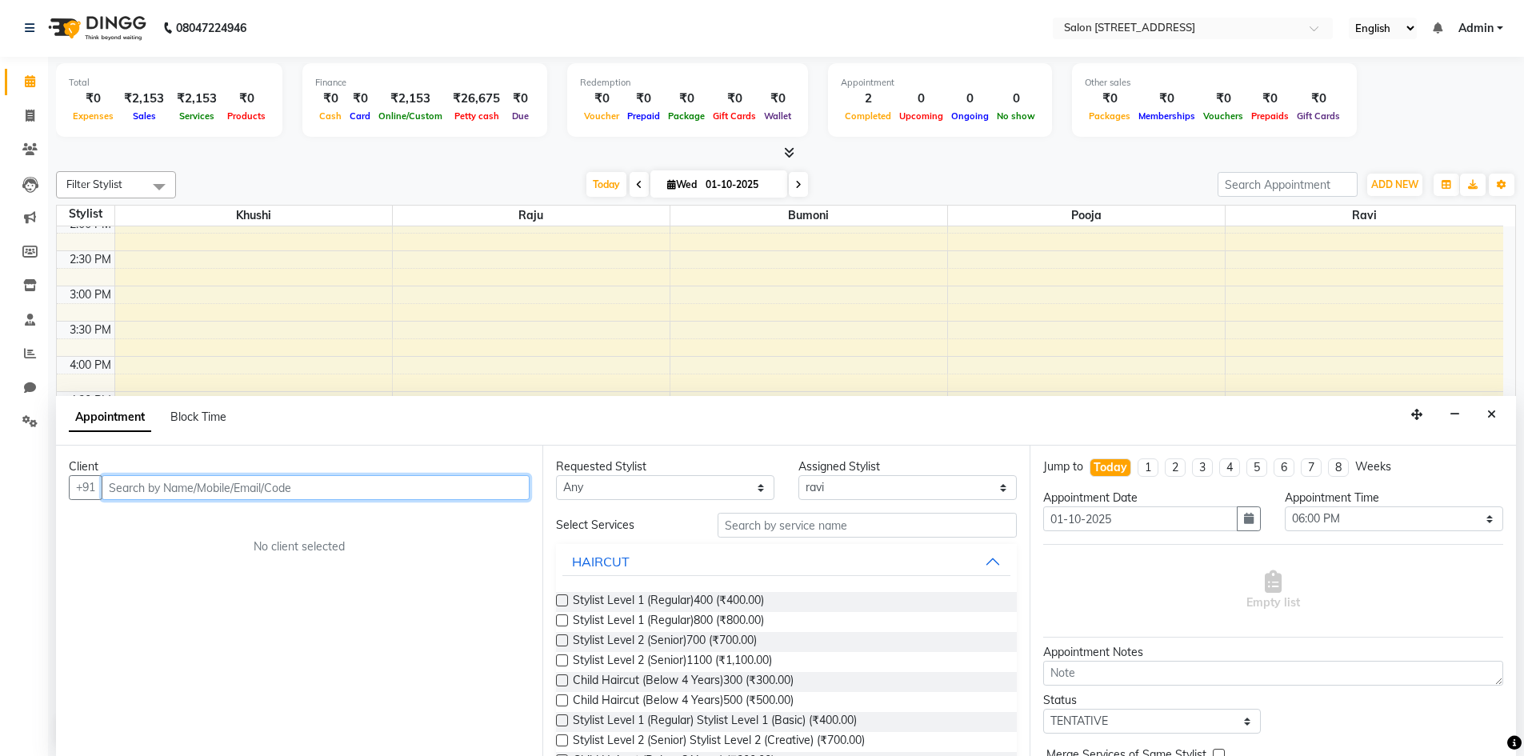
click at [234, 492] on input "text" at bounding box center [316, 487] width 428 height 25
paste input "8548995679"
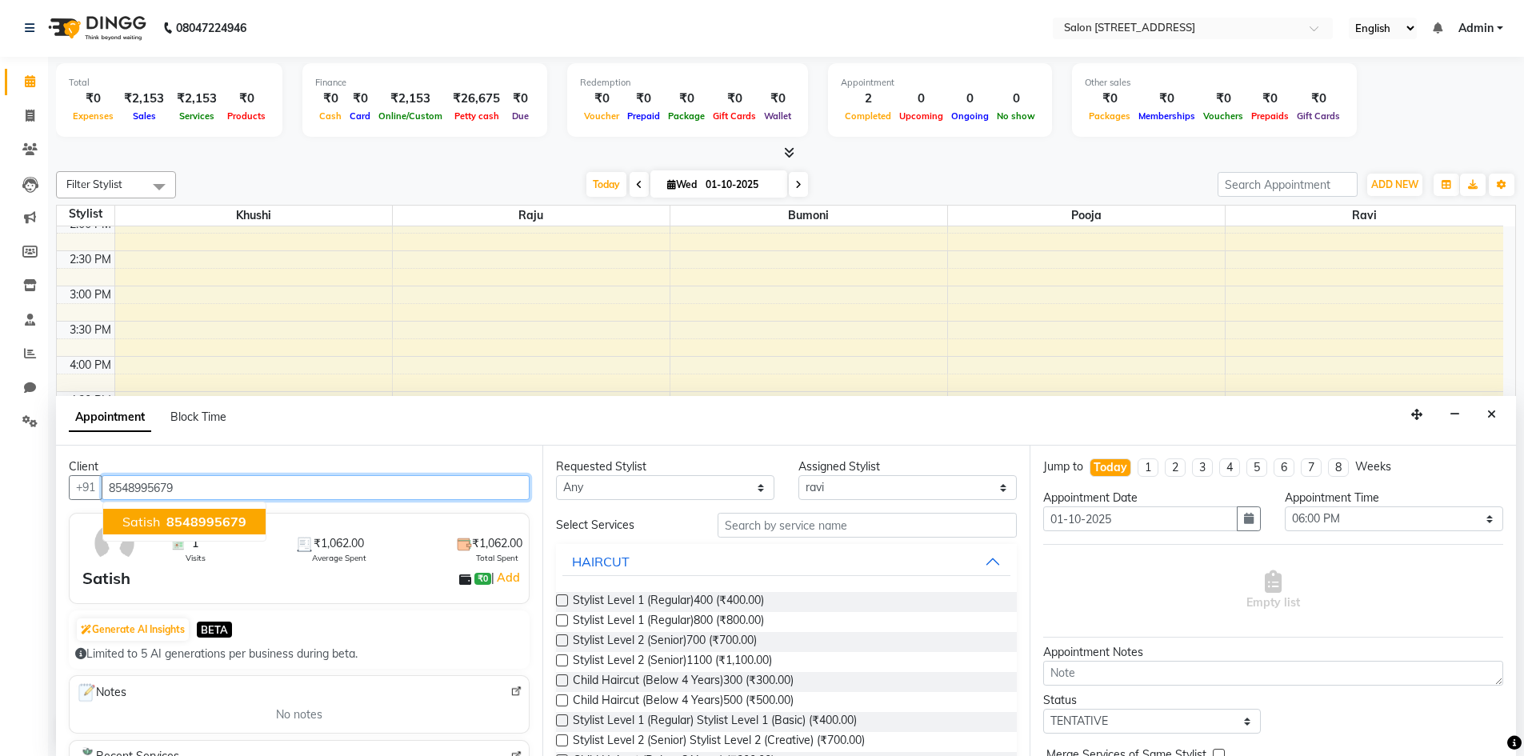
click at [172, 523] on span "8548995679" at bounding box center [206, 522] width 80 height 16
type input "8548995679"
click at [563, 602] on label at bounding box center [562, 600] width 12 height 12
click at [563, 602] on input "checkbox" at bounding box center [561, 602] width 10 height 10
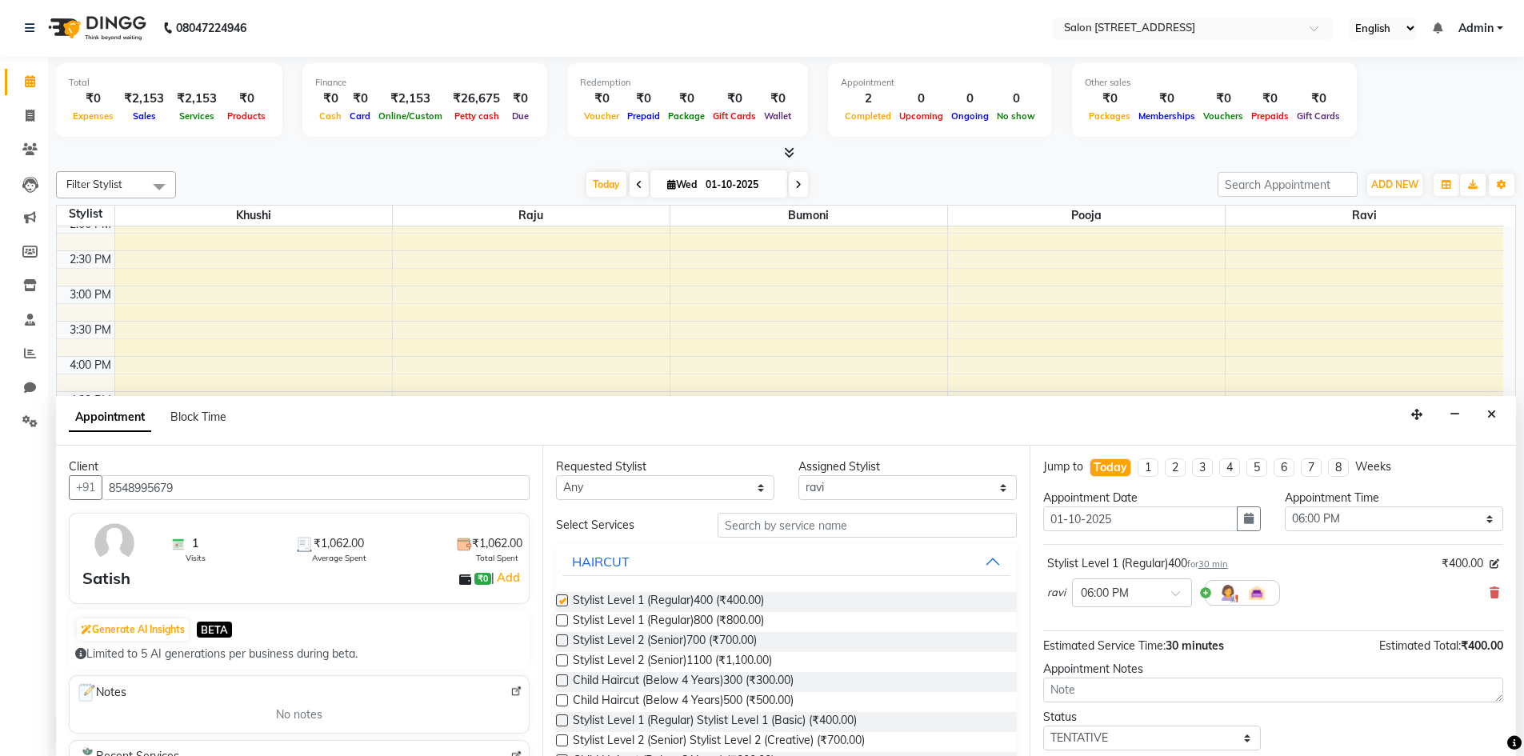
checkbox input "false"
click at [805, 526] on input "text" at bounding box center [867, 525] width 299 height 25
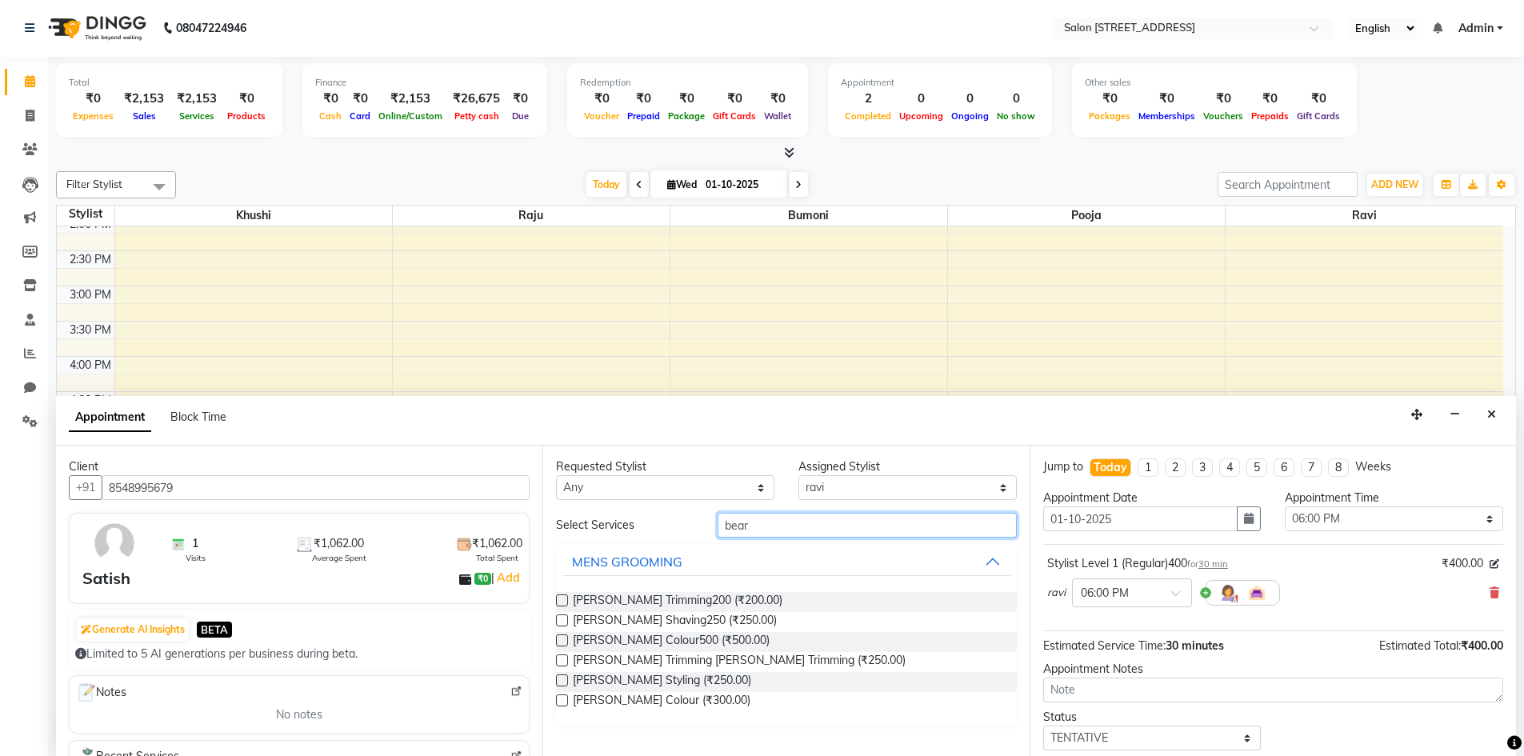
type input "bear"
click at [562, 601] on label at bounding box center [562, 600] width 12 height 12
click at [562, 601] on input "checkbox" at bounding box center [561, 602] width 10 height 10
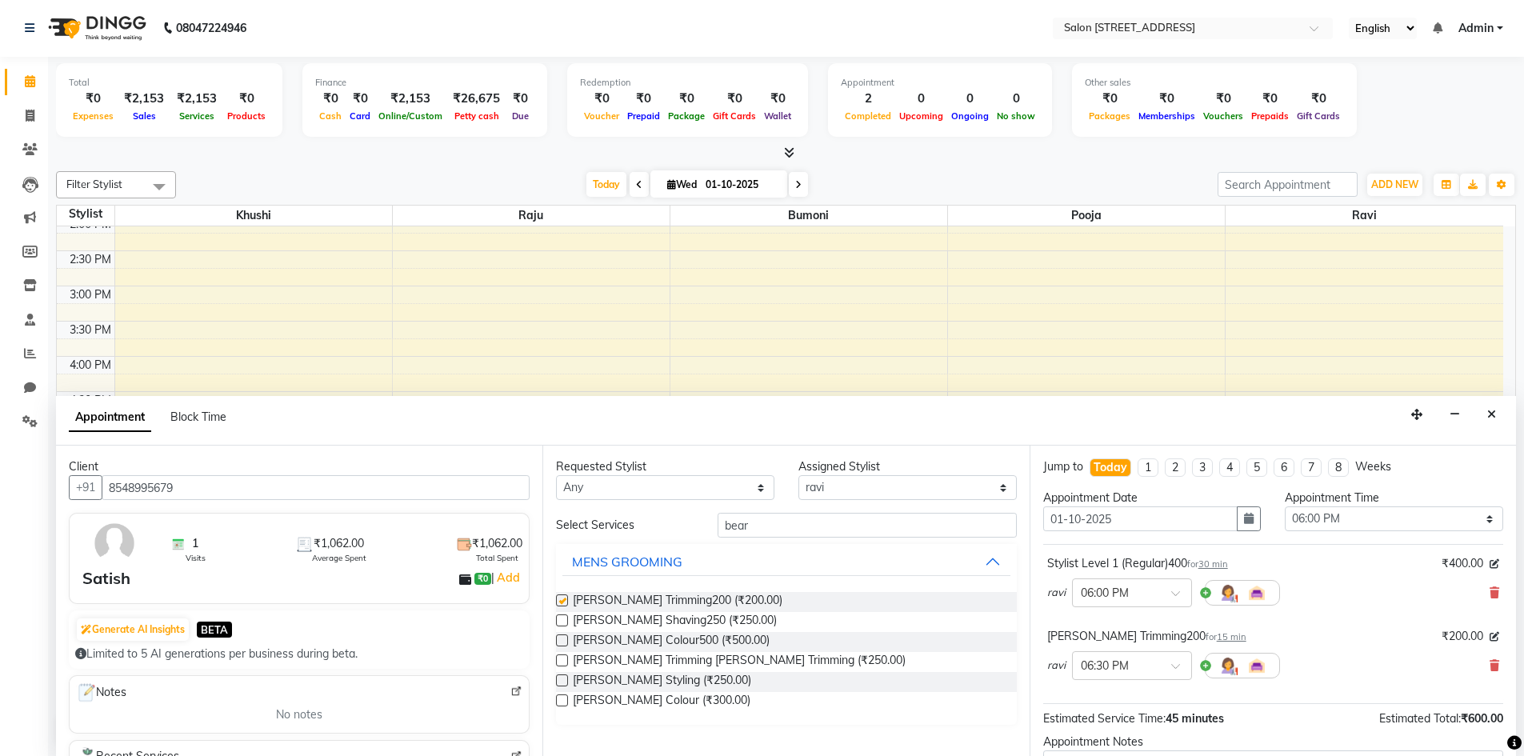
checkbox input "false"
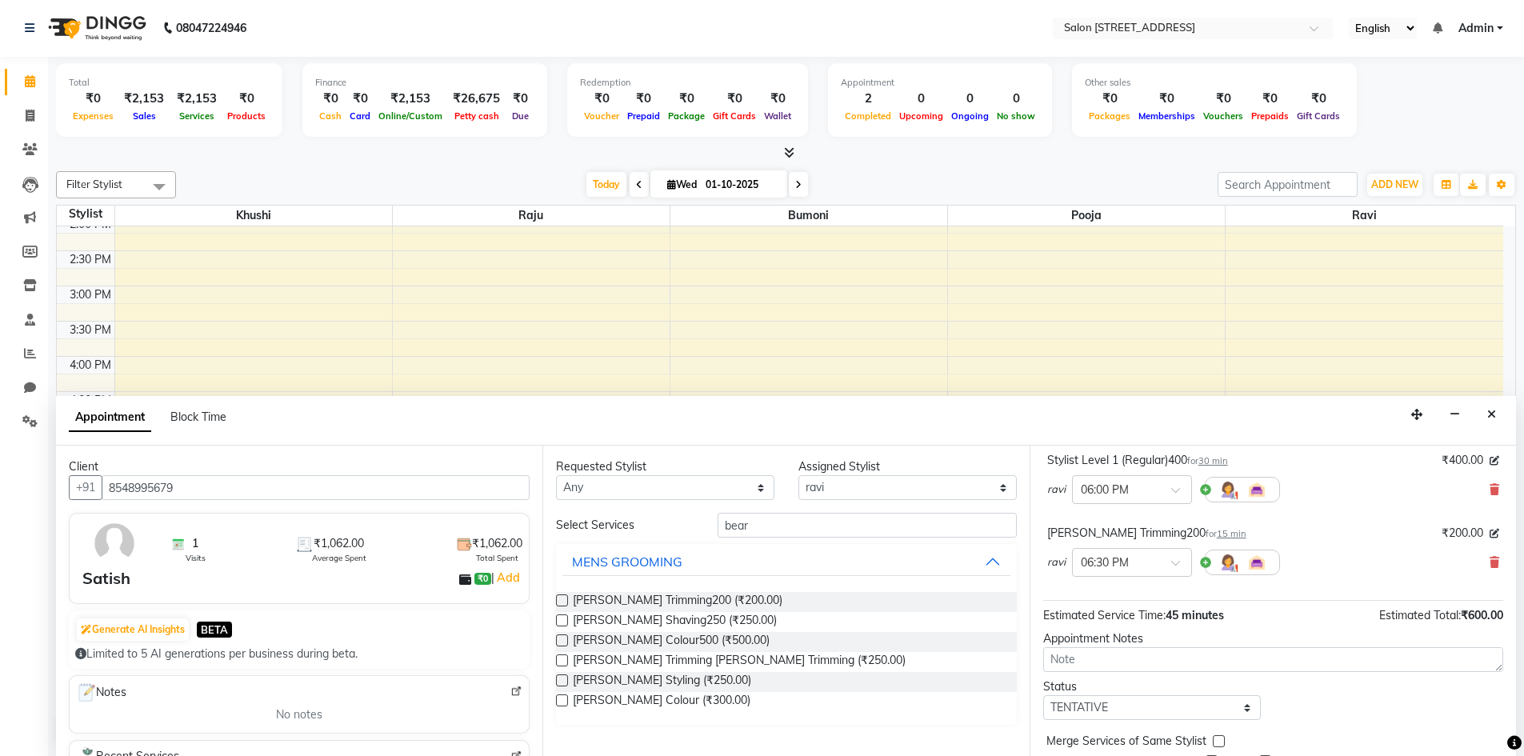
scroll to position [168, 0]
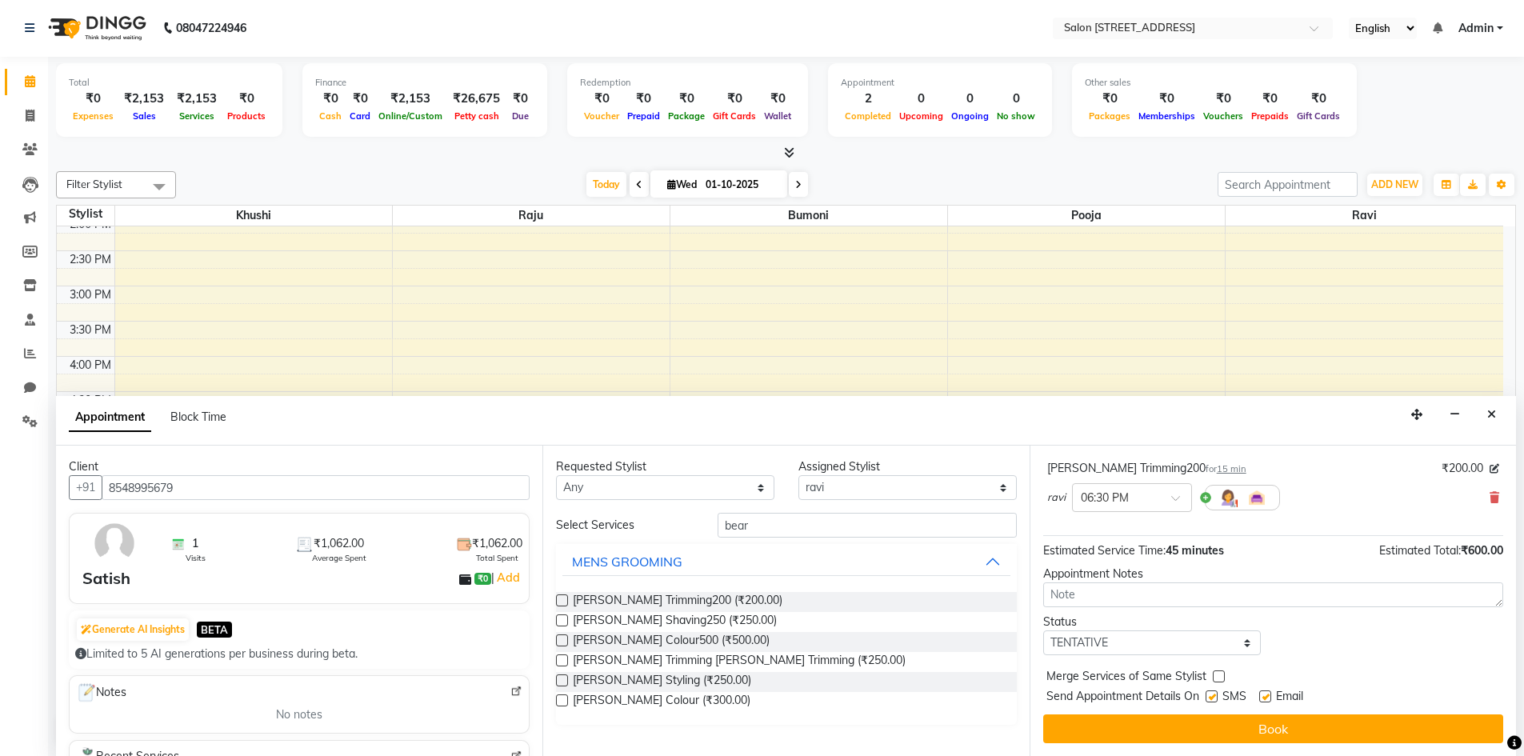
drag, startPoint x: 1296, startPoint y: 733, endPoint x: 1312, endPoint y: 726, distance: 17.2
click at [1311, 727] on button "Book" at bounding box center [1273, 728] width 460 height 29
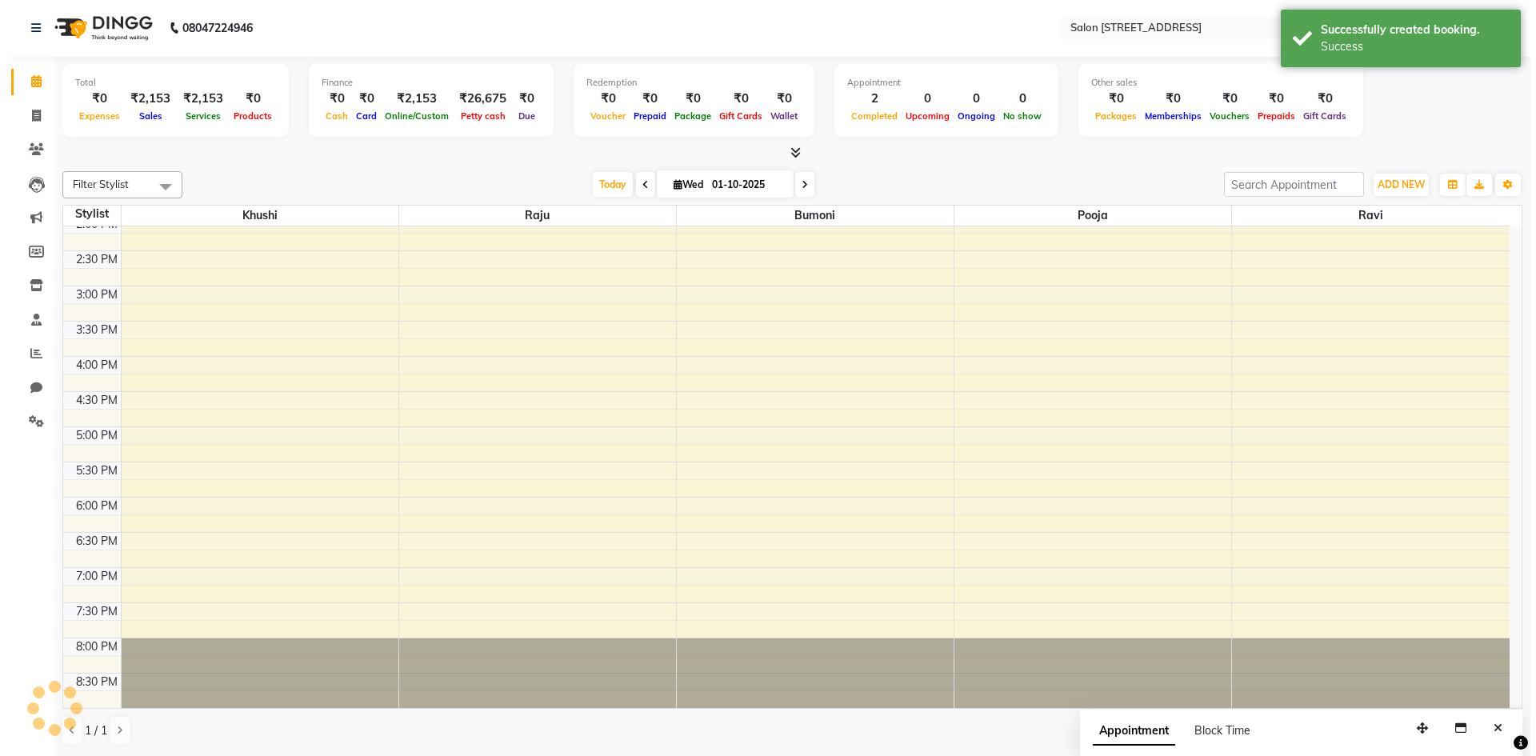
scroll to position [0, 0]
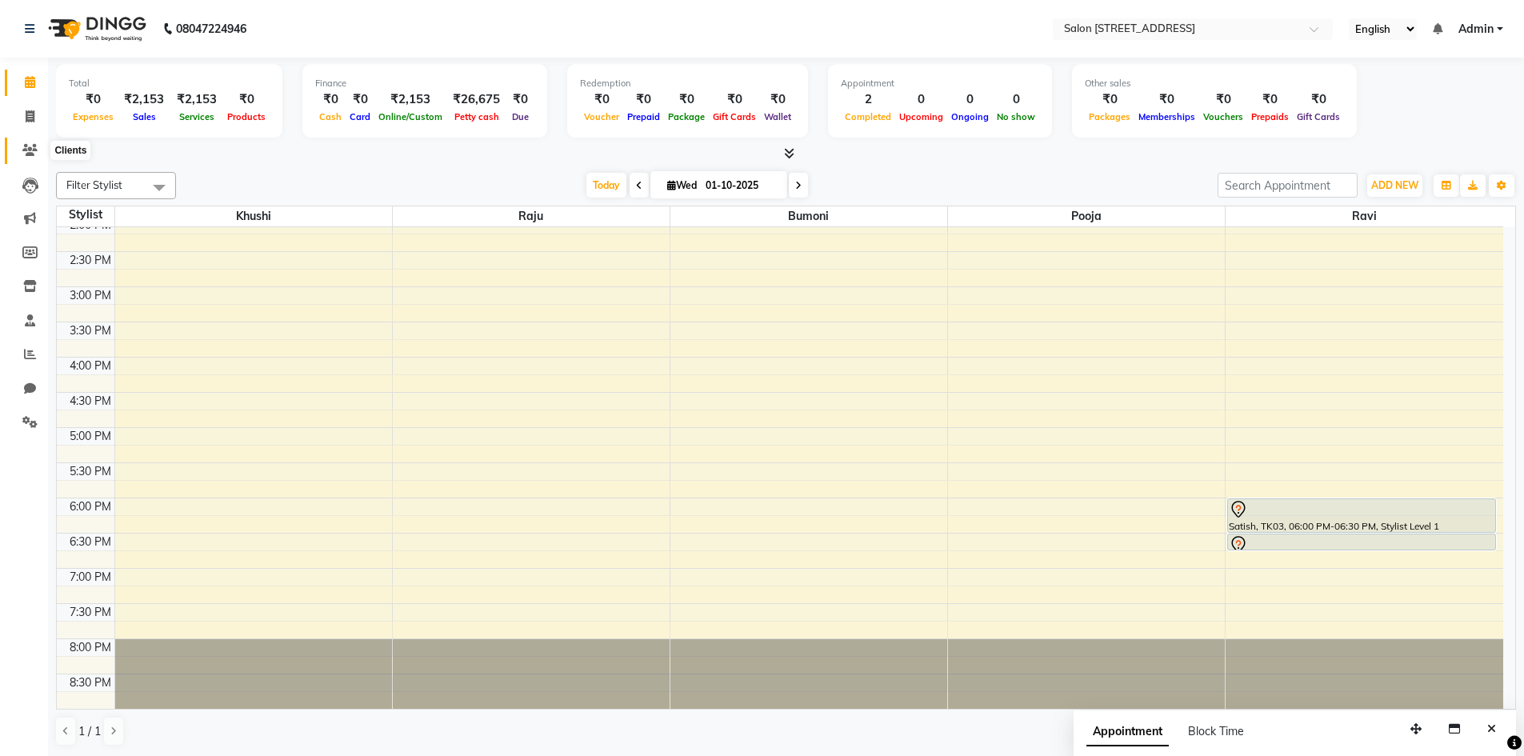
click at [24, 143] on span at bounding box center [30, 151] width 28 height 18
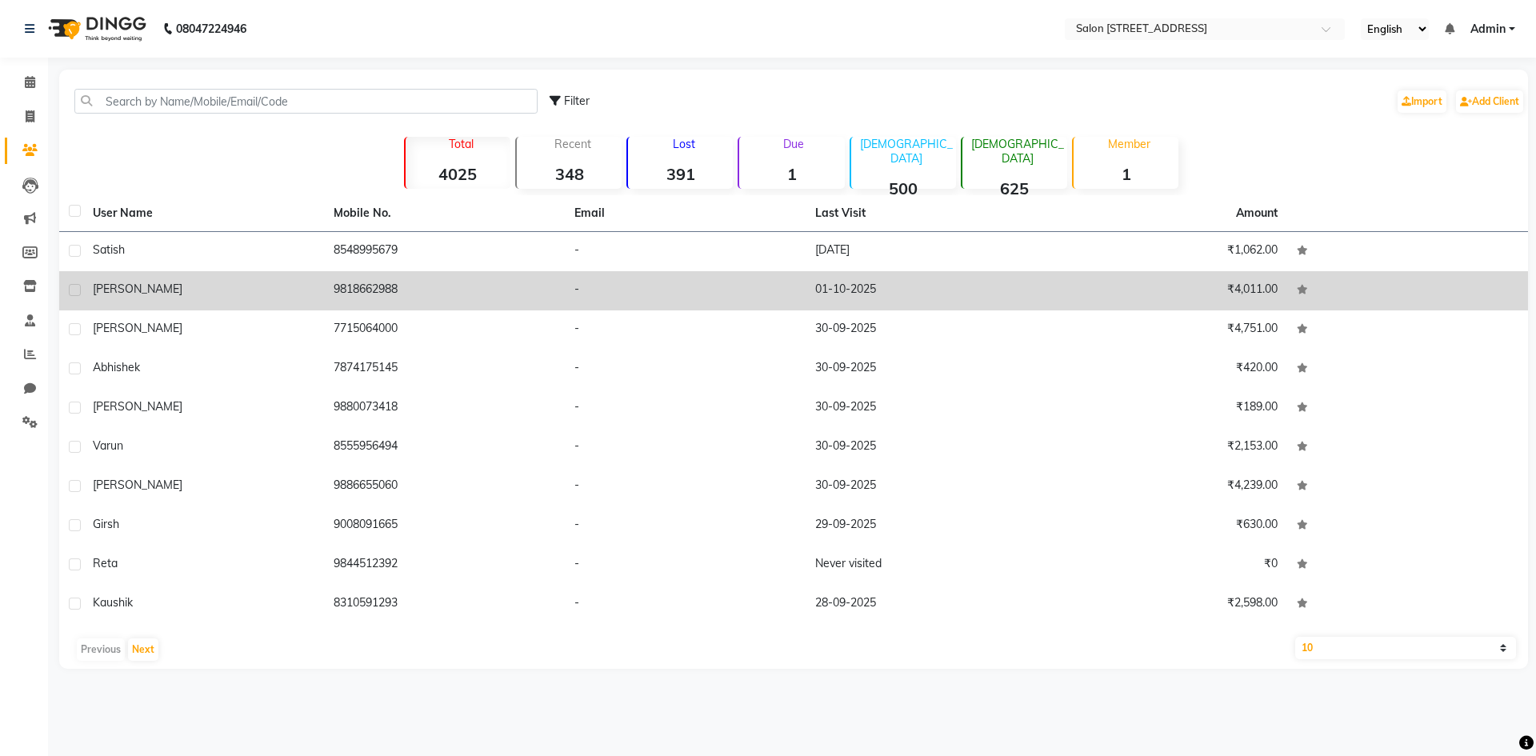
click at [794, 288] on td "-" at bounding box center [685, 290] width 241 height 39
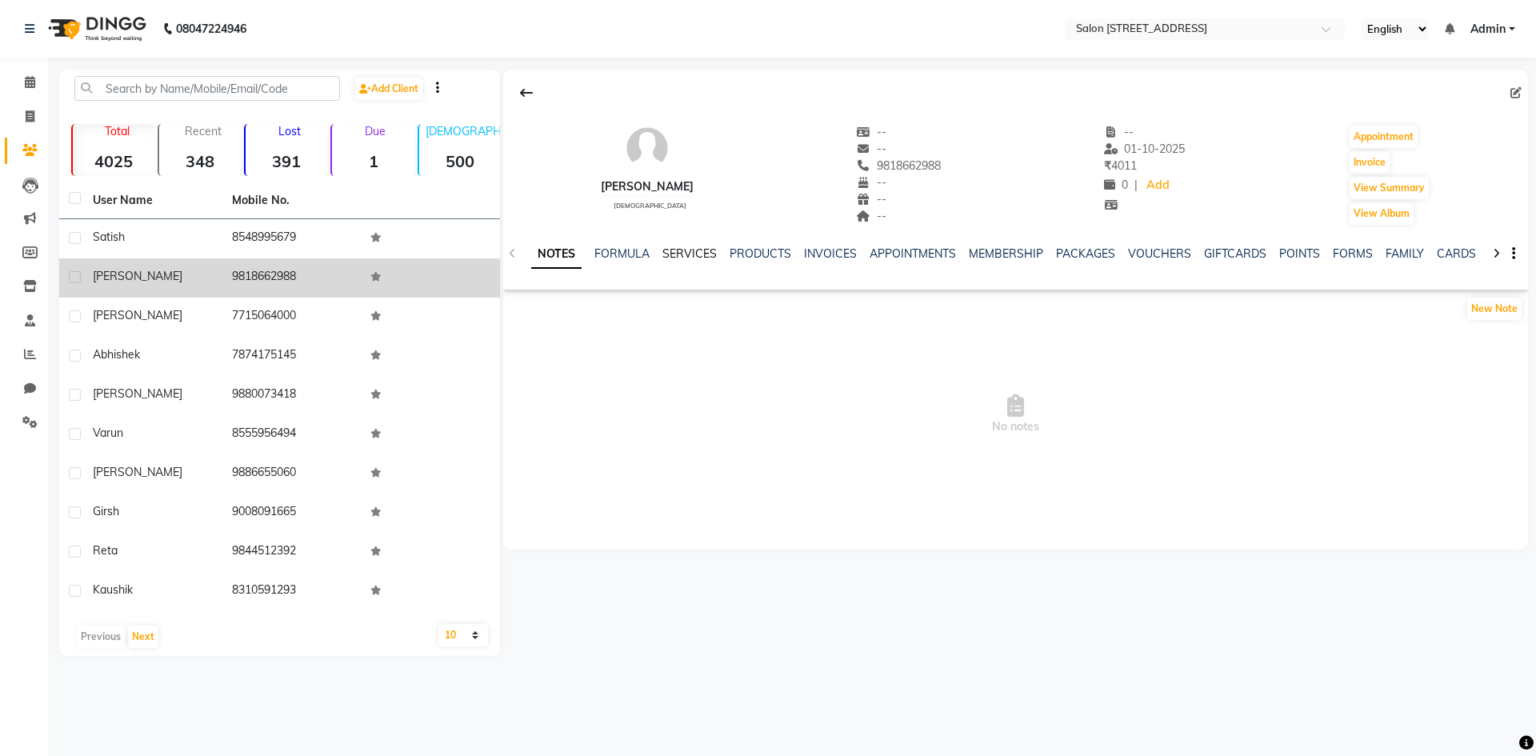
click at [690, 249] on link "SERVICES" at bounding box center [689, 253] width 54 height 14
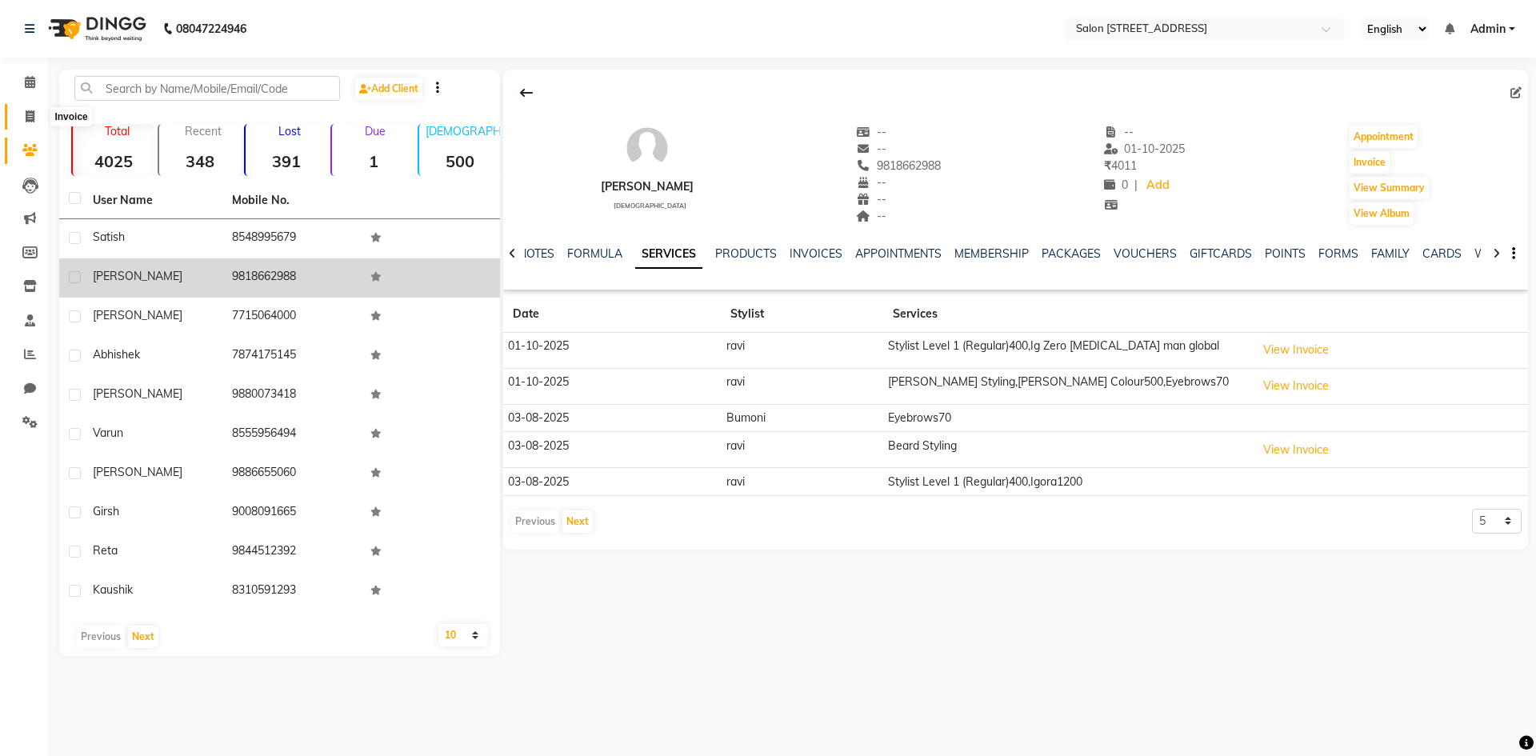
click at [24, 115] on span at bounding box center [30, 117] width 28 height 18
select select "service"
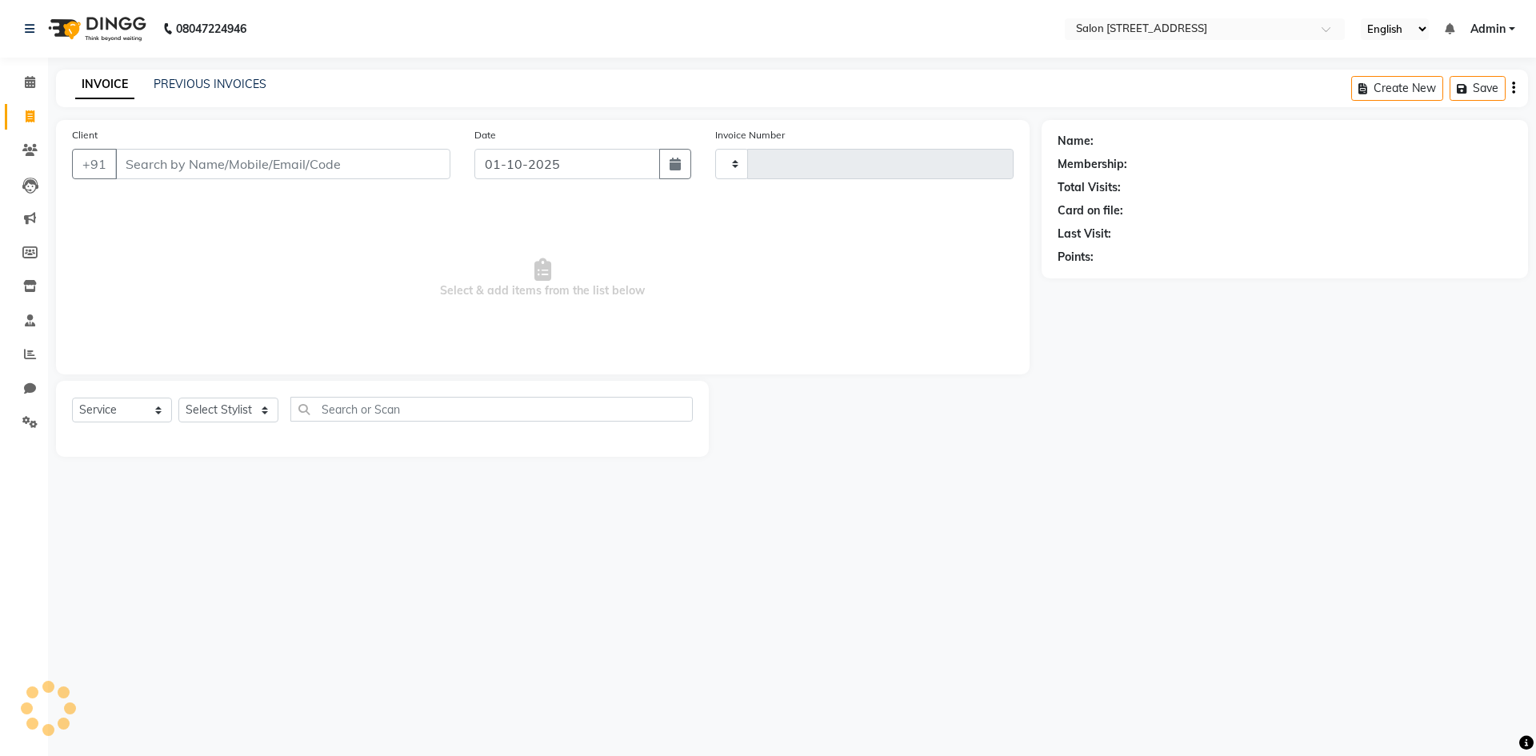
type input "0938"
select select "7707"
click at [214, 78] on link "PREVIOUS INVOICES" at bounding box center [210, 84] width 113 height 14
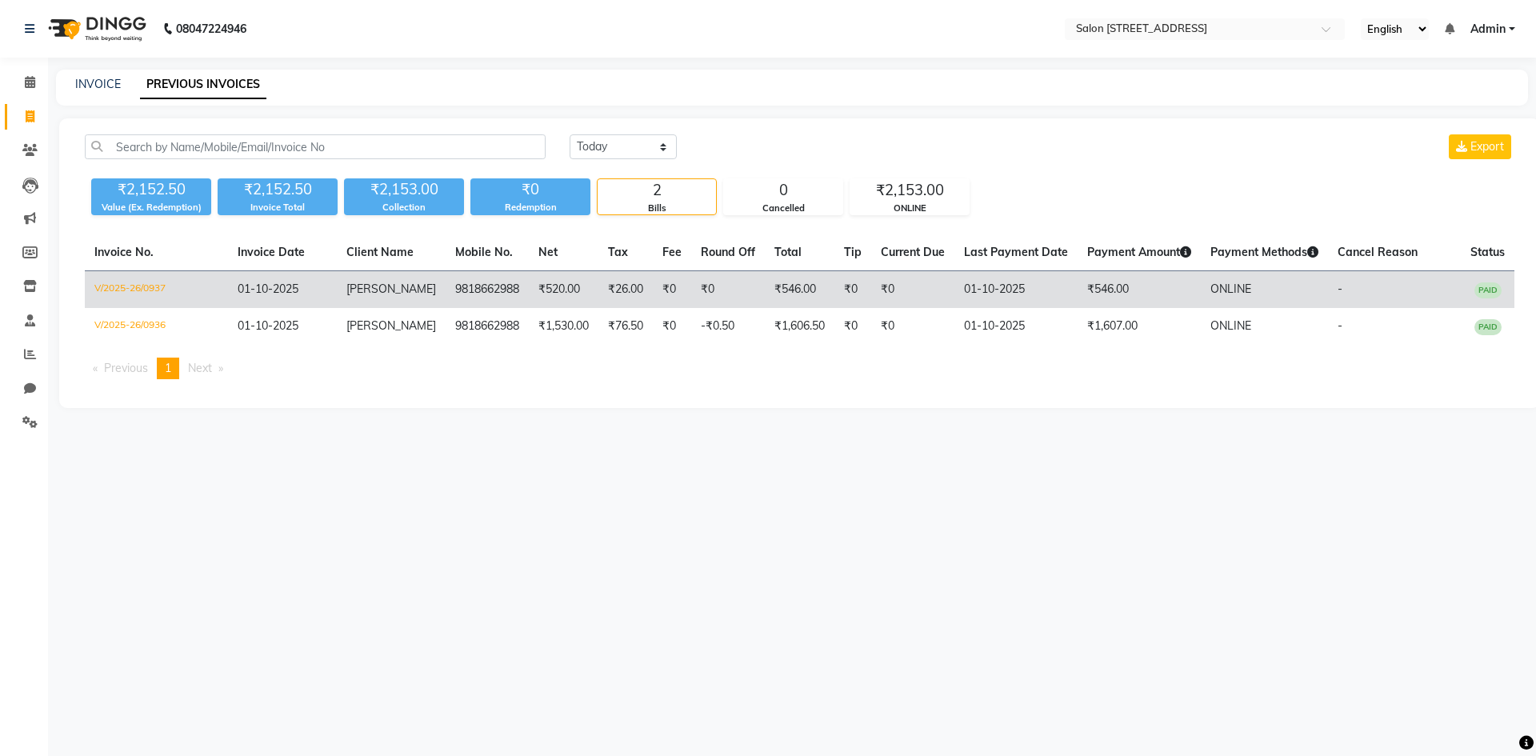
click at [765, 278] on td "₹546.00" at bounding box center [800, 290] width 70 height 38
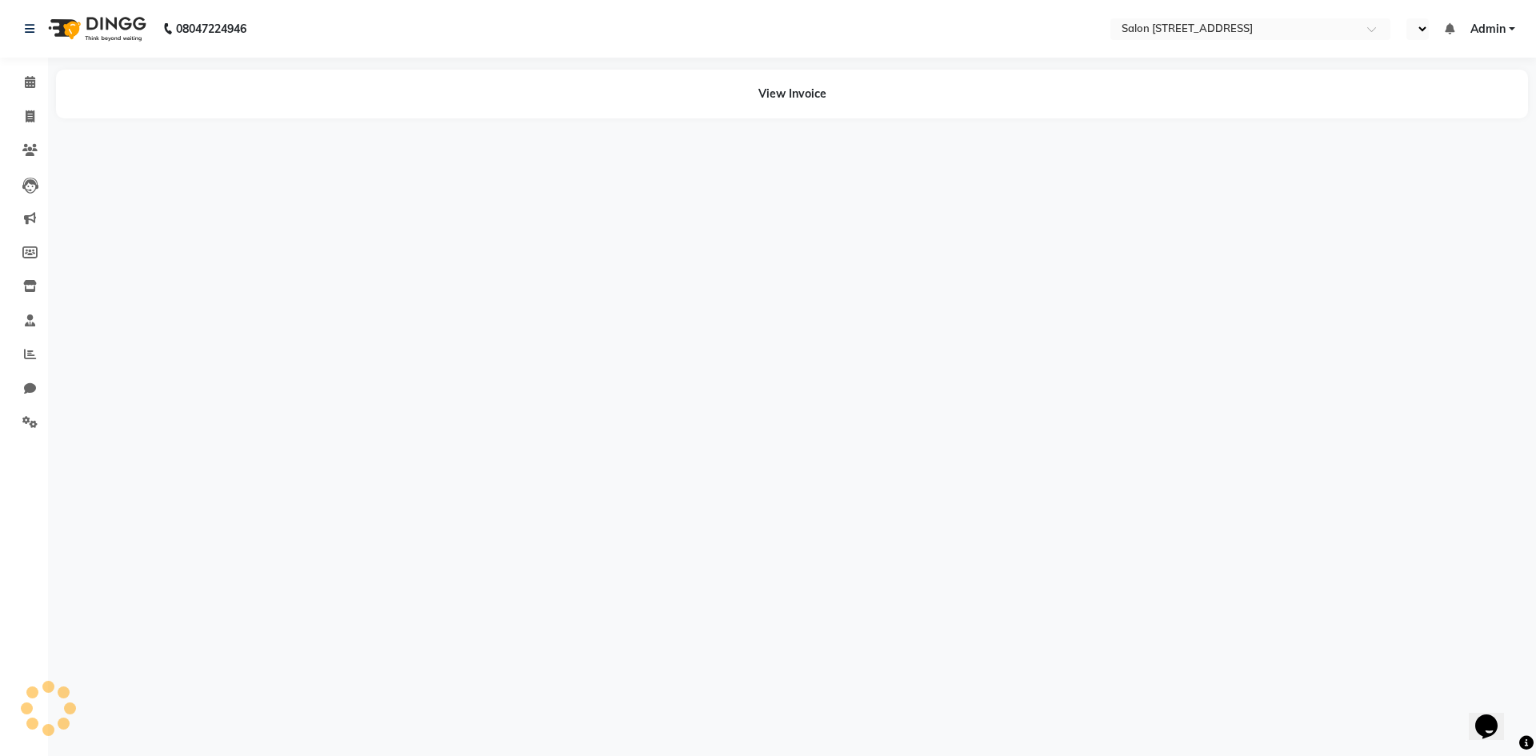
select select "en"
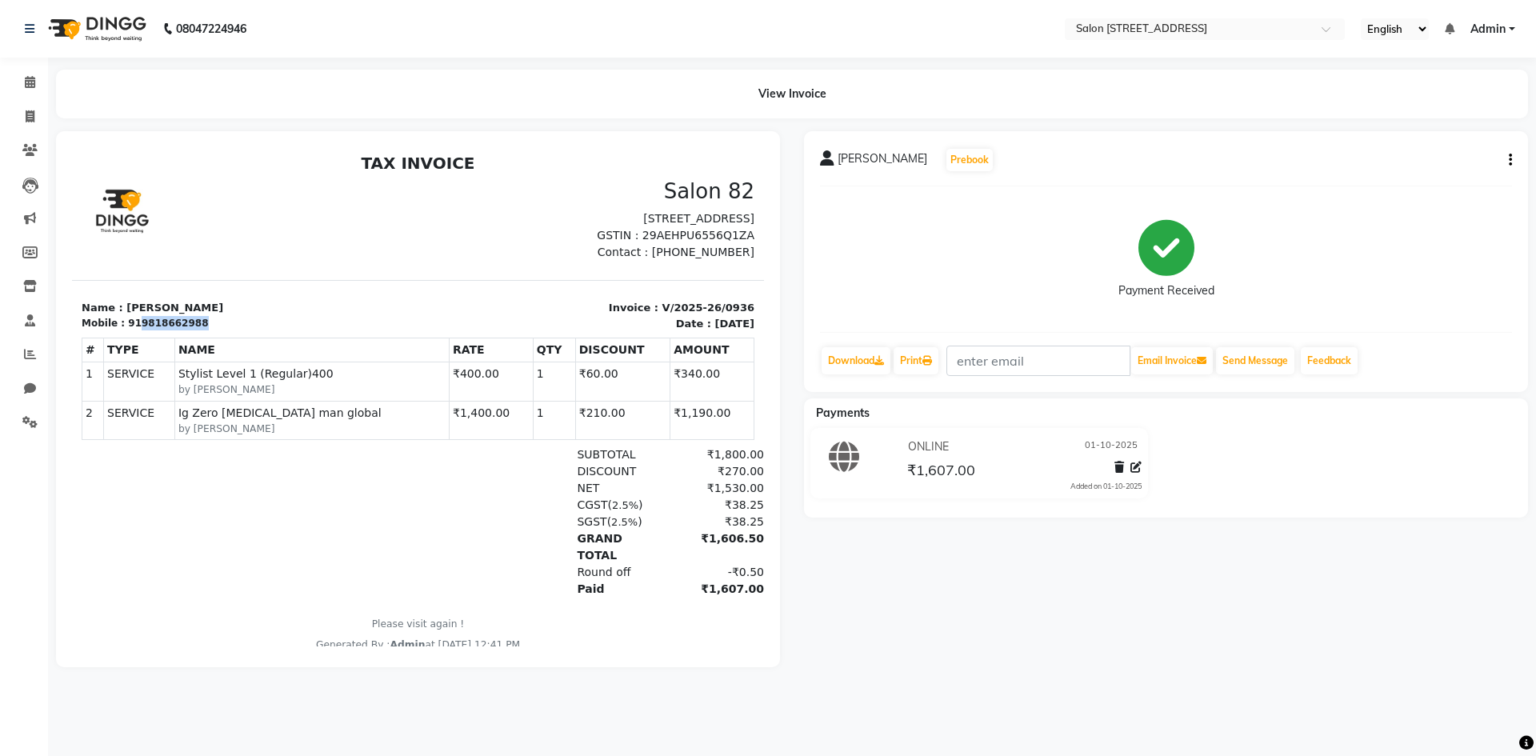
drag, startPoint x: 133, startPoint y: 337, endPoint x: 243, endPoint y: 334, distance: 110.5
click at [243, 330] on div "Mobile : 919818662988" at bounding box center [245, 323] width 327 height 14
copy div "9818662988"
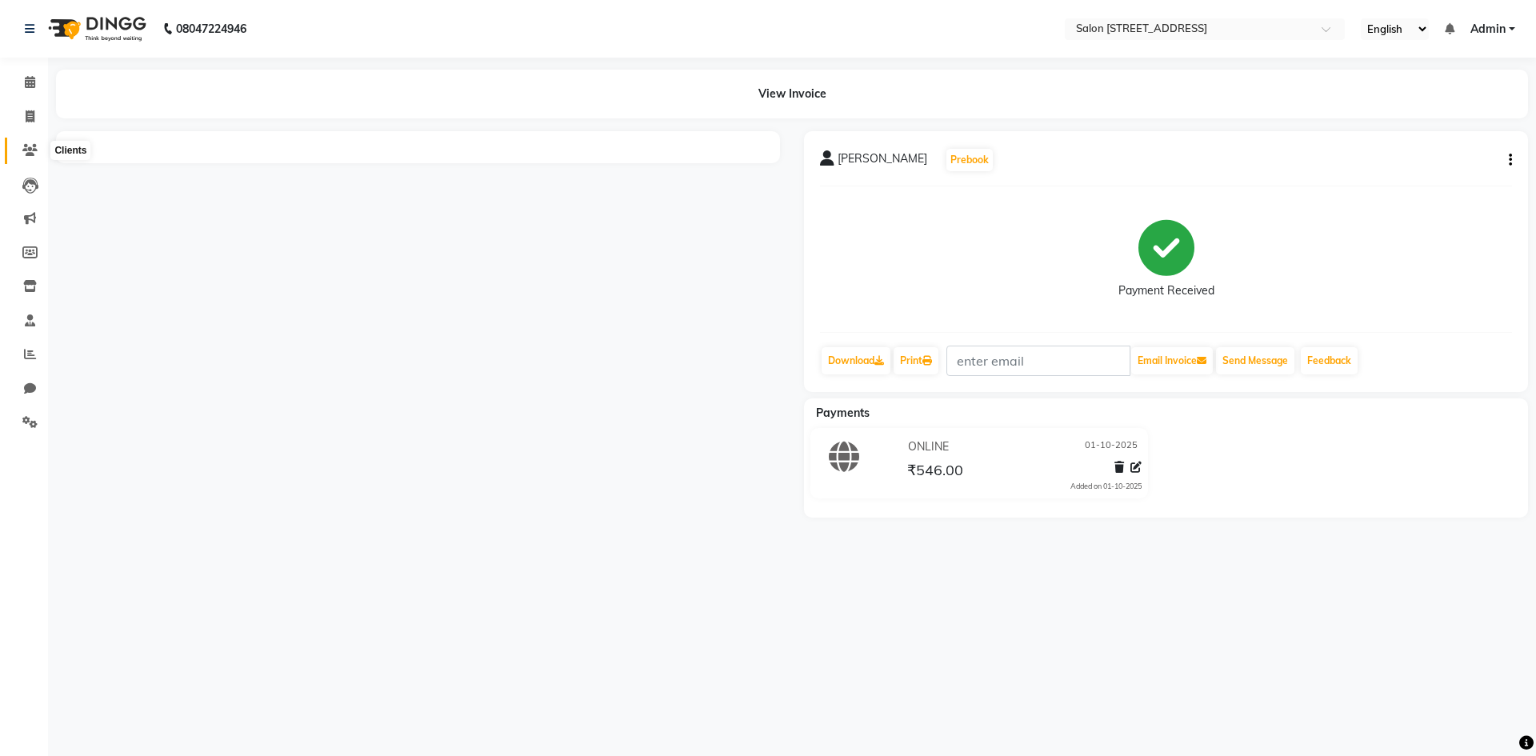
click at [30, 150] on icon at bounding box center [29, 150] width 15 height 12
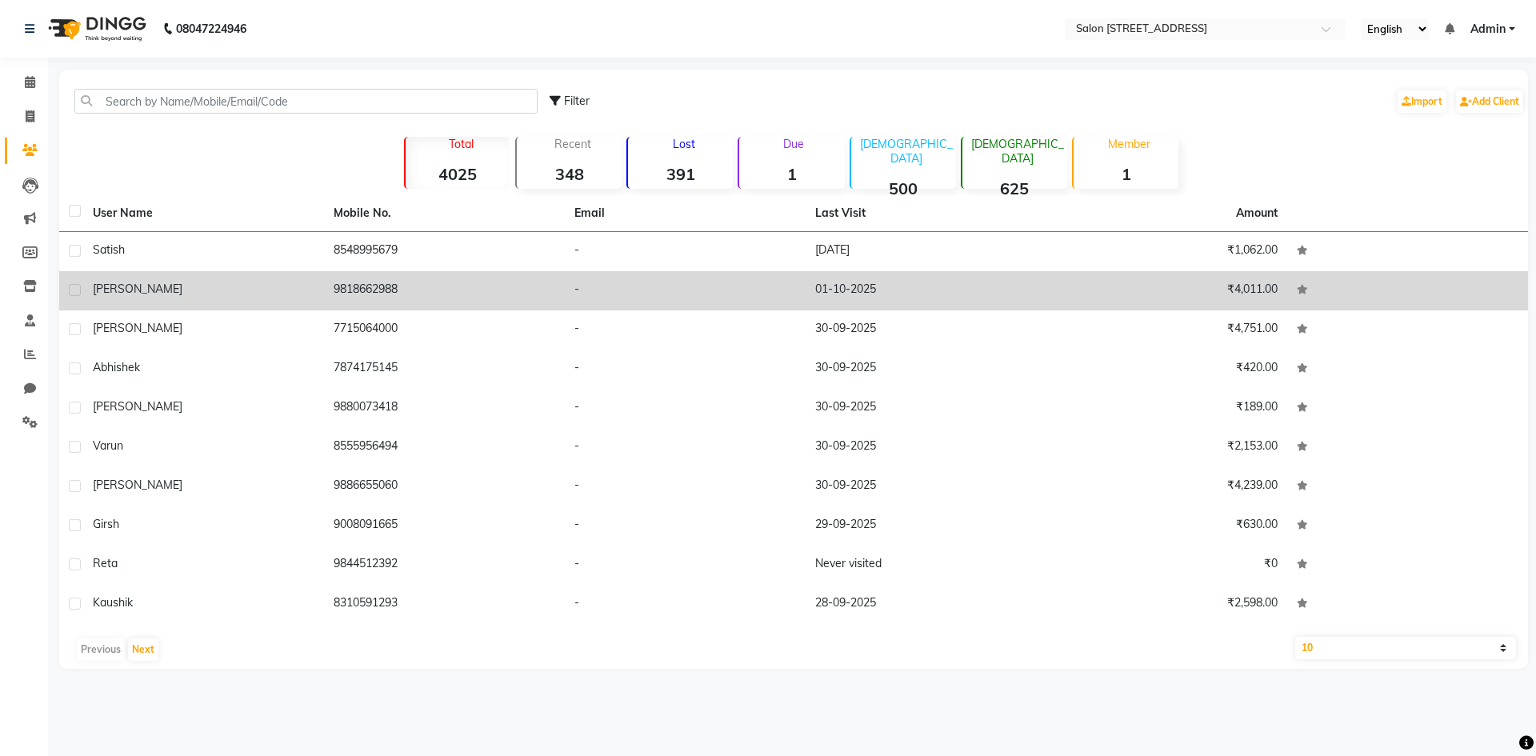
click at [839, 297] on td "01-10-2025" at bounding box center [926, 290] width 241 height 39
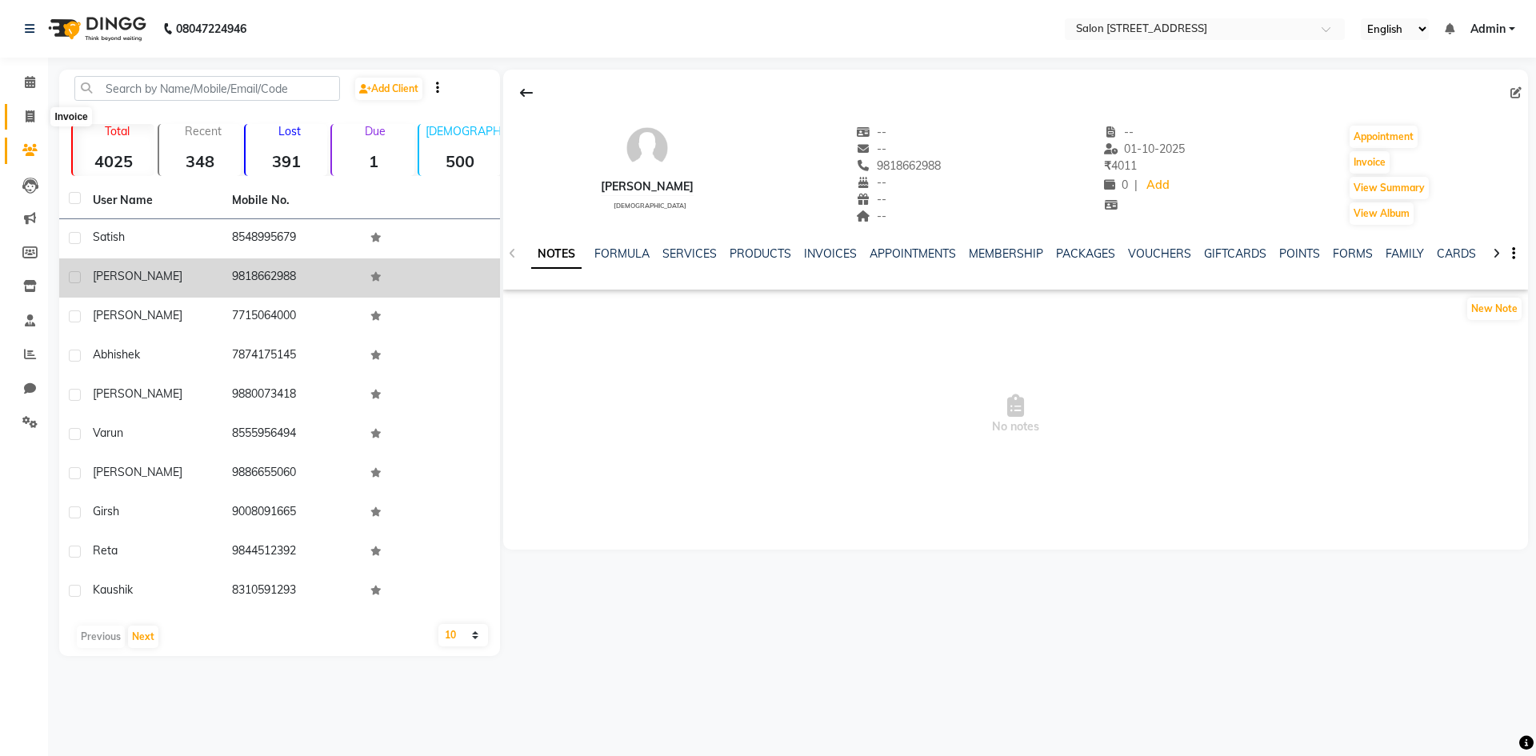
click at [28, 117] on icon at bounding box center [30, 116] width 9 height 12
select select "service"
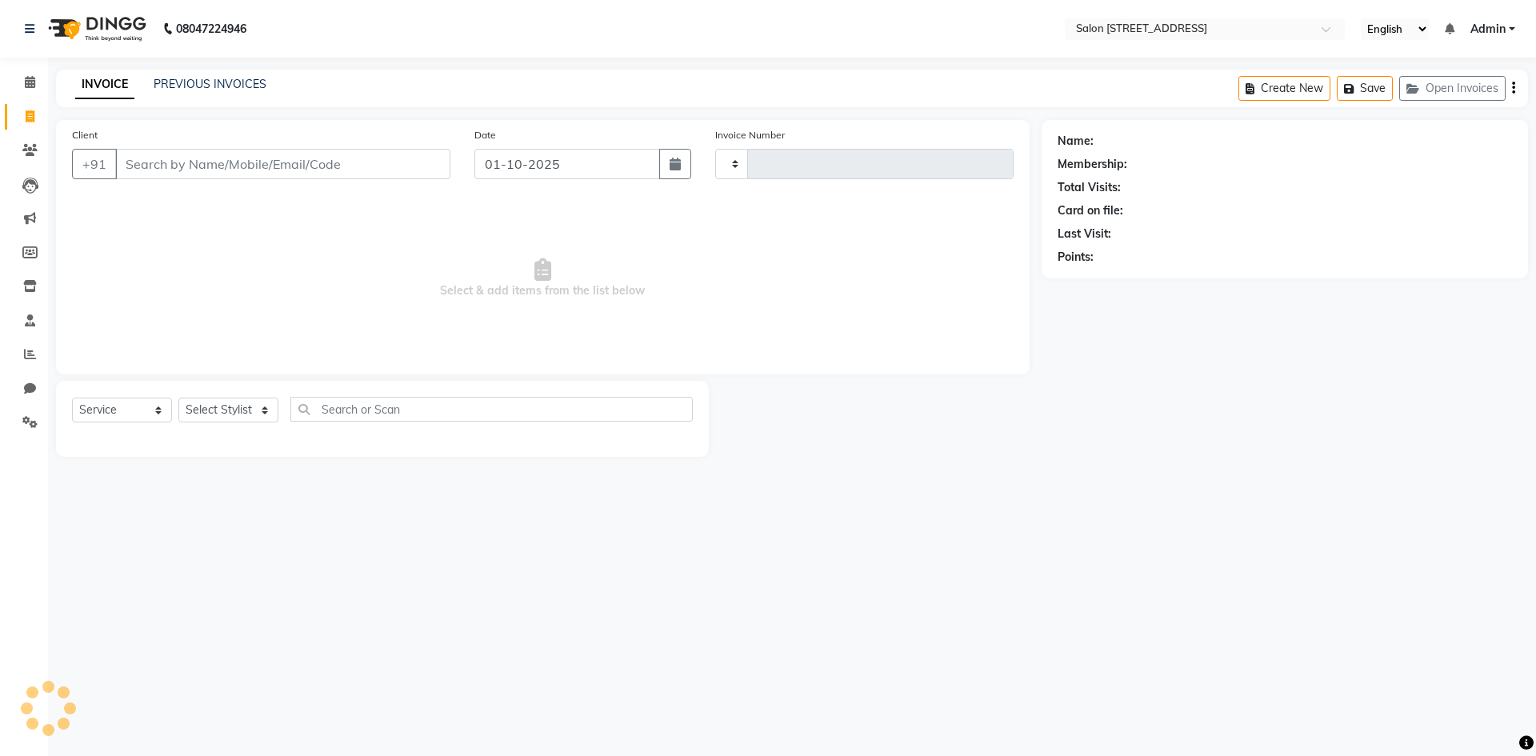
click at [218, 238] on span "Select & add items from the list below" at bounding box center [543, 278] width 942 height 160
type input "0938"
select select "7707"
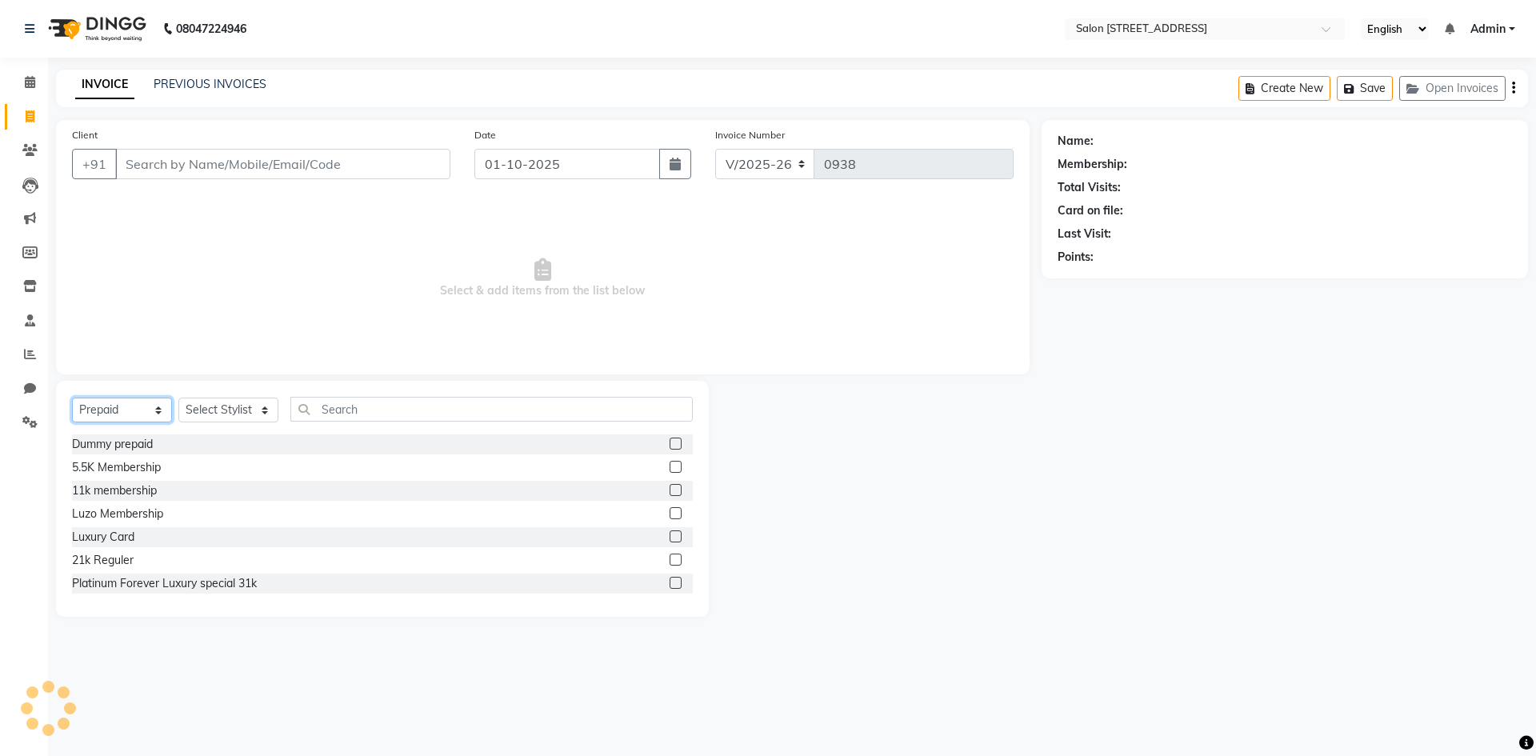
click at [91, 407] on select "Select Service Product Membership Package Voucher Prepaid Gift Card" at bounding box center [122, 410] width 100 height 25
select select "service"
click at [72, 398] on select "Select Service Product Membership Package Voucher Prepaid Gift Card" at bounding box center [122, 410] width 100 height 25
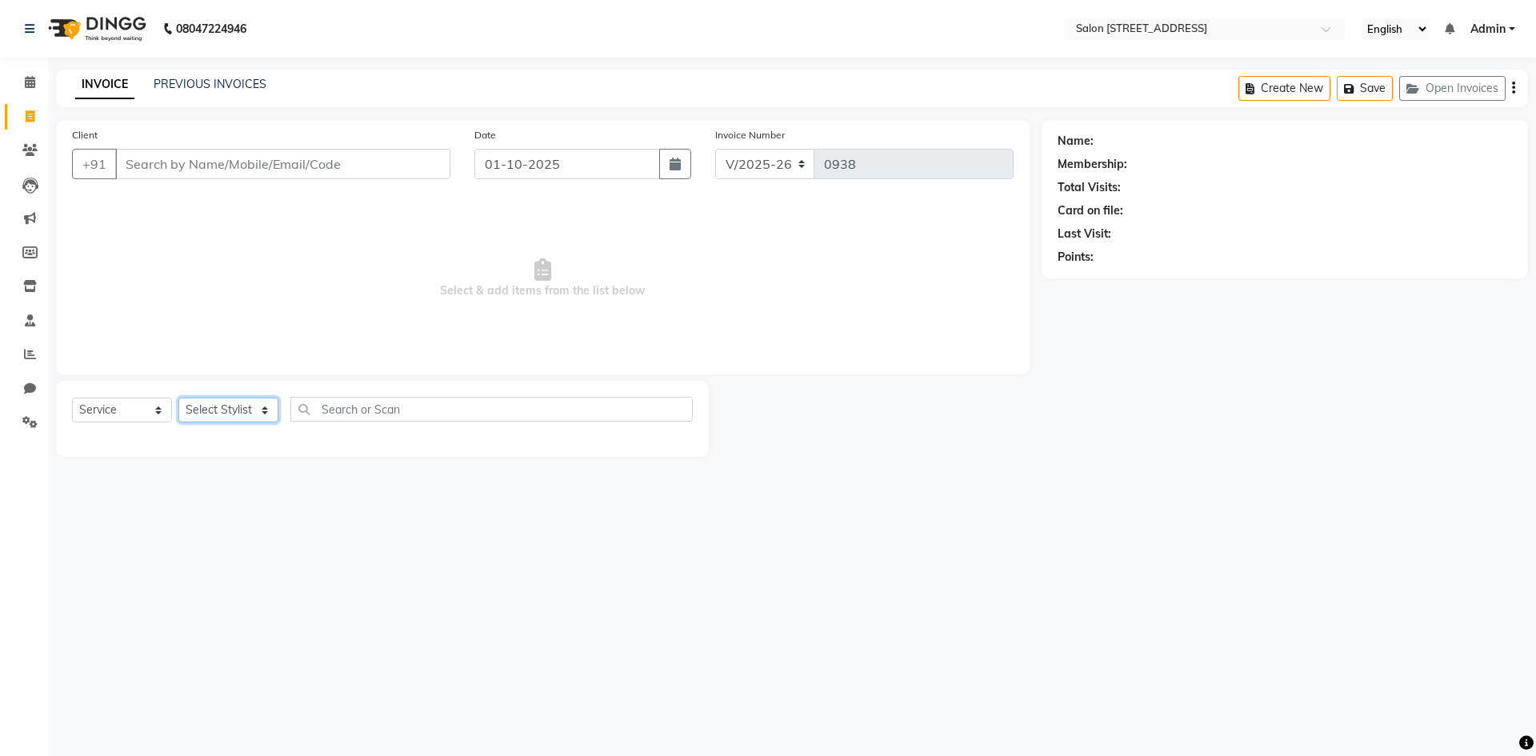
click at [226, 410] on select "Select Stylist Admin [PERSON_NAME] Bumoni Khushi Lune Lego pooja Raju ravi" at bounding box center [228, 410] width 100 height 25
select select "84441"
click at [178, 398] on select "Select Stylist Admin [PERSON_NAME] Bumoni Khushi Lune Lego pooja Raju ravi" at bounding box center [228, 410] width 100 height 25
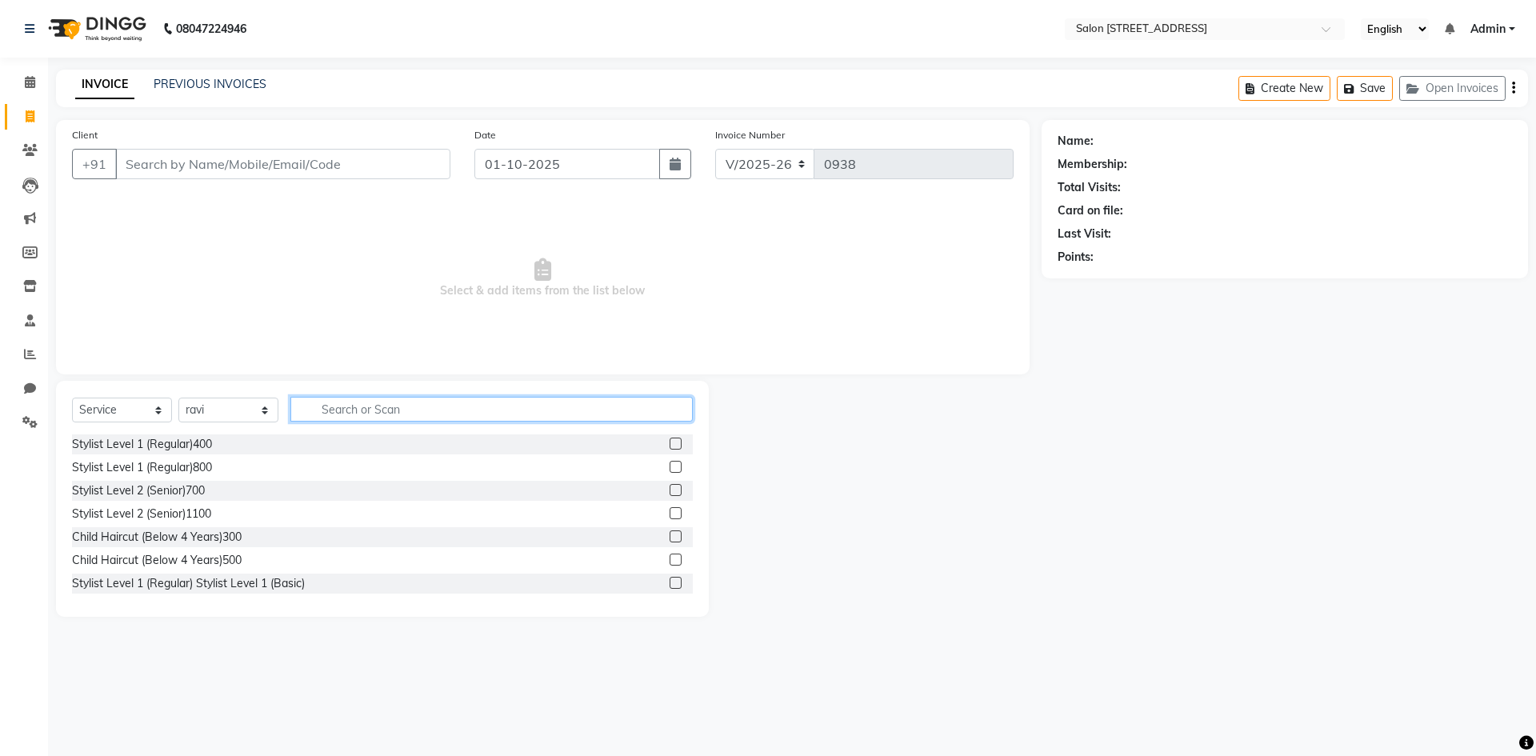
click at [358, 412] on input "text" at bounding box center [491, 409] width 402 height 25
click at [230, 159] on input "Client" at bounding box center [282, 164] width 335 height 30
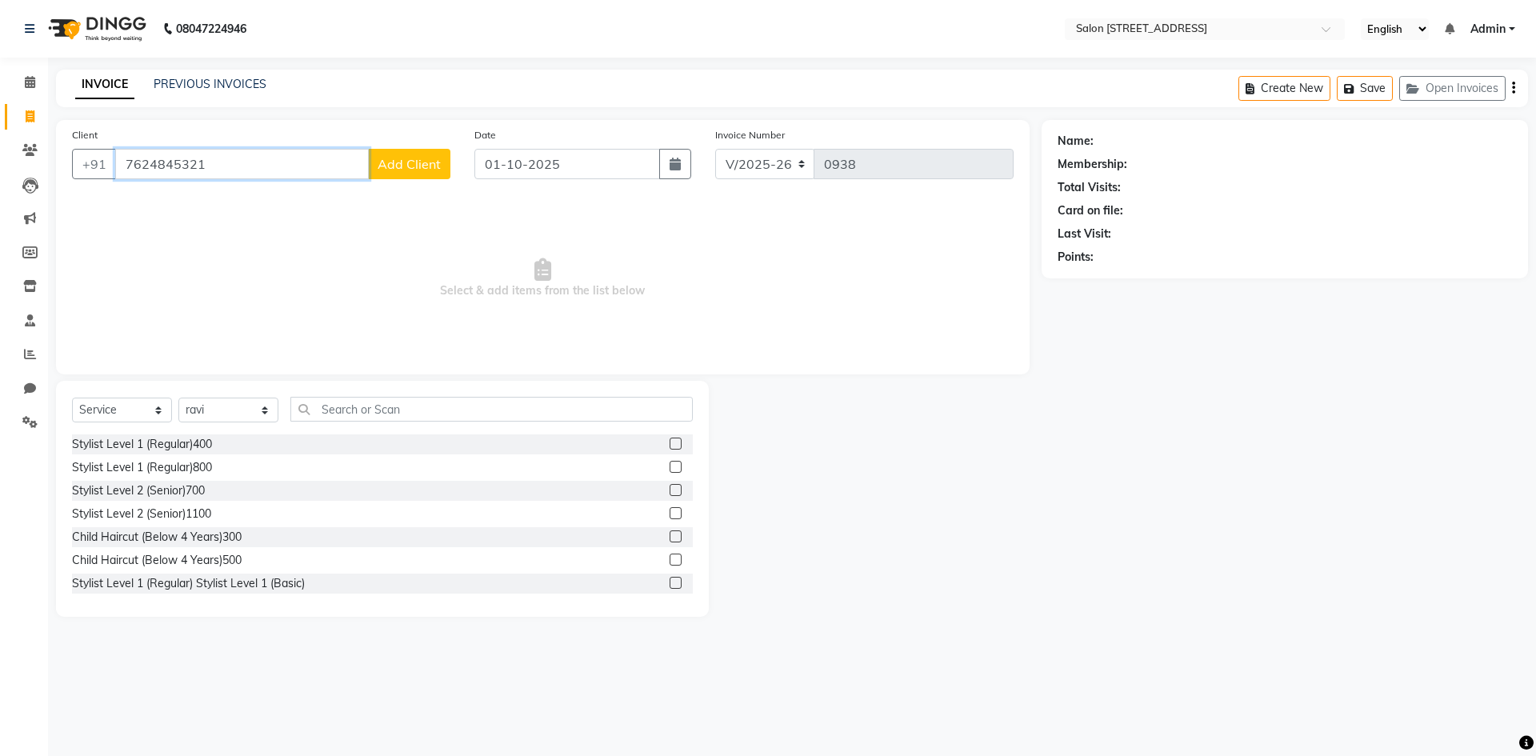
type input "7624845321"
click at [421, 161] on span "Add Client" at bounding box center [409, 164] width 63 height 16
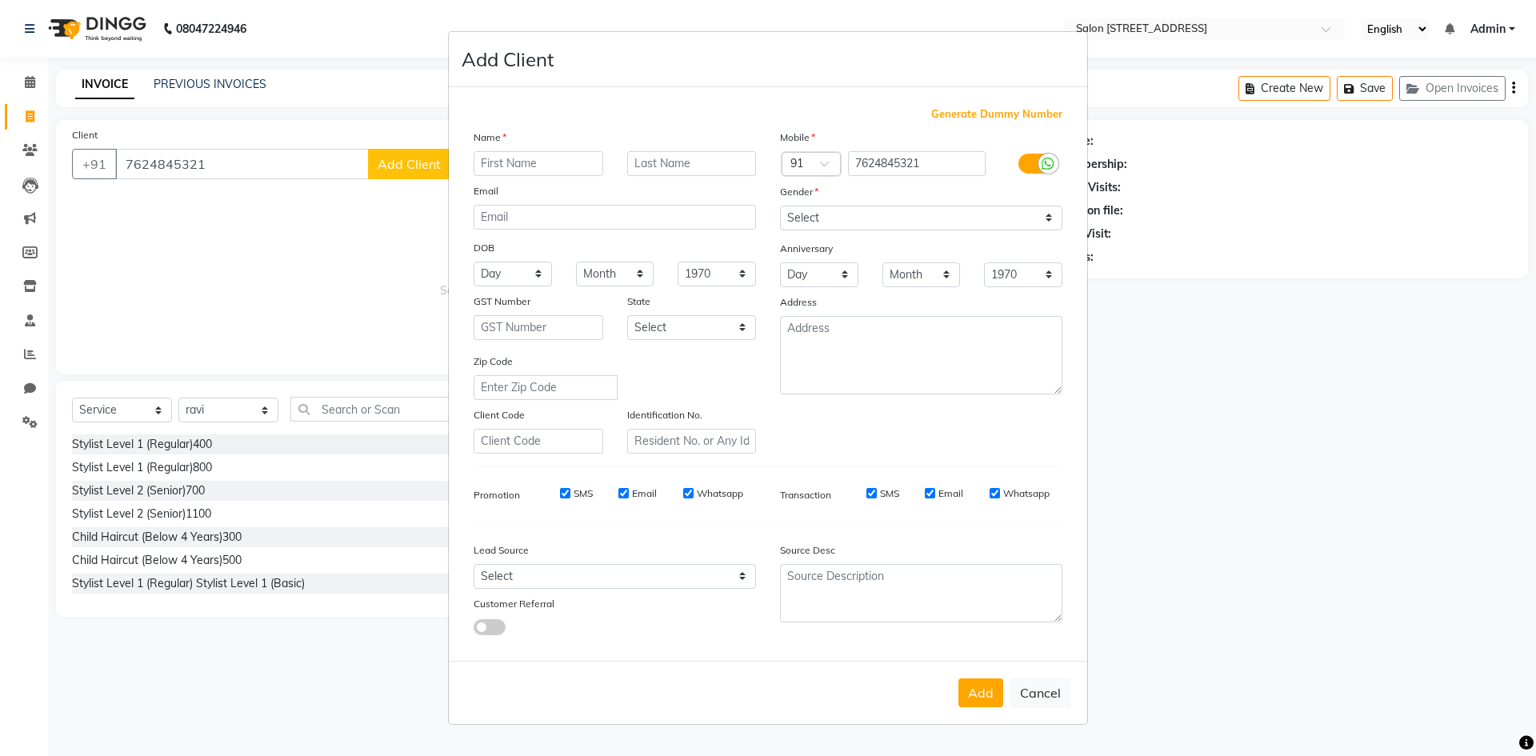
click at [525, 164] on input "text" at bounding box center [539, 163] width 130 height 25
click at [528, 156] on input "text" at bounding box center [539, 163] width 130 height 25
type input "Tushar"
click at [954, 208] on select "Select Male Female Other Prefer Not To Say" at bounding box center [921, 218] width 282 height 25
select select "male"
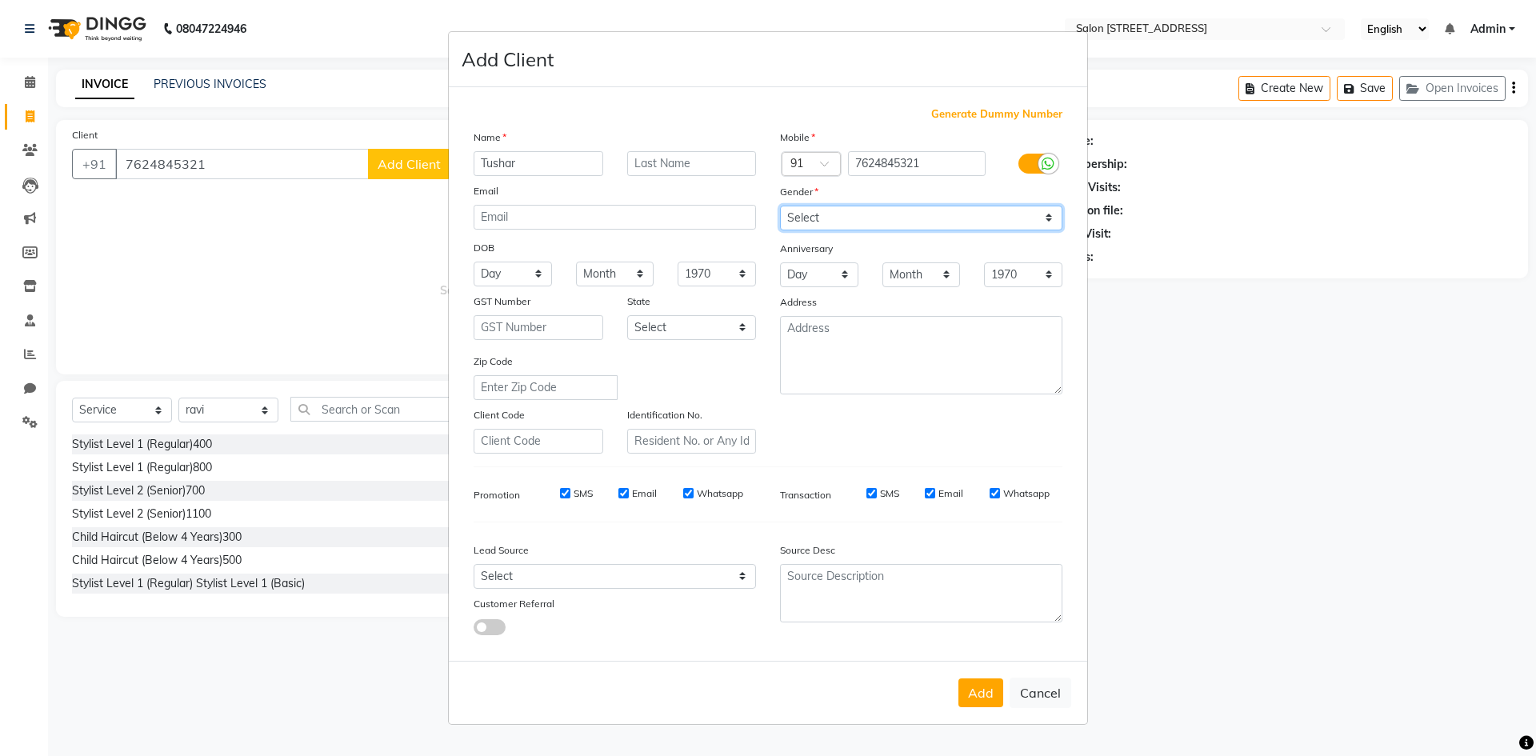
click at [780, 206] on select "Select Male Female Other Prefer Not To Say" at bounding box center [921, 218] width 282 height 25
drag, startPoint x: 971, startPoint y: 691, endPoint x: 967, endPoint y: 679, distance: 12.7
click at [971, 690] on button "Add" at bounding box center [980, 692] width 45 height 29
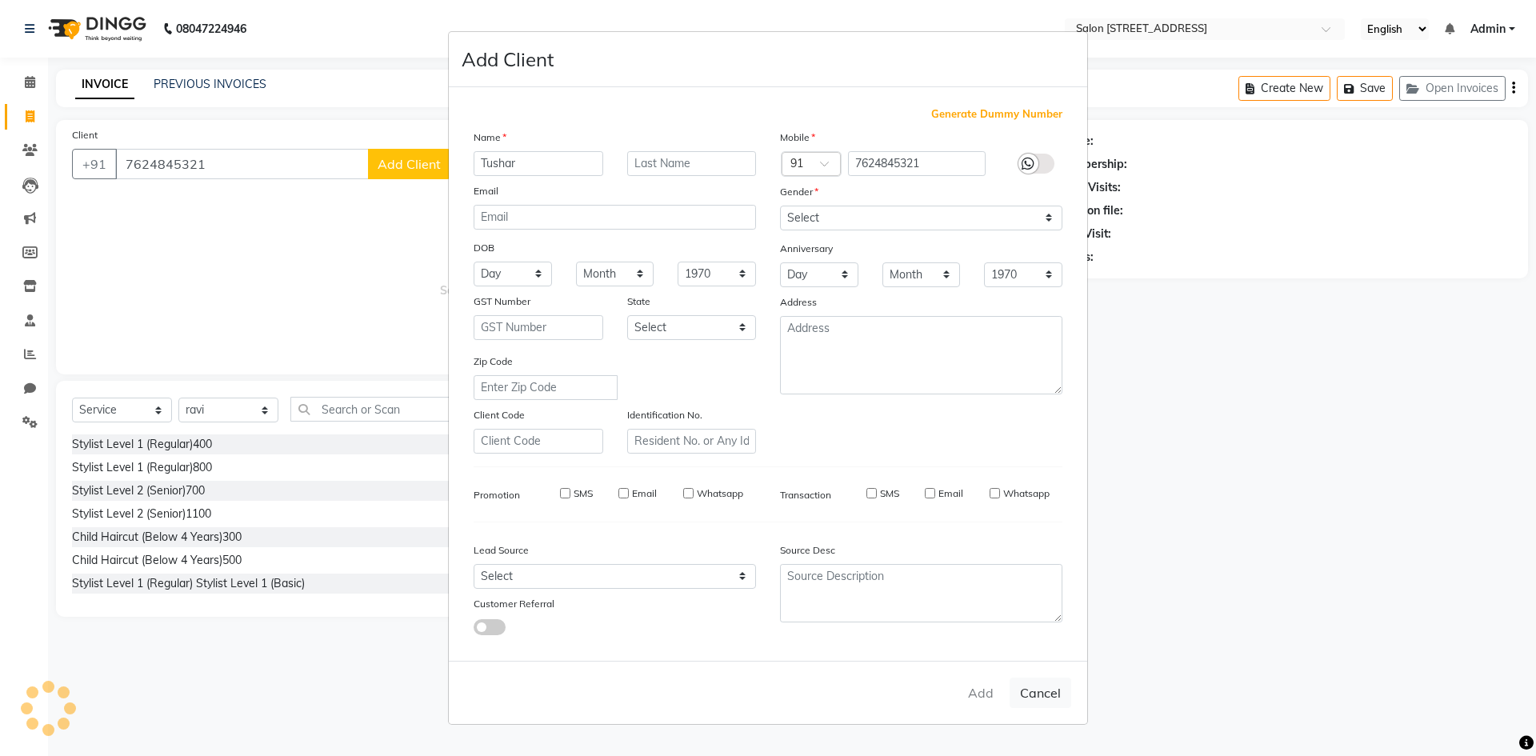
select select
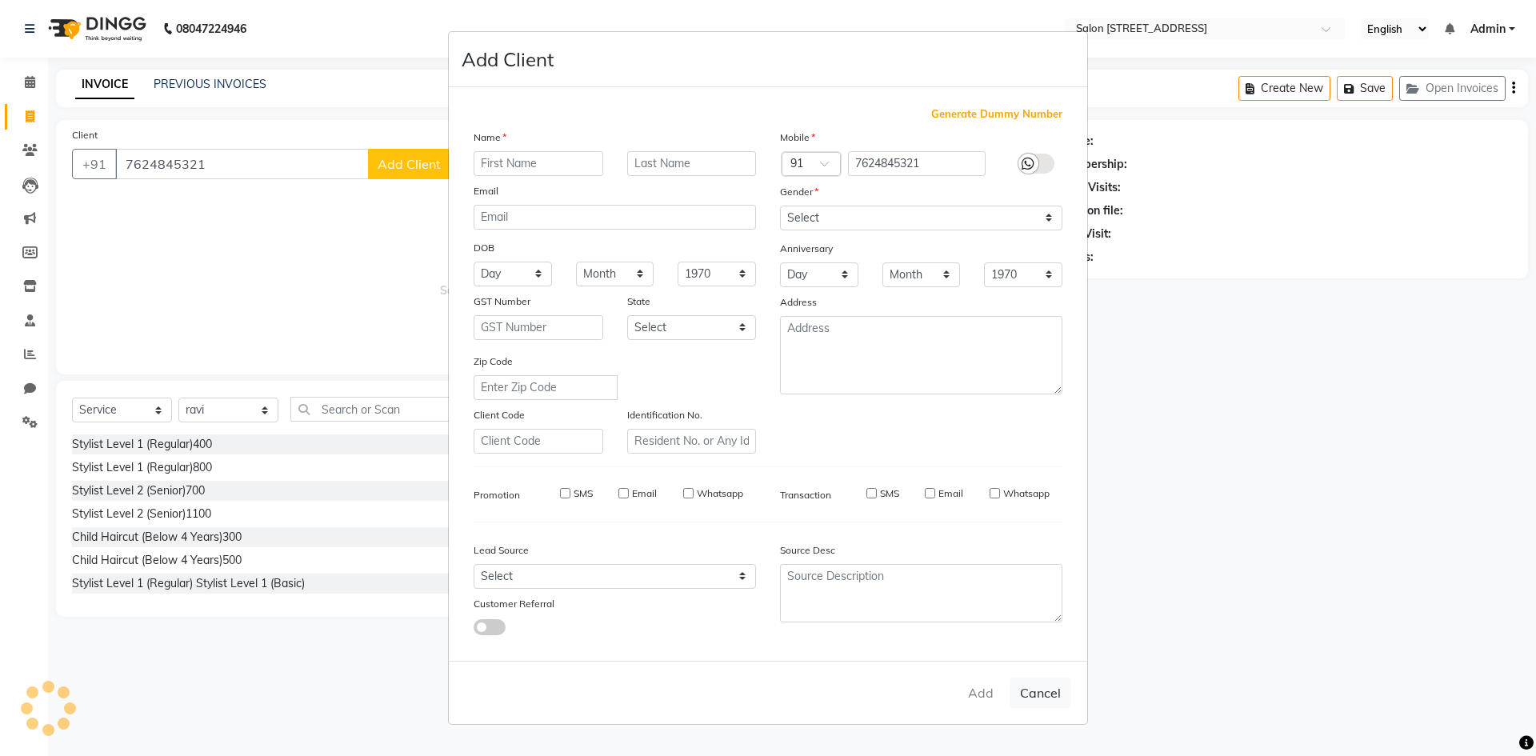
select select
checkbox input "false"
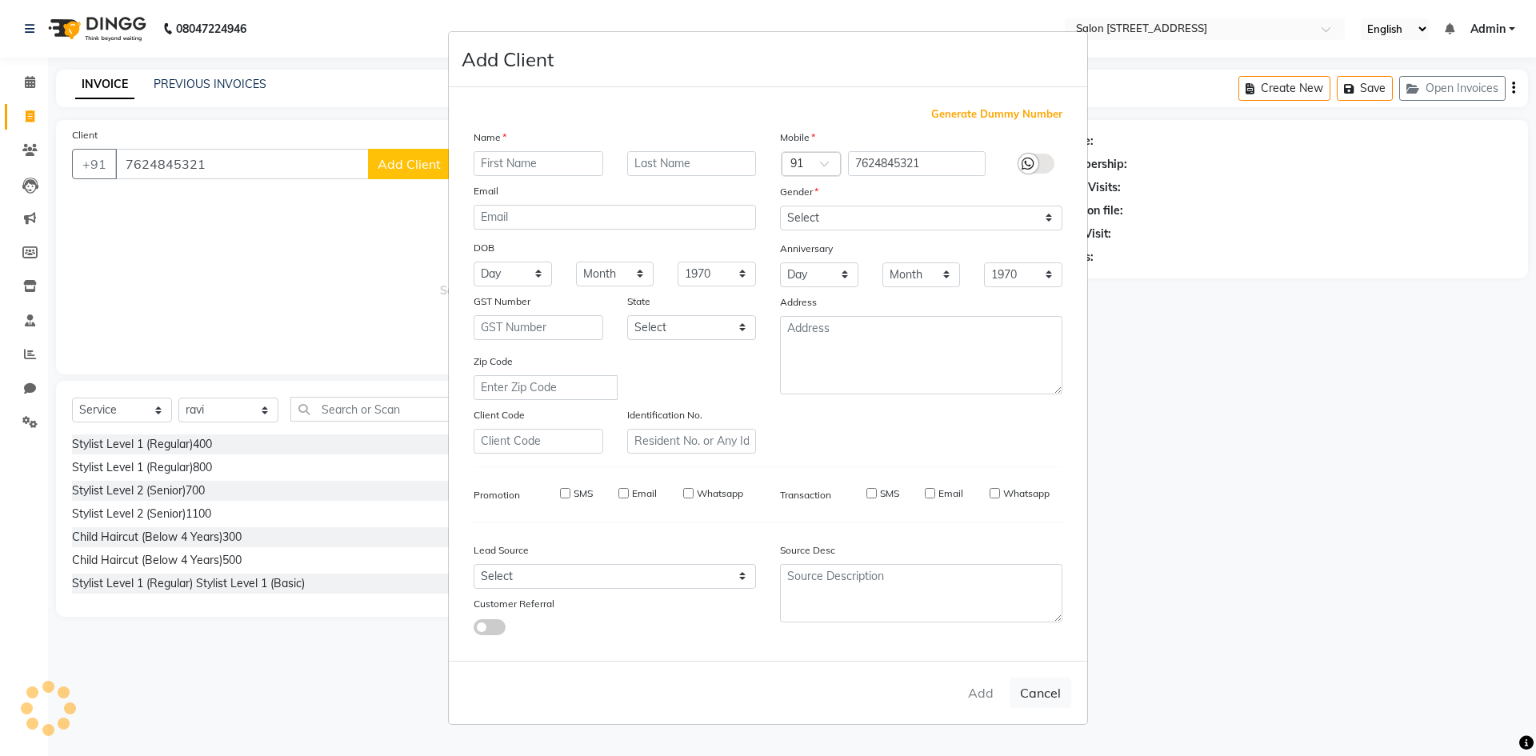
checkbox input "false"
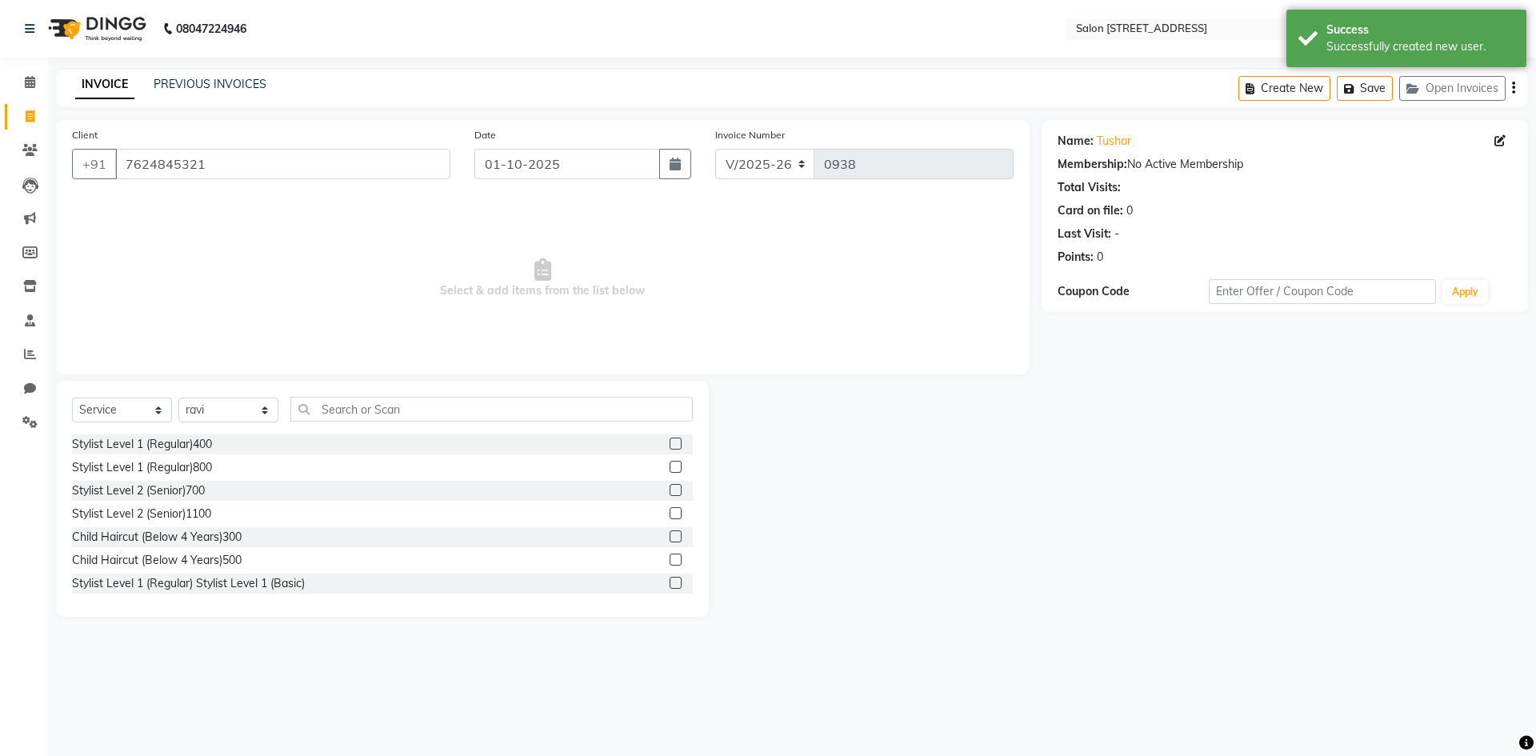
click at [670, 441] on label at bounding box center [676, 444] width 12 height 12
click at [670, 441] on input "checkbox" at bounding box center [675, 444] width 10 height 10
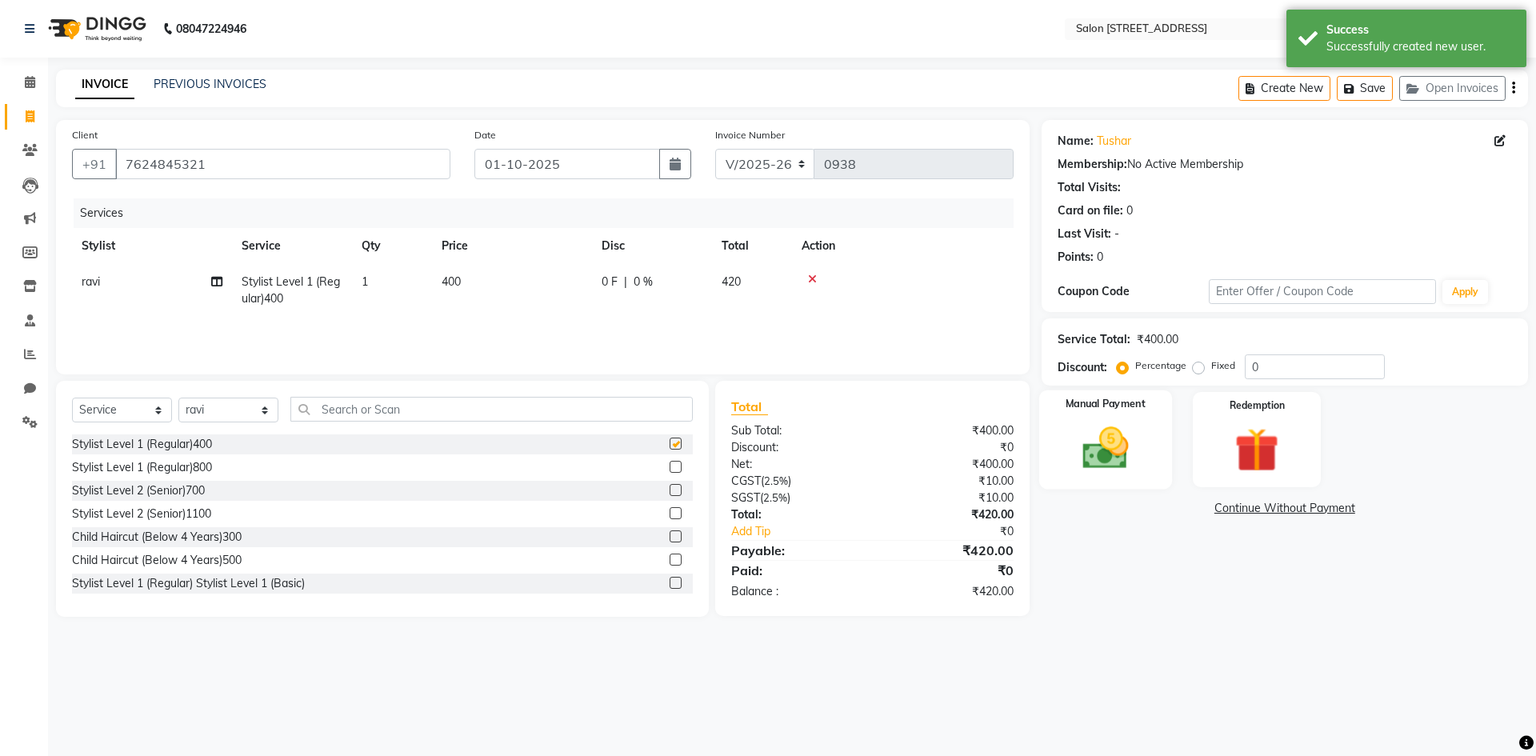
checkbox input "false"
click at [1120, 458] on img at bounding box center [1105, 448] width 74 height 53
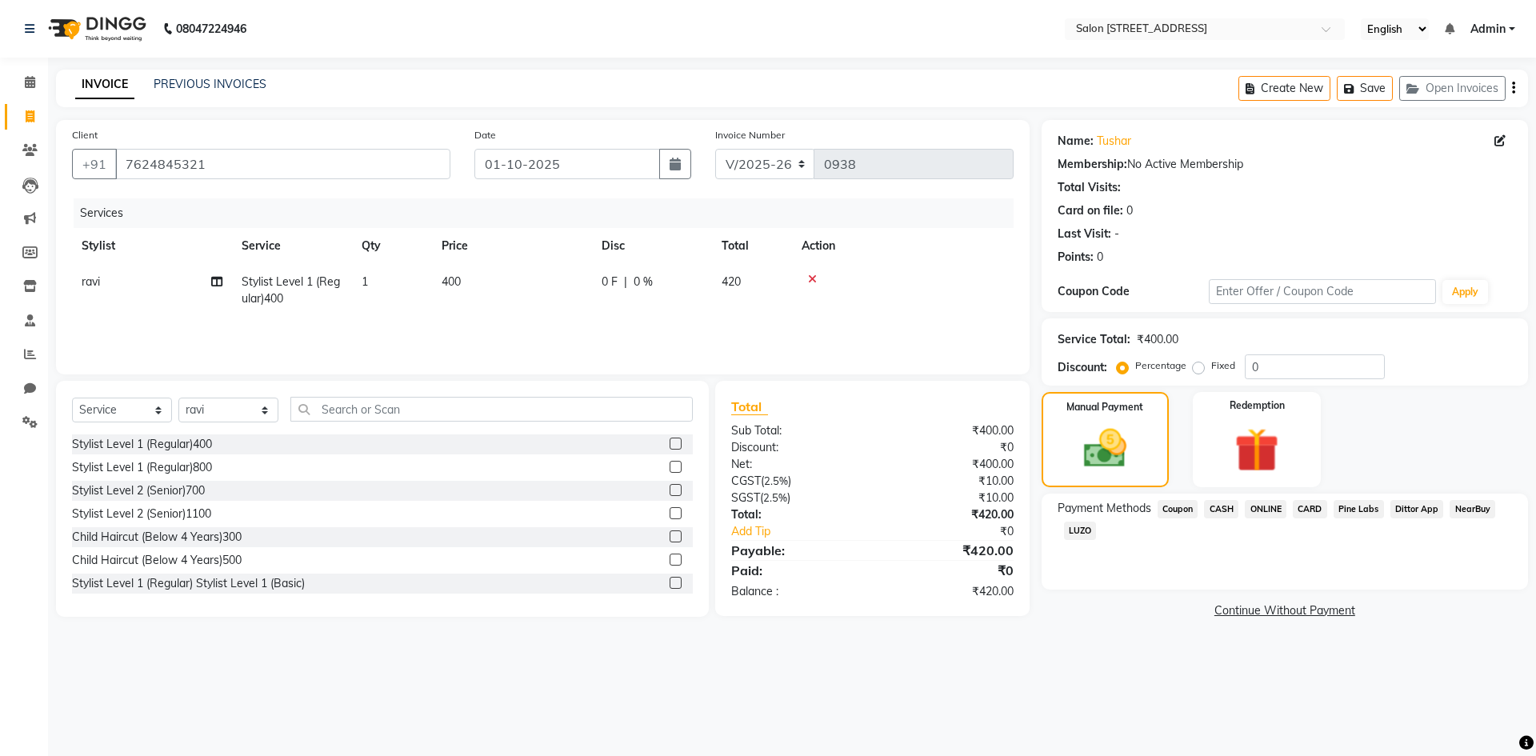
click at [1268, 506] on span "ONLINE" at bounding box center [1266, 509] width 42 height 18
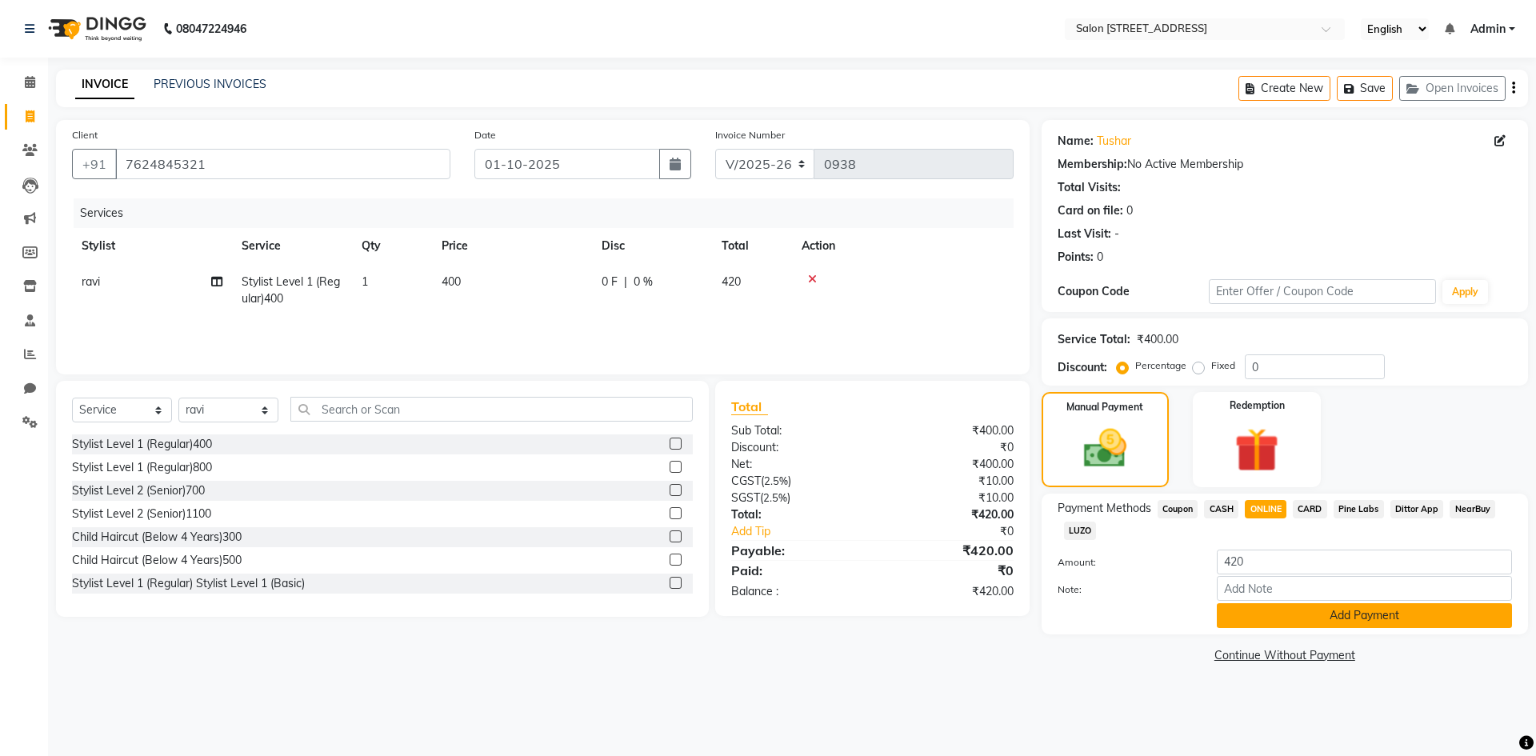
click at [1364, 618] on button "Add Payment" at bounding box center [1364, 615] width 295 height 25
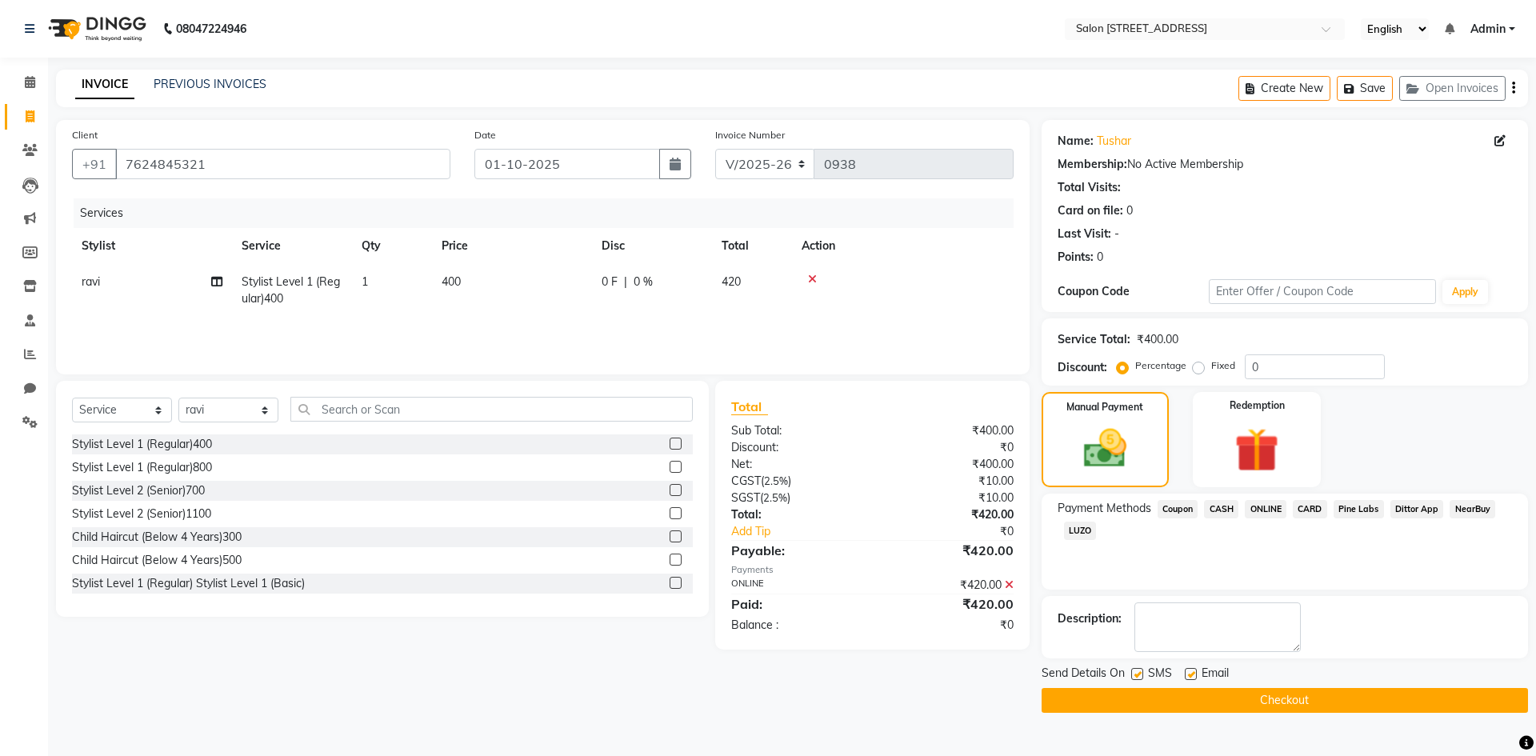
drag, startPoint x: 1306, startPoint y: 703, endPoint x: 1309, endPoint y: 694, distance: 9.4
click at [1308, 699] on button "Checkout" at bounding box center [1285, 700] width 486 height 25
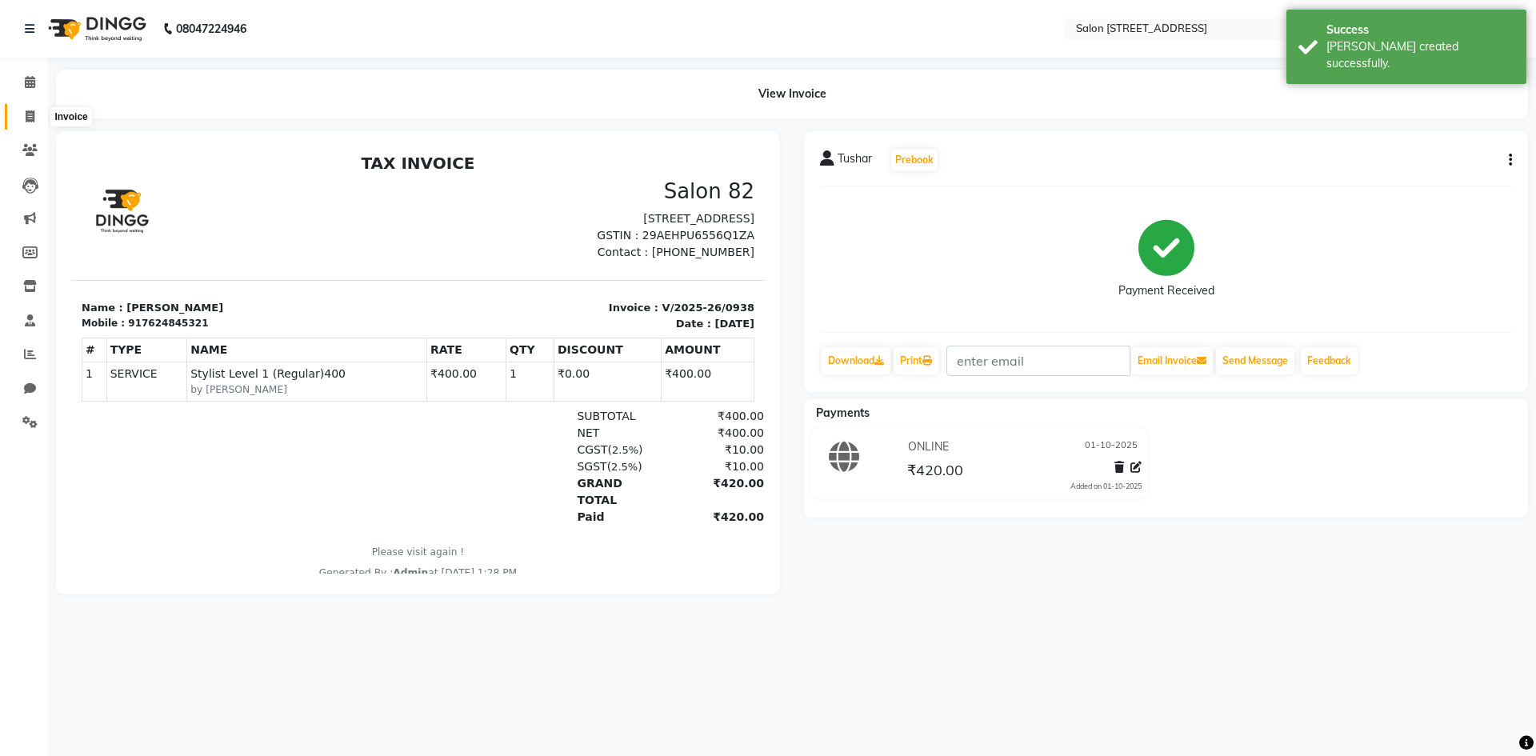
click at [28, 118] on icon at bounding box center [30, 116] width 9 height 12
select select "service"
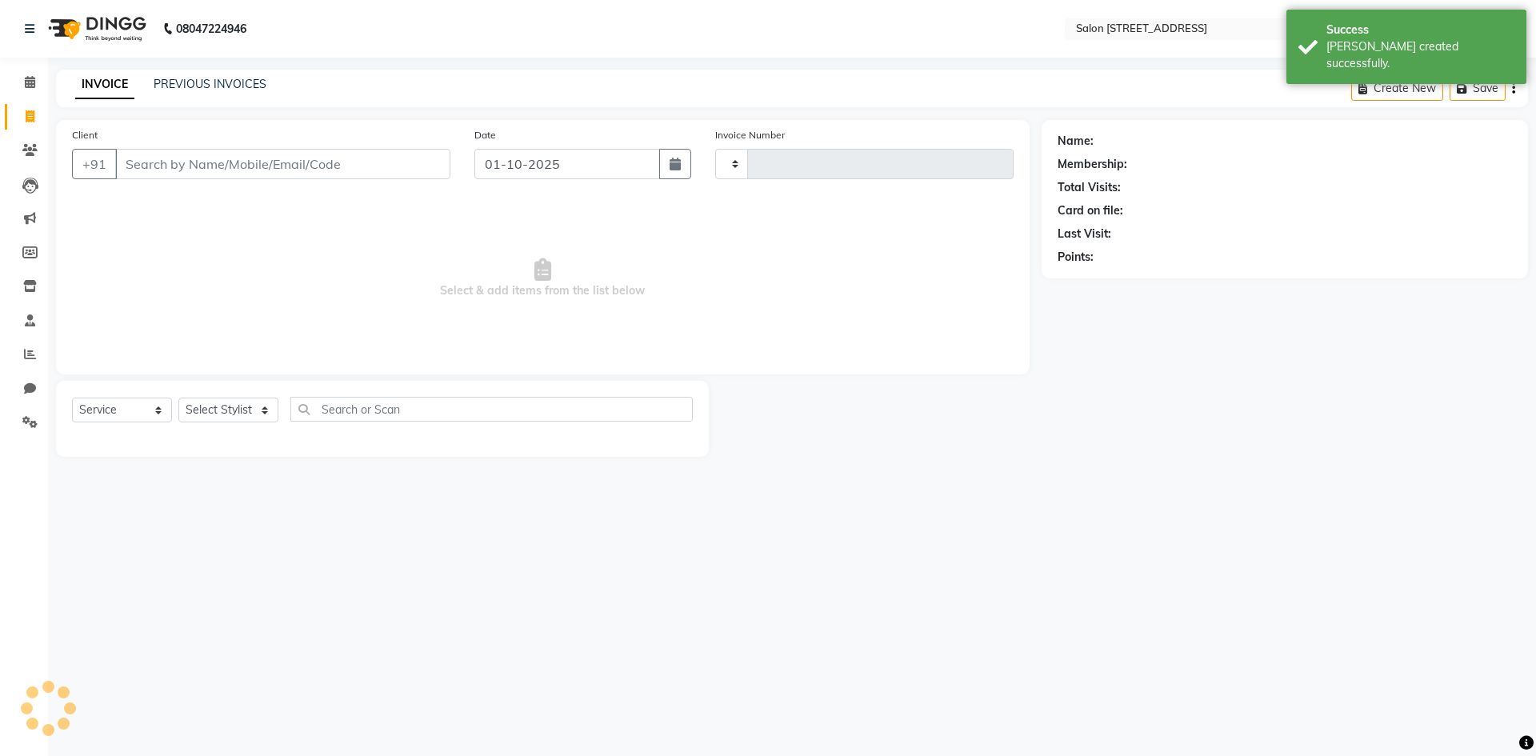
type input "0939"
select select "7707"
click at [185, 282] on span "Select & add items from the list below" at bounding box center [543, 278] width 942 height 160
select select "P"
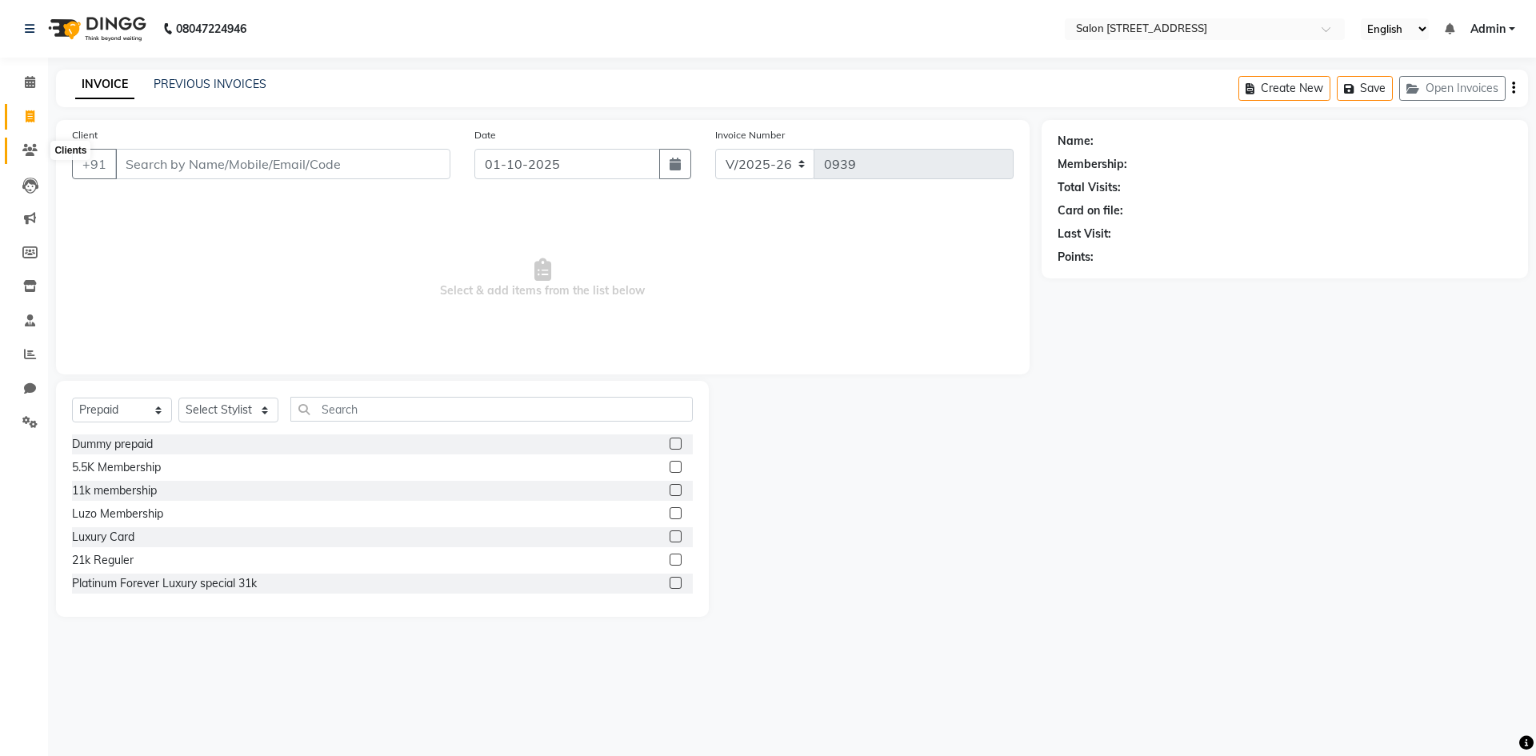
click at [34, 151] on icon at bounding box center [29, 150] width 15 height 12
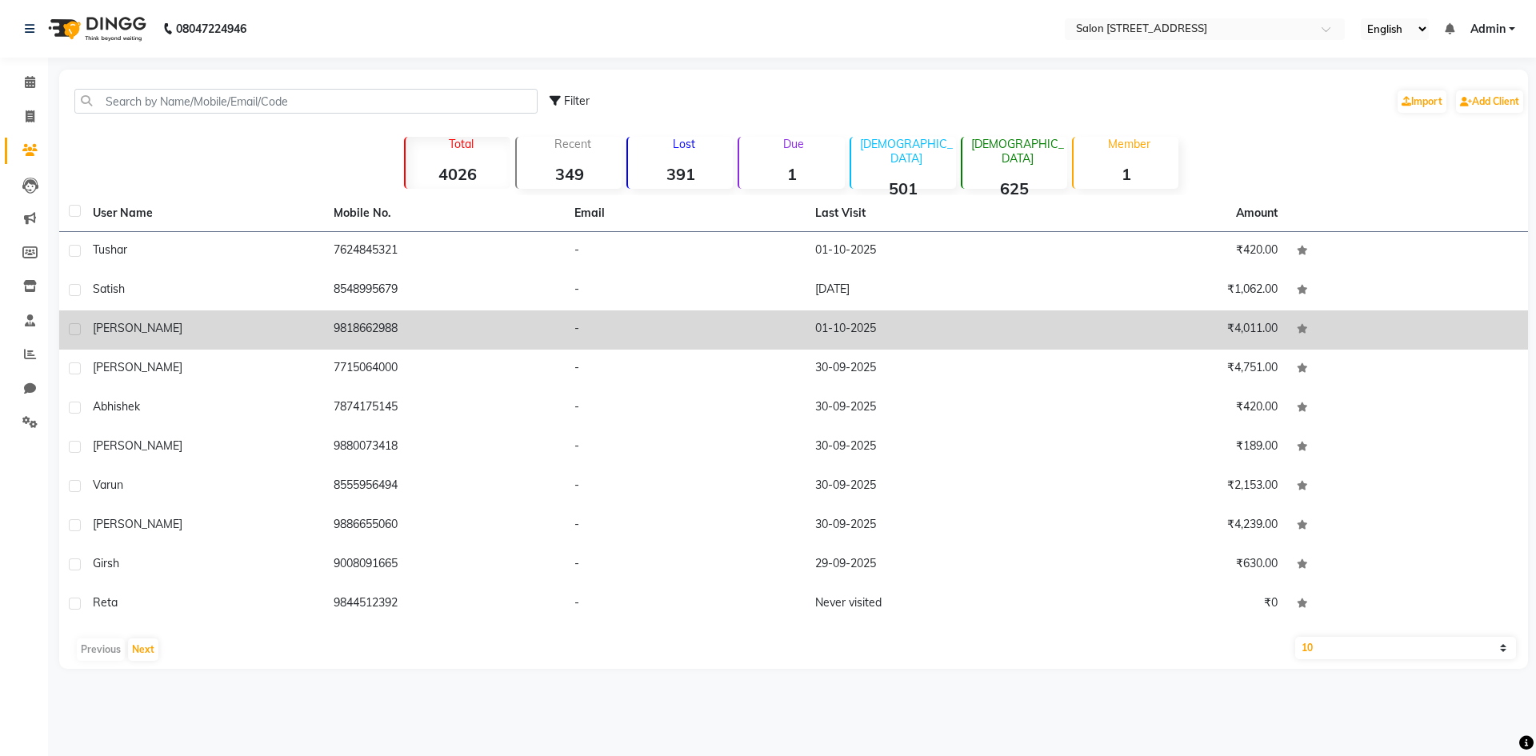
click at [182, 325] on div "[PERSON_NAME]" at bounding box center [204, 328] width 222 height 17
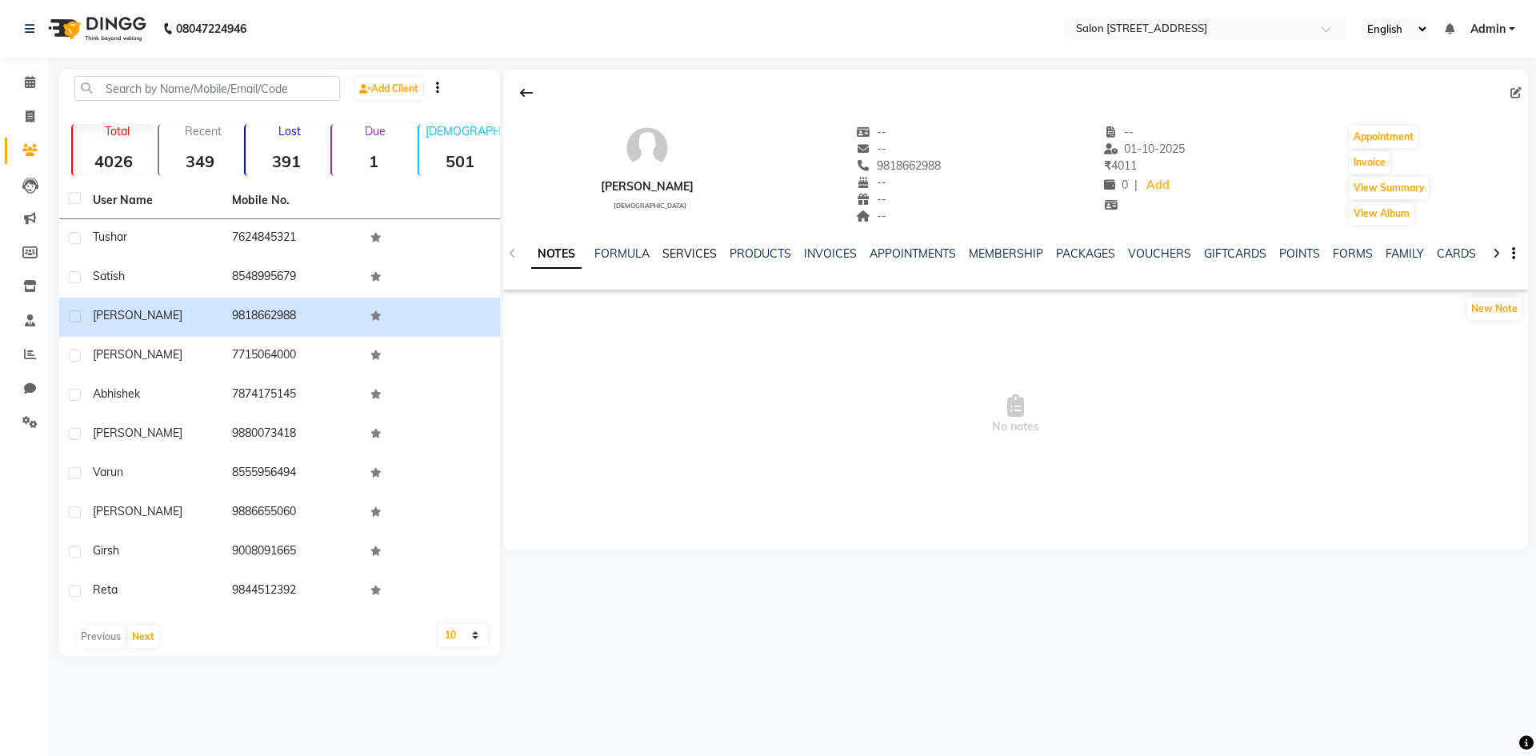
click at [690, 258] on link "SERVICES" at bounding box center [689, 253] width 54 height 14
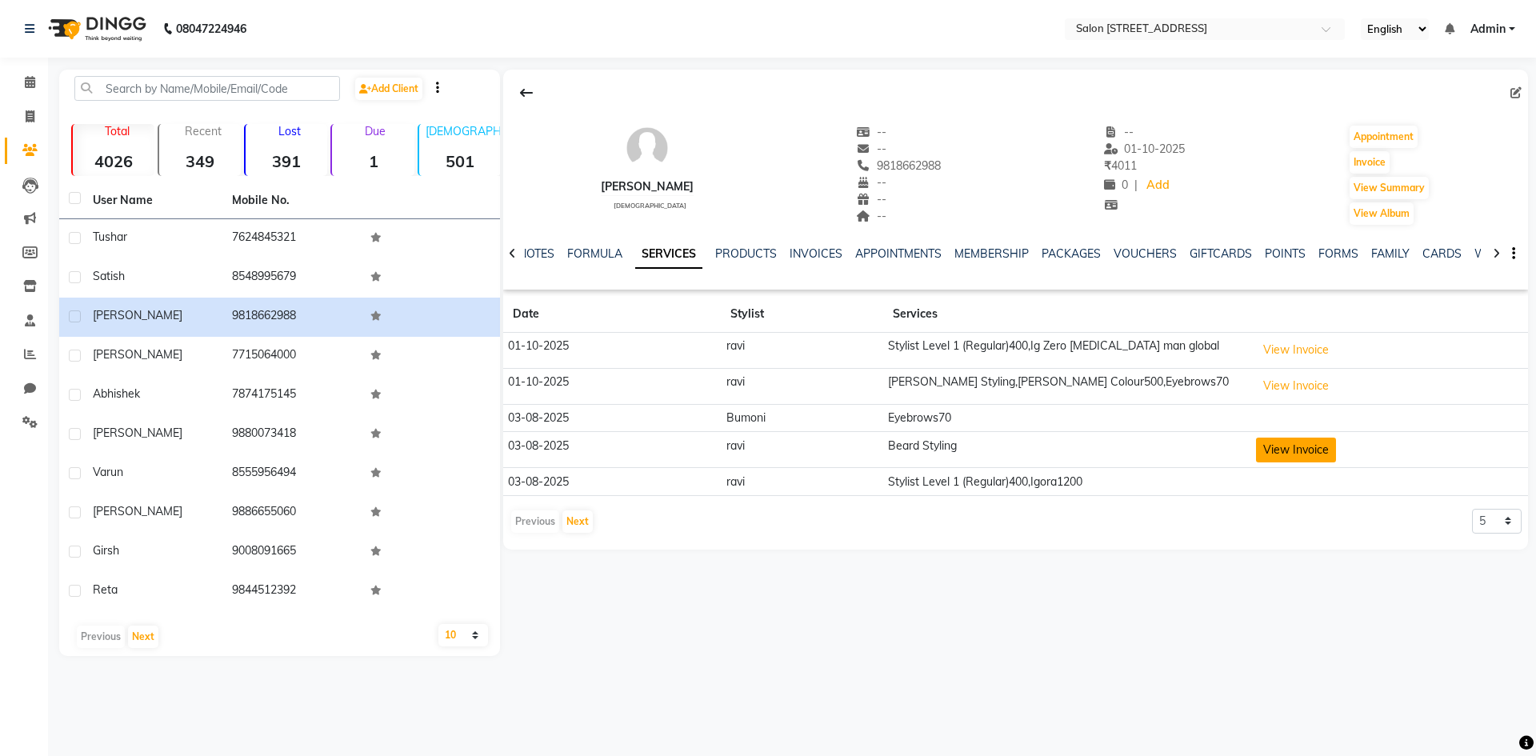
click at [1298, 460] on button "View Invoice" at bounding box center [1296, 450] width 80 height 25
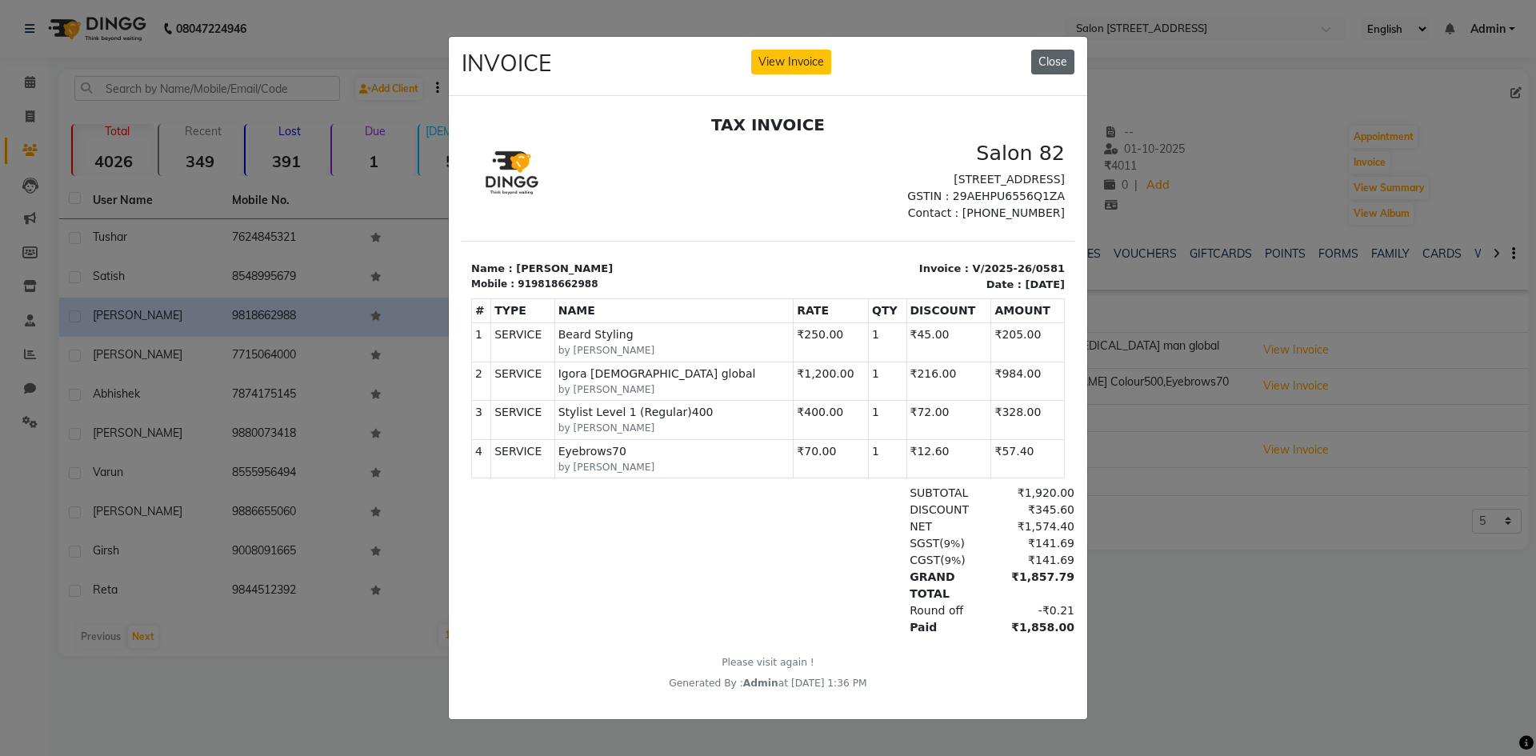
click at [1062, 51] on button "Close" at bounding box center [1052, 62] width 43 height 25
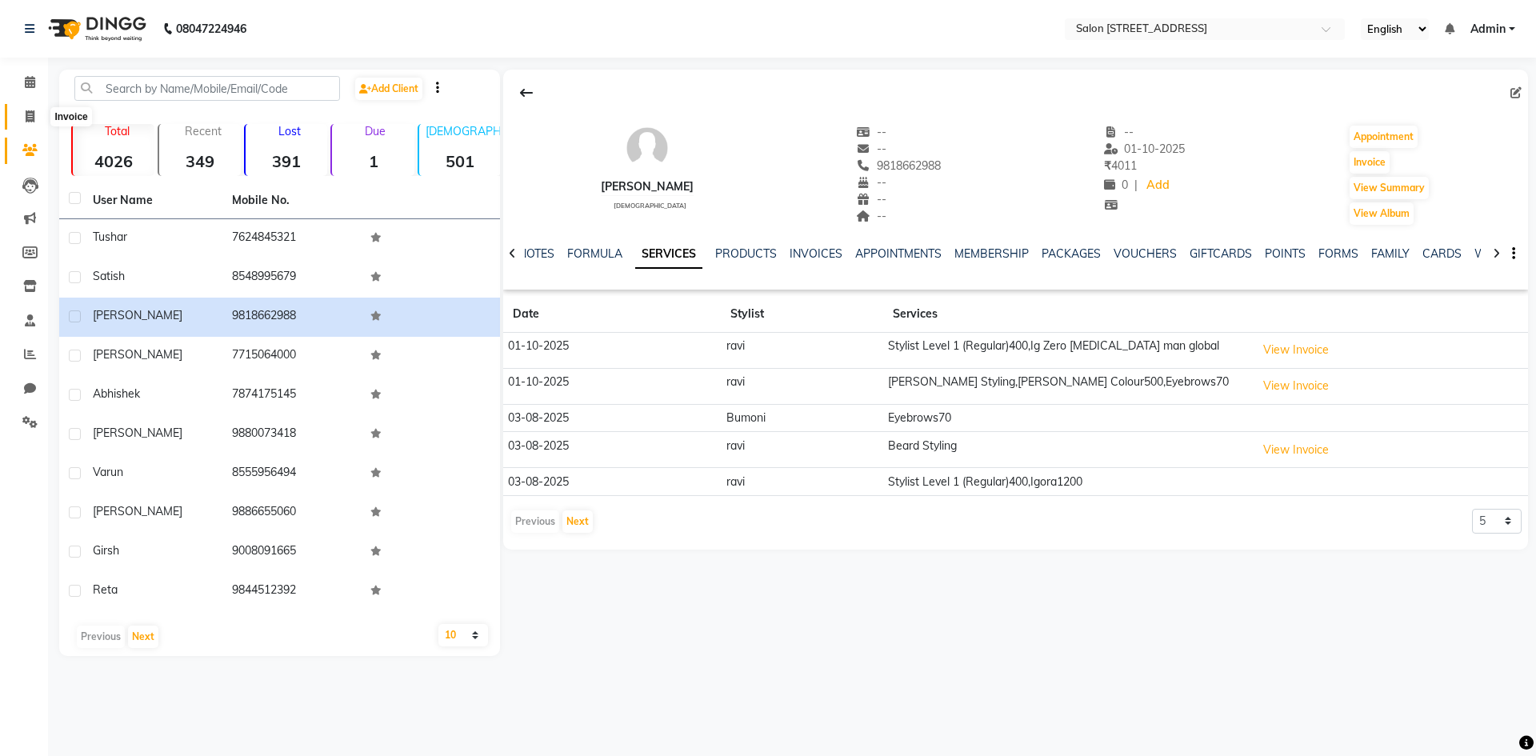
click at [33, 114] on icon at bounding box center [30, 116] width 9 height 12
select select "service"
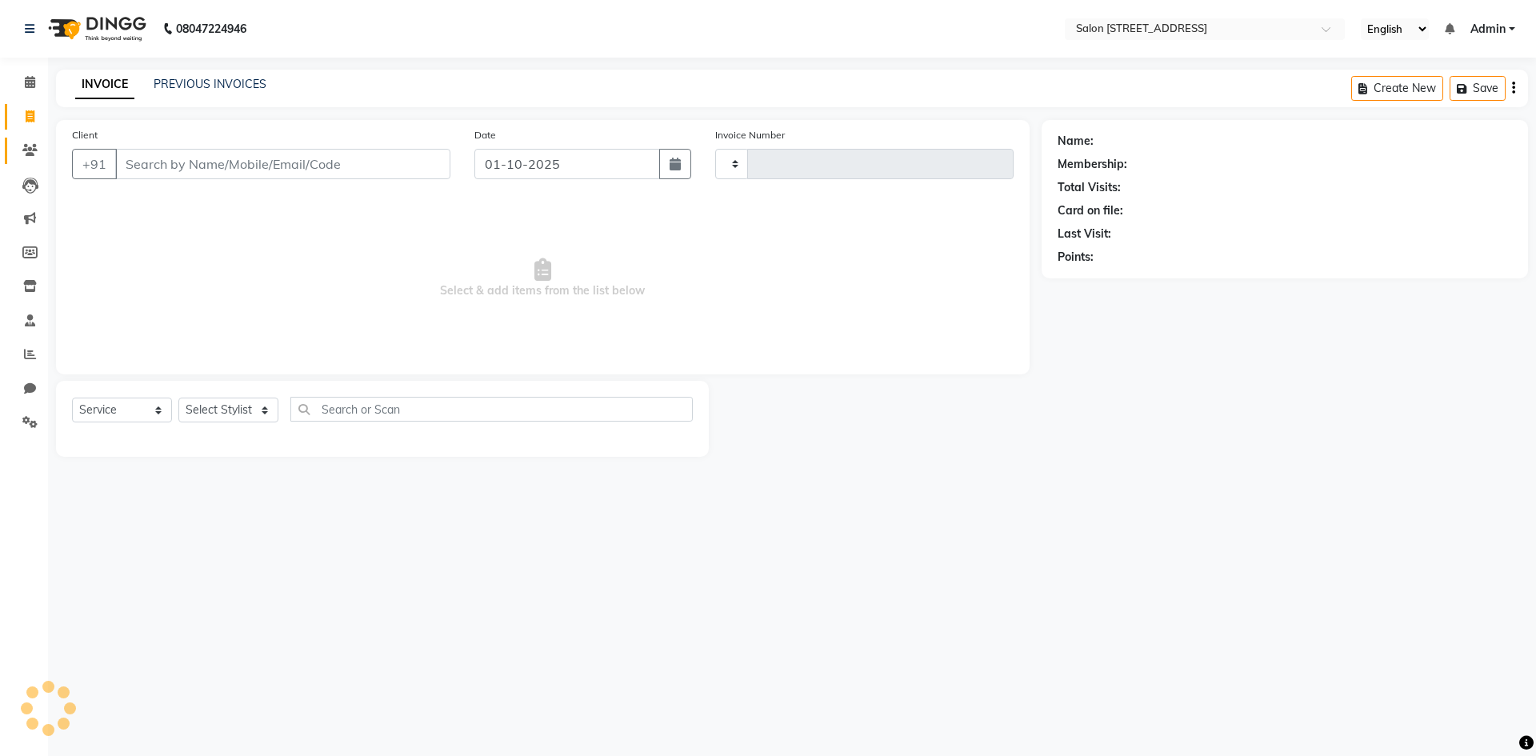
type input "0939"
select select "7707"
drag, startPoint x: 283, startPoint y: 263, endPoint x: 330, endPoint y: 275, distance: 48.7
click at [286, 263] on span "Select & add items from the list below" at bounding box center [543, 278] width 942 height 160
select select "P"
